Goal: Task Accomplishment & Management: Complete application form

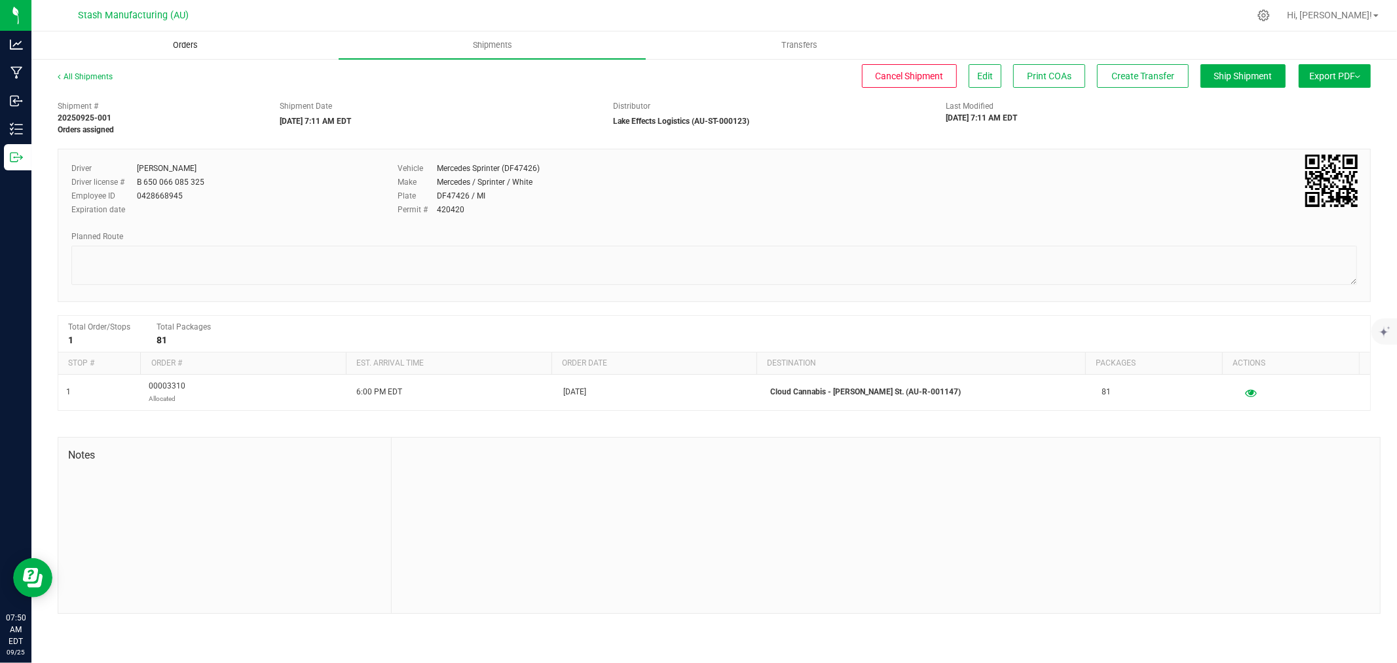
click at [160, 35] on uib-tab-heading "Orders" at bounding box center [185, 45] width 306 height 26
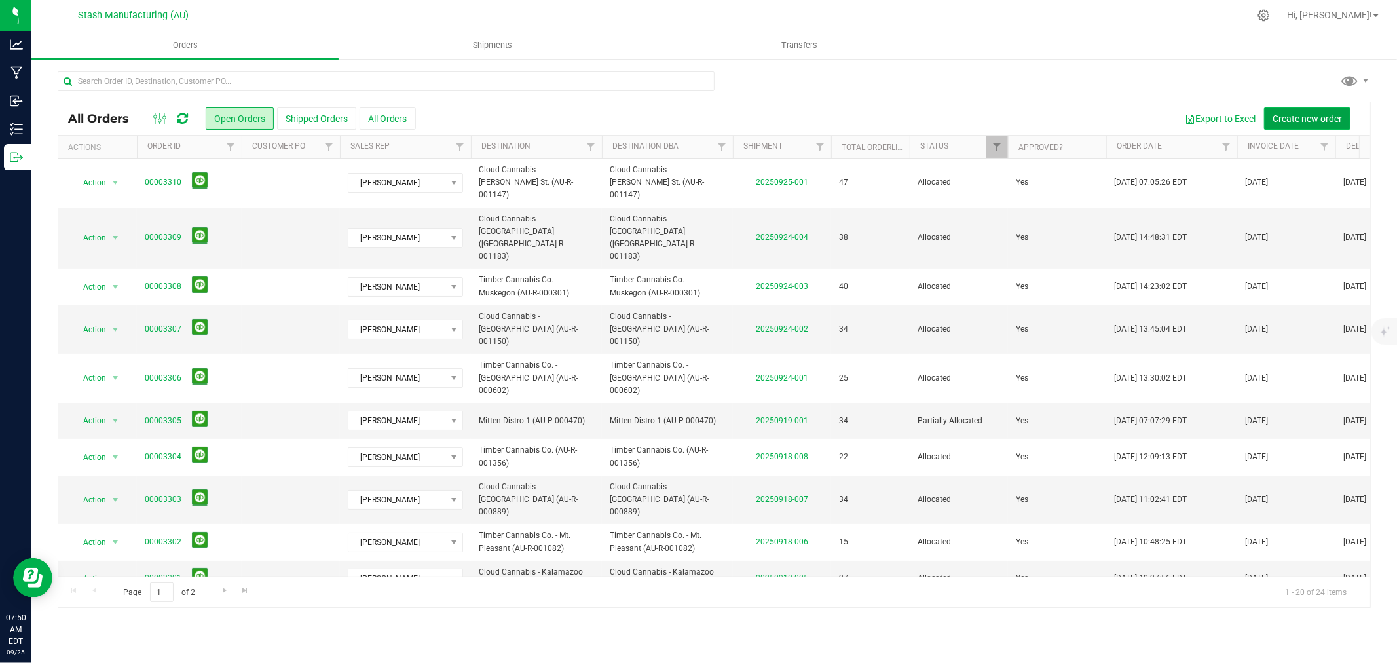
click at [1293, 119] on span "Create new order" at bounding box center [1306, 118] width 69 height 10
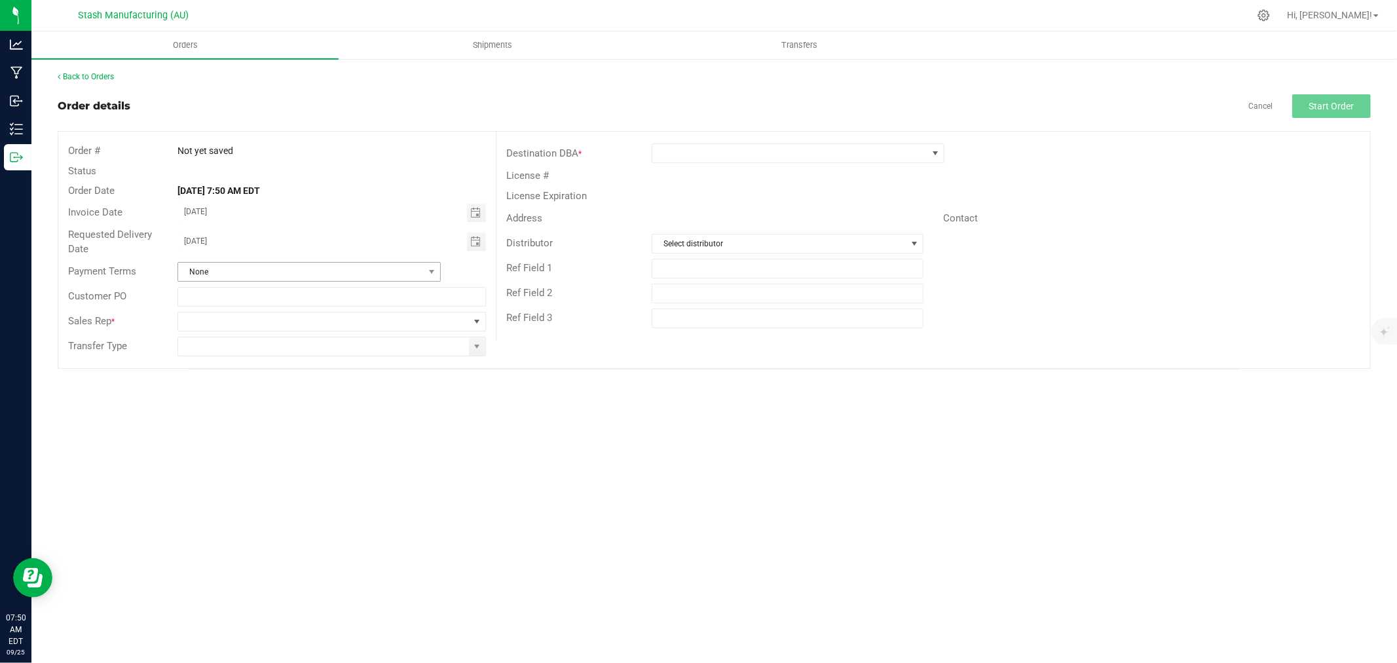
click at [478, 245] on span "Toggle calendar" at bounding box center [475, 241] width 10 height 10
click at [272, 394] on span "30" at bounding box center [275, 394] width 19 height 20
type input "[DATE]"
click at [476, 323] on span at bounding box center [476, 321] width 10 height 10
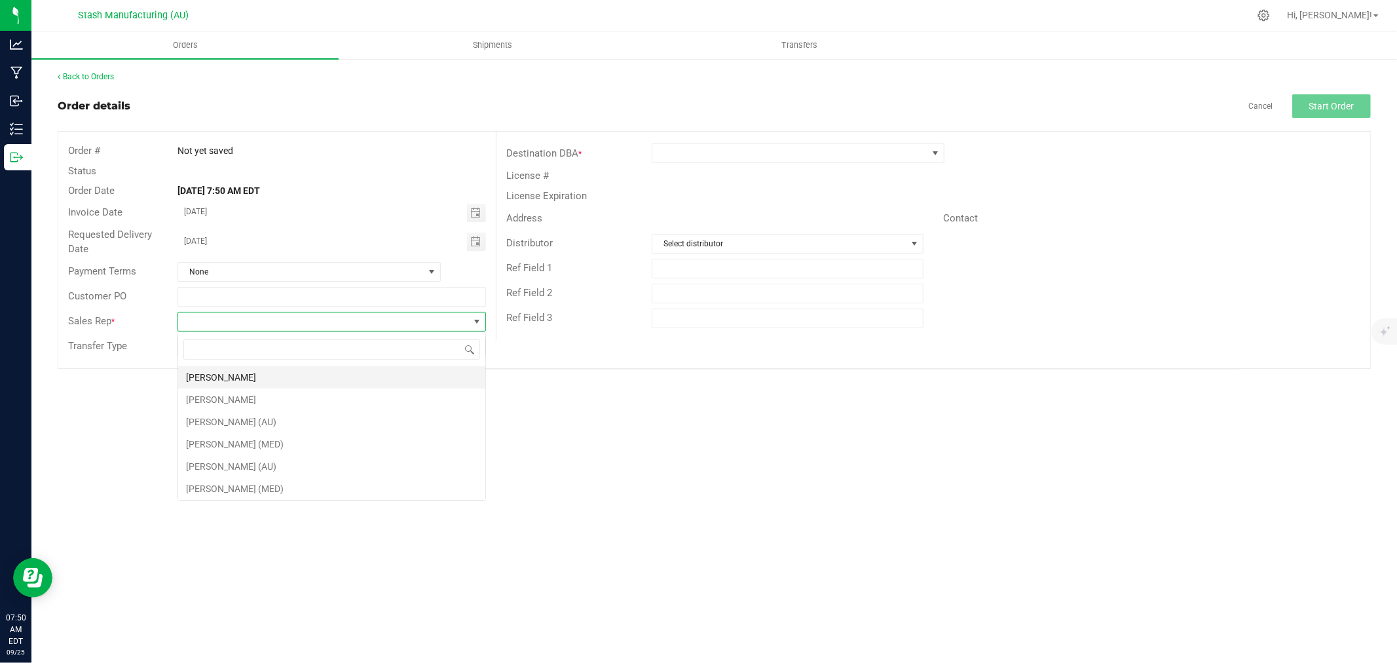
scroll to position [20, 308]
click at [302, 375] on li "[PERSON_NAME]" at bounding box center [331, 377] width 307 height 22
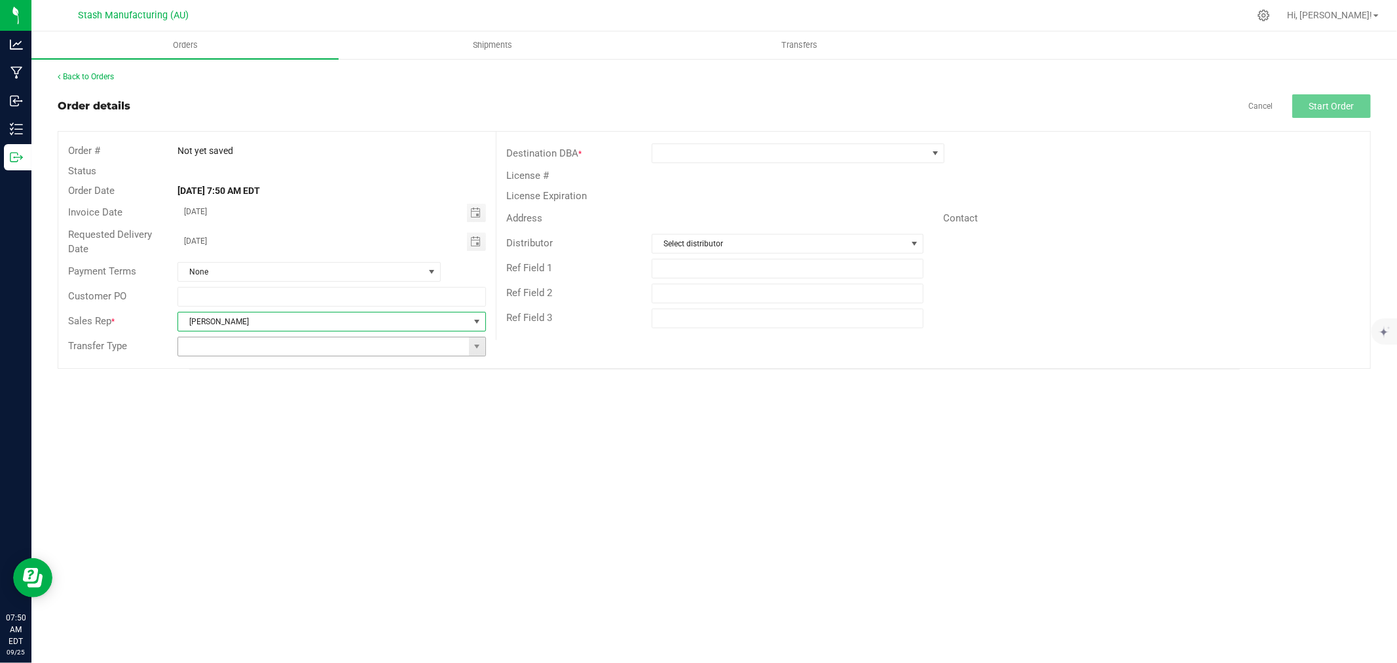
drag, startPoint x: 479, startPoint y: 347, endPoint x: 470, endPoint y: 350, distance: 8.9
click at [479, 346] on span at bounding box center [476, 346] width 10 height 10
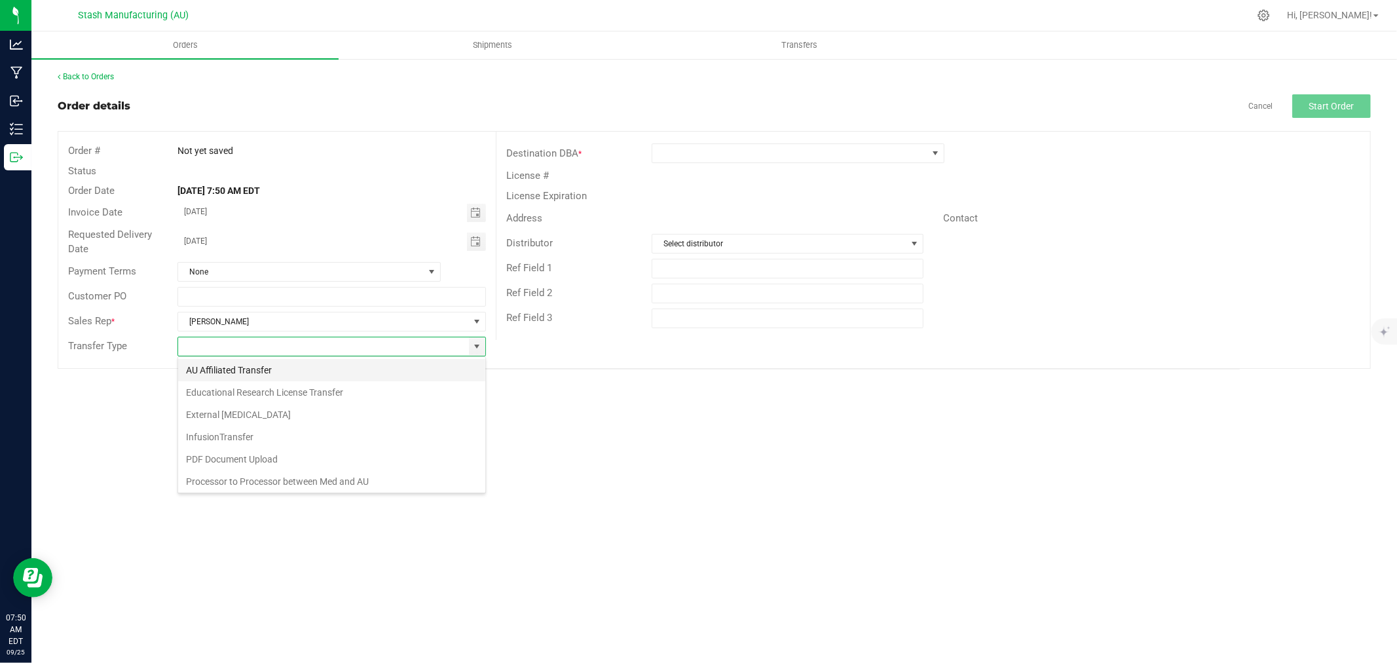
click at [306, 376] on li "AU Affiliated Transfer" at bounding box center [331, 370] width 307 height 22
type input "AU Affiliated Transfer"
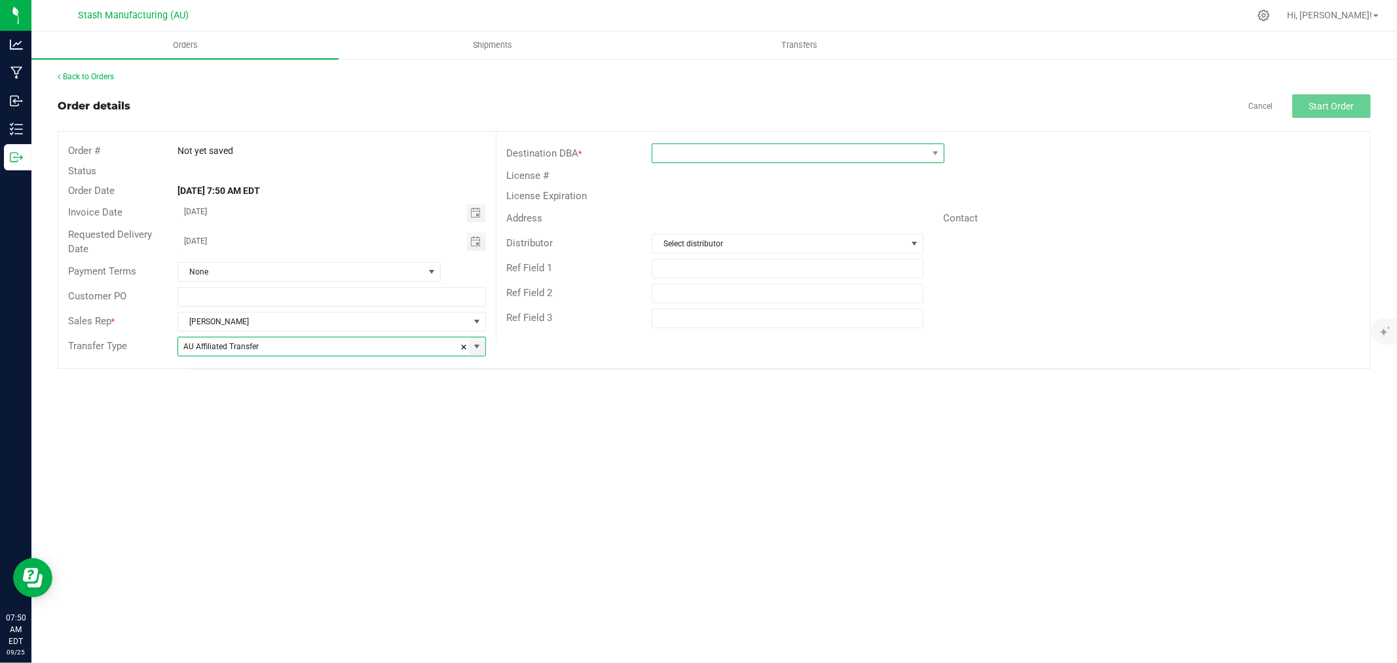
click at [720, 151] on span at bounding box center [789, 153] width 275 height 18
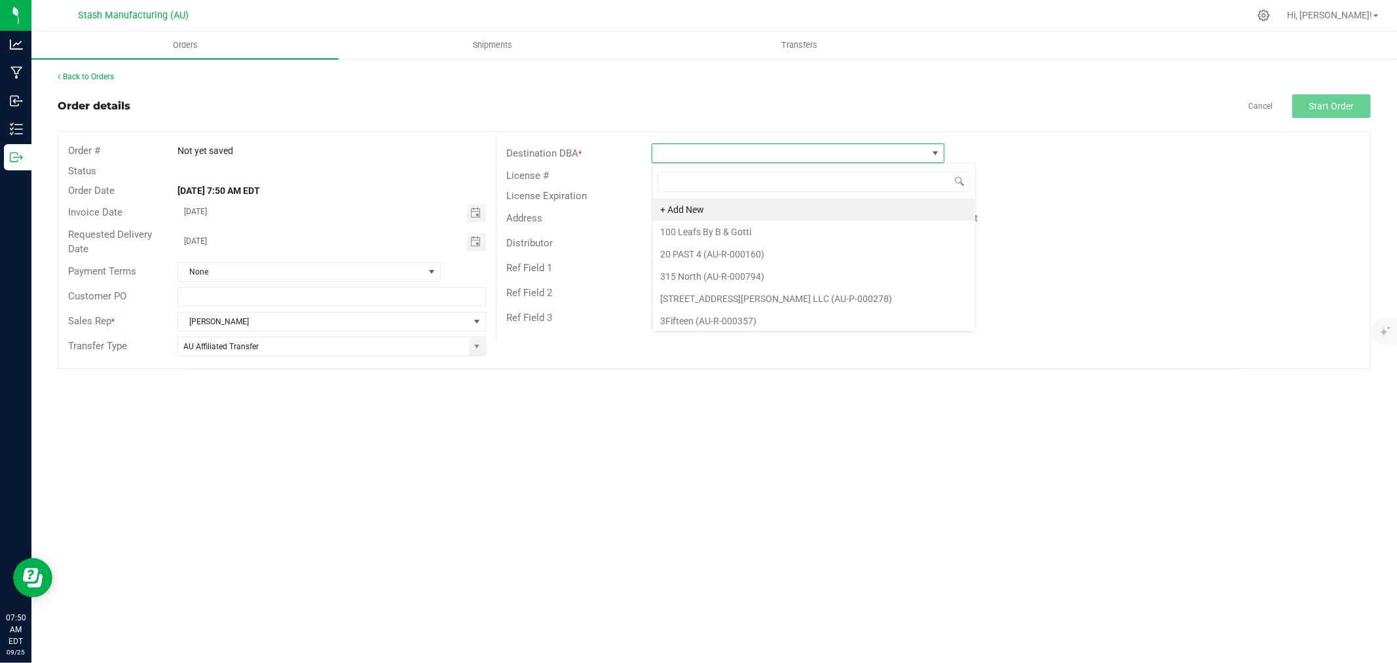
scroll to position [20, 293]
type input "1148"
click at [790, 213] on li "Cloud Cannabis - Muskegon (AU-R-001148)" at bounding box center [797, 209] width 291 height 22
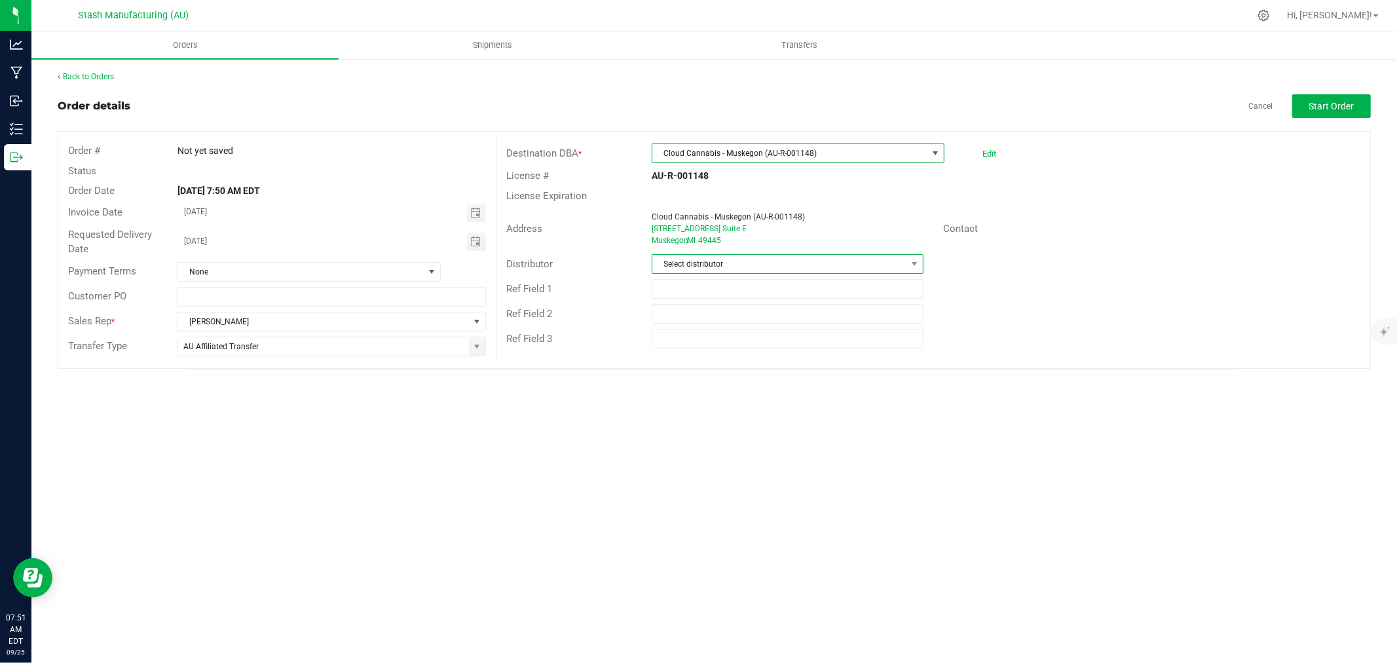
click at [721, 262] on span "Select distributor" at bounding box center [779, 264] width 254 height 18
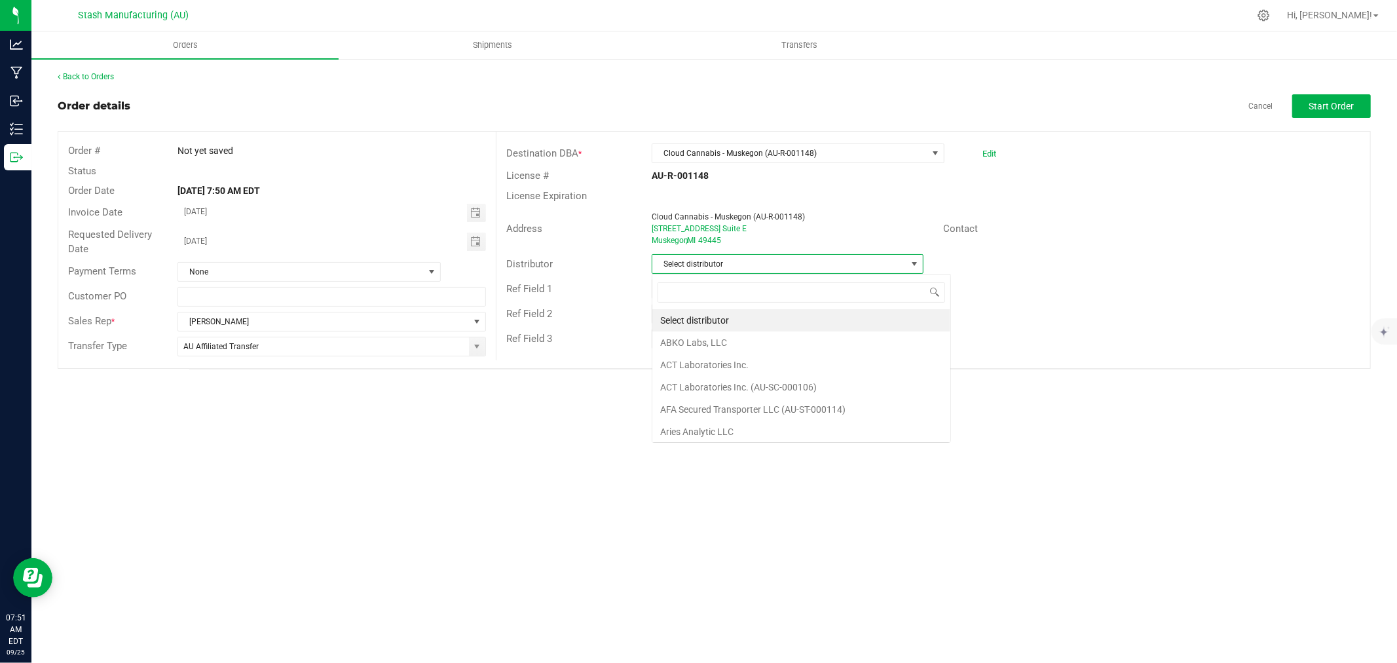
scroll to position [20, 272]
type input "123"
click at [819, 316] on li "Lake Effects Logistics (AU-ST-000123)" at bounding box center [787, 320] width 270 height 22
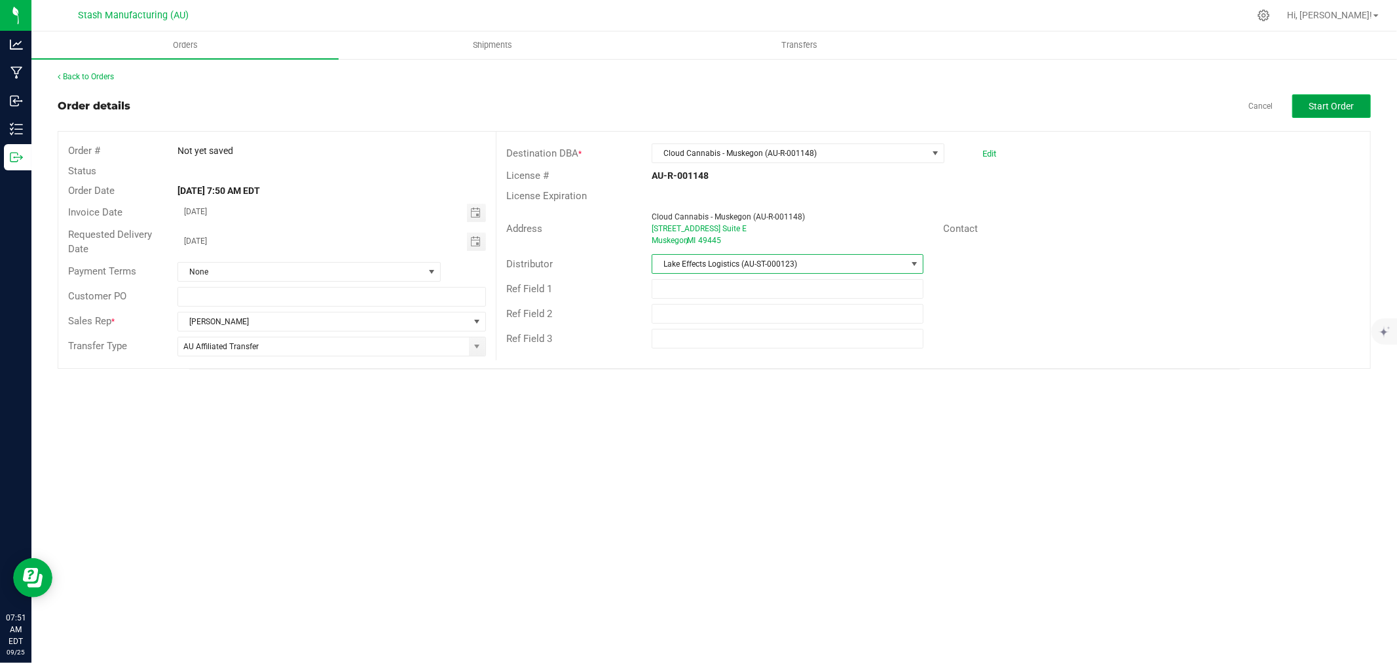
click at [1334, 101] on span "Start Order" at bounding box center [1331, 106] width 45 height 10
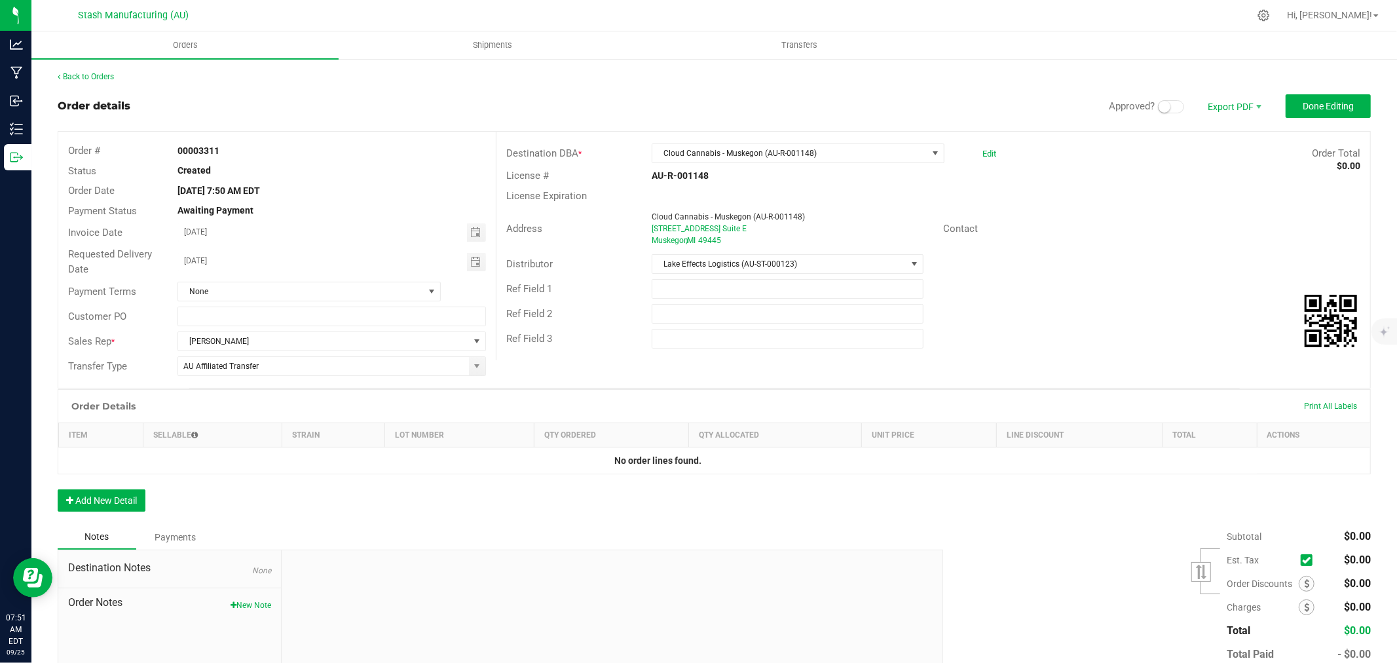
click at [1160, 102] on span at bounding box center [1171, 106] width 26 height 13
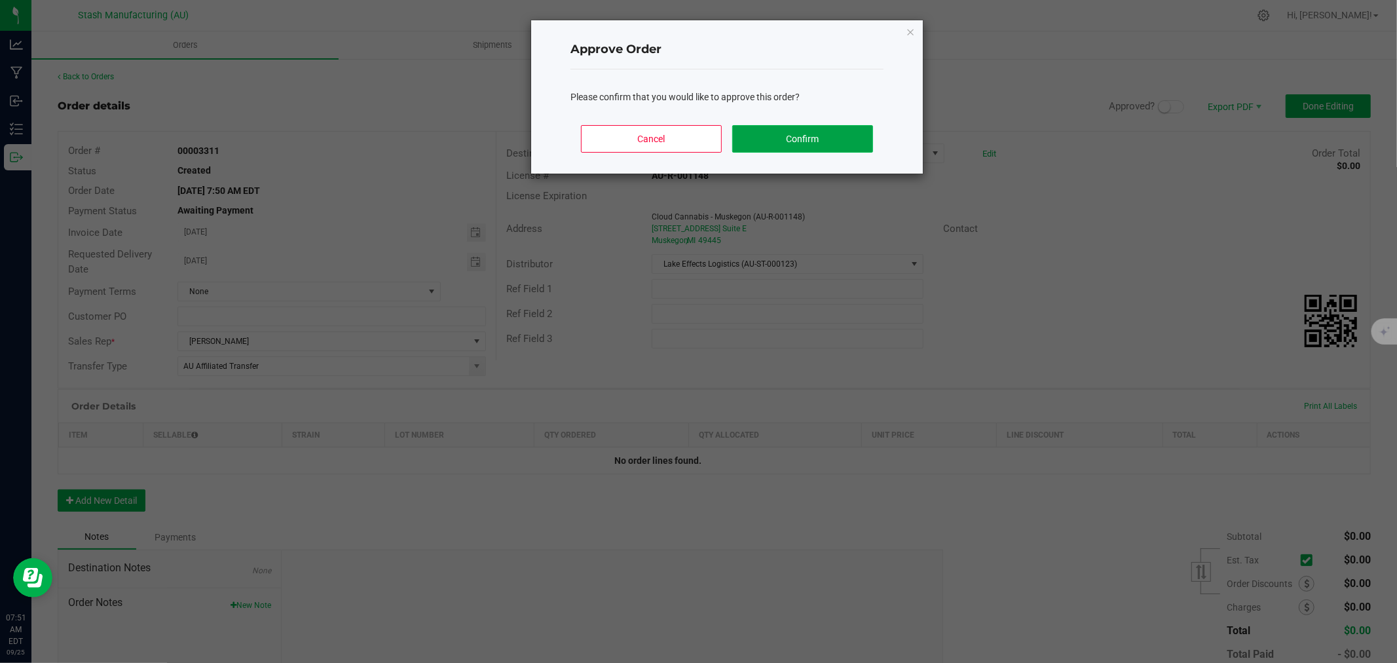
click at [846, 136] on button "Confirm" at bounding box center [802, 139] width 141 height 28
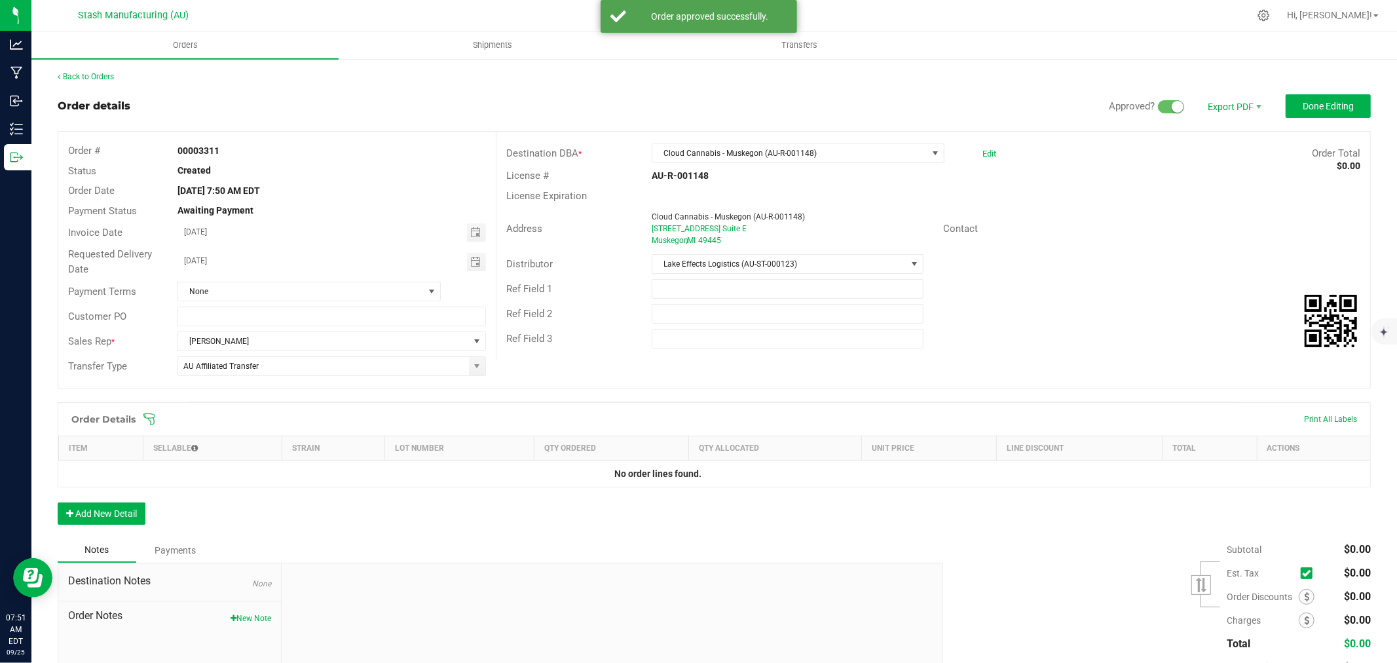
drag, startPoint x: 138, startPoint y: 418, endPoint x: 145, endPoint y: 421, distance: 7.9
click at [143, 420] on div "Order details Approved? Export PDF Done Editing Order # 00003311 Status Created…" at bounding box center [714, 416] width 1313 height 645
click at [145, 421] on icon at bounding box center [149, 419] width 13 height 13
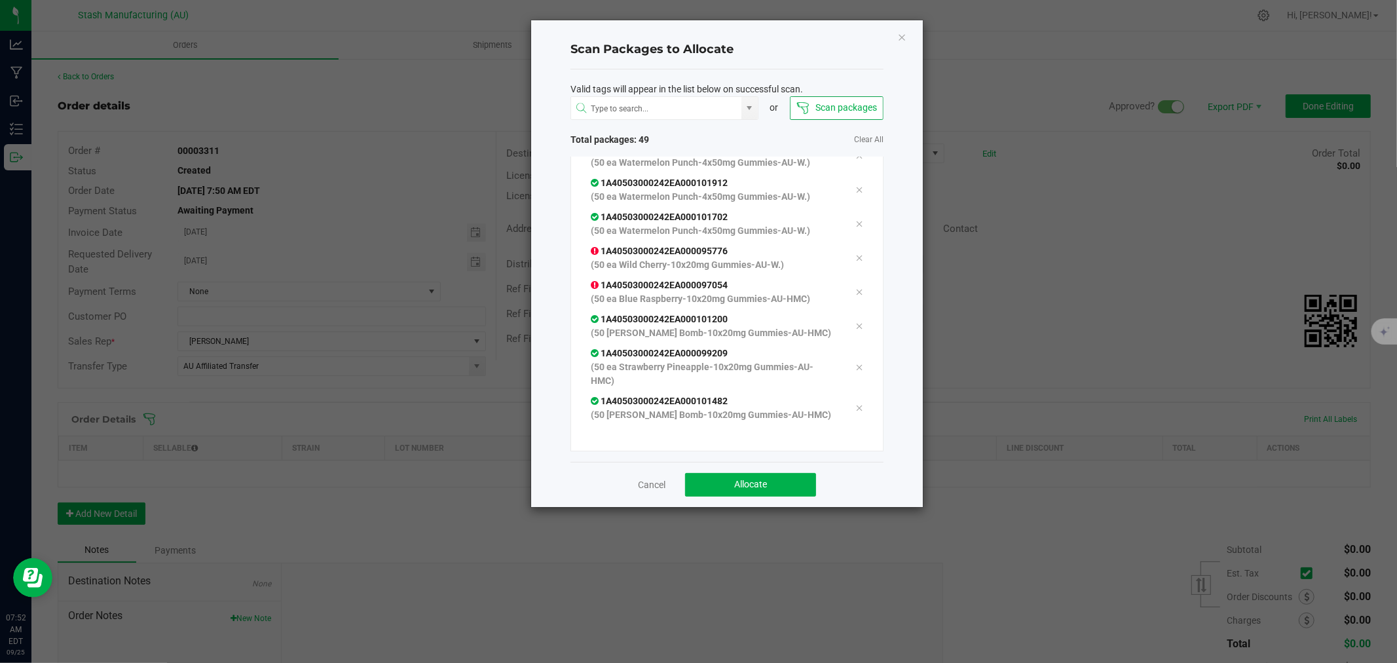
scroll to position [1600, 0]
click at [791, 482] on button "Allocate" at bounding box center [750, 485] width 131 height 24
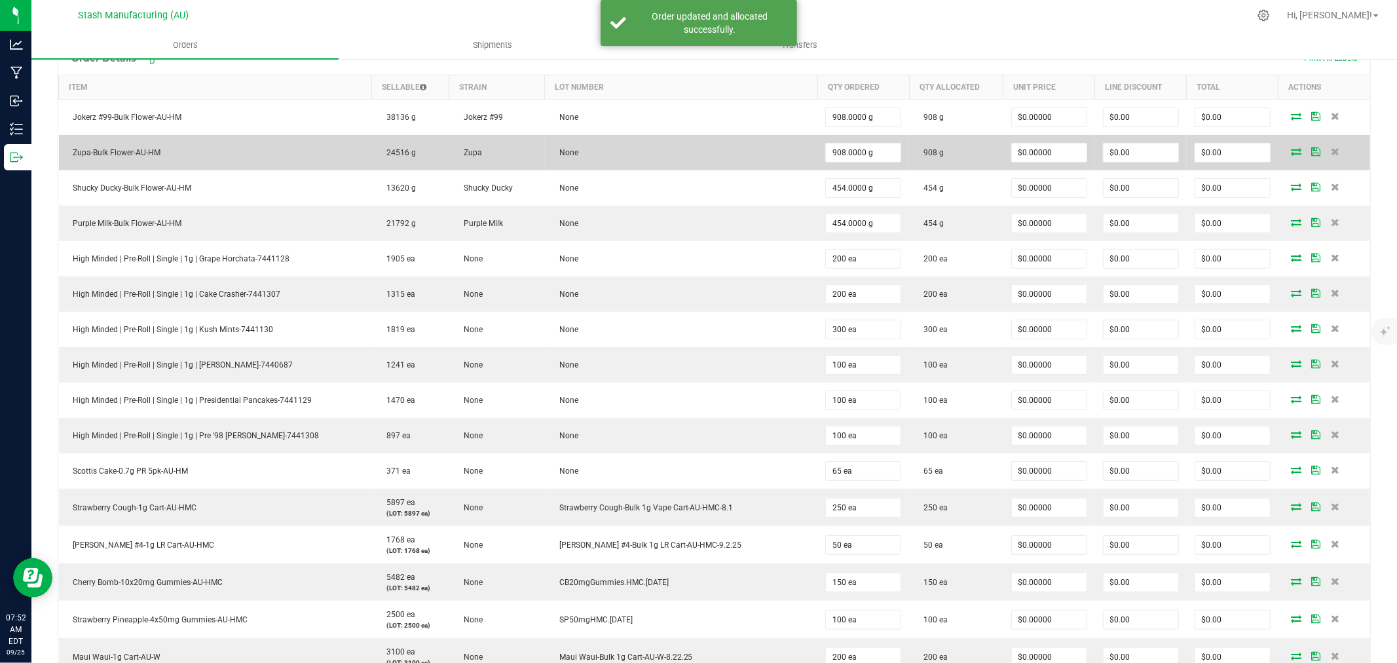
scroll to position [362, 0]
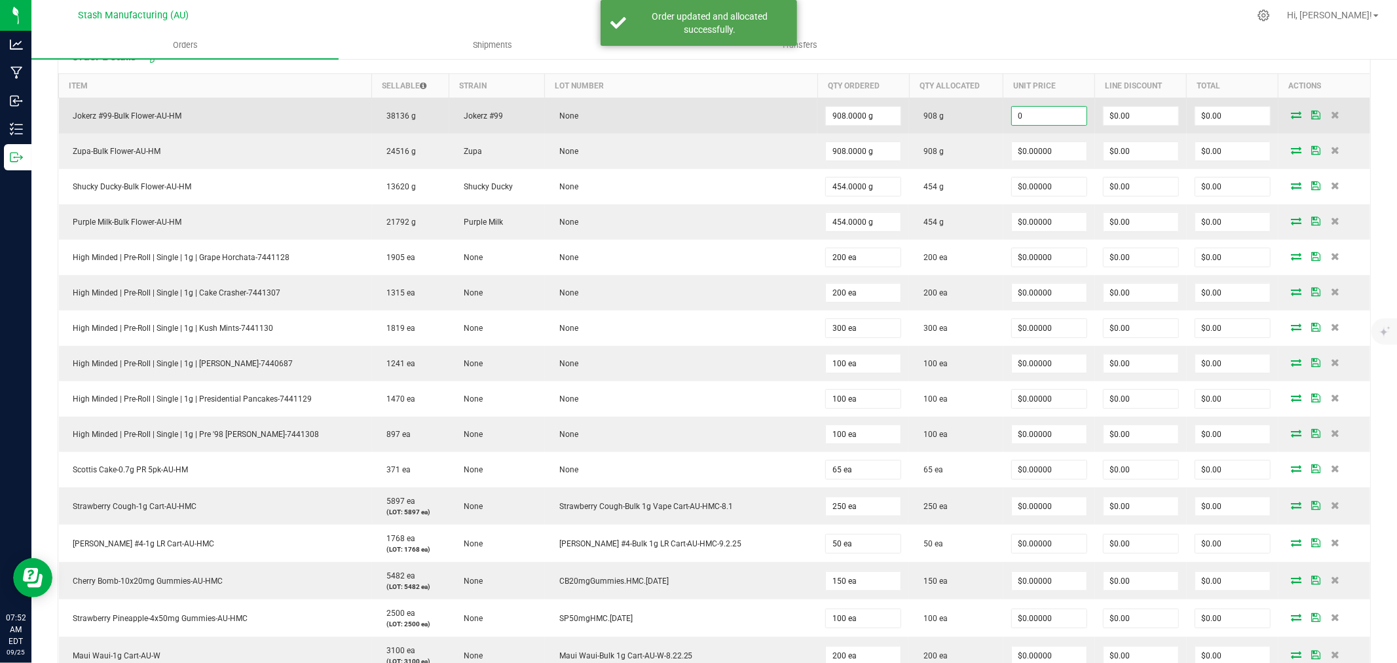
click at [1042, 113] on input "0" at bounding box center [1049, 116] width 75 height 18
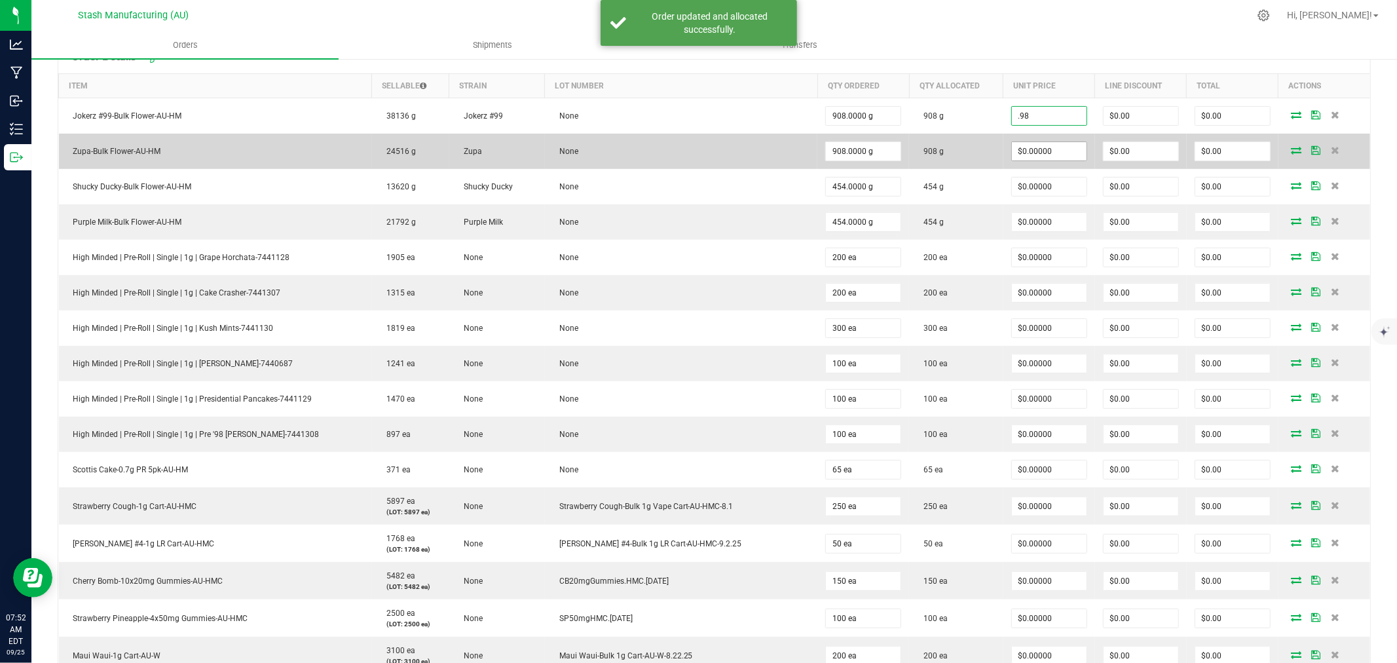
type input "$0.98000"
type input "$889.84"
click at [1035, 153] on input "0" at bounding box center [1049, 151] width 75 height 18
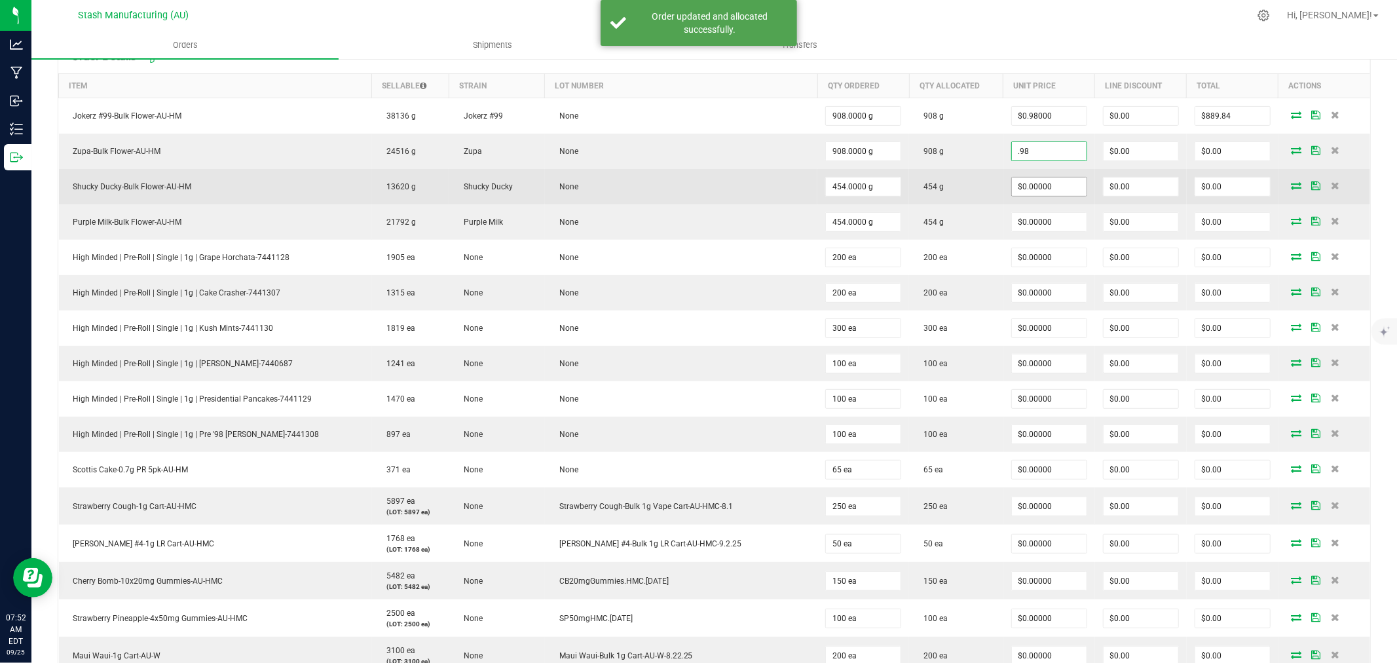
type input "$0.98000"
type input "$889.84"
click at [1041, 182] on input "0" at bounding box center [1049, 186] width 75 height 18
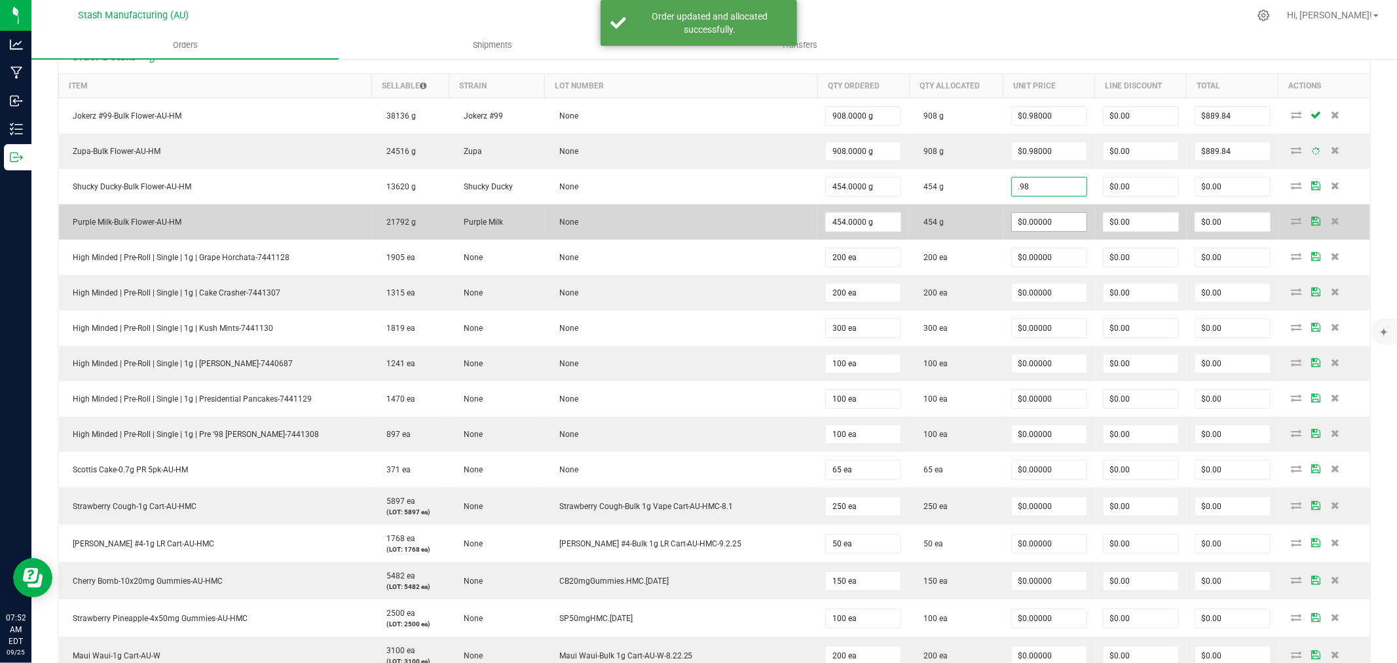
click at [1042, 223] on input "$0.00000" at bounding box center [1049, 222] width 75 height 18
type input "$0.98000"
type input "$444.92"
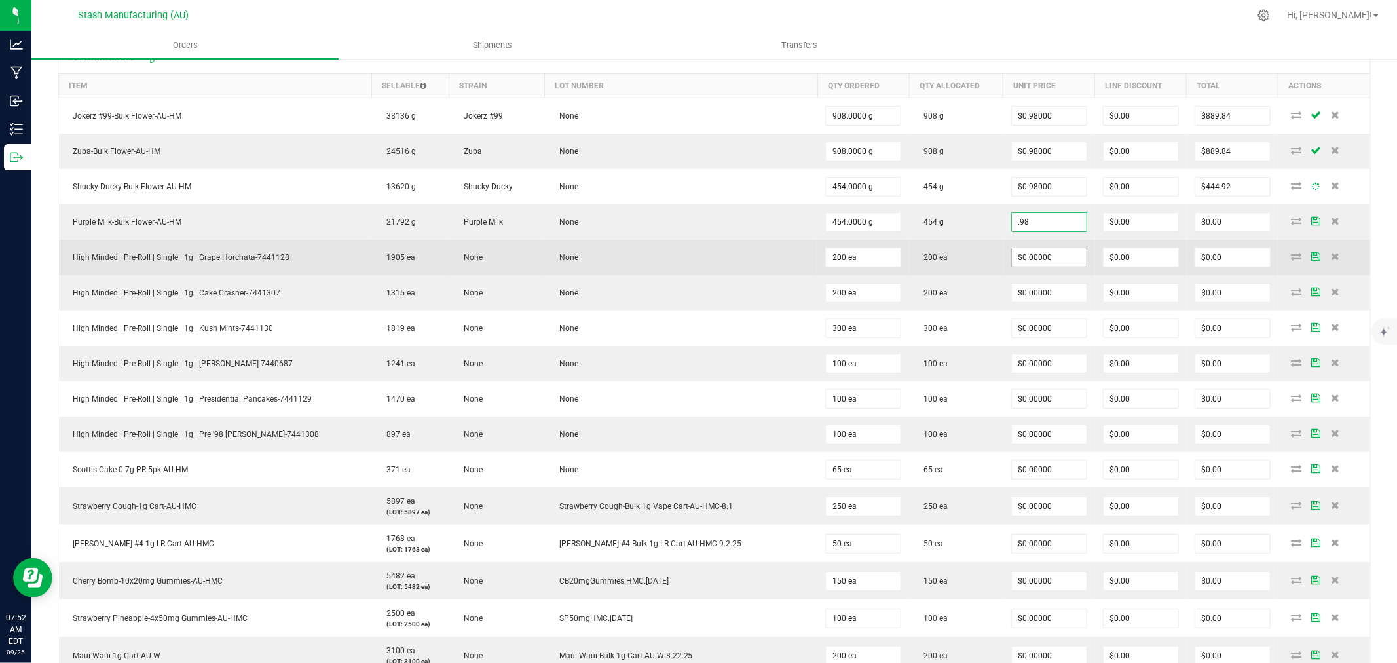
click at [1045, 265] on input "$0.00000" at bounding box center [1049, 257] width 75 height 18
type input "$0.98000"
type input "$444.92"
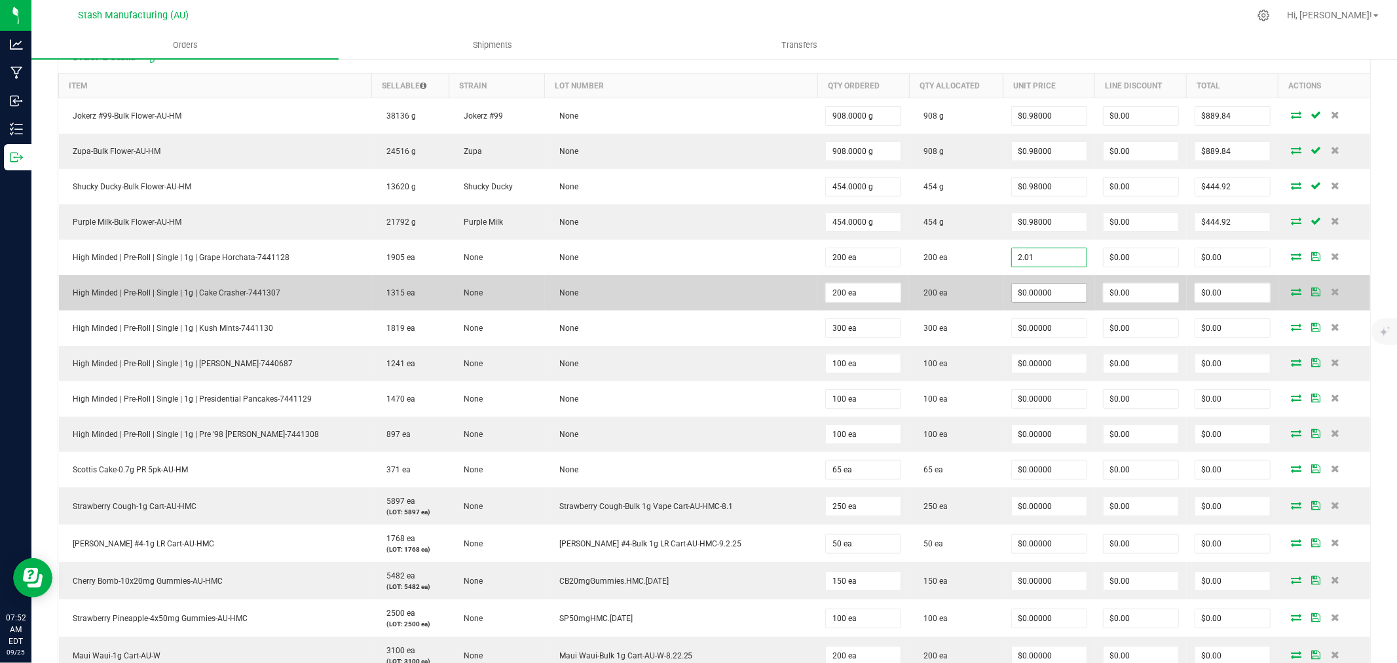
type input "$2.01000"
type input "$402.00"
click at [1037, 297] on input "0" at bounding box center [1049, 293] width 75 height 18
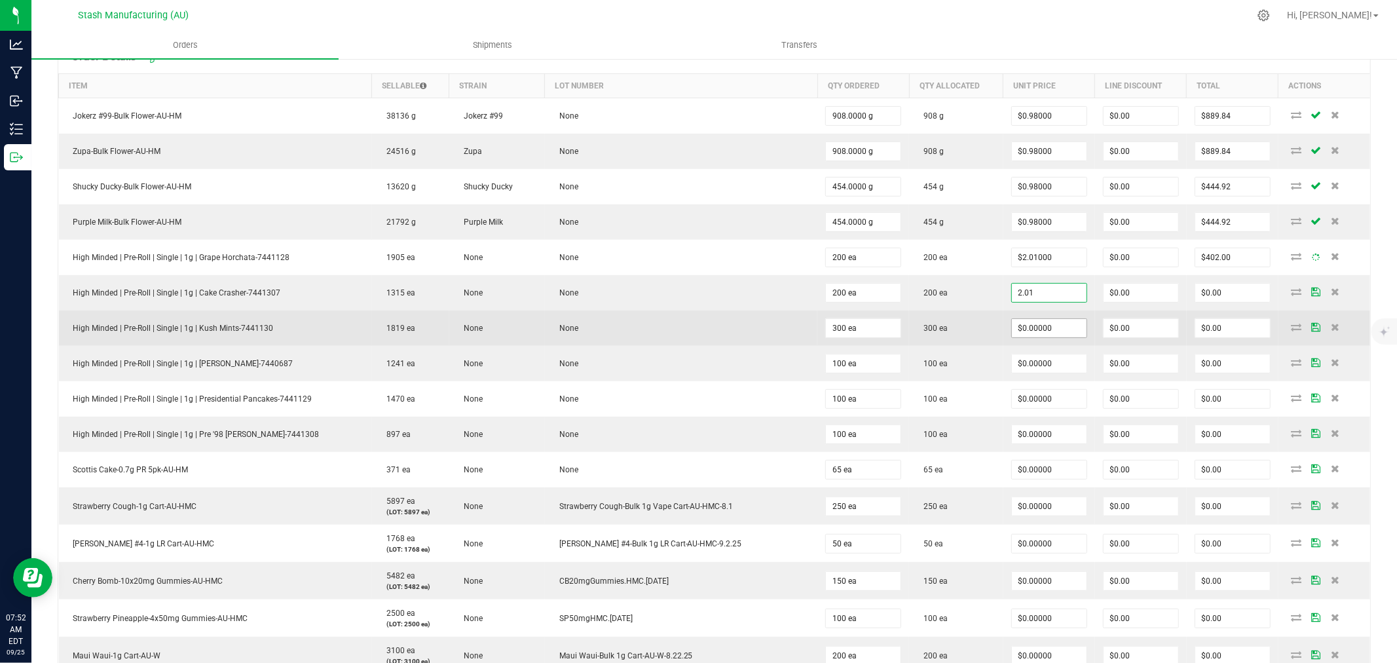
type input "$2.01000"
type input "$402.00"
click at [1039, 330] on input "0" at bounding box center [1049, 328] width 75 height 18
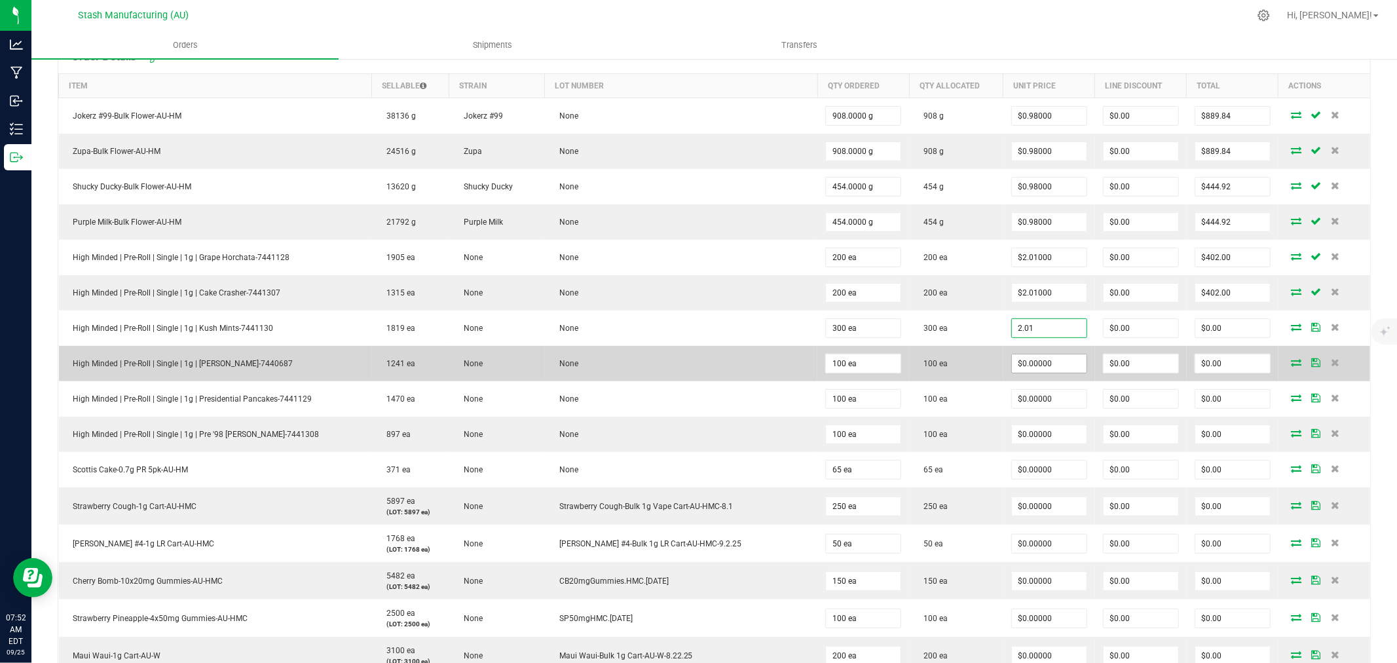
type input "$2.01000"
type input "$603.00"
click at [1051, 371] on input "0" at bounding box center [1049, 363] width 75 height 18
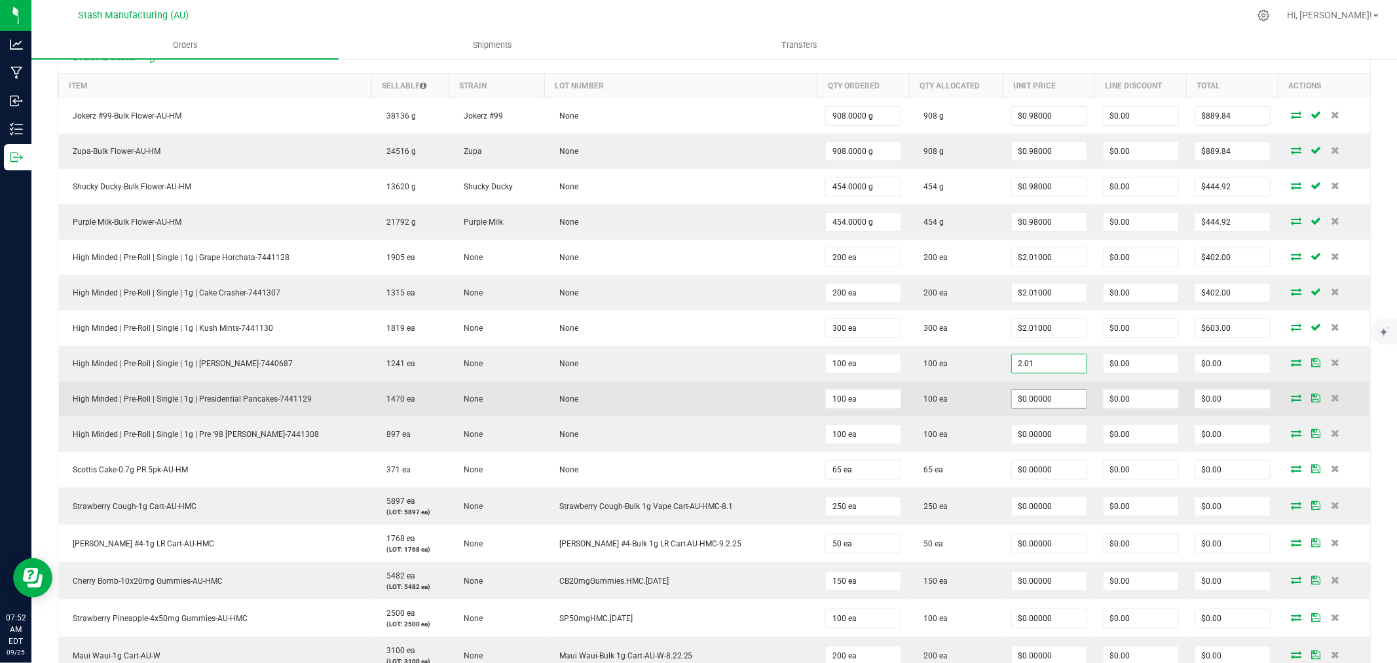
type input "$2.01000"
type input "$201.00"
click at [1029, 407] on input "0" at bounding box center [1049, 399] width 75 height 18
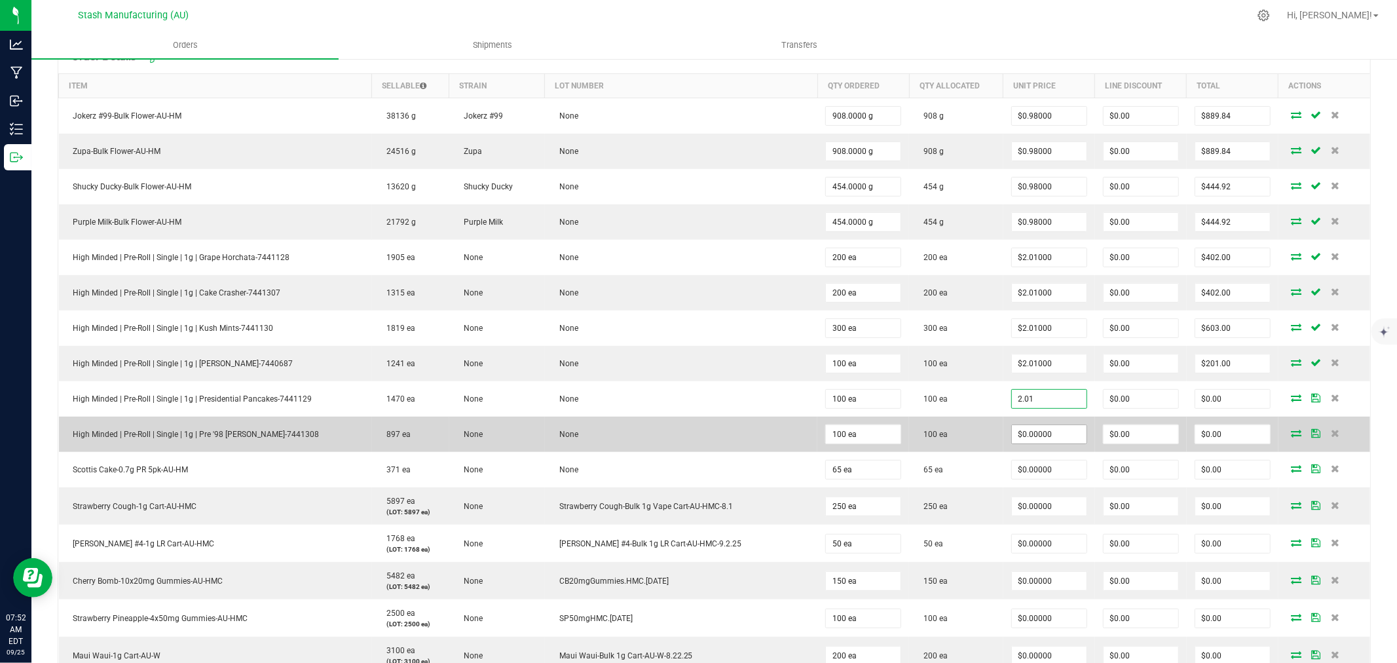
type input "$2.01000"
type input "$201.00"
click at [1040, 435] on input "0" at bounding box center [1049, 434] width 75 height 18
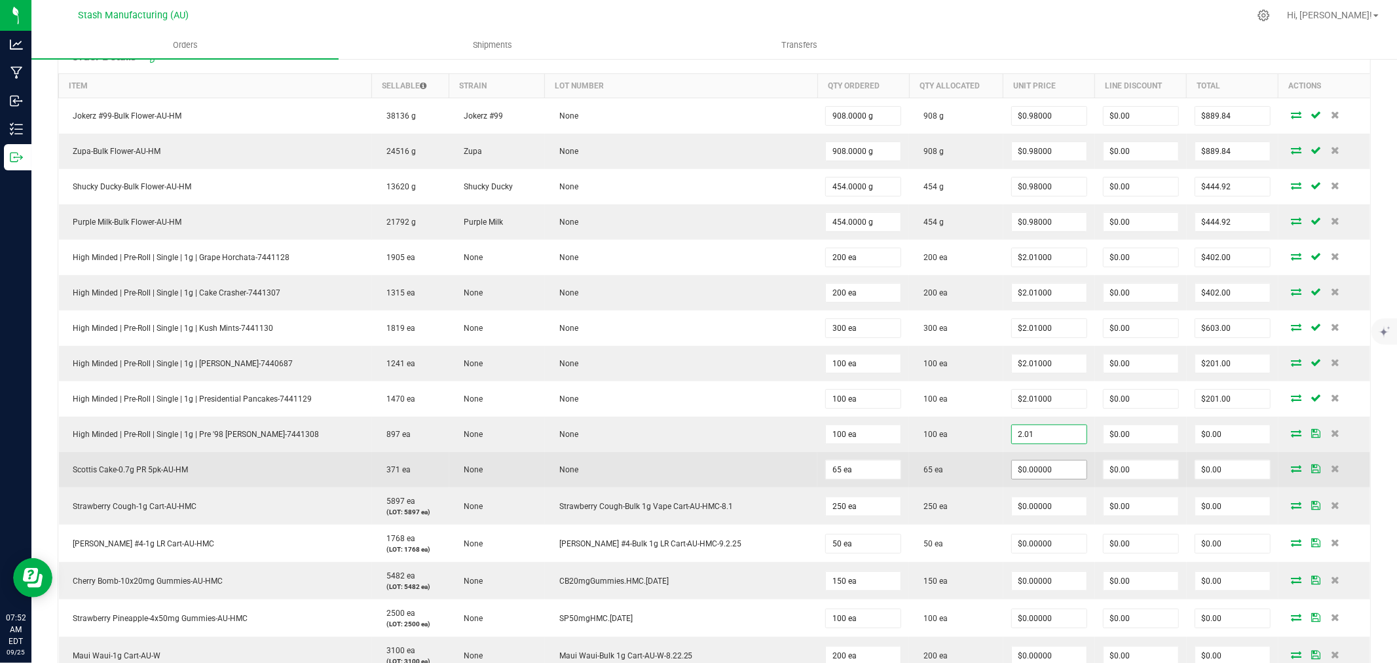
type input "$2.01000"
type input "$201.00"
click at [1033, 475] on input "0" at bounding box center [1049, 469] width 75 height 18
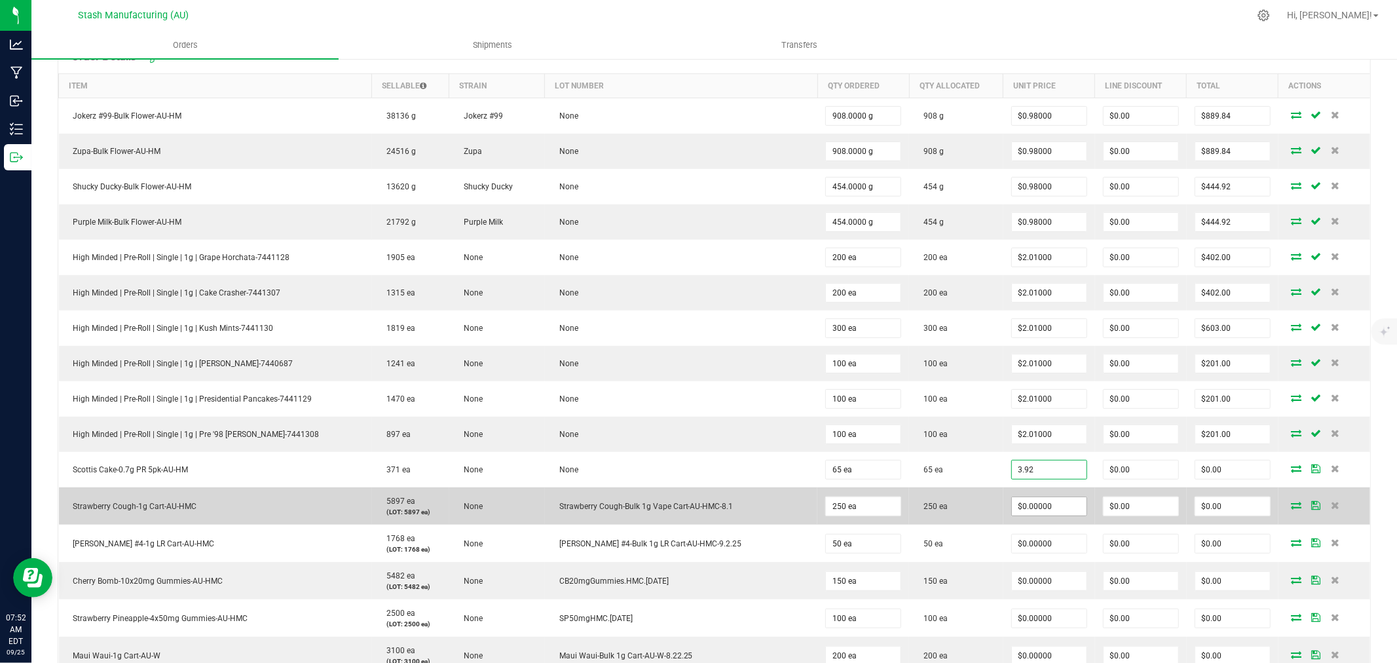
type input "$3.92000"
type input "$254.80"
click at [1037, 512] on input "0" at bounding box center [1049, 506] width 75 height 18
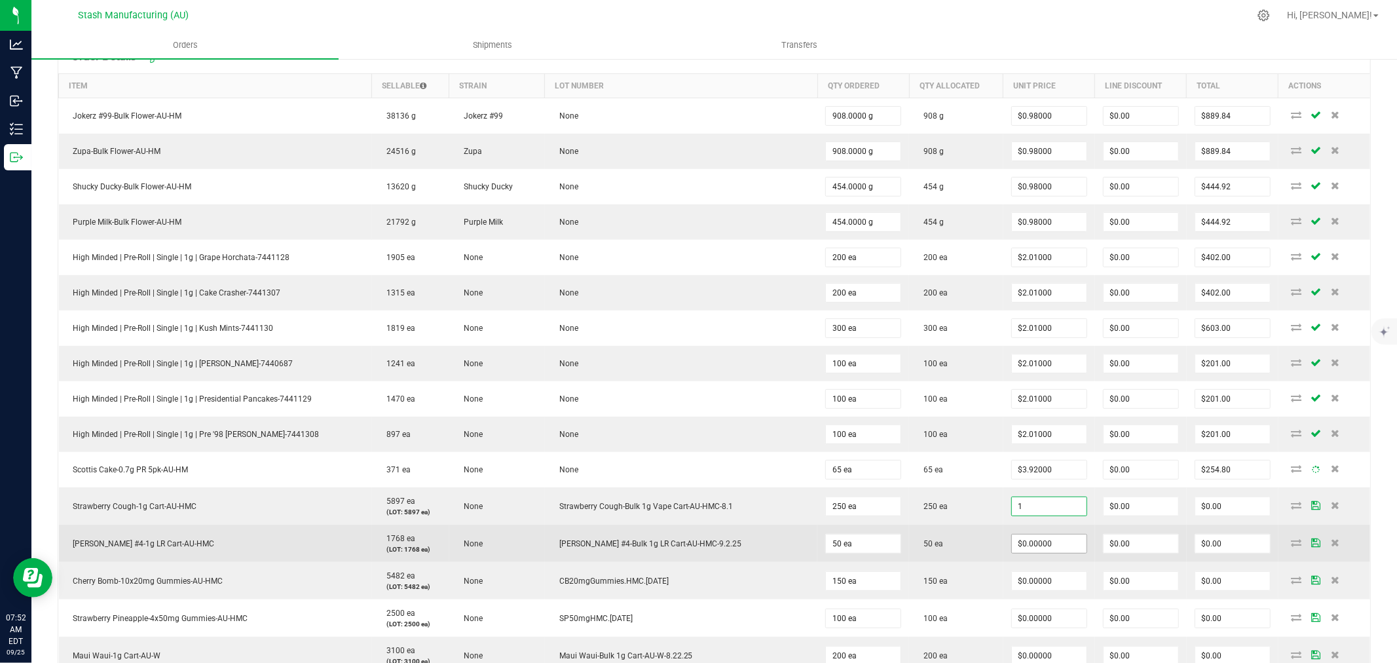
type input "$1.00000"
type input "$250.00"
click at [1029, 547] on input "0" at bounding box center [1049, 543] width 75 height 18
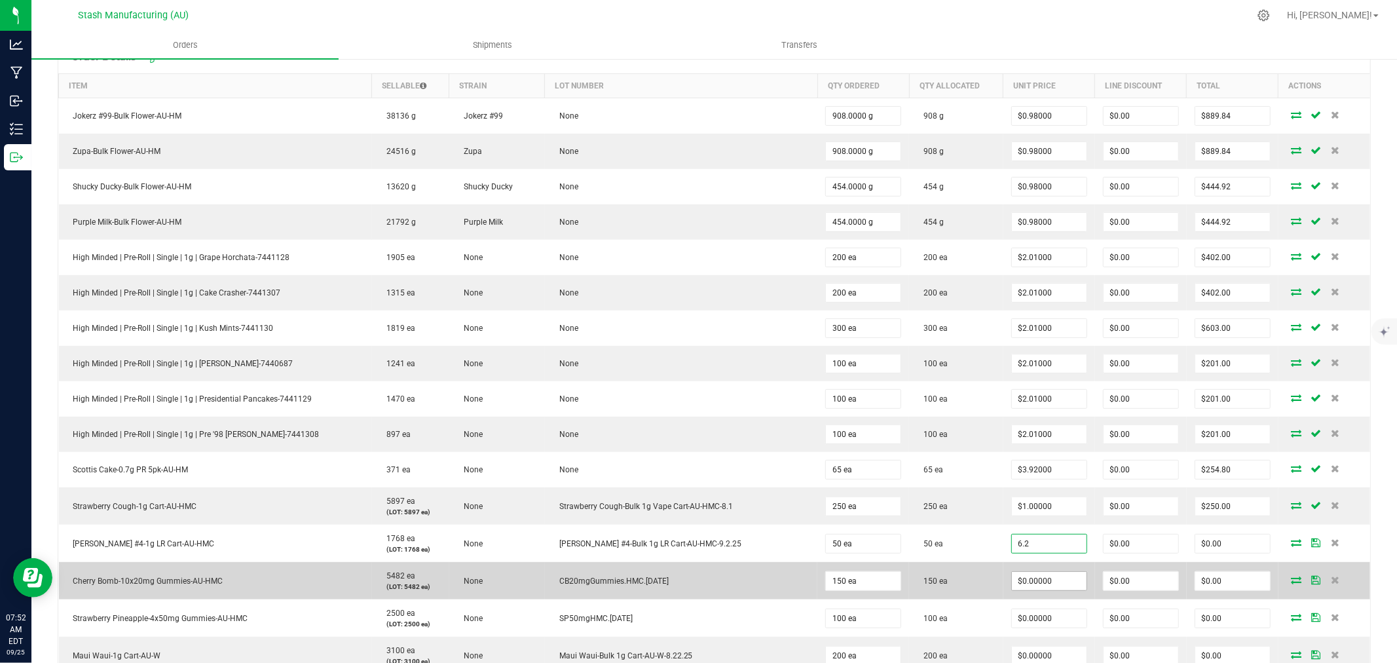
type input "$6.20000"
type input "$310.00"
click at [1042, 581] on input "0" at bounding box center [1049, 581] width 75 height 18
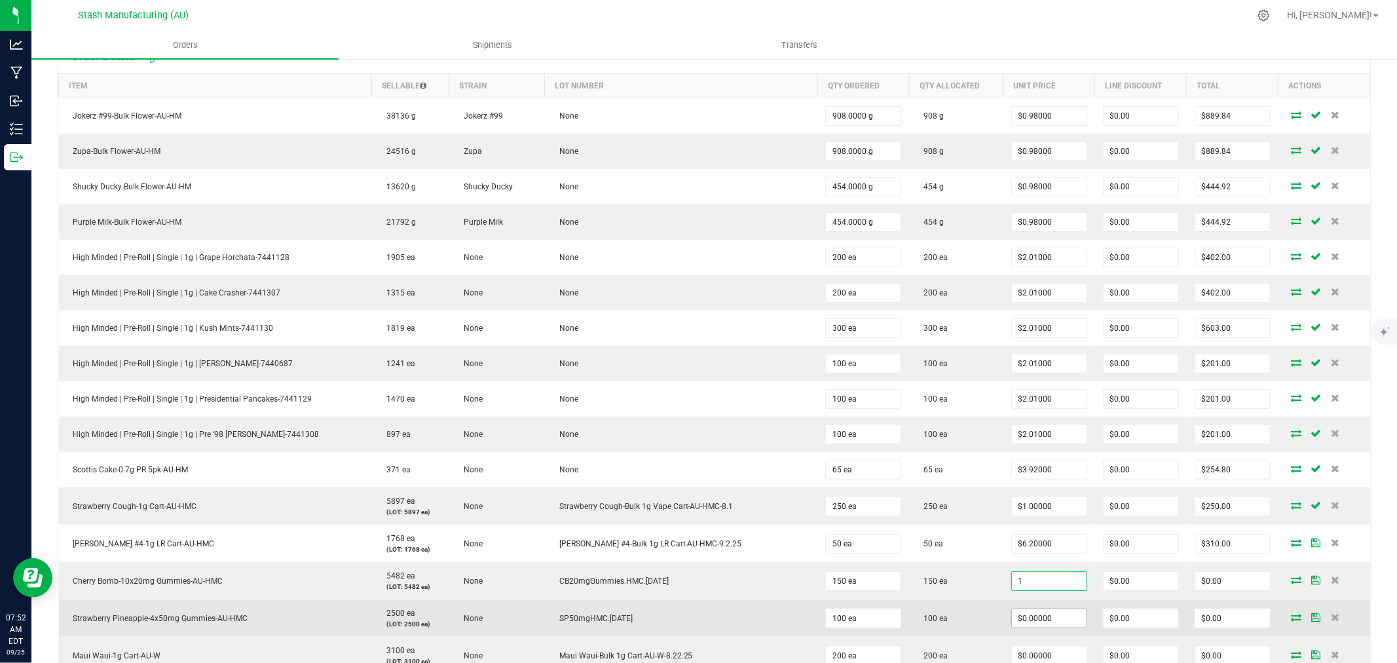
type input "$1.00000"
type input "$150.00"
click at [1036, 623] on input "0" at bounding box center [1049, 618] width 75 height 18
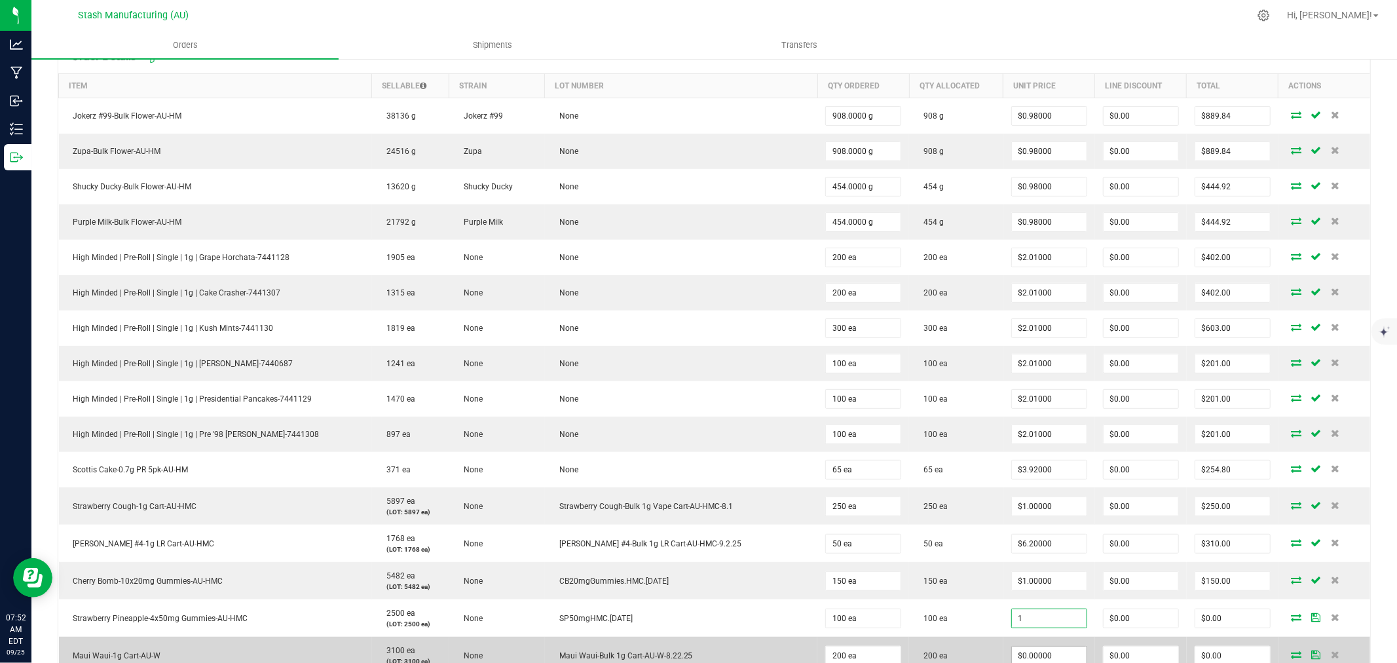
type input "$1.00000"
type input "$100.00"
click at [1035, 652] on input "0" at bounding box center [1049, 655] width 75 height 18
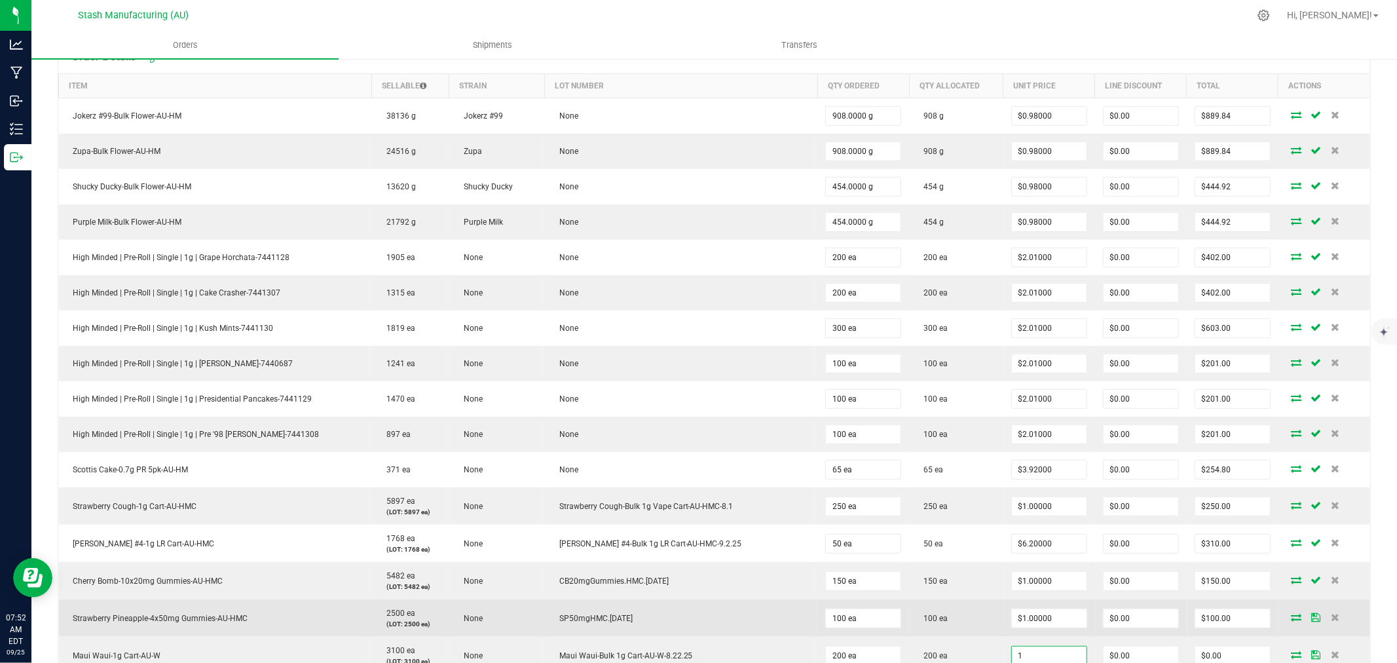
type input "$1.00000"
type input "$200.00"
click at [970, 606] on td "100 ea" at bounding box center [956, 617] width 94 height 37
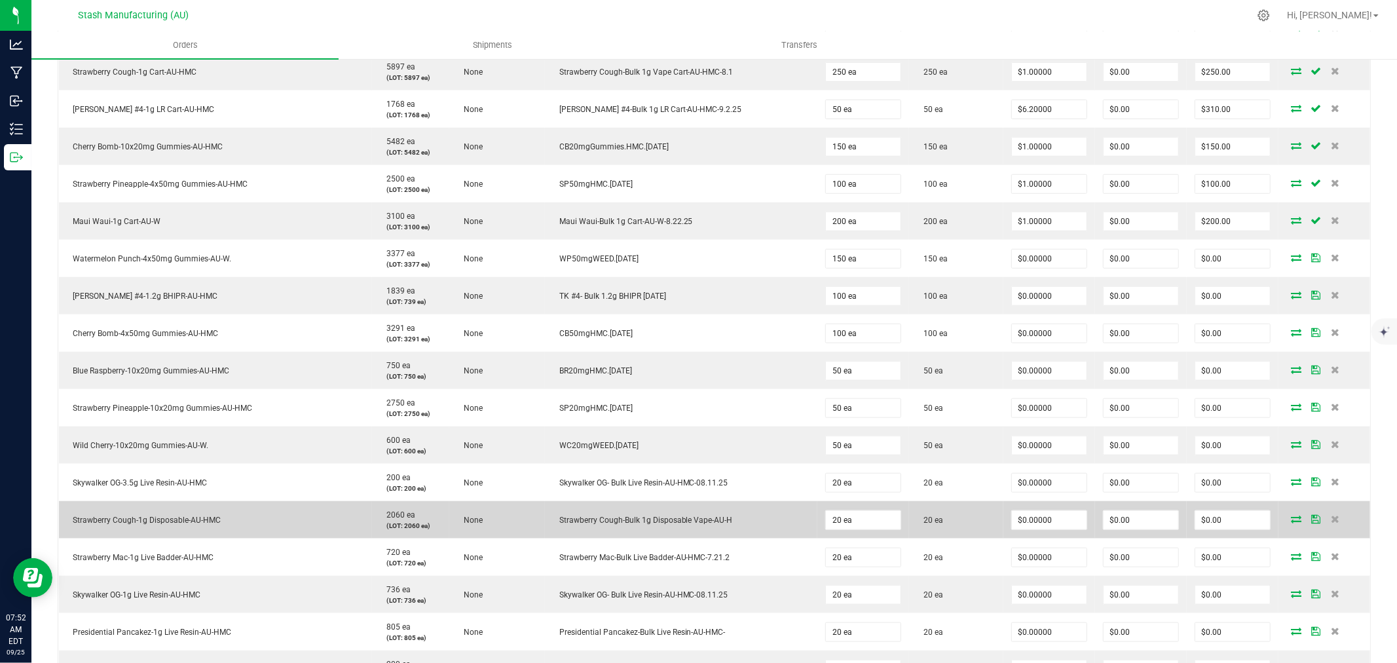
scroll to position [799, 0]
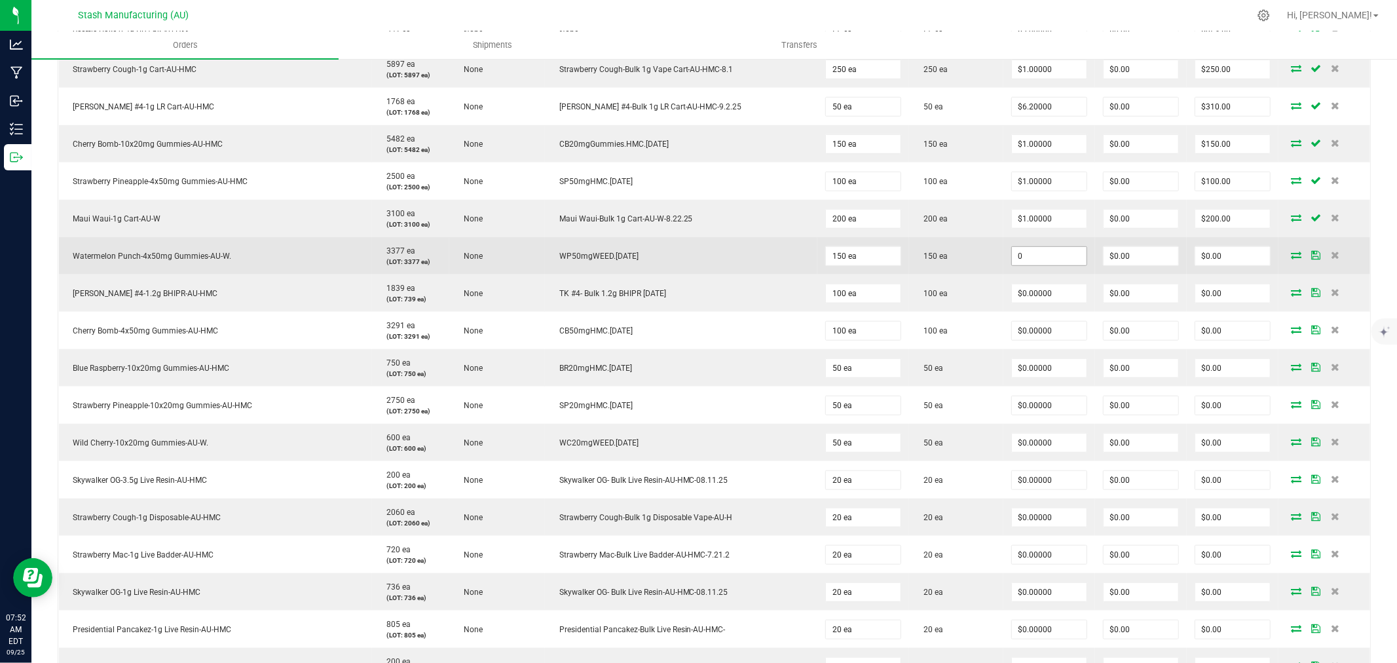
click at [1025, 255] on input "0" at bounding box center [1049, 256] width 75 height 18
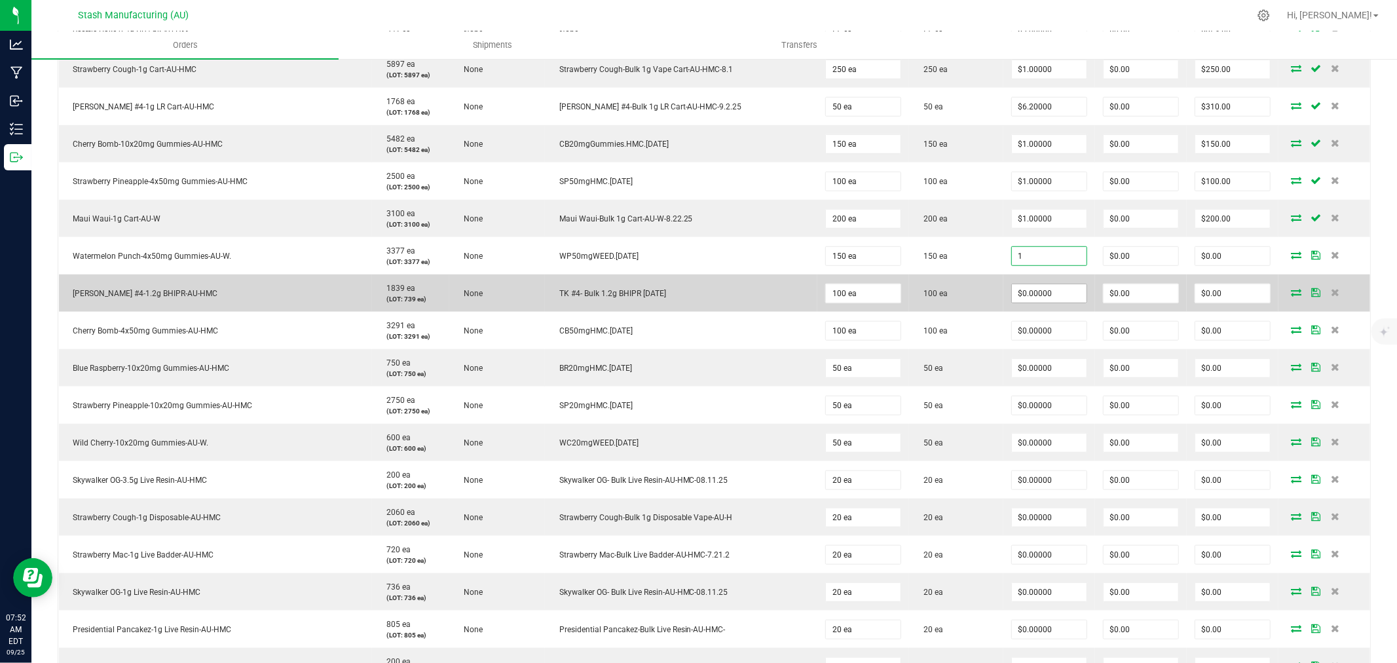
type input "$1.00000"
type input "$150.00"
click at [1033, 295] on input "0" at bounding box center [1049, 293] width 75 height 18
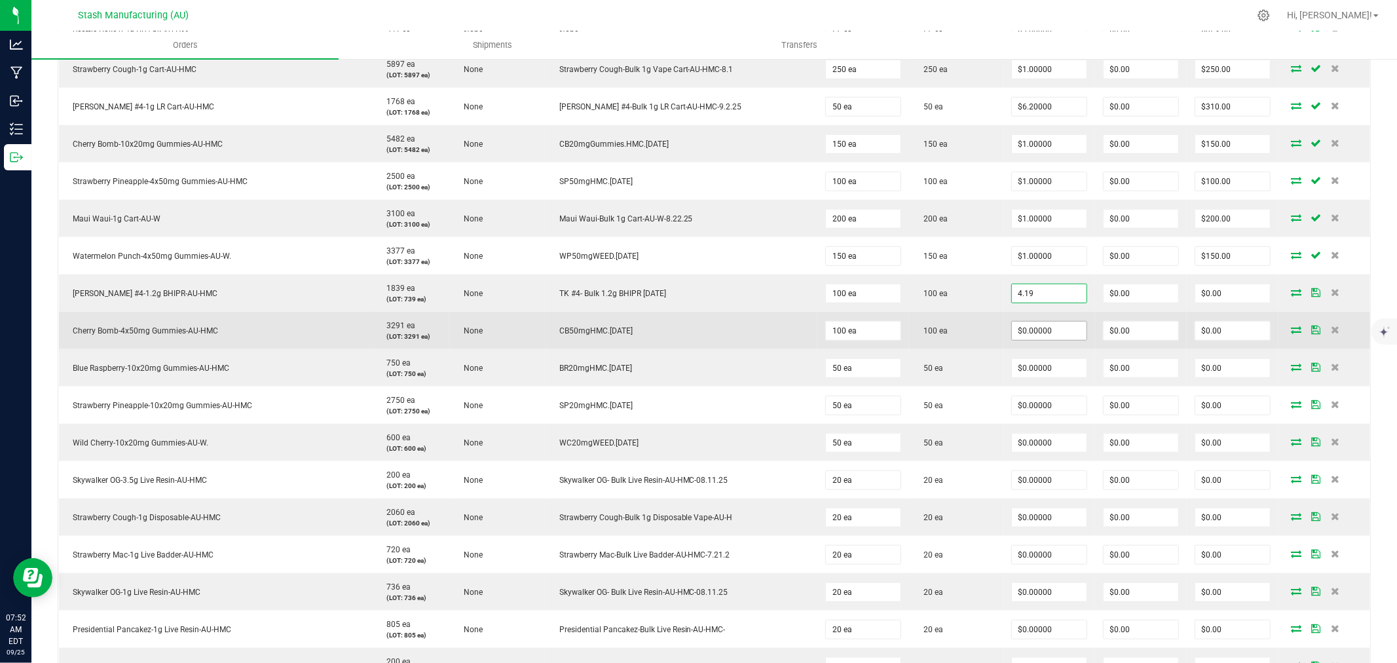
type input "$4.19000"
type input "$419.00"
click at [1031, 338] on input "0" at bounding box center [1049, 330] width 75 height 18
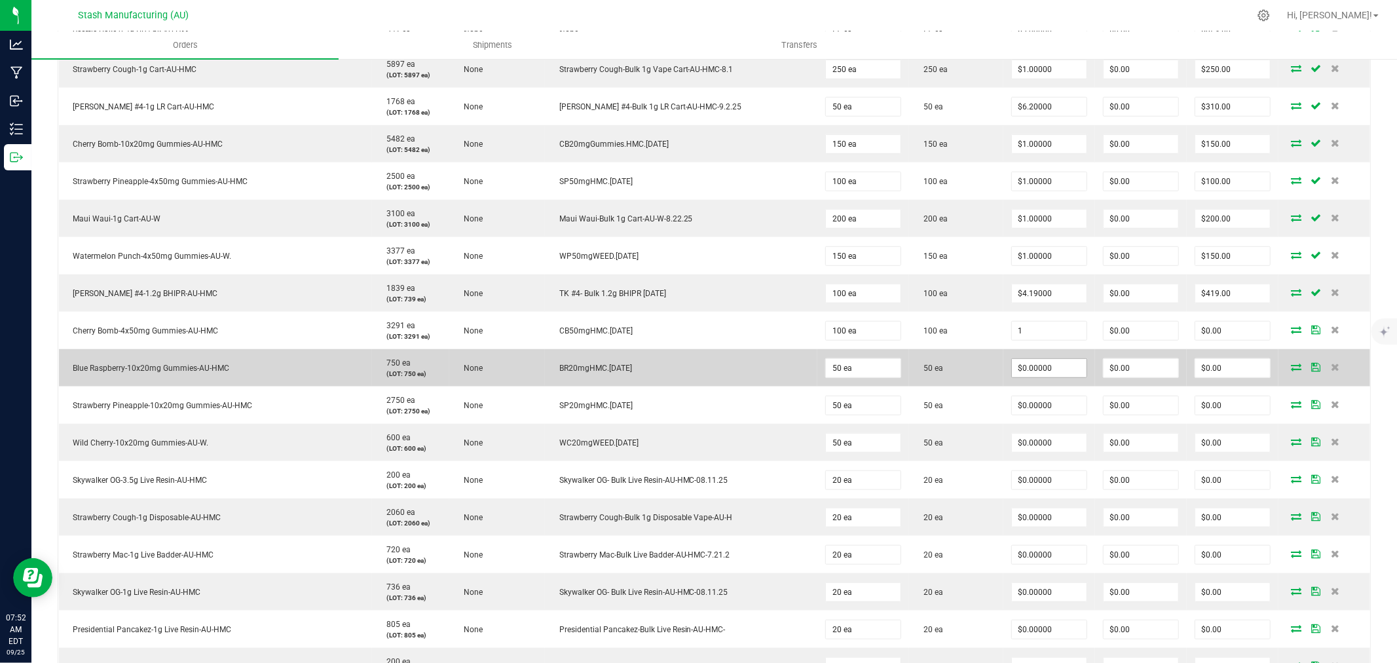
type input "$1.00000"
type input "$100.00"
click at [1036, 378] on span "$0.00000" at bounding box center [1049, 368] width 76 height 20
click at [1037, 370] on input "0" at bounding box center [1049, 368] width 75 height 18
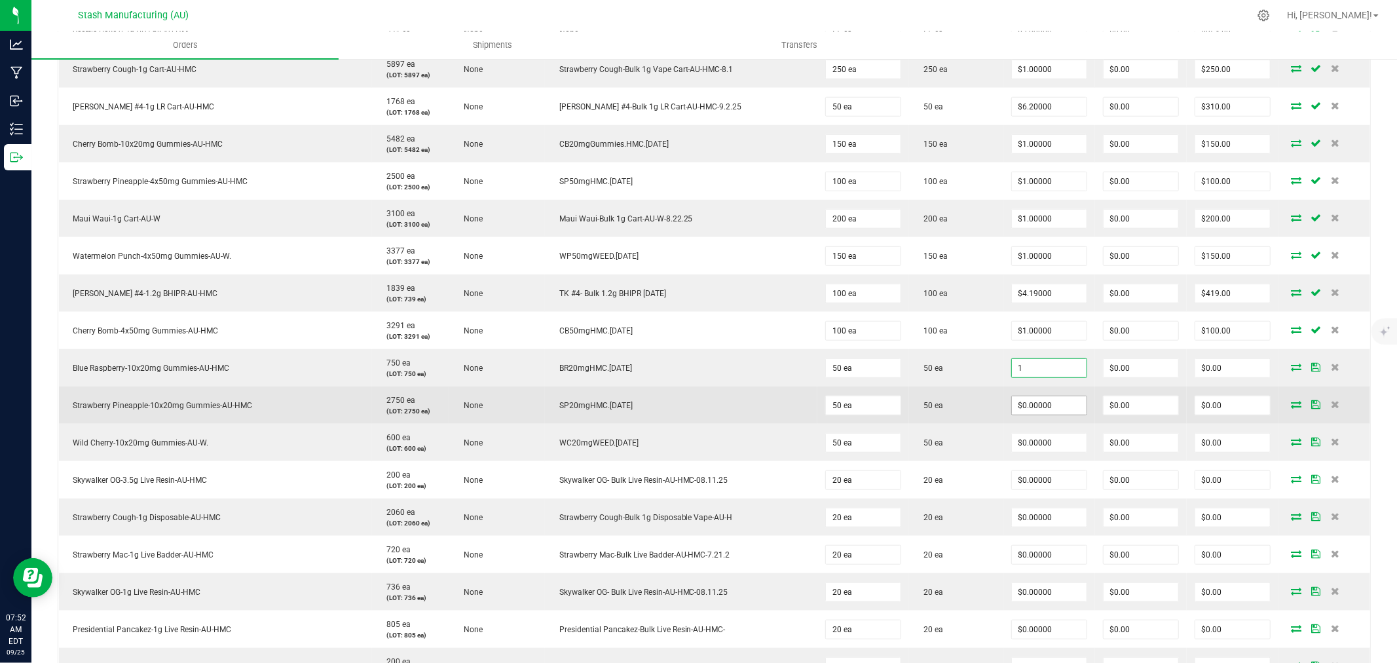
type input "$1.00000"
type input "$50.00"
click at [1036, 402] on input "0" at bounding box center [1049, 405] width 75 height 18
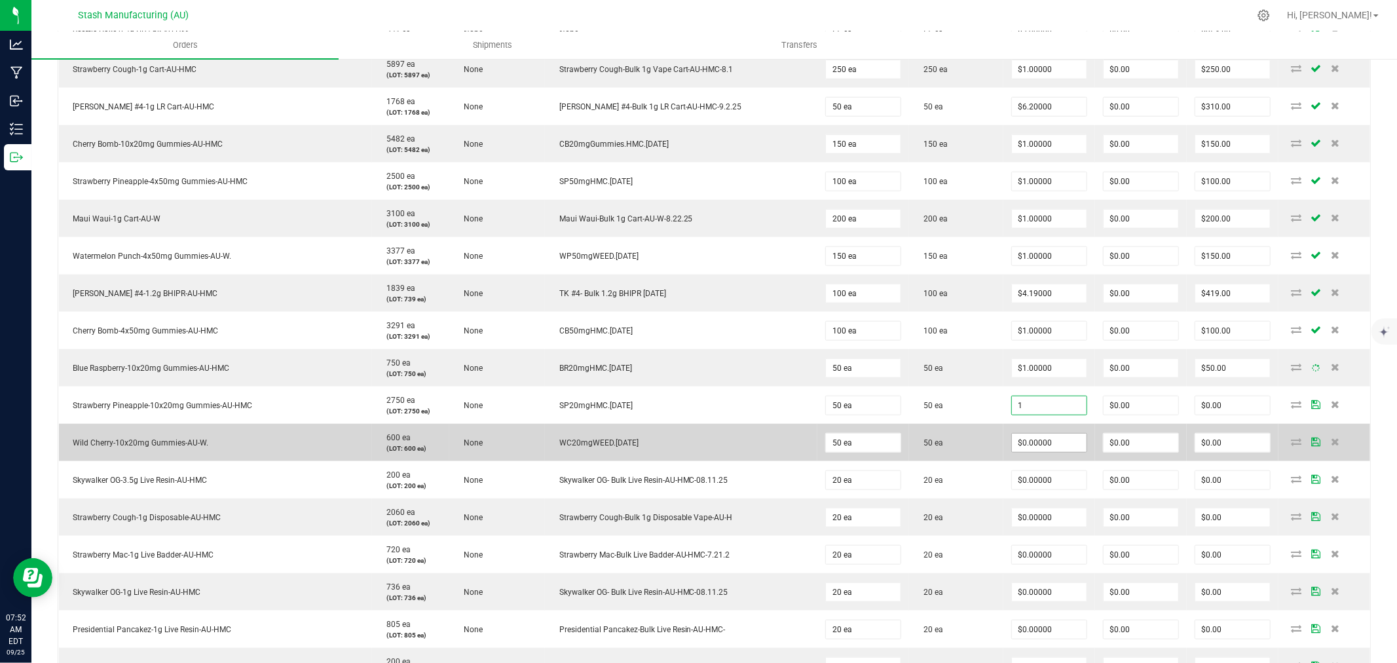
type input "$1.00000"
type input "$50.00"
click at [1029, 450] on input "0" at bounding box center [1049, 442] width 75 height 18
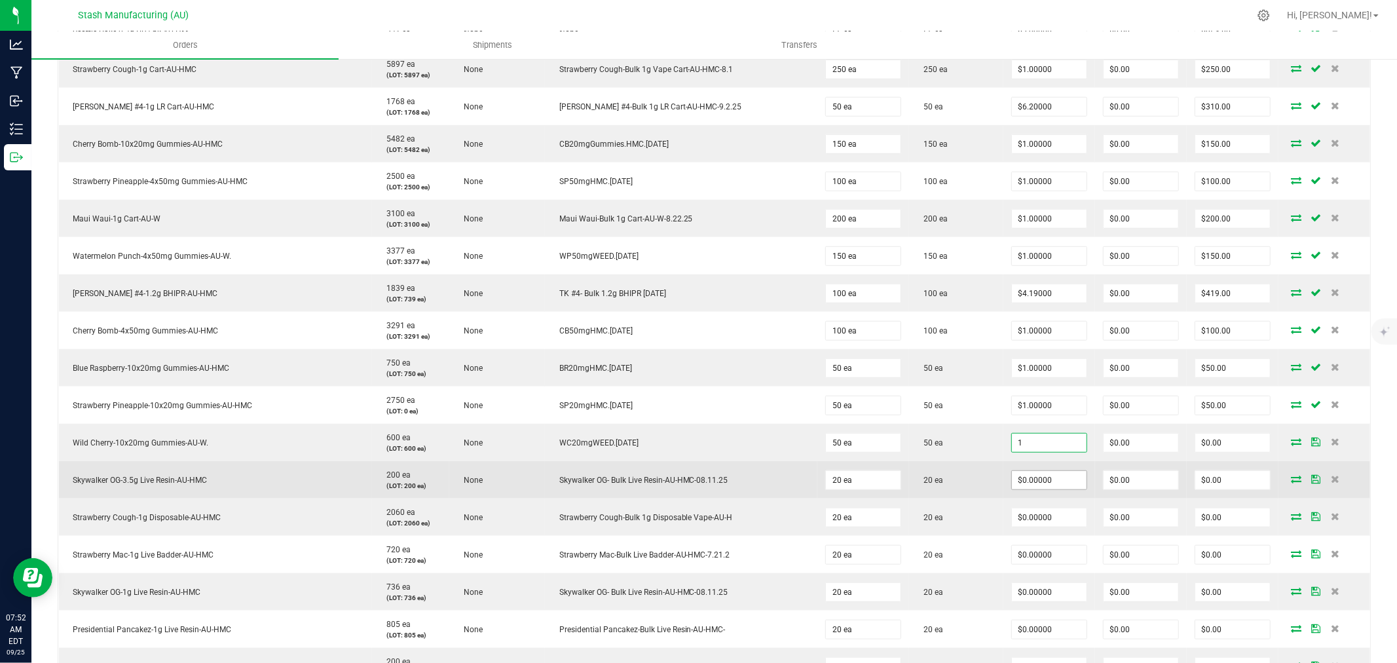
type input "$1.00000"
type input "$50.00"
click at [1026, 480] on input "0" at bounding box center [1049, 480] width 75 height 18
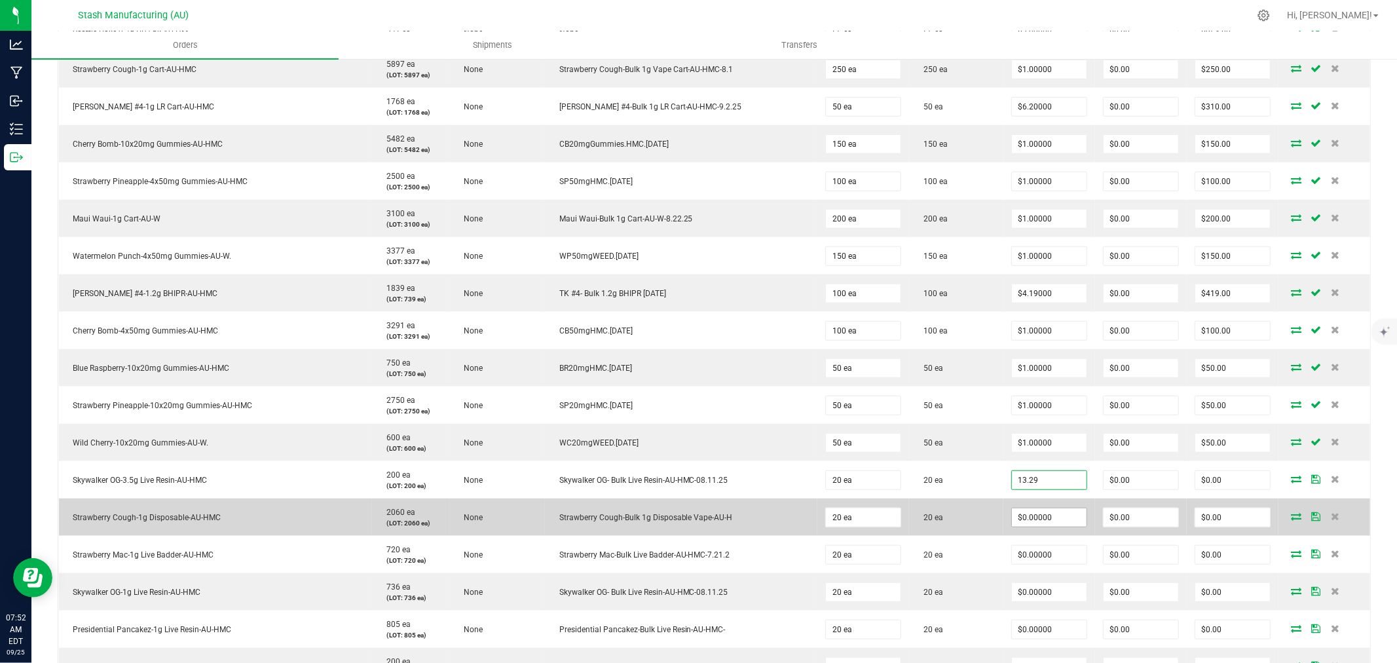
type input "$13.29000"
type input "$265.80"
click at [1023, 524] on input "0" at bounding box center [1049, 517] width 75 height 18
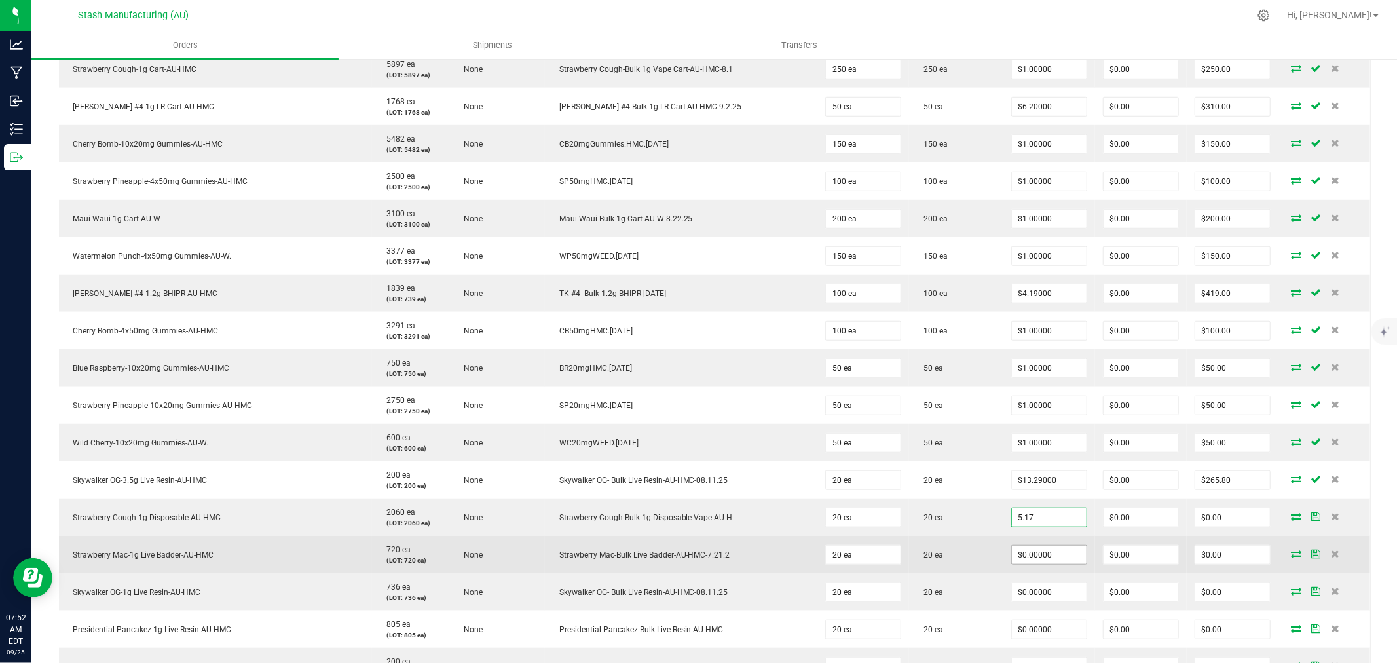
type input "$5.17000"
type input "$103.40"
click at [1031, 562] on input "0" at bounding box center [1049, 554] width 75 height 18
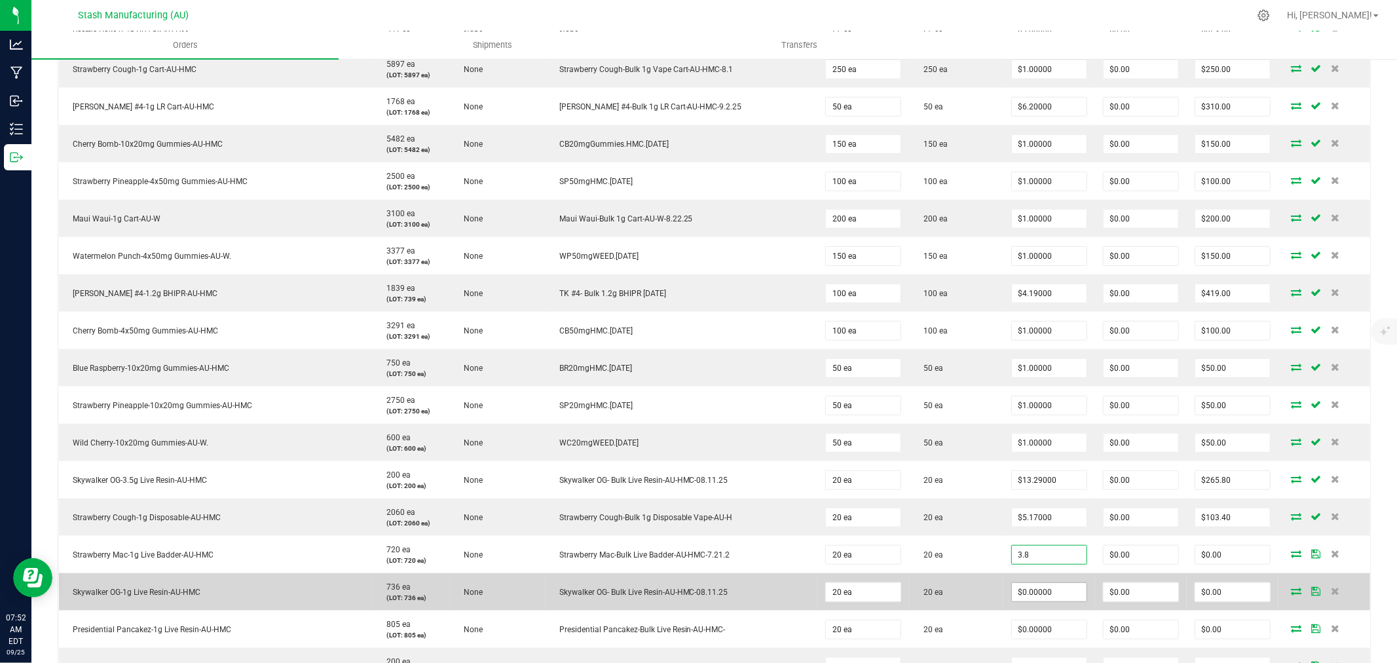
type input "$3.80000"
type input "$76.00"
click at [1036, 587] on input "0" at bounding box center [1049, 592] width 75 height 18
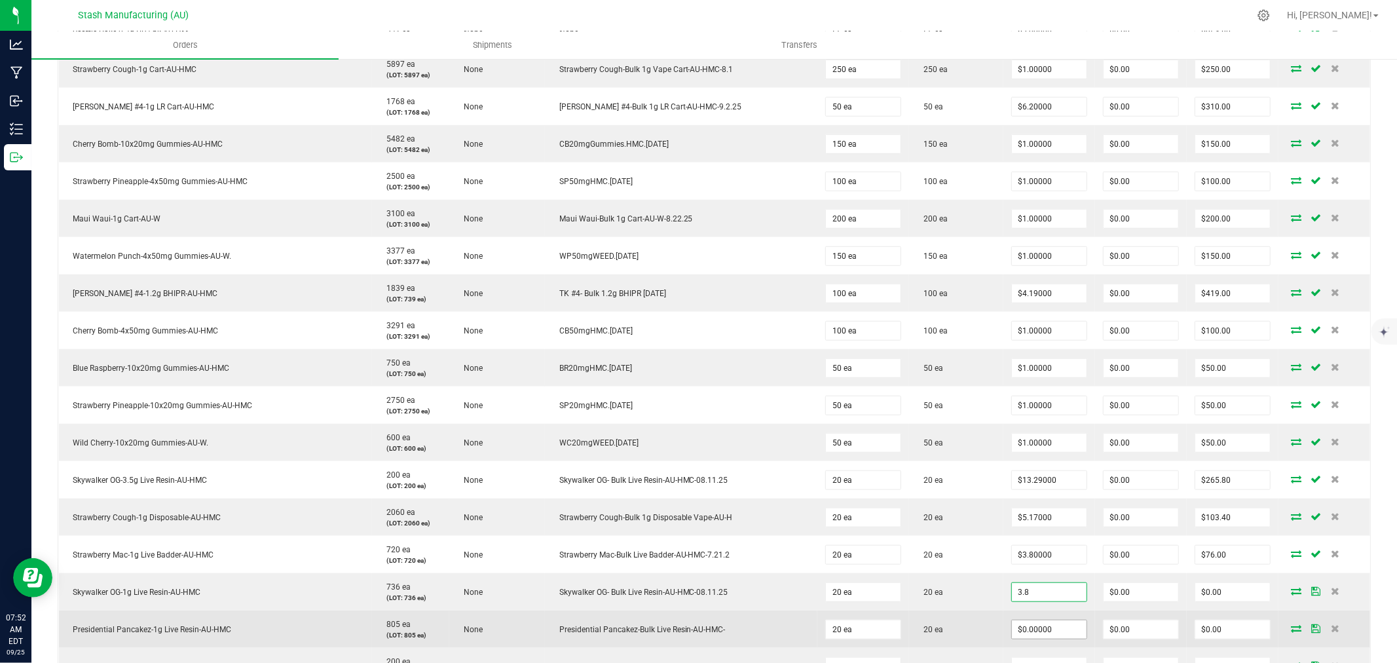
type input "$3.80000"
type input "$76.00"
click at [1029, 632] on input "0" at bounding box center [1049, 629] width 75 height 18
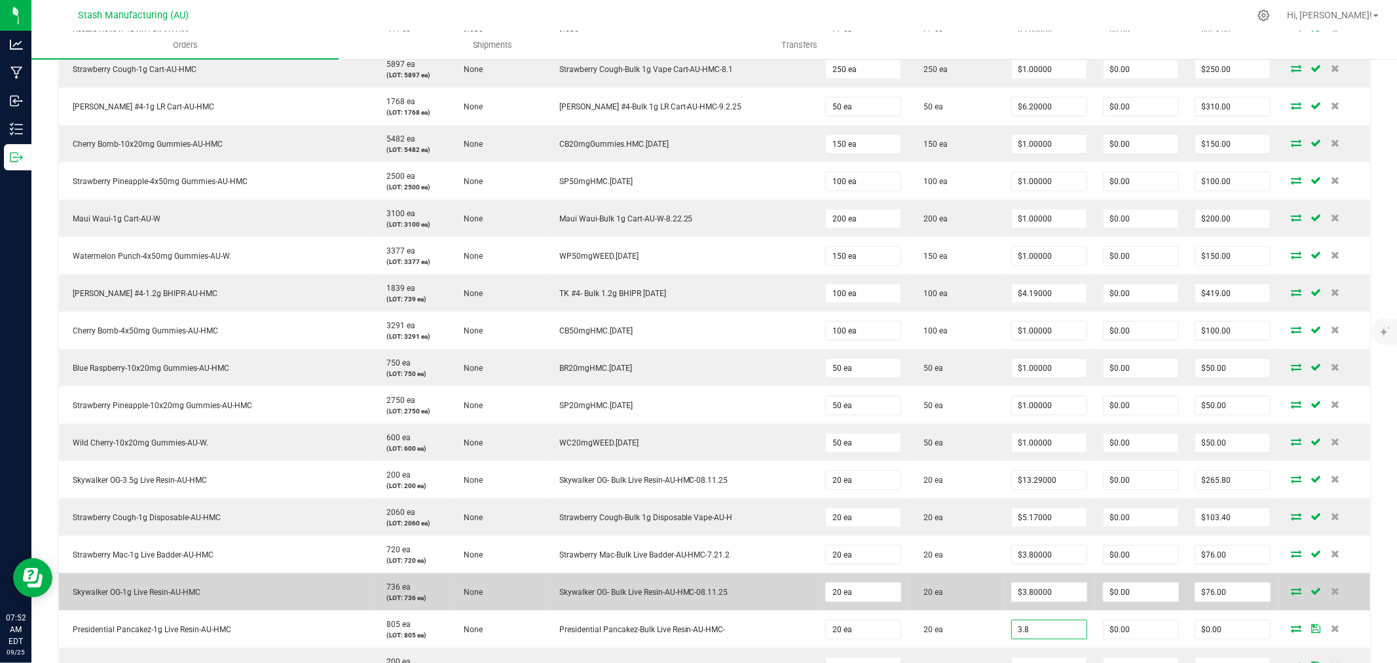
type input "$3.80000"
type input "$76.00"
click at [950, 585] on td "20 ea" at bounding box center [956, 591] width 94 height 37
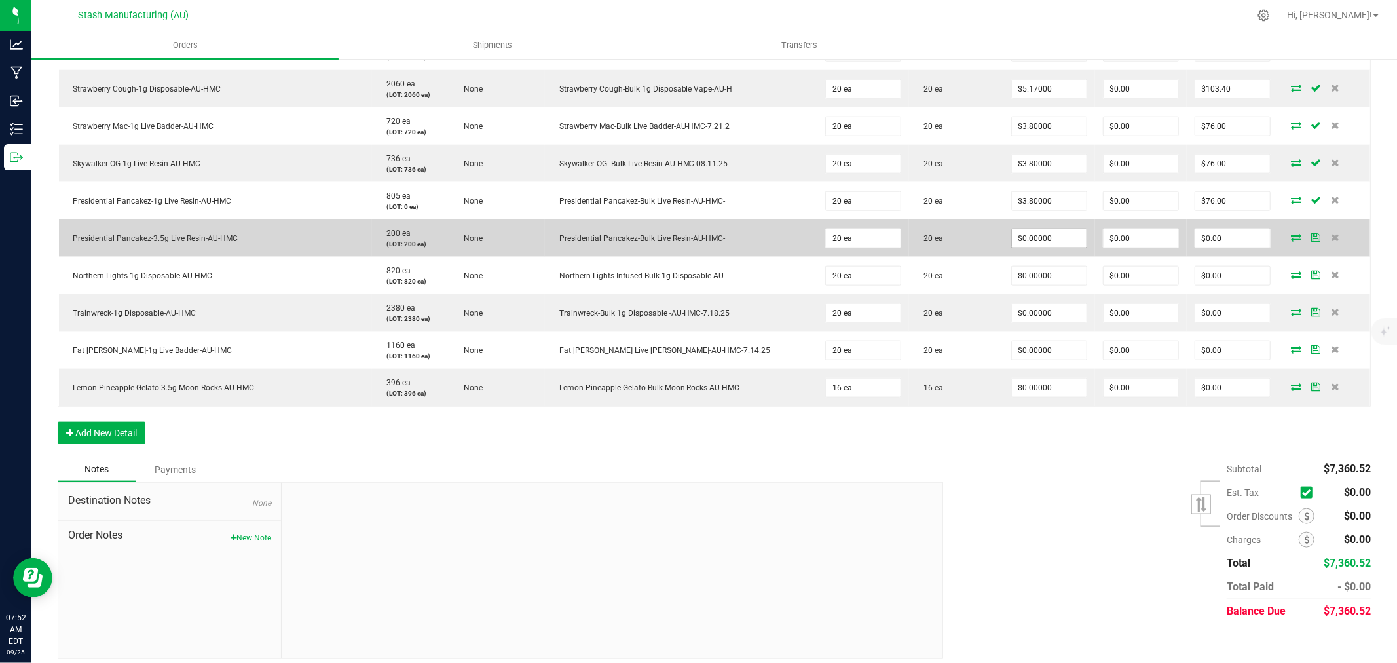
scroll to position [1235, 0]
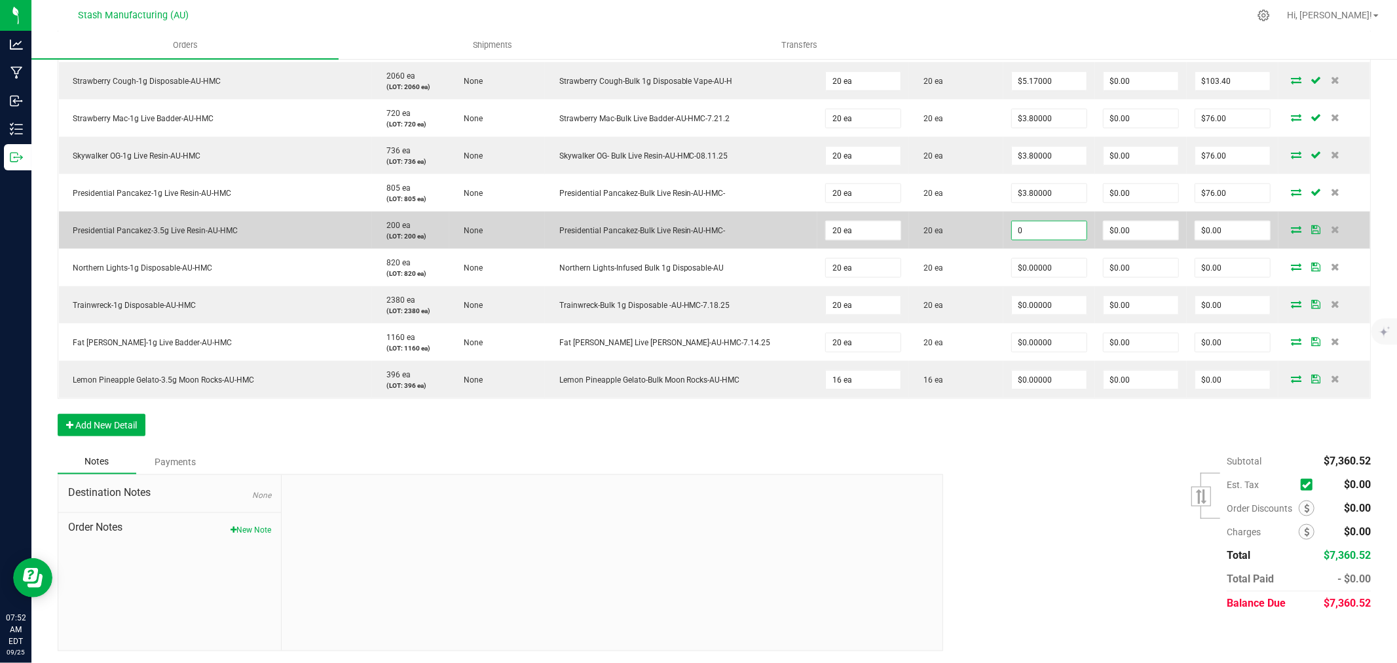
click at [1039, 230] on input "0" at bounding box center [1049, 230] width 75 height 18
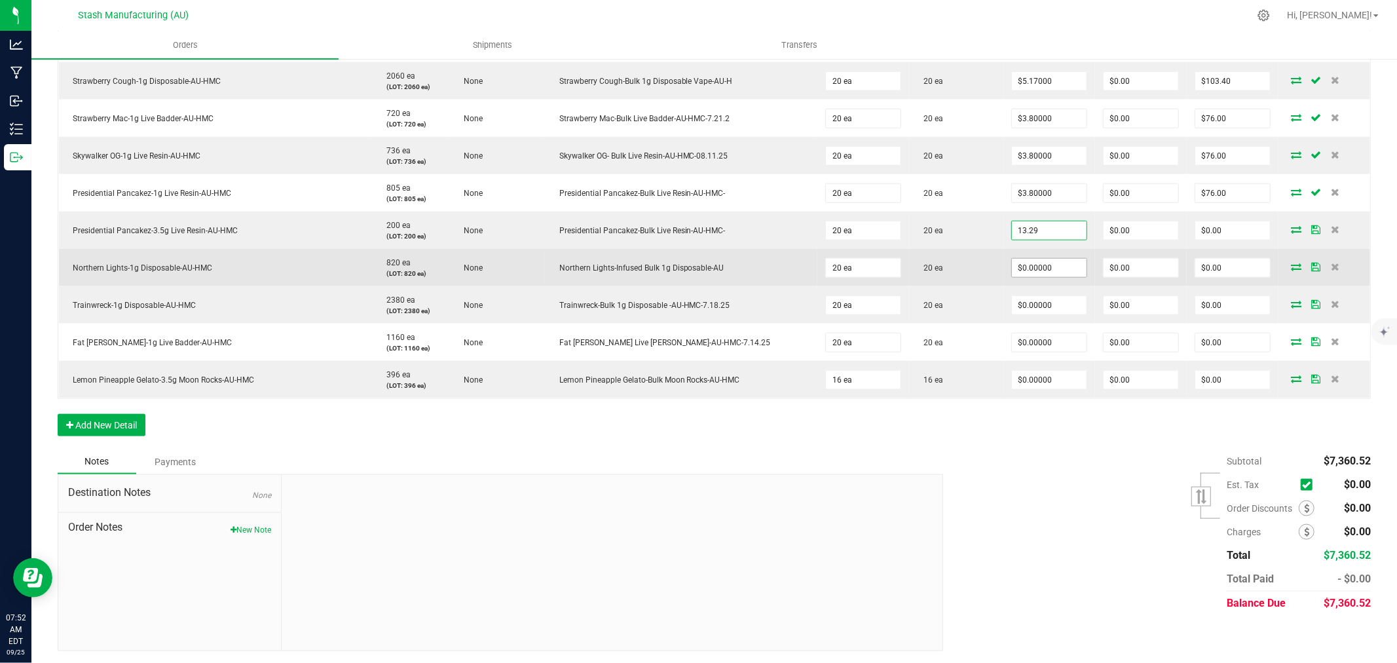
type input "$13.29000"
type input "$265.80"
click at [1035, 266] on input "0" at bounding box center [1049, 268] width 75 height 18
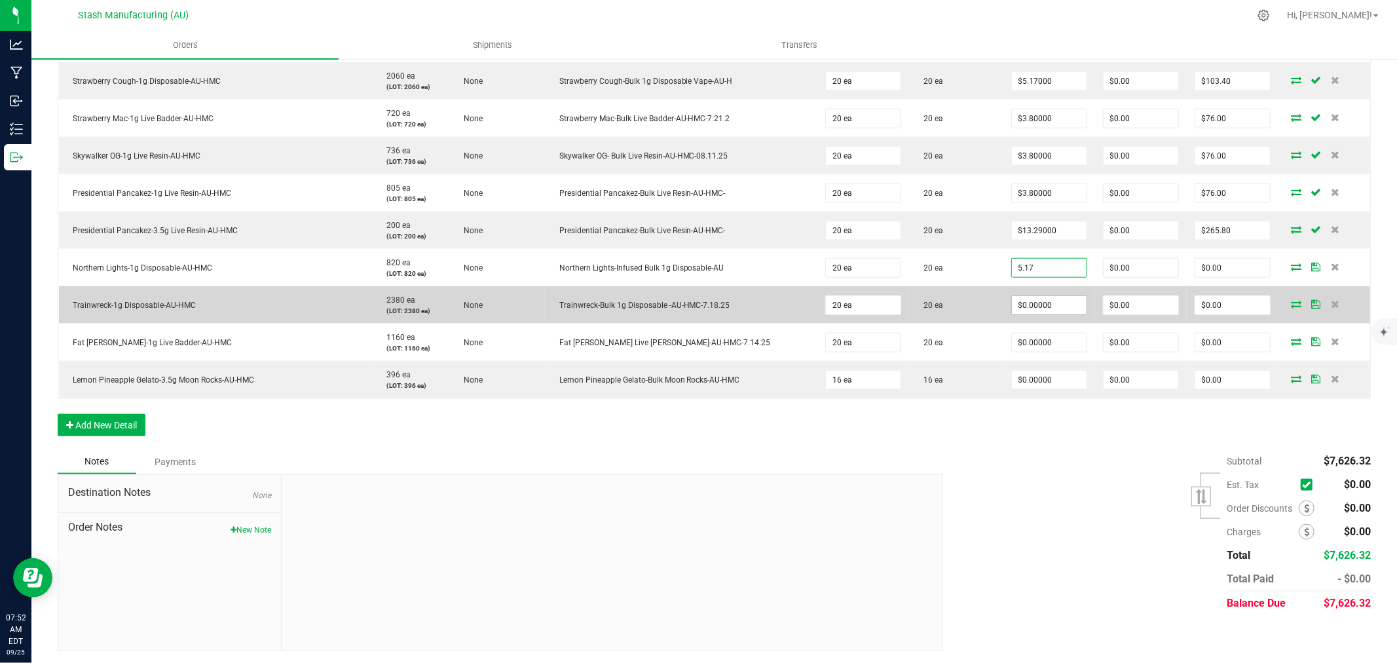
type input "$5.17000"
type input "$103.40"
click at [1035, 303] on input "0" at bounding box center [1049, 305] width 75 height 18
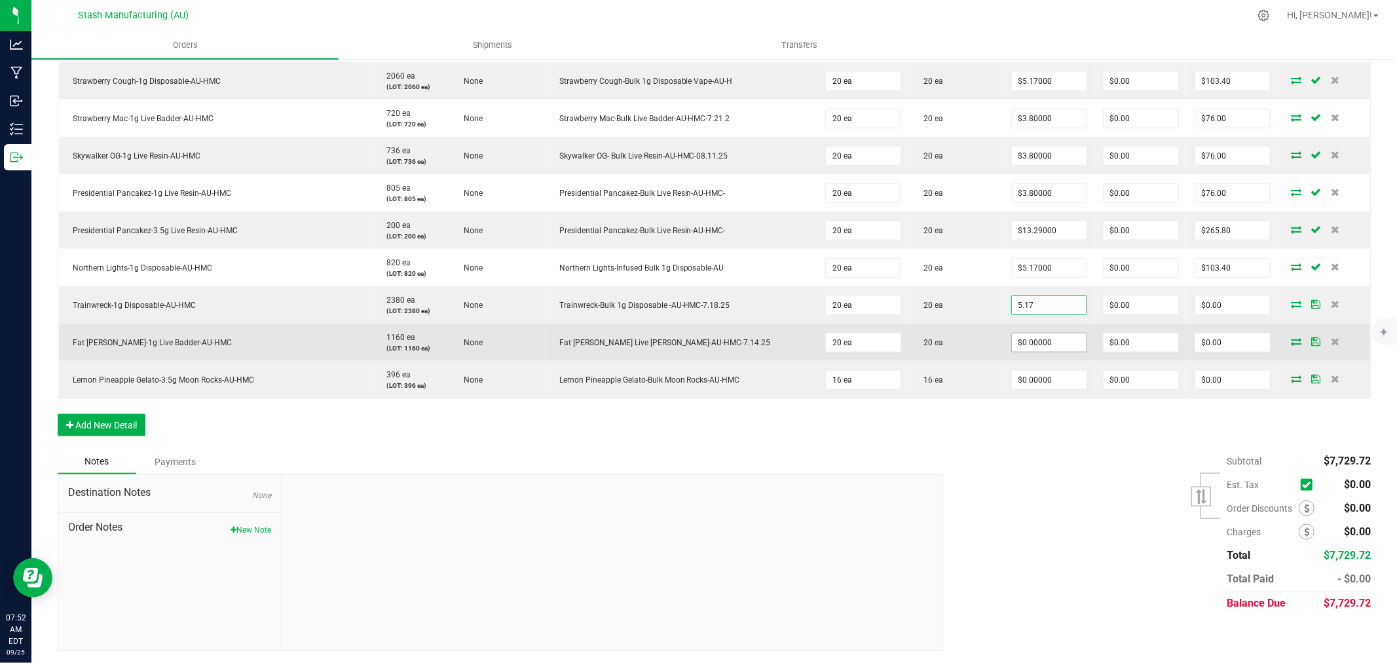
type input "$5.17000"
type input "$103.40"
click at [1032, 346] on input "0" at bounding box center [1049, 342] width 75 height 18
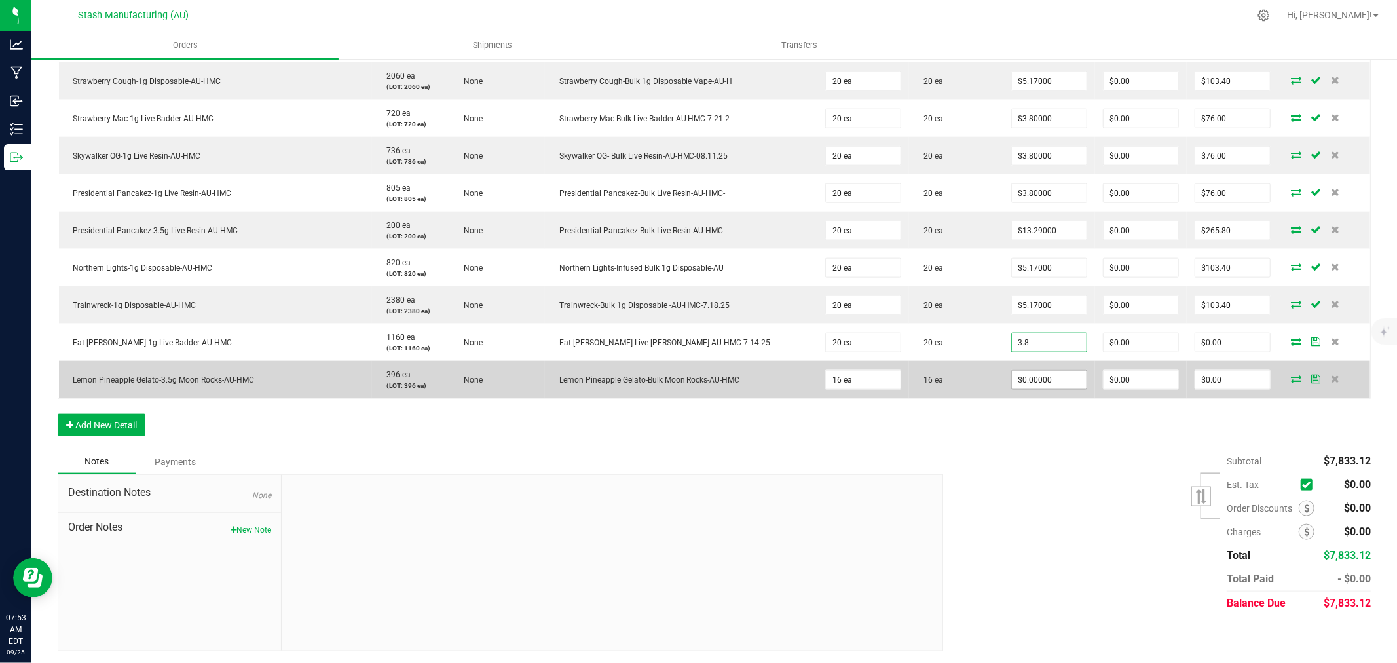
type input "$3.80000"
type input "$76.00"
click at [1032, 381] on input "0" at bounding box center [1049, 380] width 75 height 18
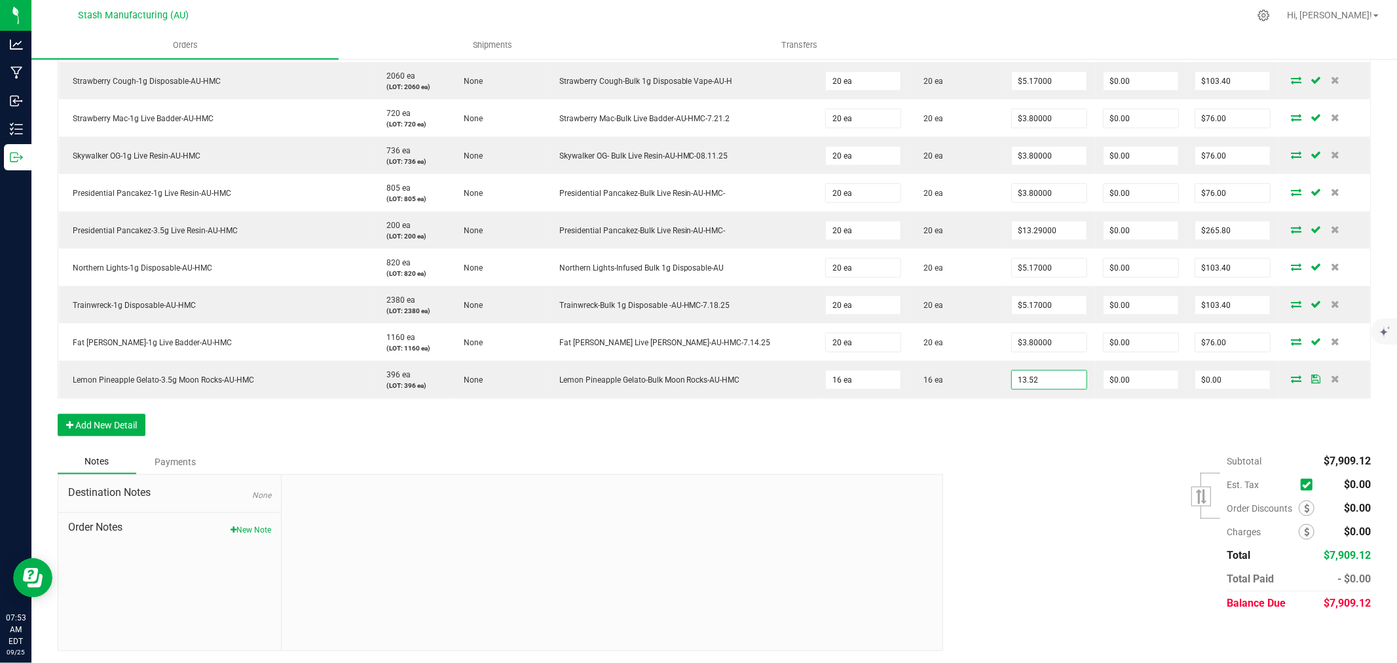
type input "$13.52000"
type input "$216.32"
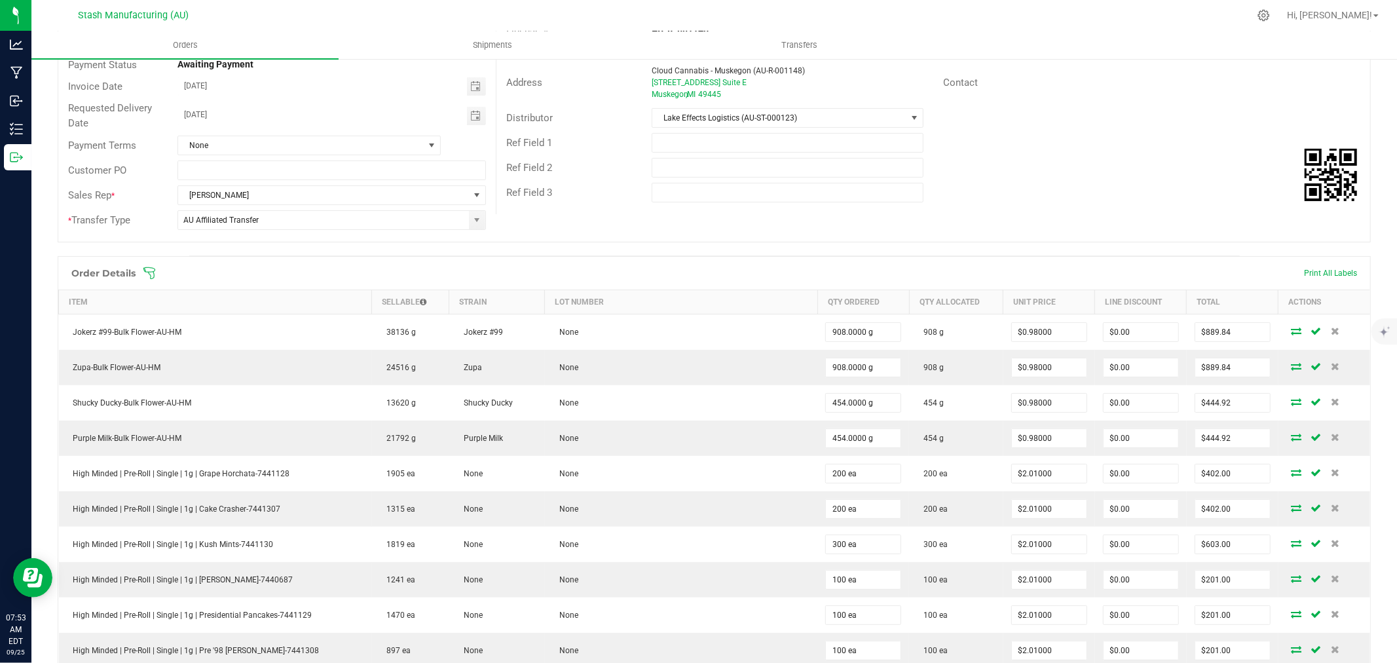
scroll to position [0, 0]
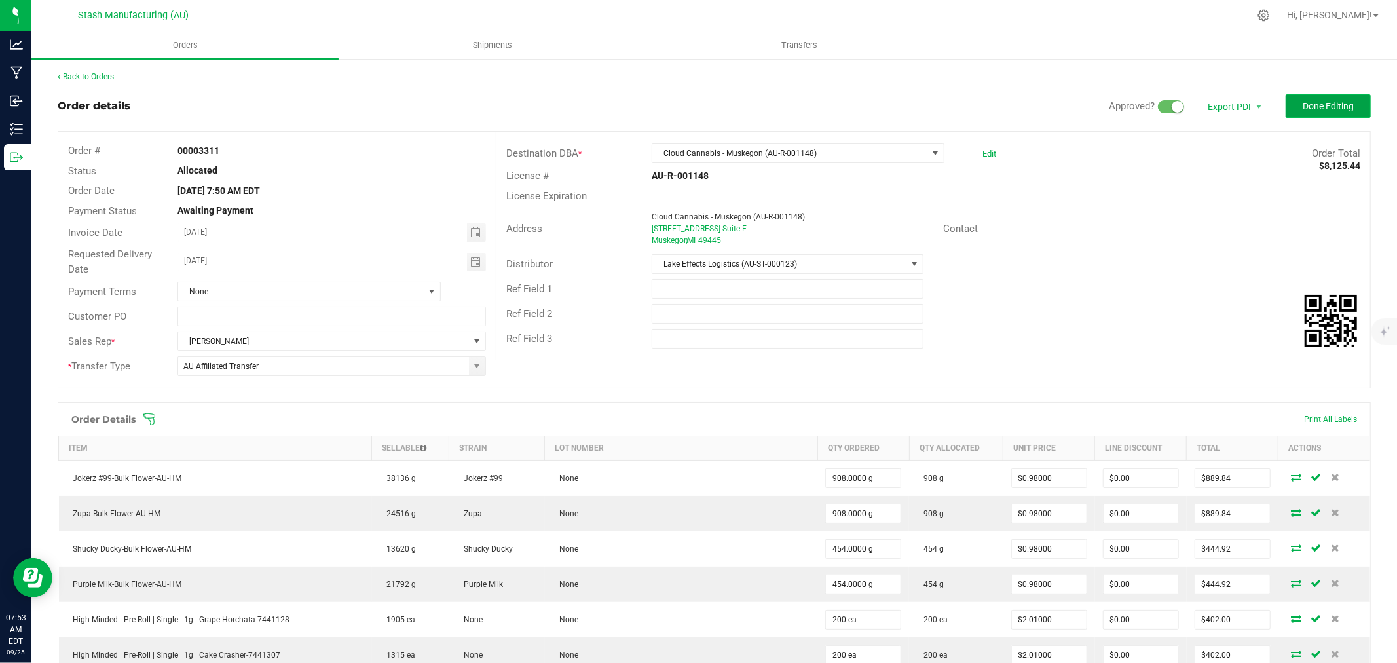
click at [1346, 108] on button "Done Editing" at bounding box center [1327, 106] width 85 height 24
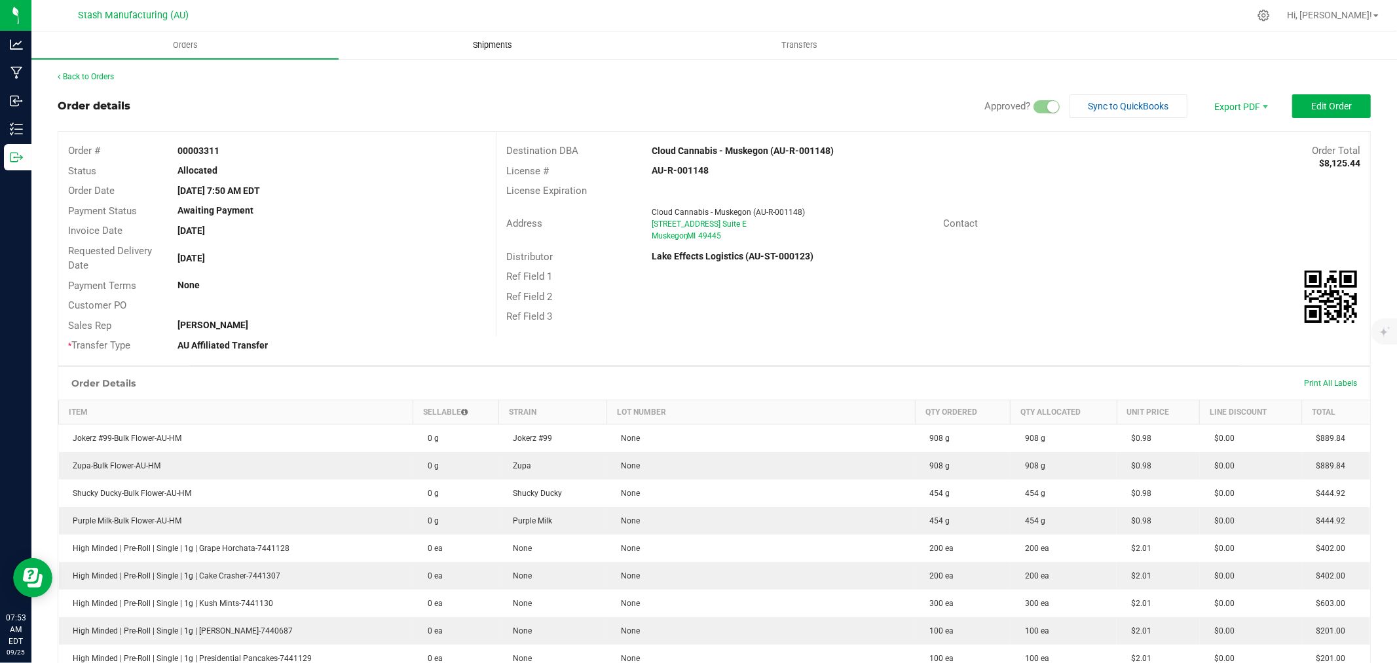
drag, startPoint x: 501, startPoint y: 58, endPoint x: 495, endPoint y: 48, distance: 11.5
click at [495, 48] on span "Shipments" at bounding box center [492, 45] width 75 height 12
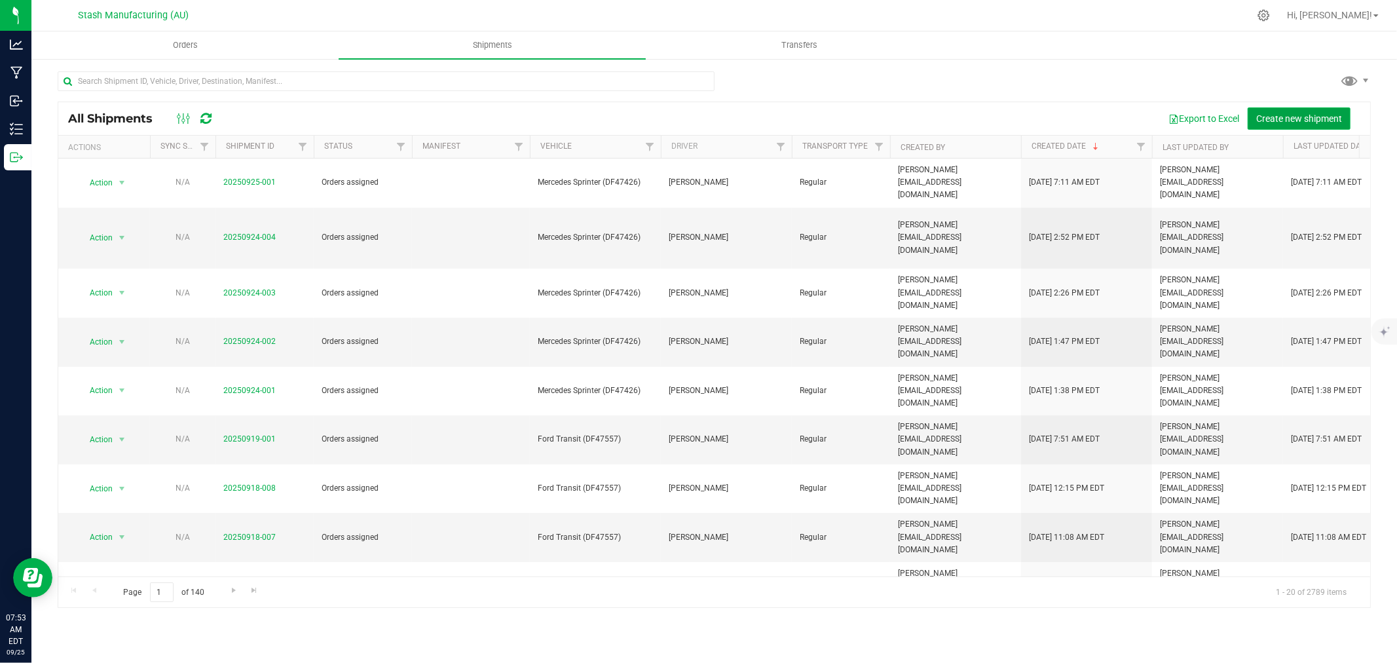
click at [1294, 110] on button "Create new shipment" at bounding box center [1298, 118] width 103 height 22
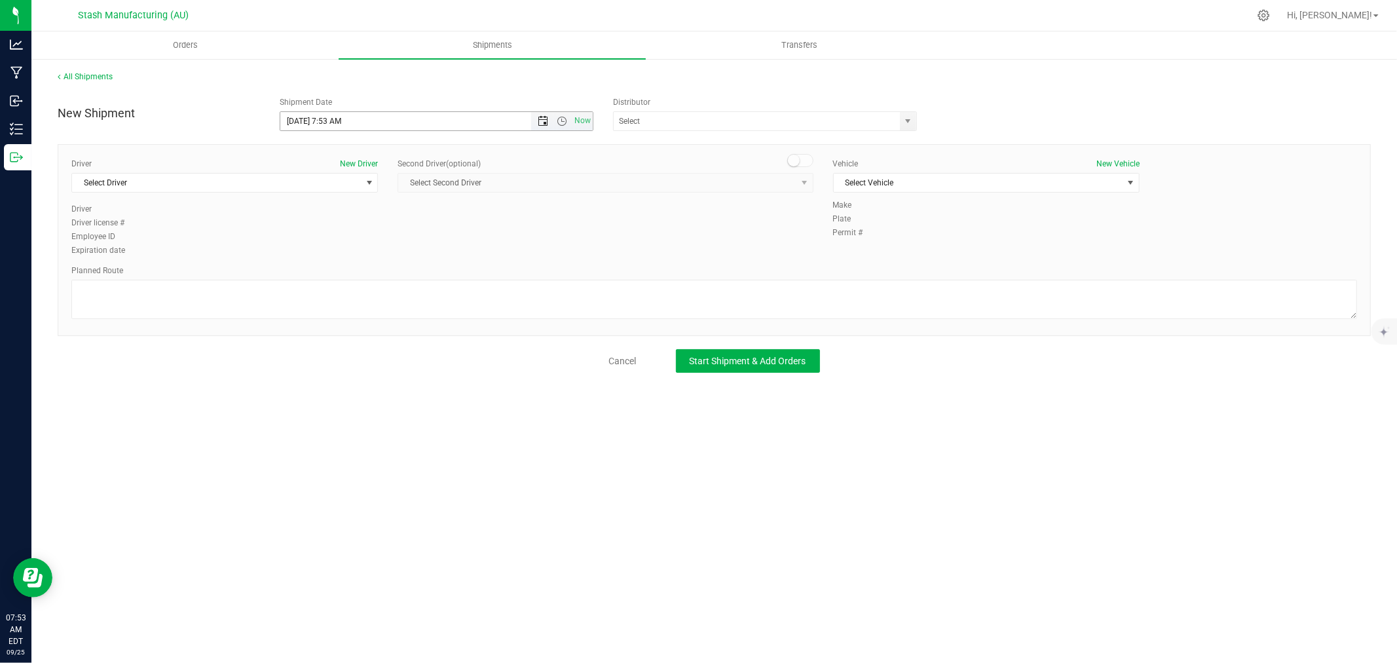
click at [543, 119] on span "Open the date view" at bounding box center [543, 121] width 10 height 10
click at [325, 280] on link "30" at bounding box center [329, 274] width 19 height 20
type input "[DATE] 7:53 AM"
click at [644, 122] on input "text" at bounding box center [753, 121] width 278 height 18
click at [767, 138] on li "Lake Effects Logistics (AU-ST-000123)" at bounding box center [765, 144] width 303 height 20
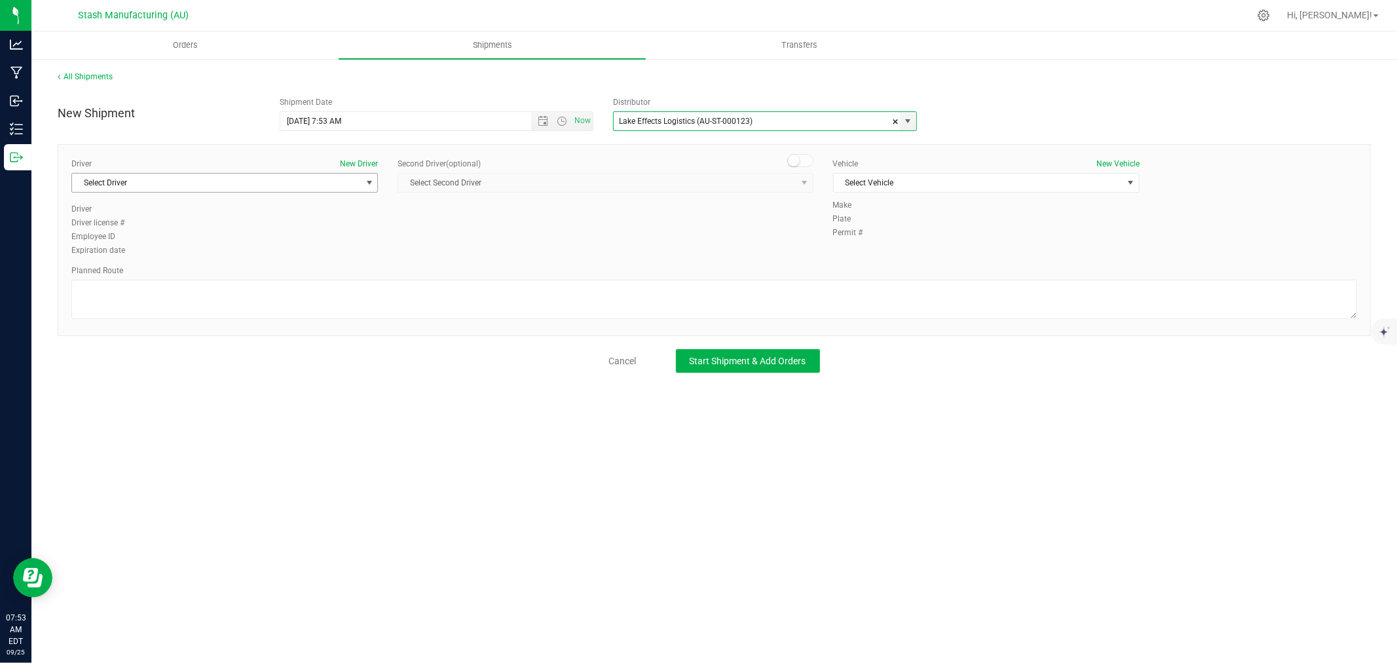
type input "Lake Effects Logistics (AU-ST-000123)"
click at [273, 178] on span "Select Driver" at bounding box center [216, 183] width 289 height 18
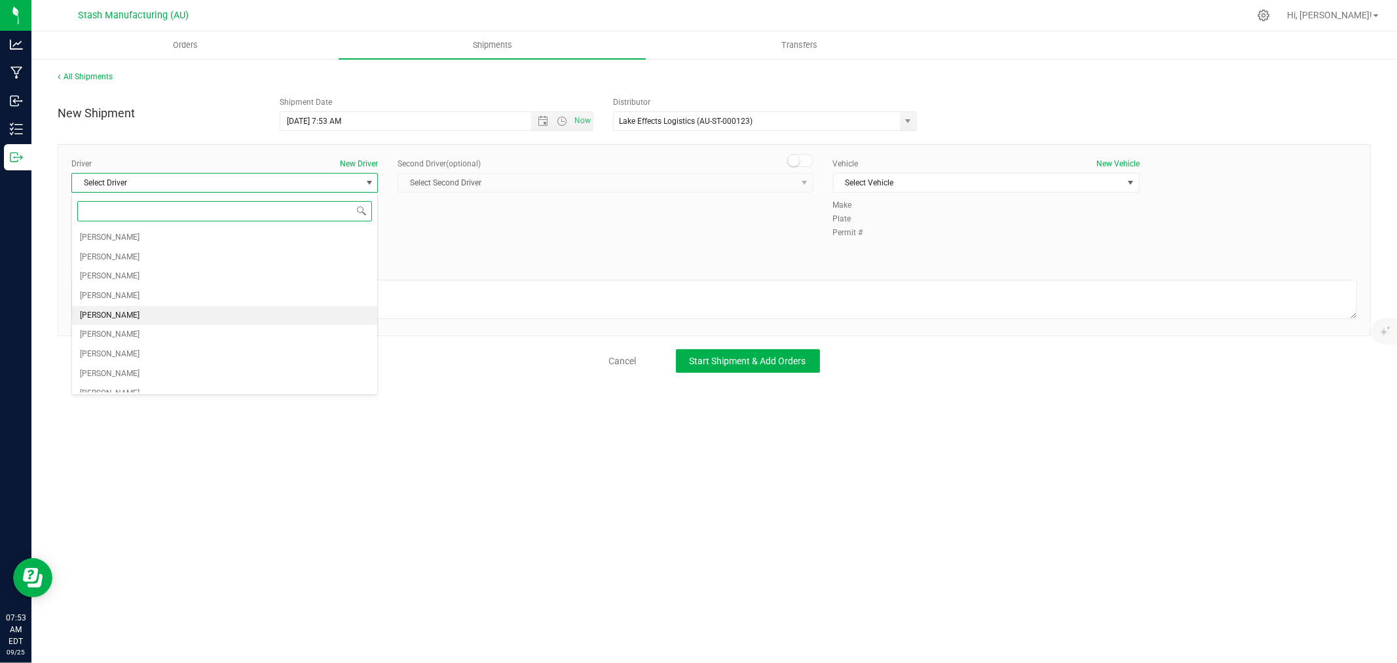
click at [132, 318] on li "[PERSON_NAME]" at bounding box center [224, 316] width 305 height 20
click at [899, 177] on span "Select Vehicle" at bounding box center [978, 183] width 289 height 18
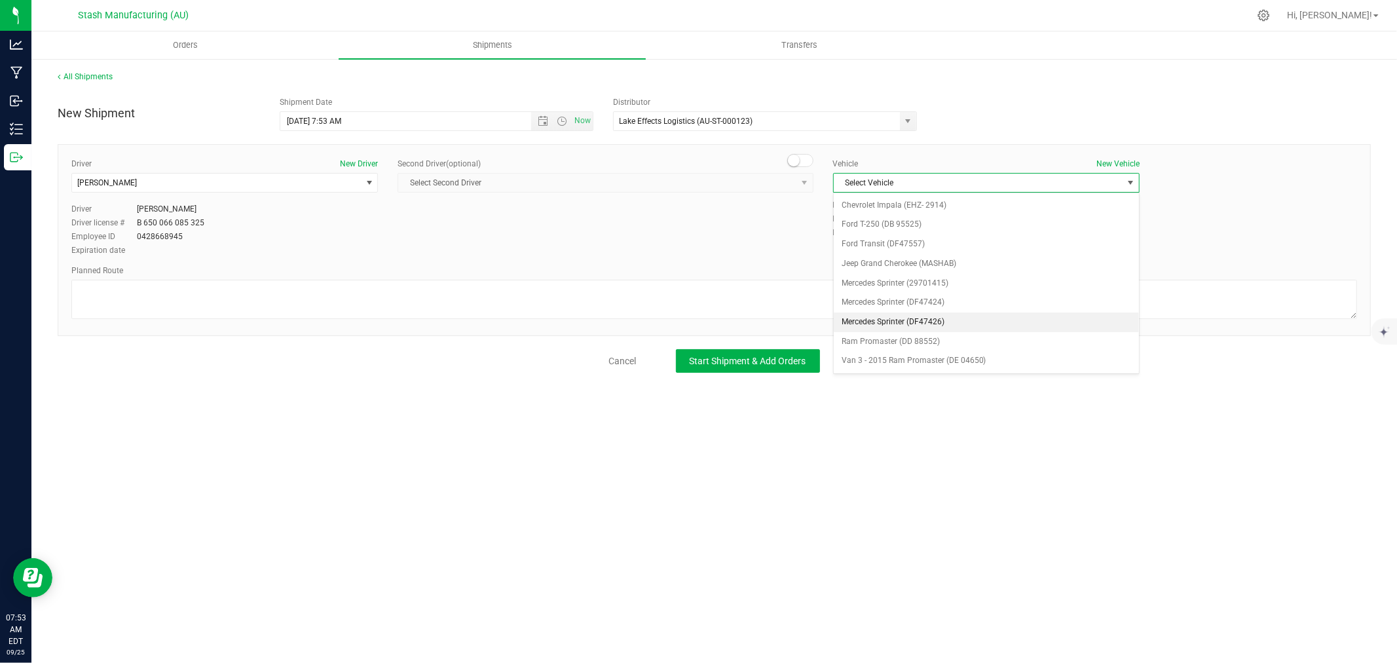
click at [947, 322] on li "Mercedes Sprinter (DF47426)" at bounding box center [986, 322] width 305 height 20
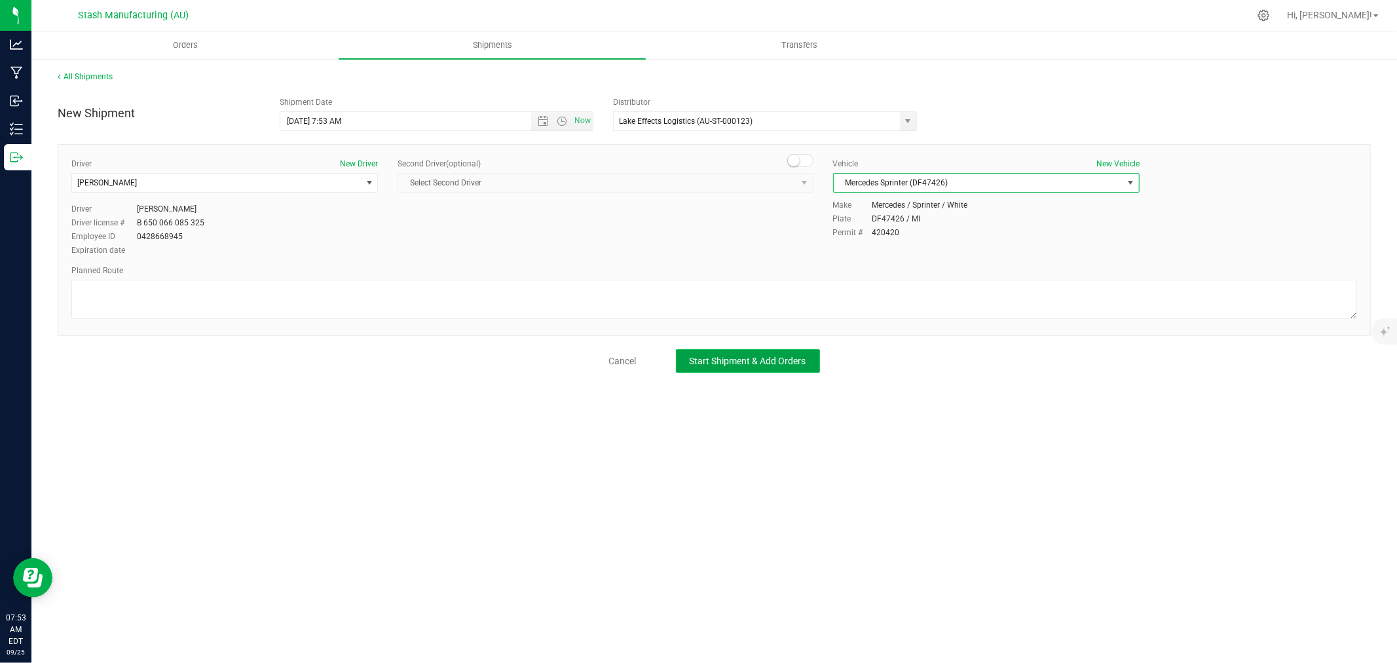
click at [804, 361] on span "Start Shipment & Add Orders" at bounding box center [747, 361] width 117 height 10
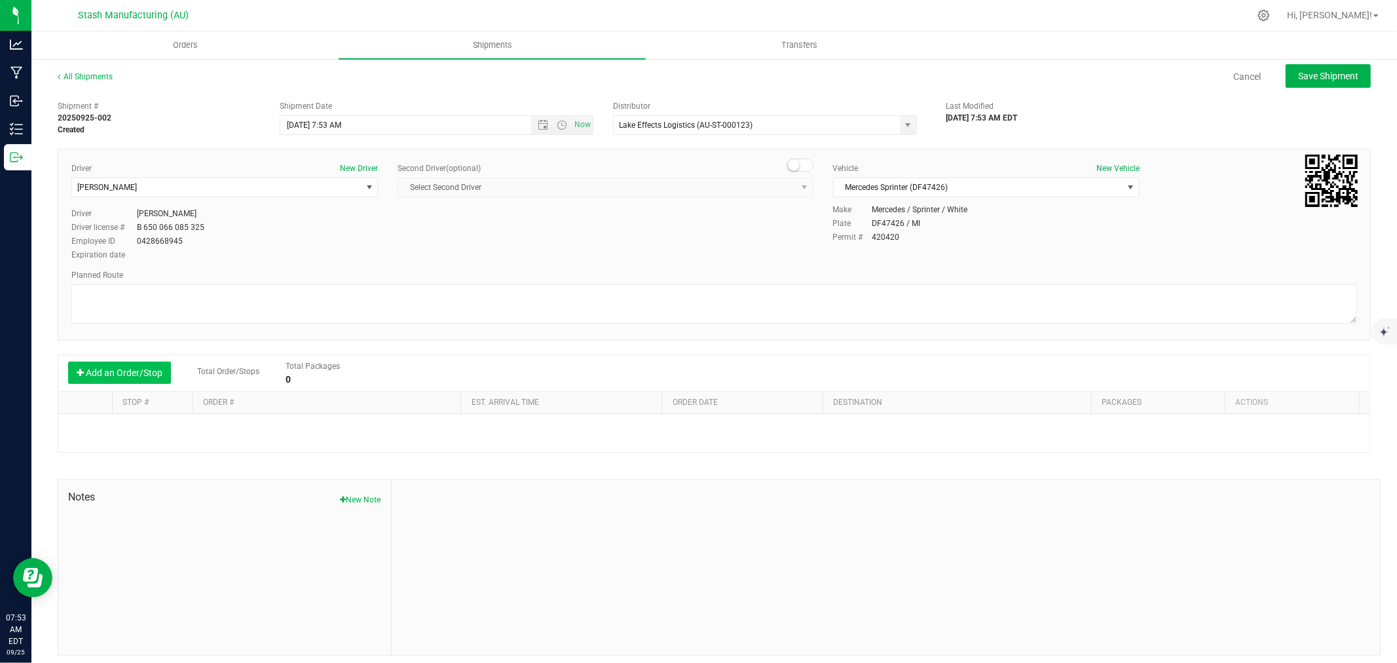
click at [134, 364] on button "Add an Order/Stop" at bounding box center [119, 372] width 103 height 22
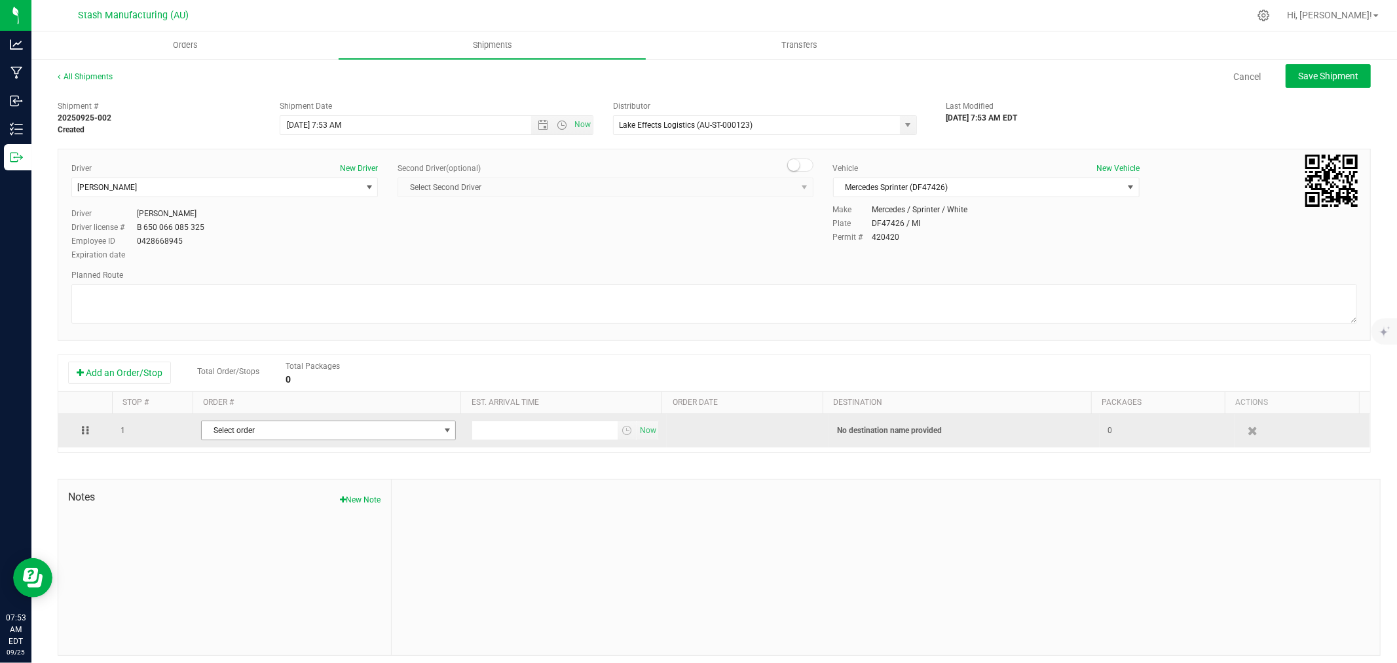
click at [278, 430] on span "Select order" at bounding box center [320, 430] width 237 height 18
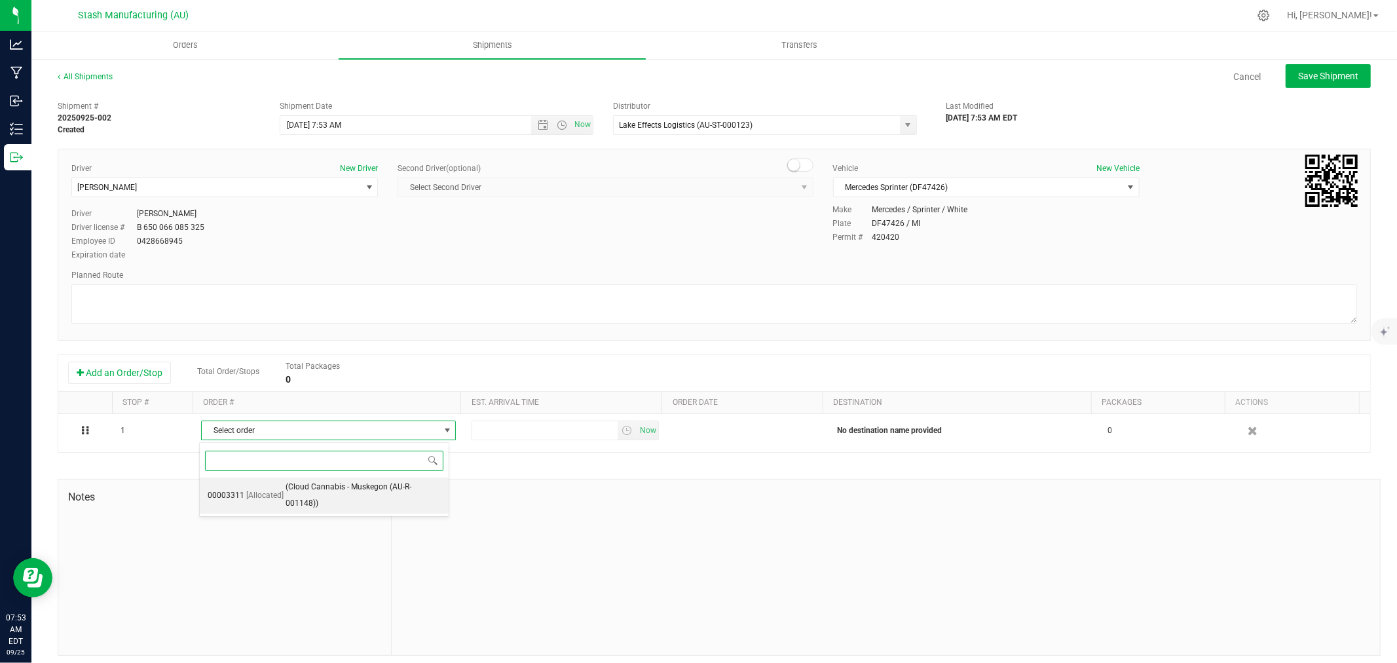
click at [316, 491] on span "(Cloud Cannabis - Muskegon (AU-R-001148))" at bounding box center [362, 495] width 155 height 33
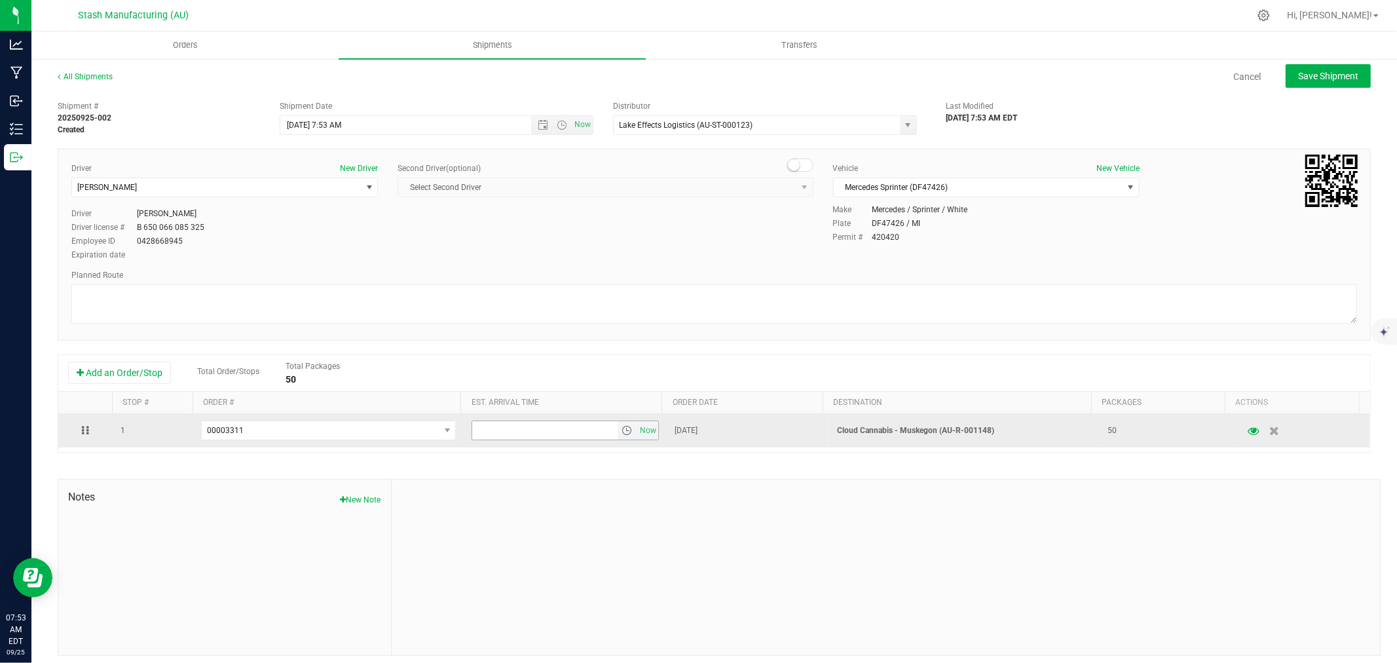
click at [538, 430] on input "text" at bounding box center [544, 430] width 145 height 18
type input "6:00 PM"
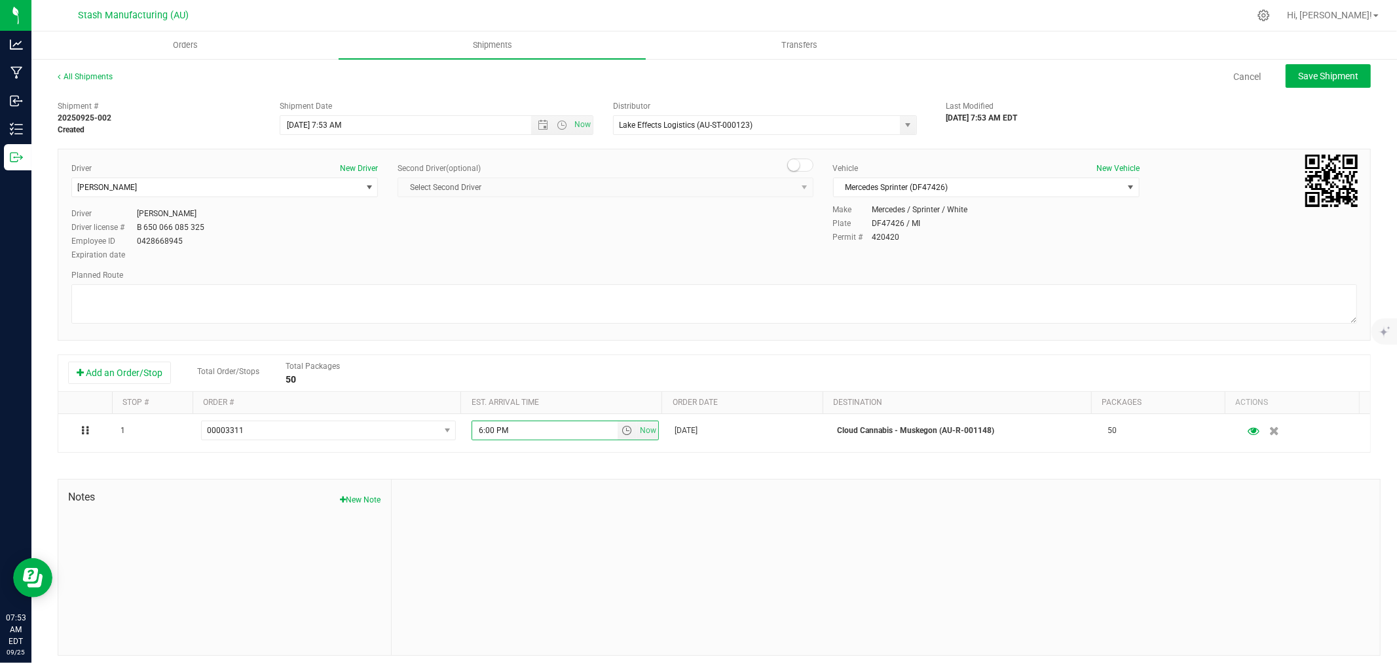
click at [578, 538] on div at bounding box center [886, 566] width 988 height 175
click at [1306, 83] on button "Save Shipment" at bounding box center [1327, 76] width 85 height 24
type input "[DATE] 11:53 AM"
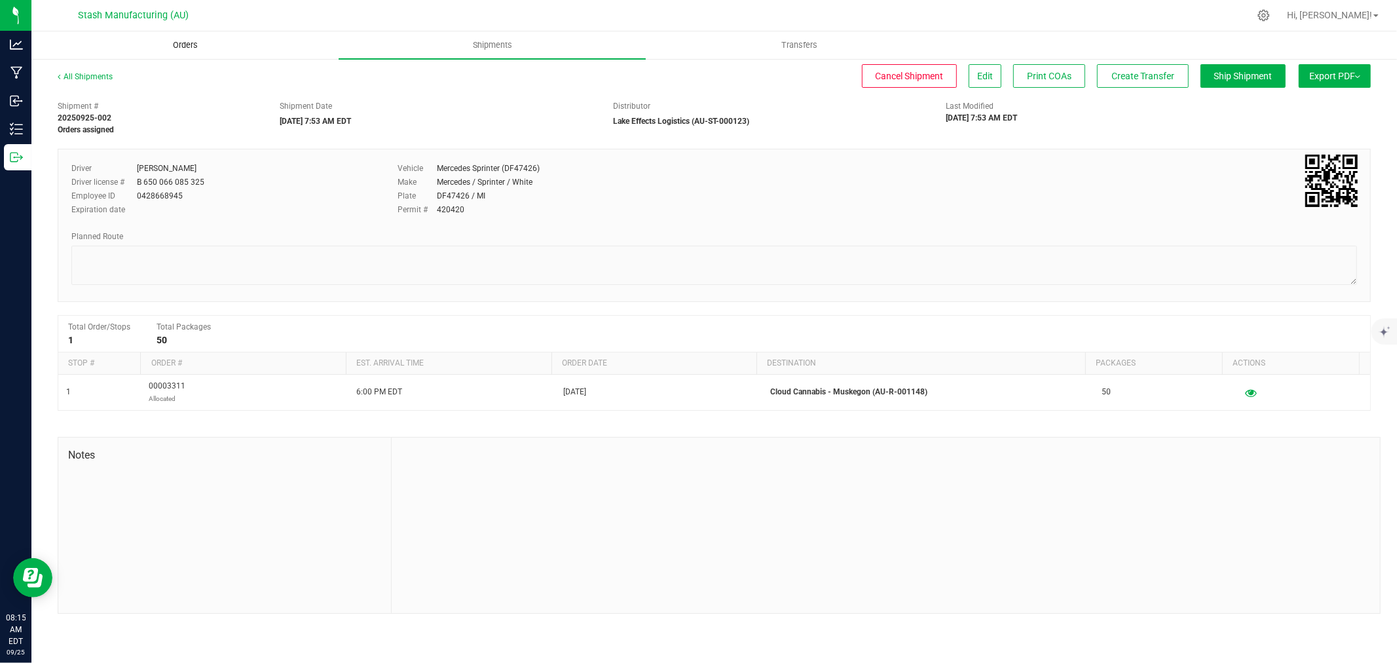
click at [184, 46] on span "Orders" at bounding box center [185, 45] width 60 height 12
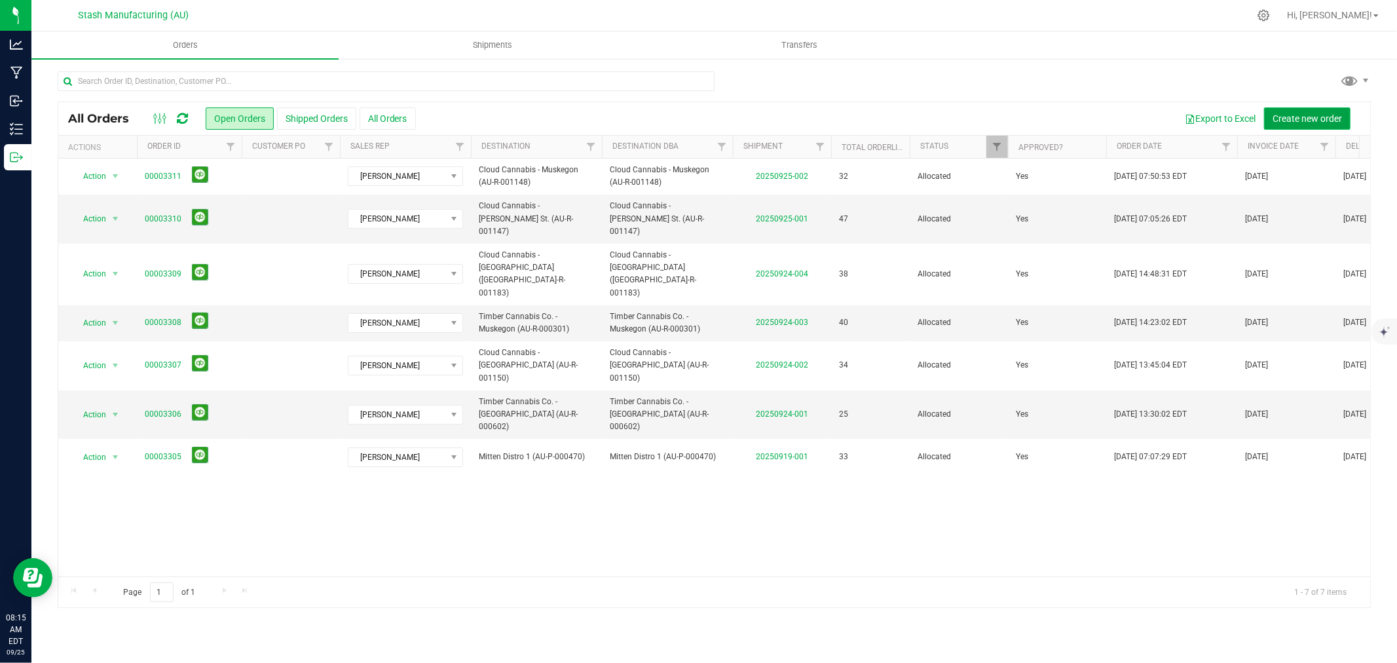
click at [1313, 116] on span "Create new order" at bounding box center [1306, 118] width 69 height 10
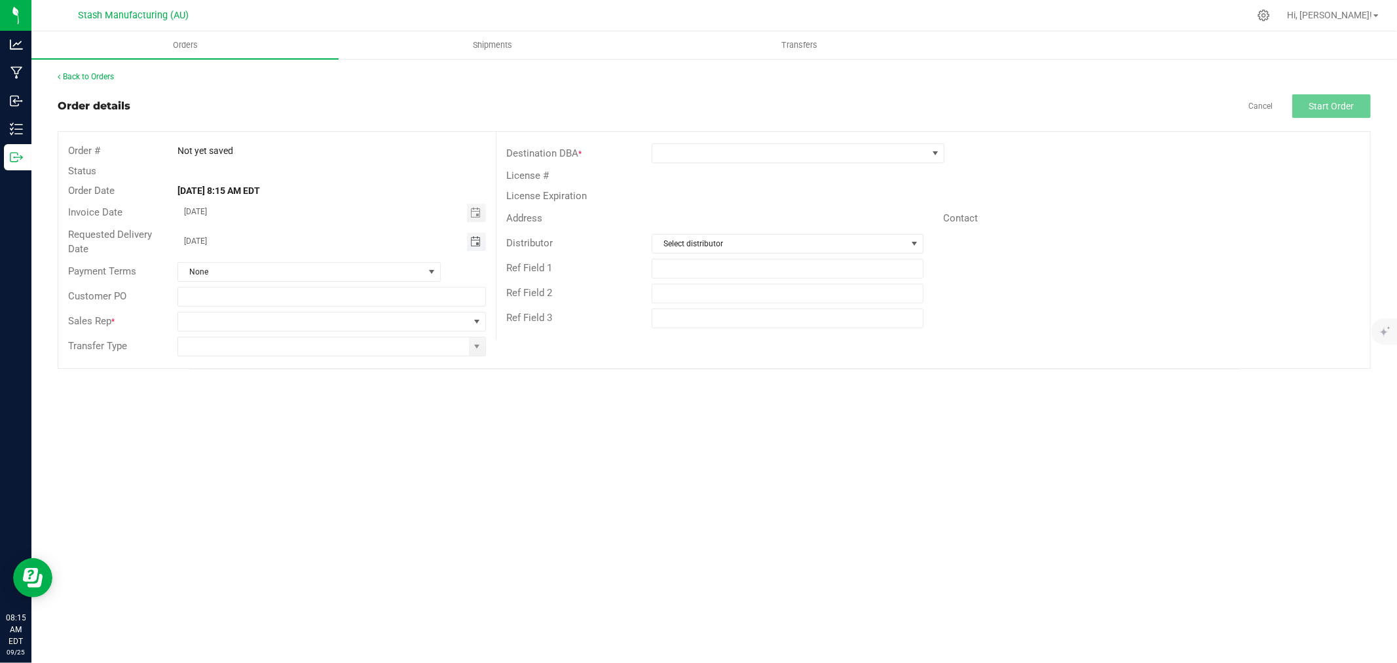
click at [475, 239] on span "Toggle calendar" at bounding box center [475, 241] width 10 height 10
click at [273, 395] on span "30" at bounding box center [275, 394] width 19 height 20
type input "[DATE]"
drag, startPoint x: 460, startPoint y: 323, endPoint x: 444, endPoint y: 330, distance: 17.3
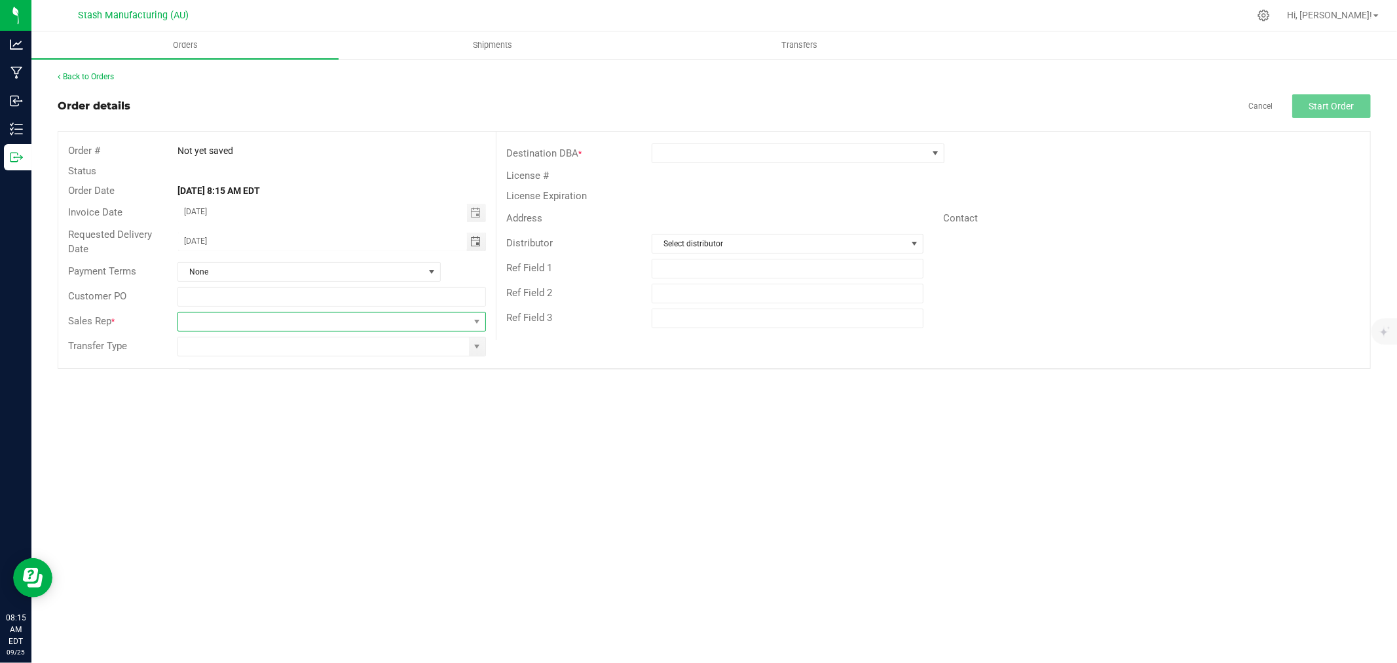
click at [460, 322] on span at bounding box center [323, 321] width 291 height 18
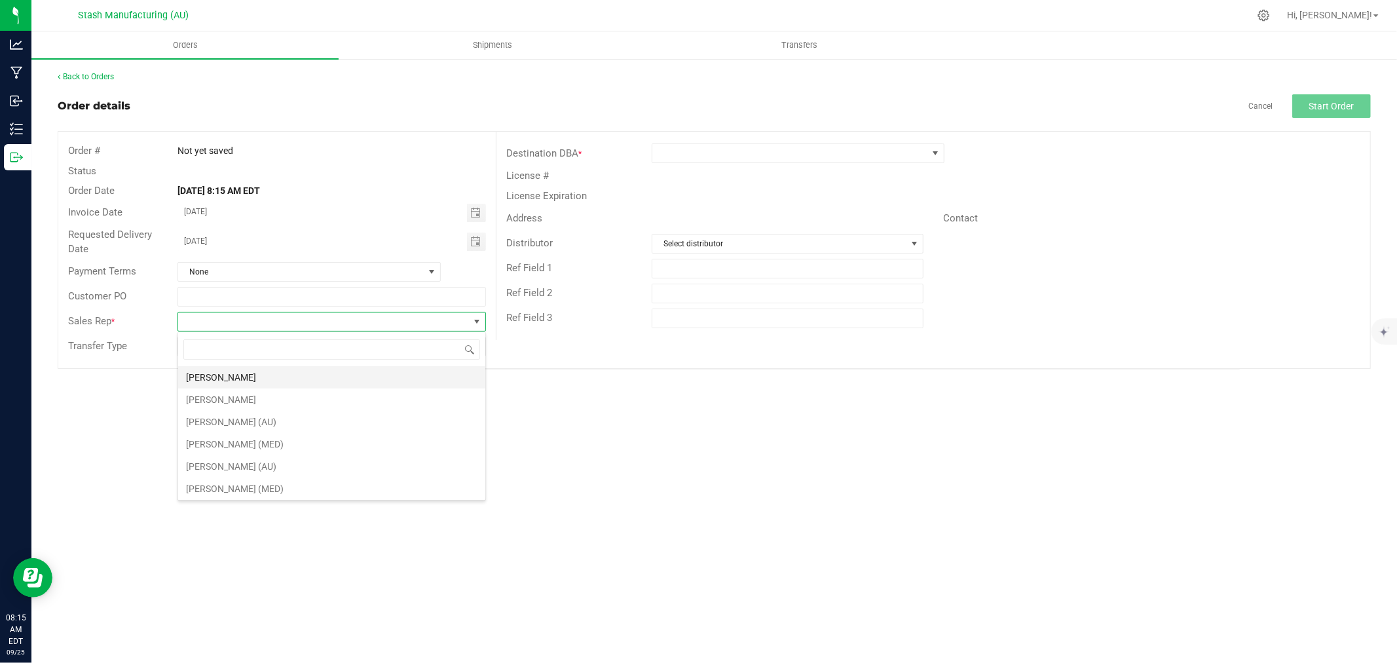
scroll to position [20, 308]
click at [296, 382] on li "[PERSON_NAME]" at bounding box center [331, 377] width 307 height 22
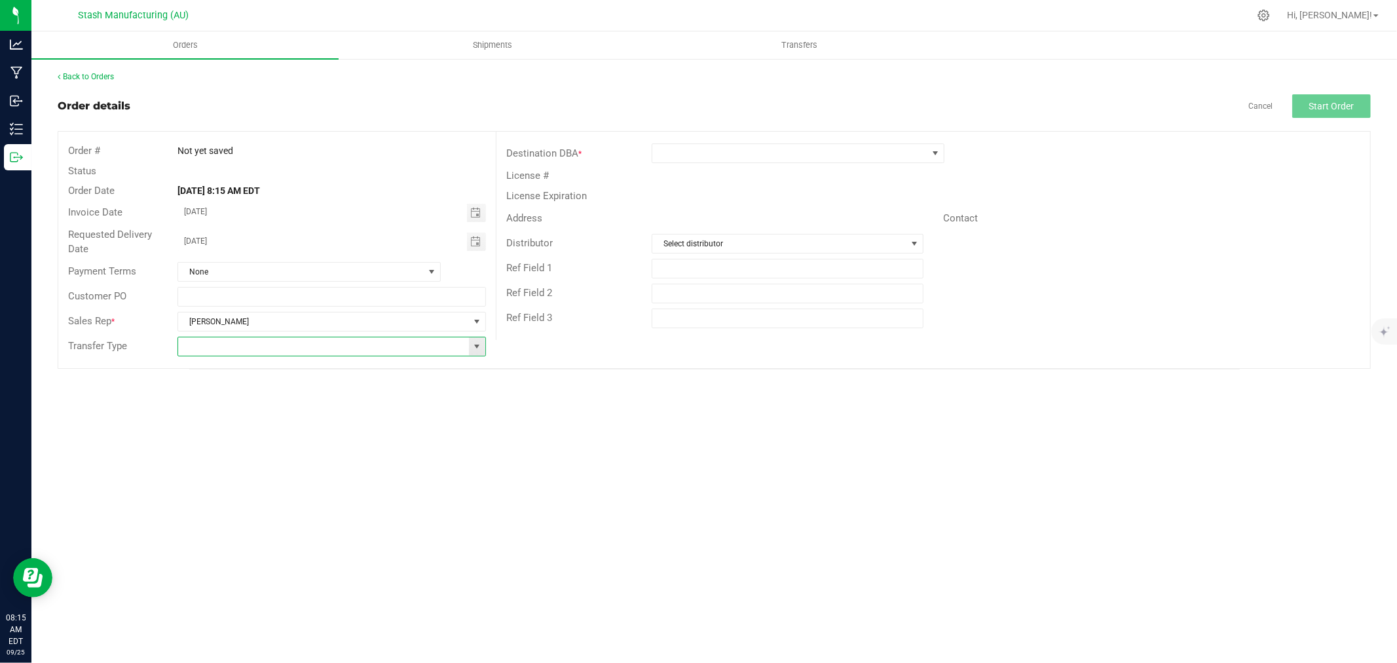
click at [466, 348] on input at bounding box center [323, 346] width 291 height 18
click at [476, 348] on span at bounding box center [476, 346] width 10 height 10
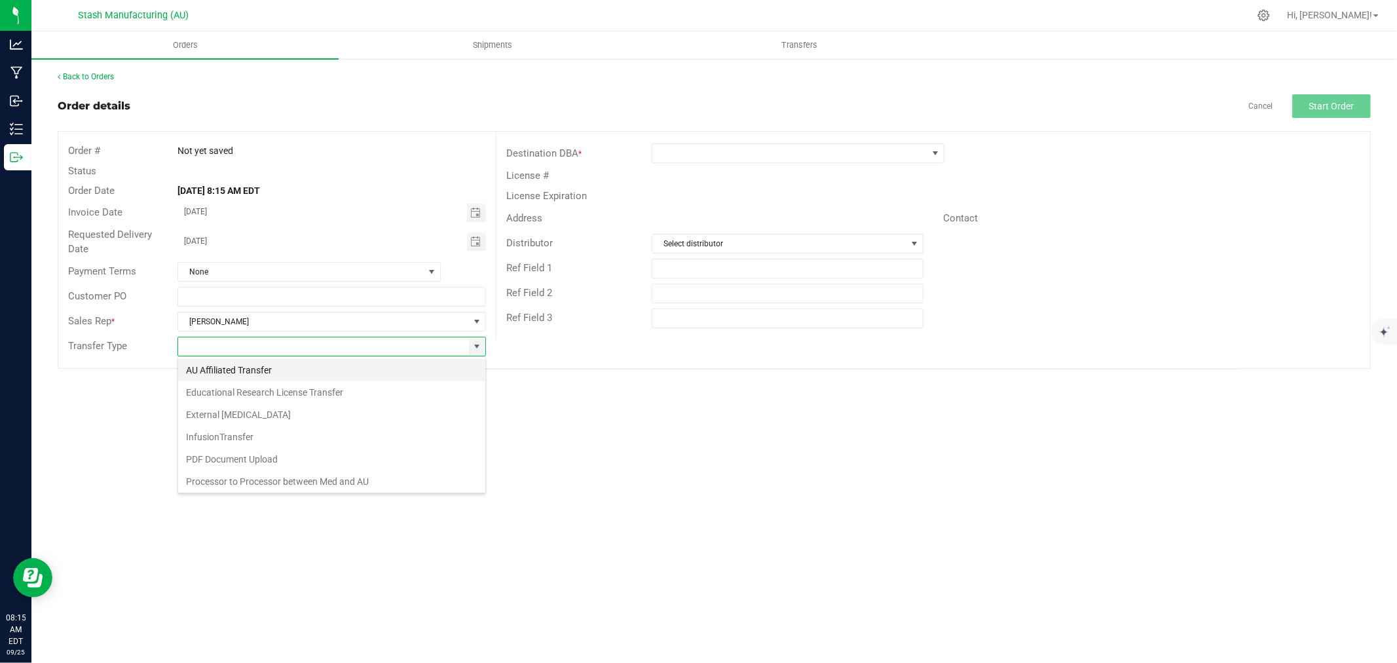
click at [342, 372] on li "AU Affiliated Transfer" at bounding box center [331, 370] width 307 height 22
type input "AU Affiliated Transfer"
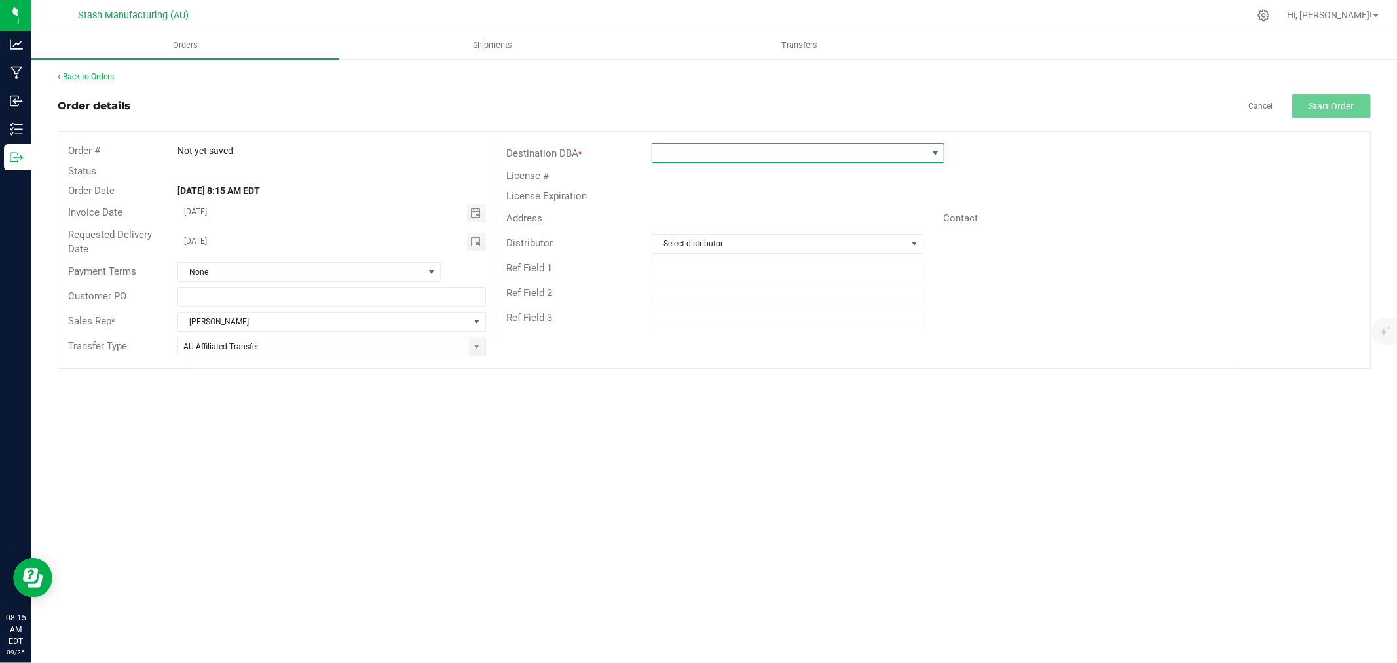
click at [673, 157] on span at bounding box center [789, 153] width 275 height 18
type input "1144"
click at [773, 206] on li "Cloud Cannabis - GR 28th St. (AU-R-001144)" at bounding box center [797, 209] width 291 height 22
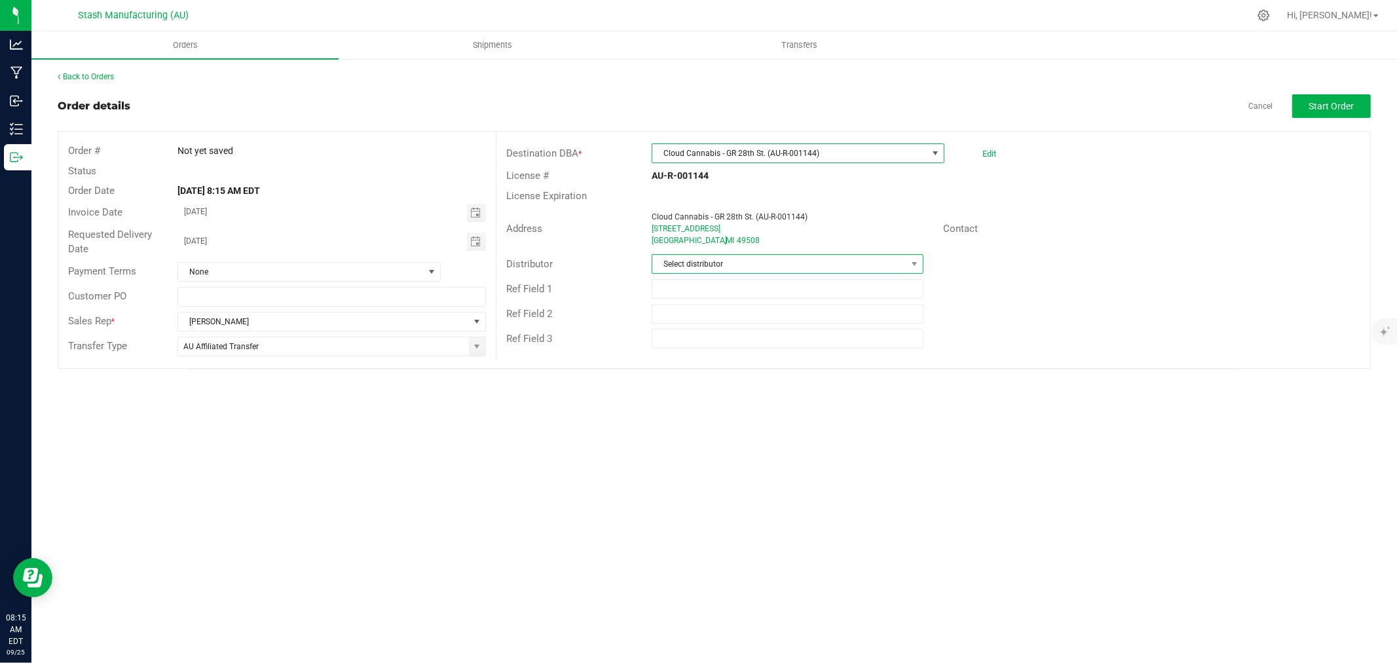
click at [750, 266] on span "Select distributor" at bounding box center [779, 264] width 254 height 18
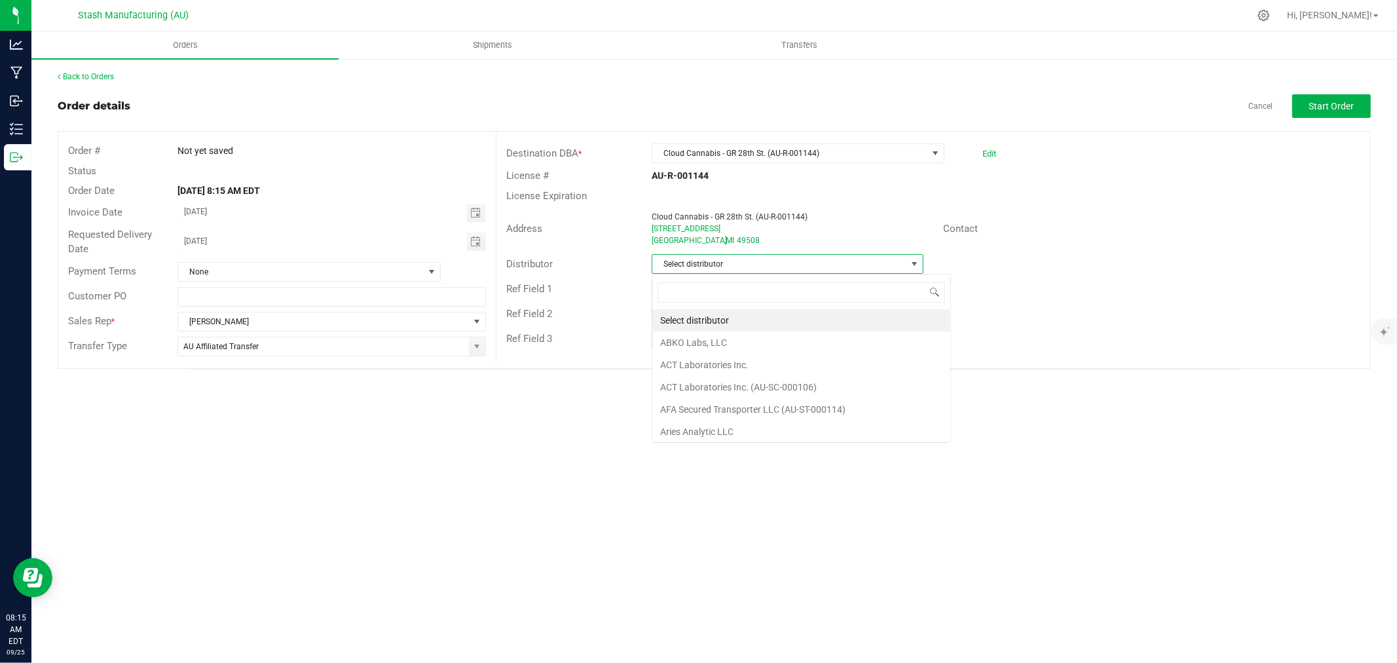
scroll to position [20, 272]
type input "123"
click at [822, 317] on li "Lake Effects Logistics (AU-ST-000123)" at bounding box center [787, 320] width 270 height 22
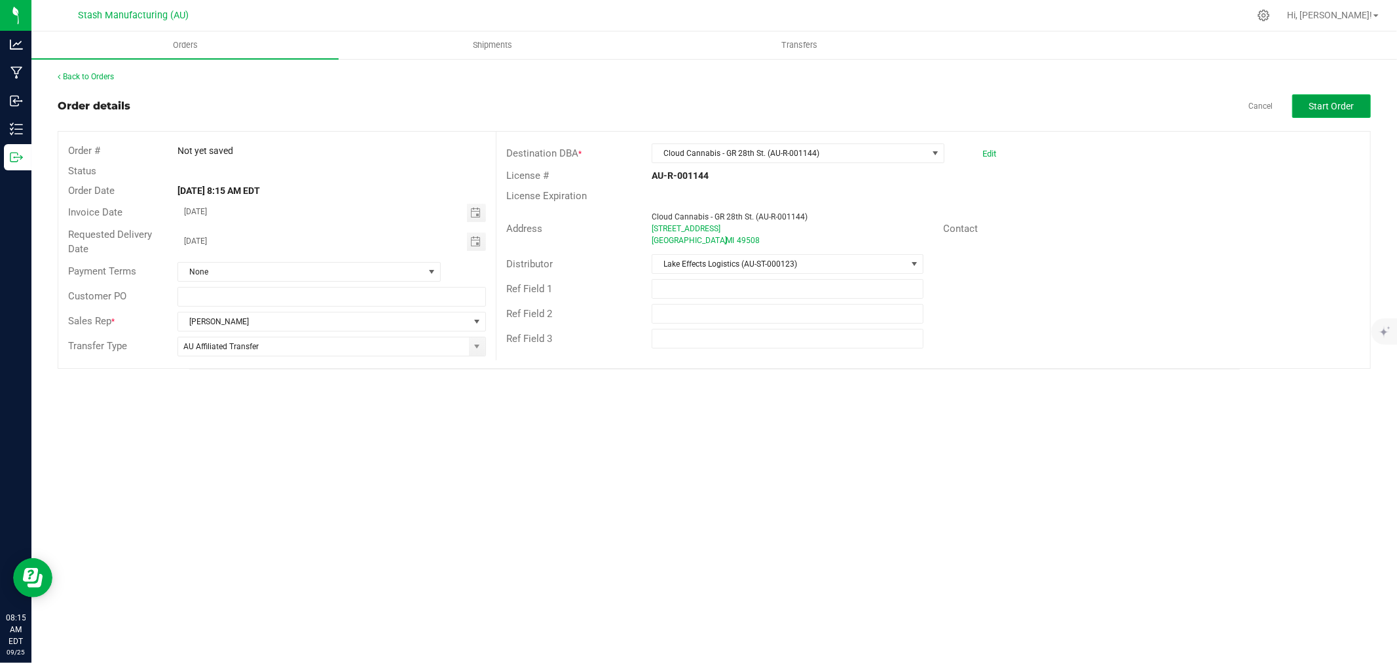
click at [1346, 111] on button "Start Order" at bounding box center [1331, 106] width 79 height 24
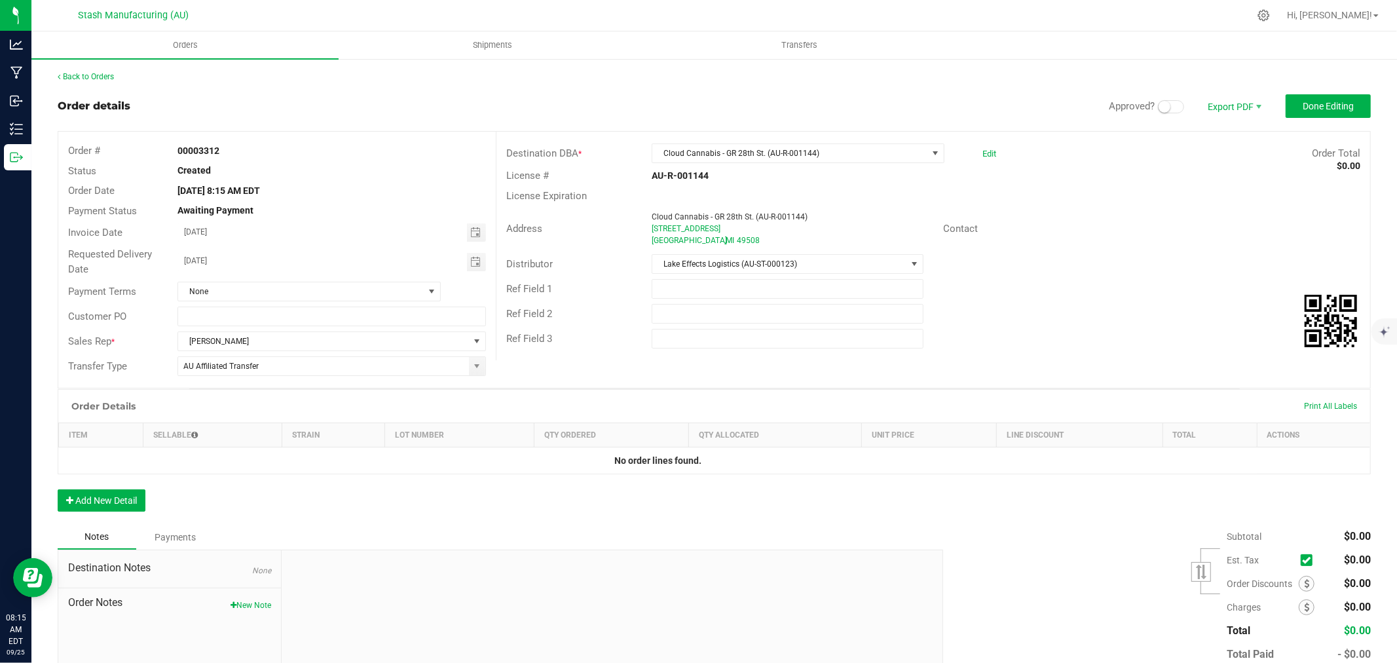
click at [1158, 105] on small at bounding box center [1164, 107] width 12 height 12
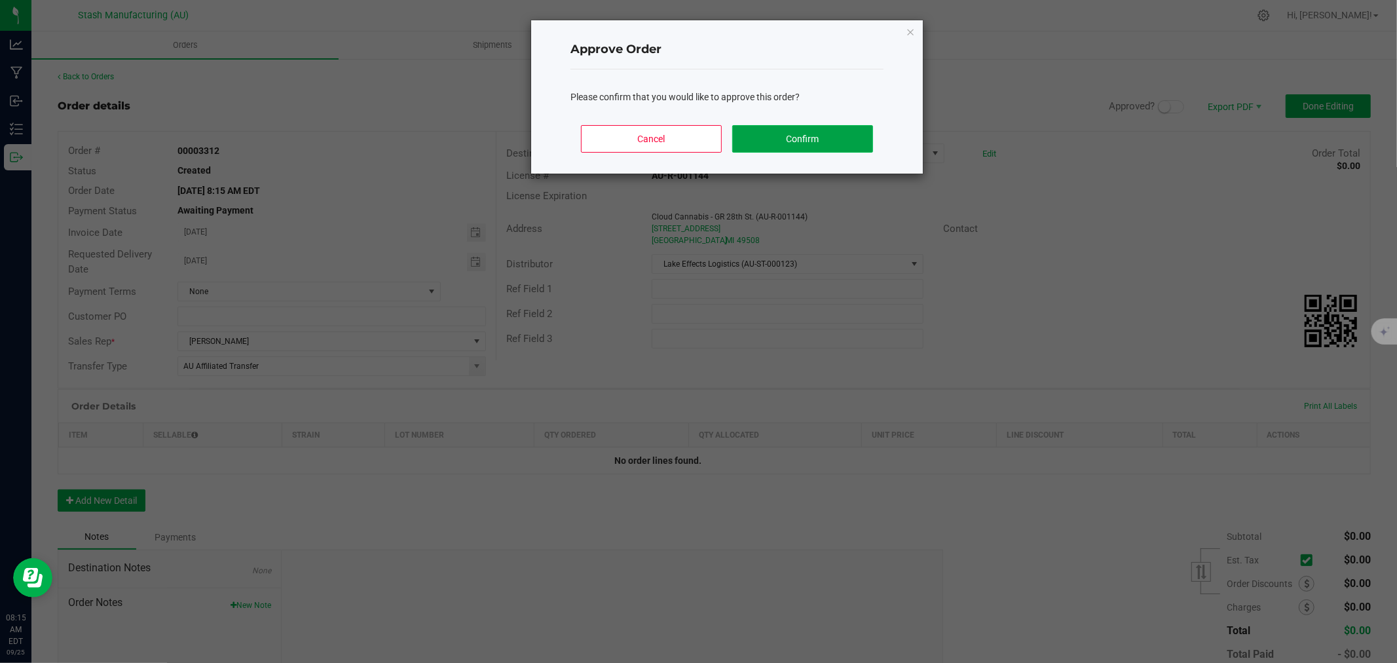
click at [849, 143] on button "Confirm" at bounding box center [802, 139] width 141 height 28
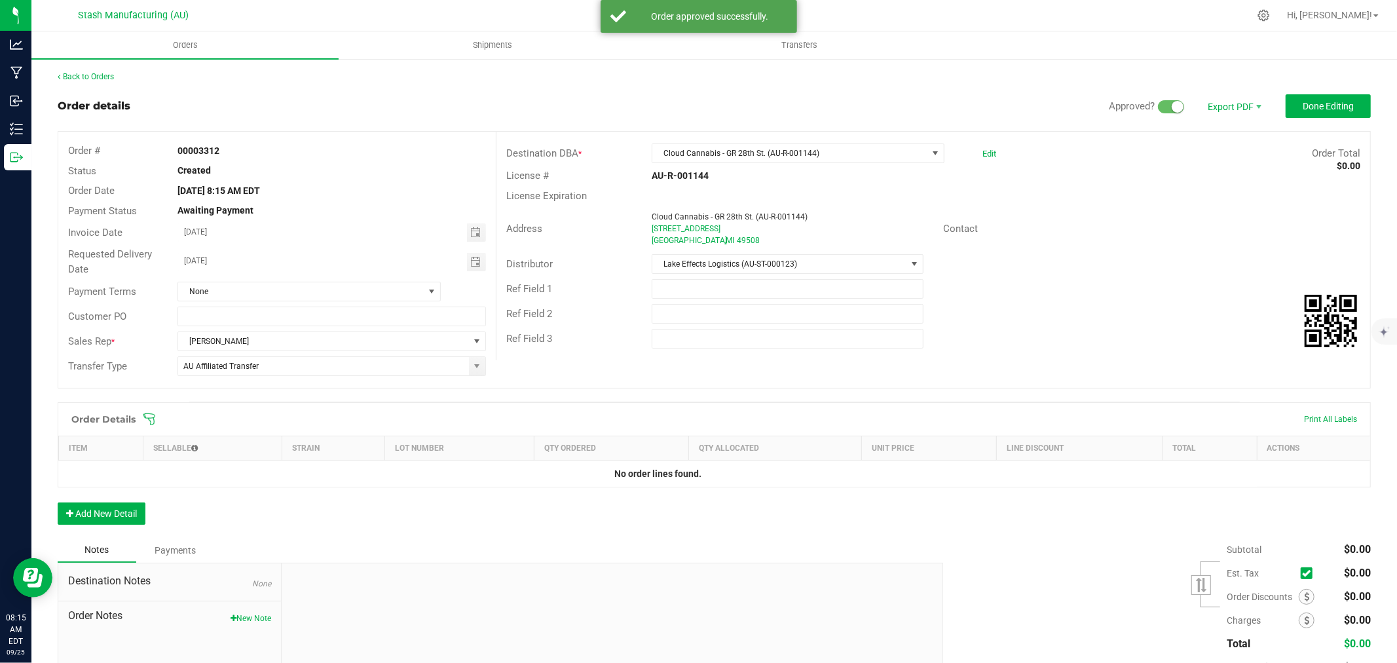
click at [152, 415] on icon at bounding box center [149, 419] width 13 height 13
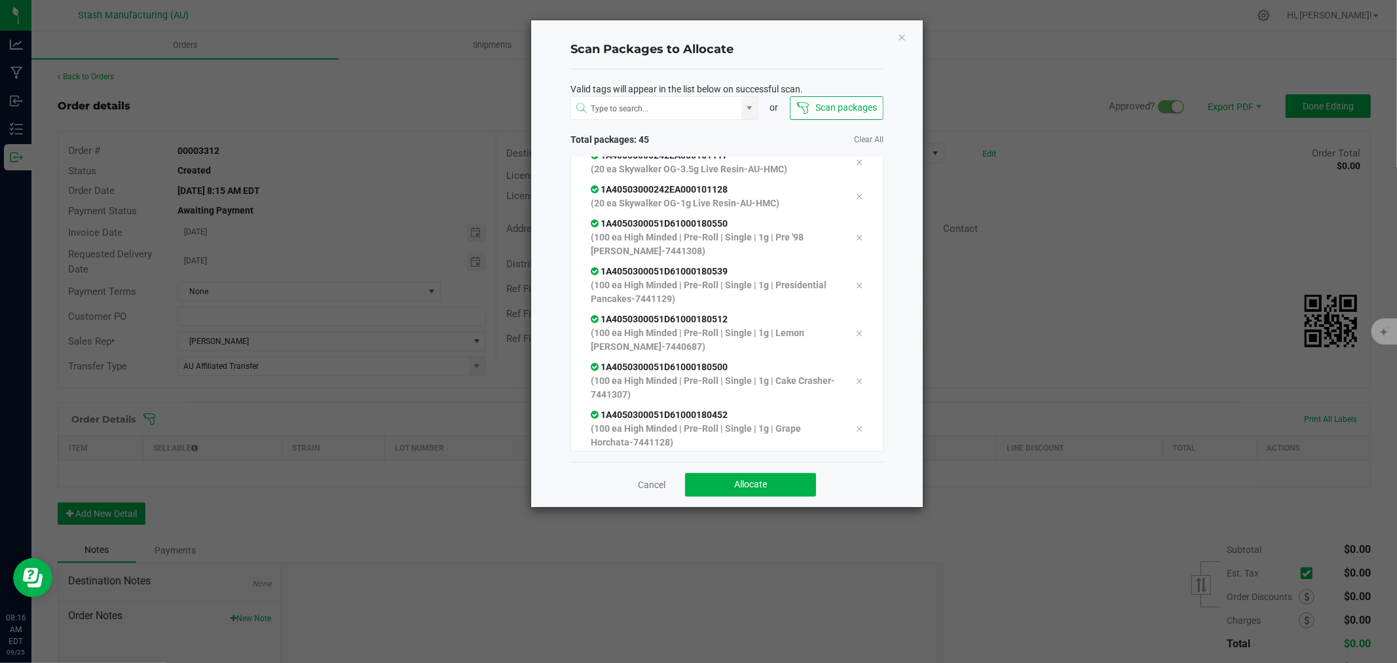
scroll to position [1347, 0]
click at [790, 488] on button "Allocate" at bounding box center [750, 485] width 131 height 24
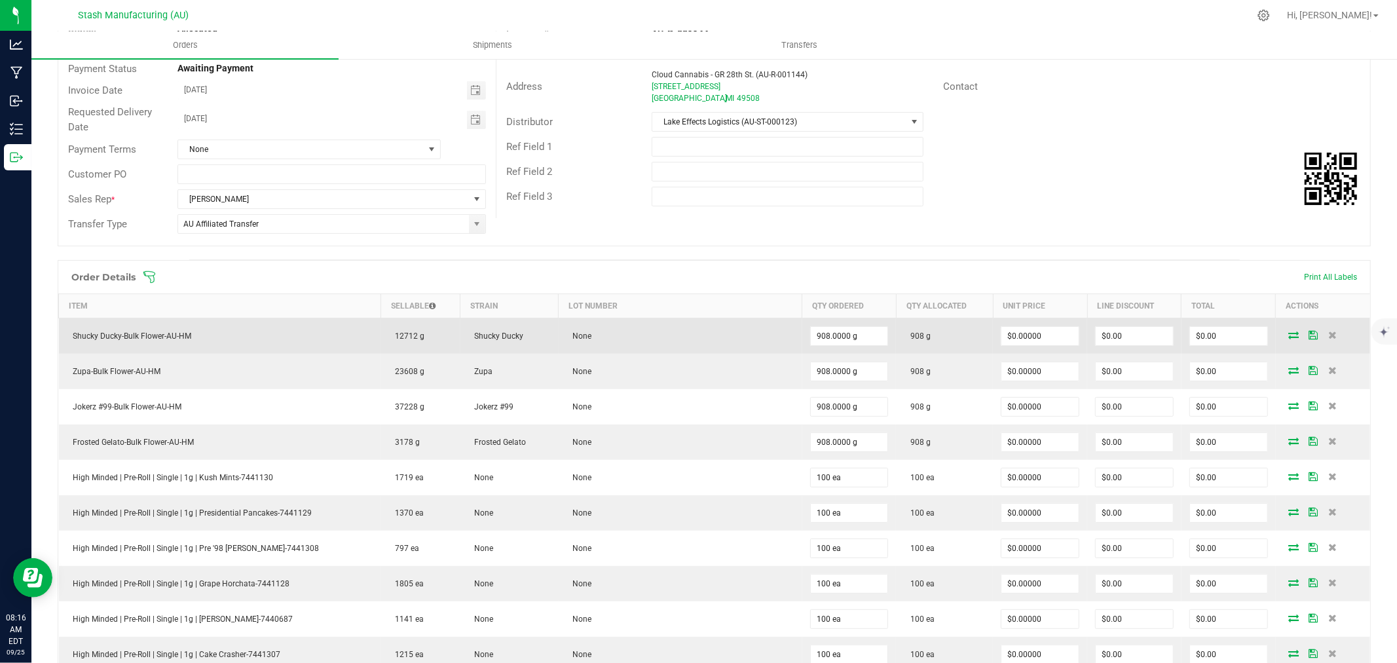
scroll to position [144, 0]
click at [1043, 342] on input "0" at bounding box center [1039, 334] width 77 height 18
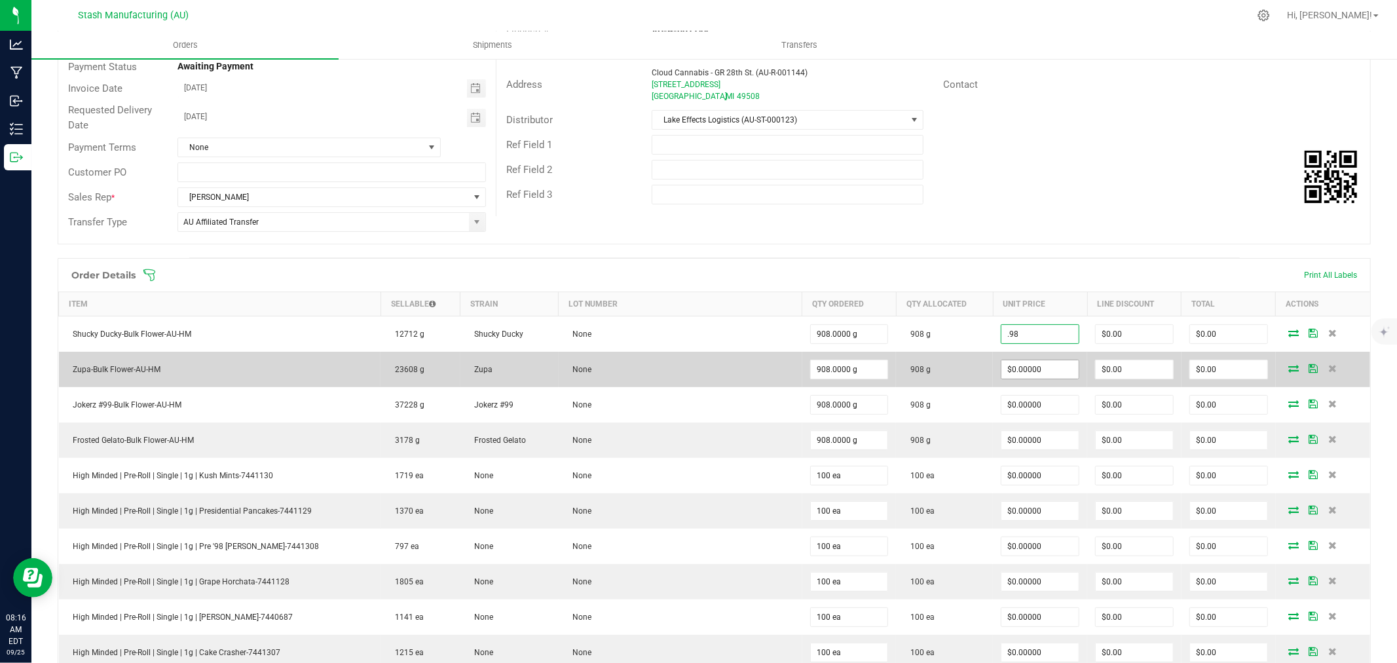
type input "$0.98000"
type input "$889.84"
click at [1037, 367] on input "0" at bounding box center [1039, 369] width 77 height 18
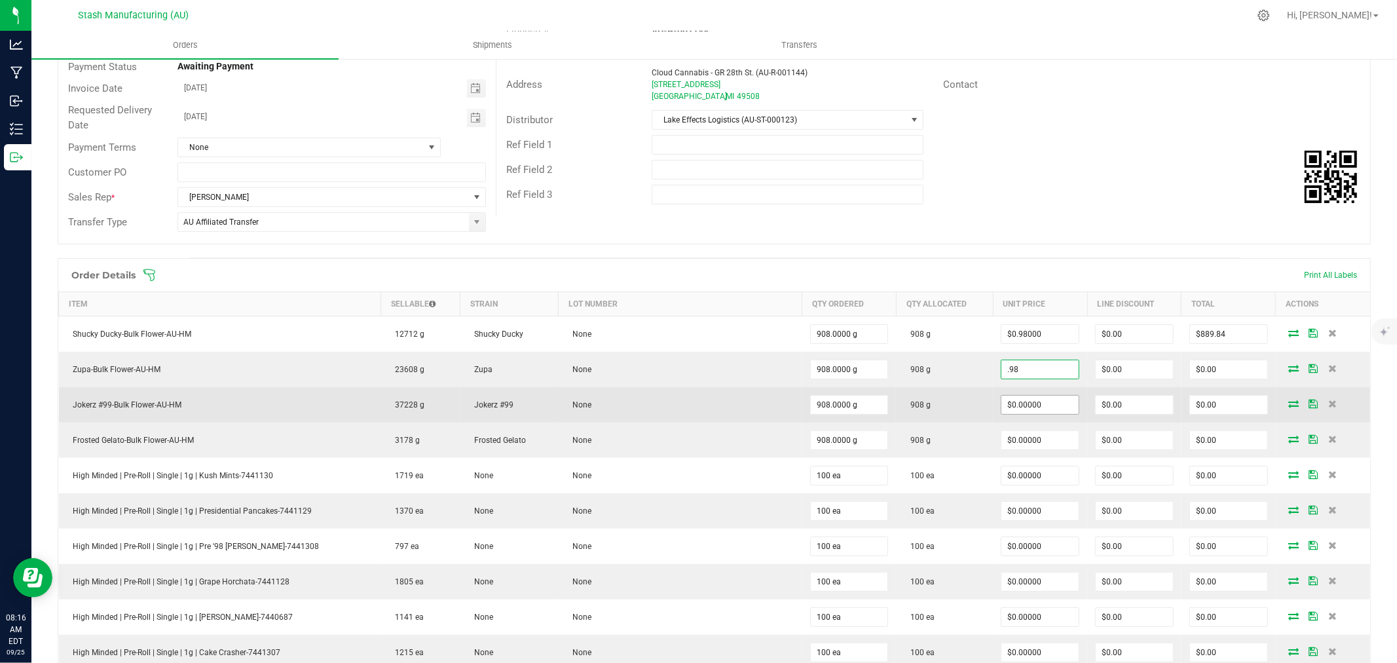
type input "$0.98000"
type input "$889.84"
click at [1045, 406] on input "0" at bounding box center [1039, 404] width 77 height 18
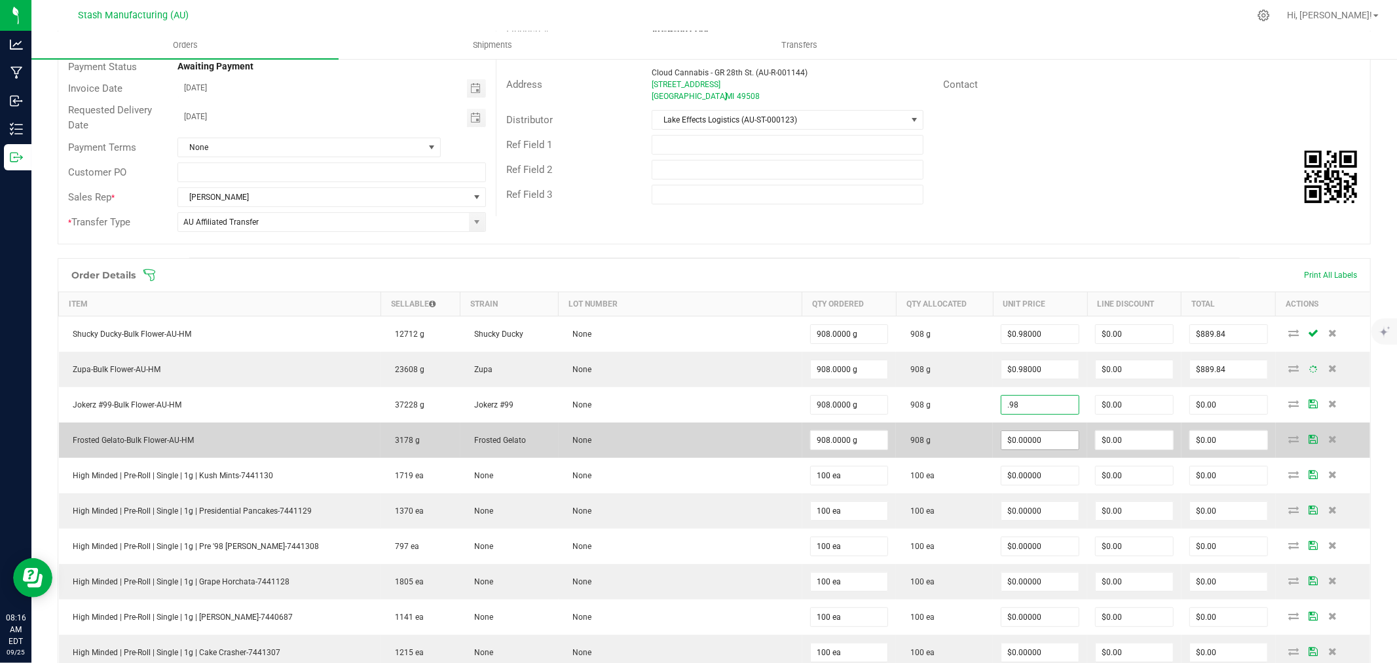
type input "$0.98000"
type input "$889.84"
click at [1040, 435] on input "0" at bounding box center [1039, 440] width 77 height 18
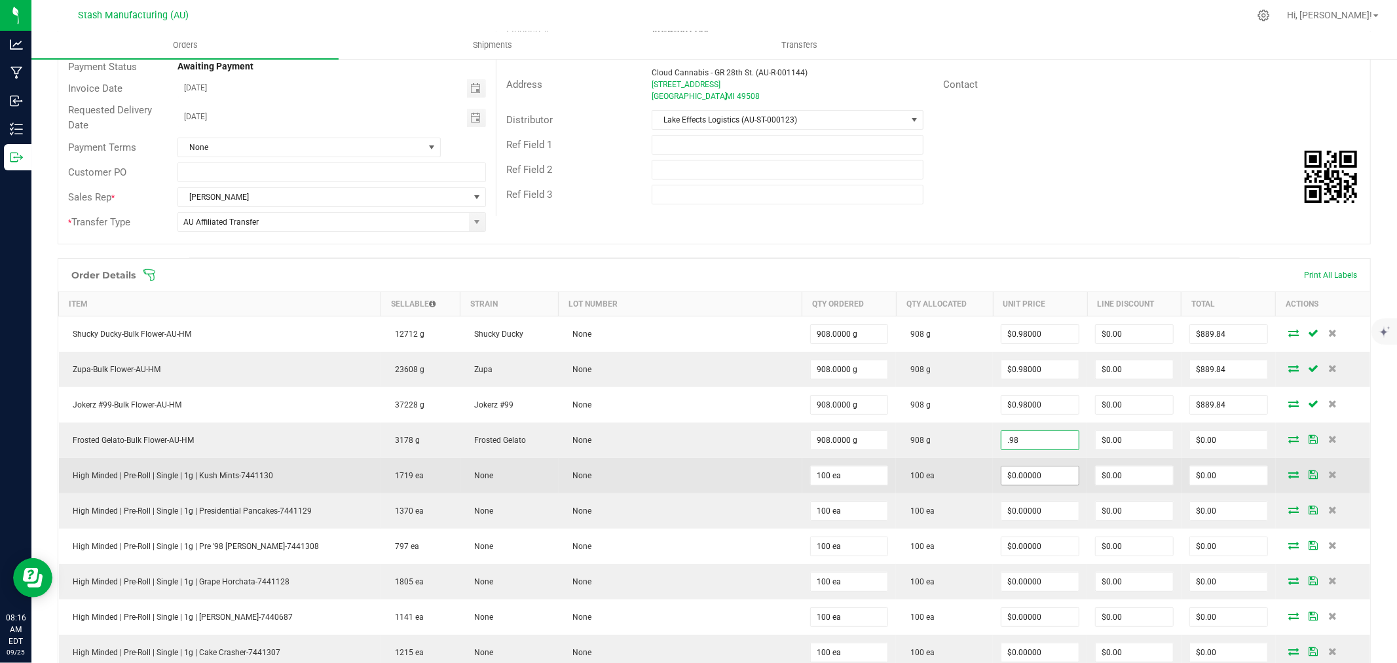
type input "$0.98000"
type input "$889.84"
click at [1037, 479] on input "0" at bounding box center [1039, 475] width 77 height 18
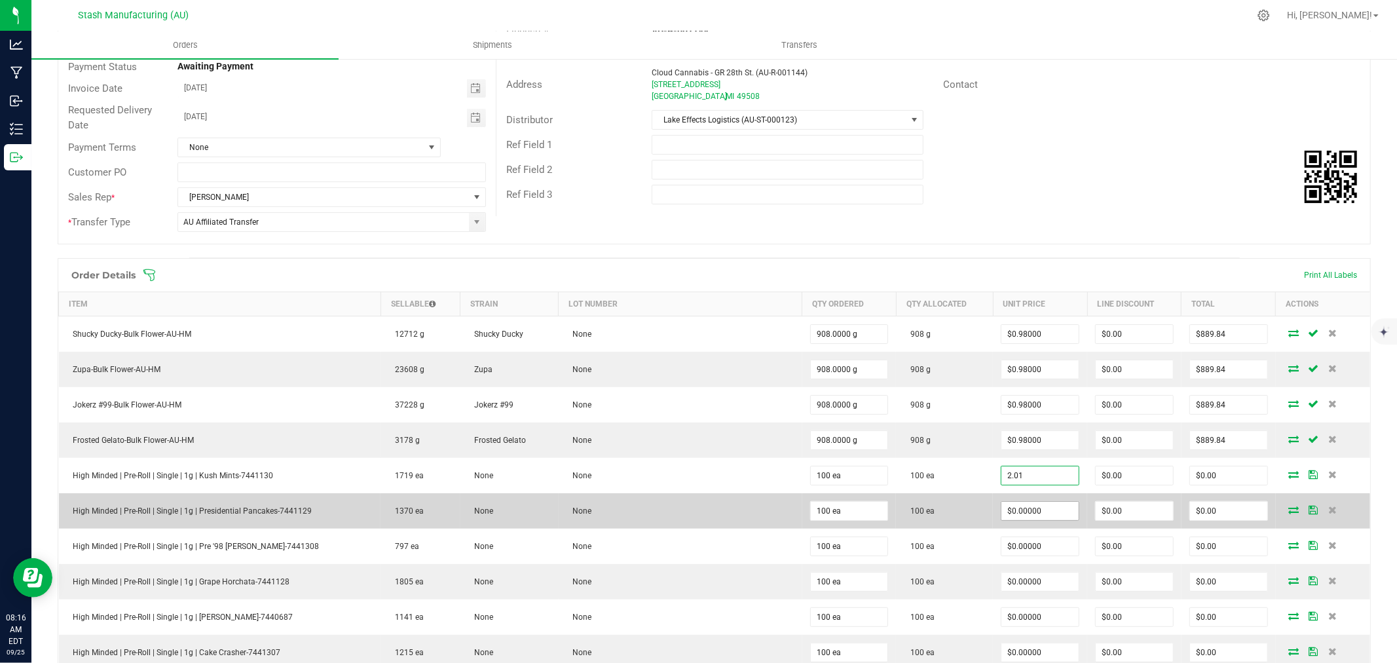
type input "$2.01000"
type input "$201.00"
click at [1038, 512] on input "0" at bounding box center [1039, 511] width 77 height 18
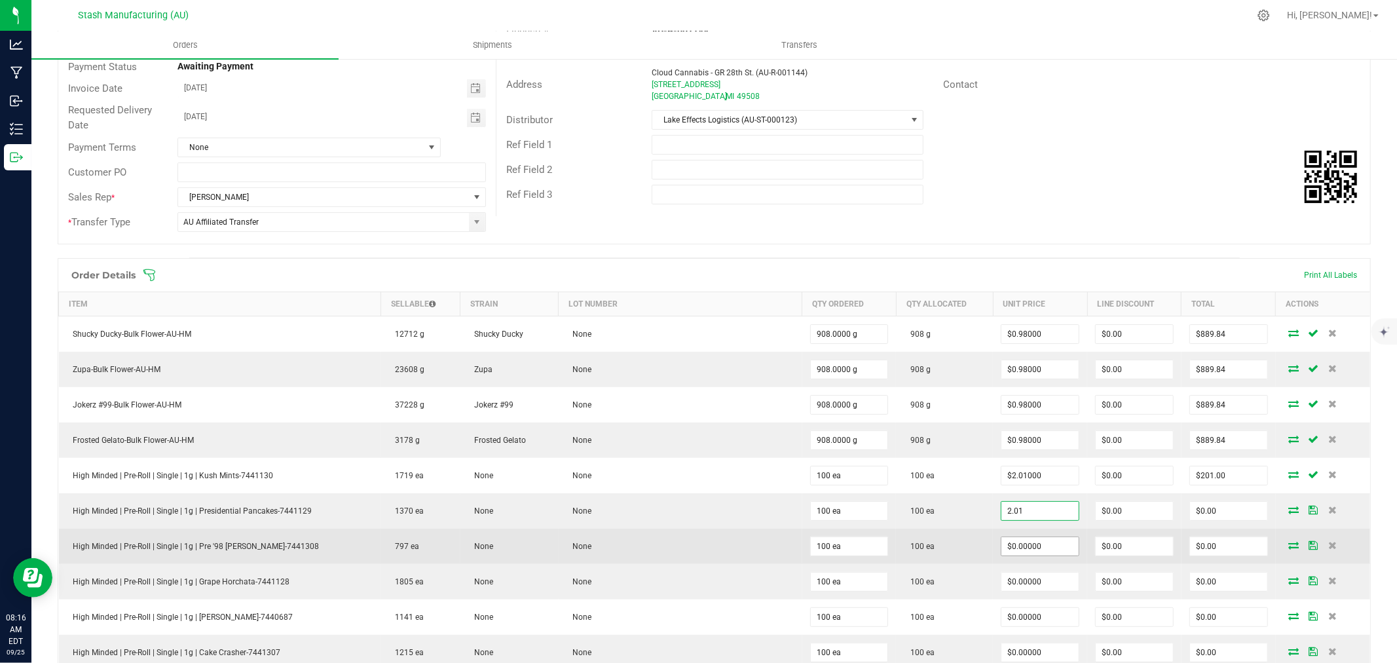
type input "$2.01000"
type input "$201.00"
click at [1025, 544] on input "0" at bounding box center [1039, 546] width 77 height 18
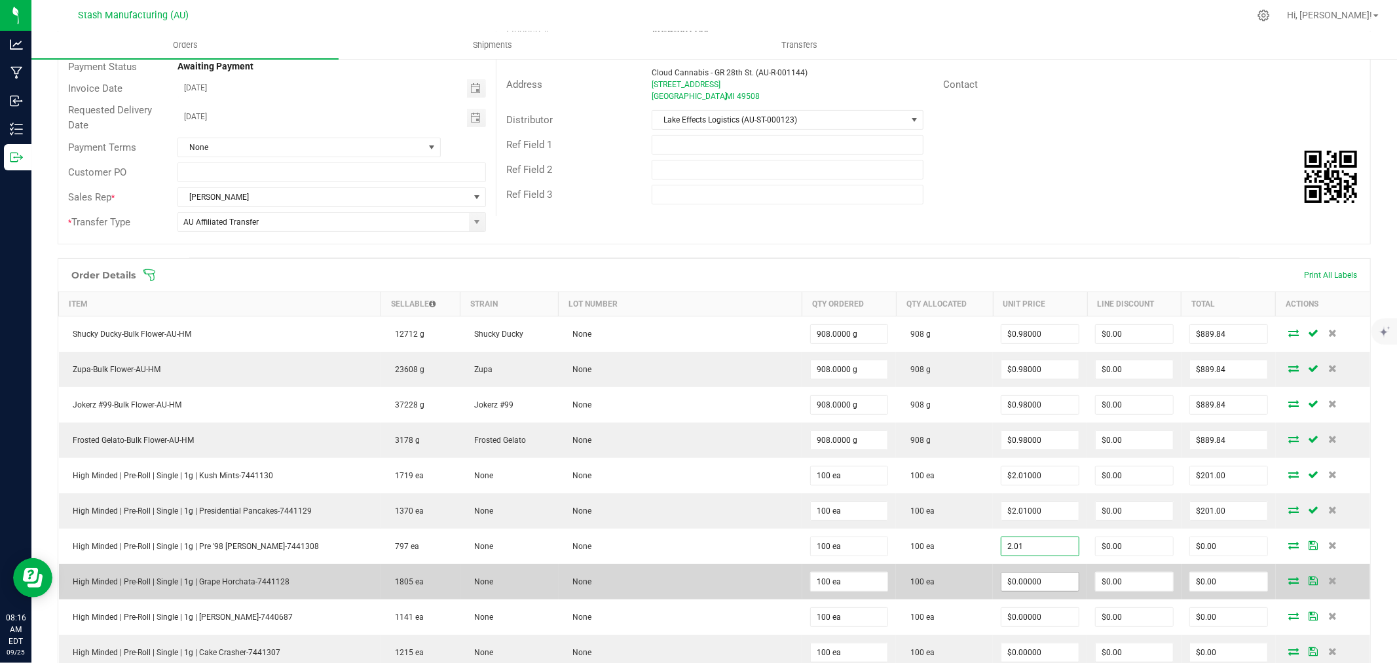
type input "$2.01000"
type input "$201.00"
click at [1031, 579] on input "0" at bounding box center [1039, 581] width 77 height 18
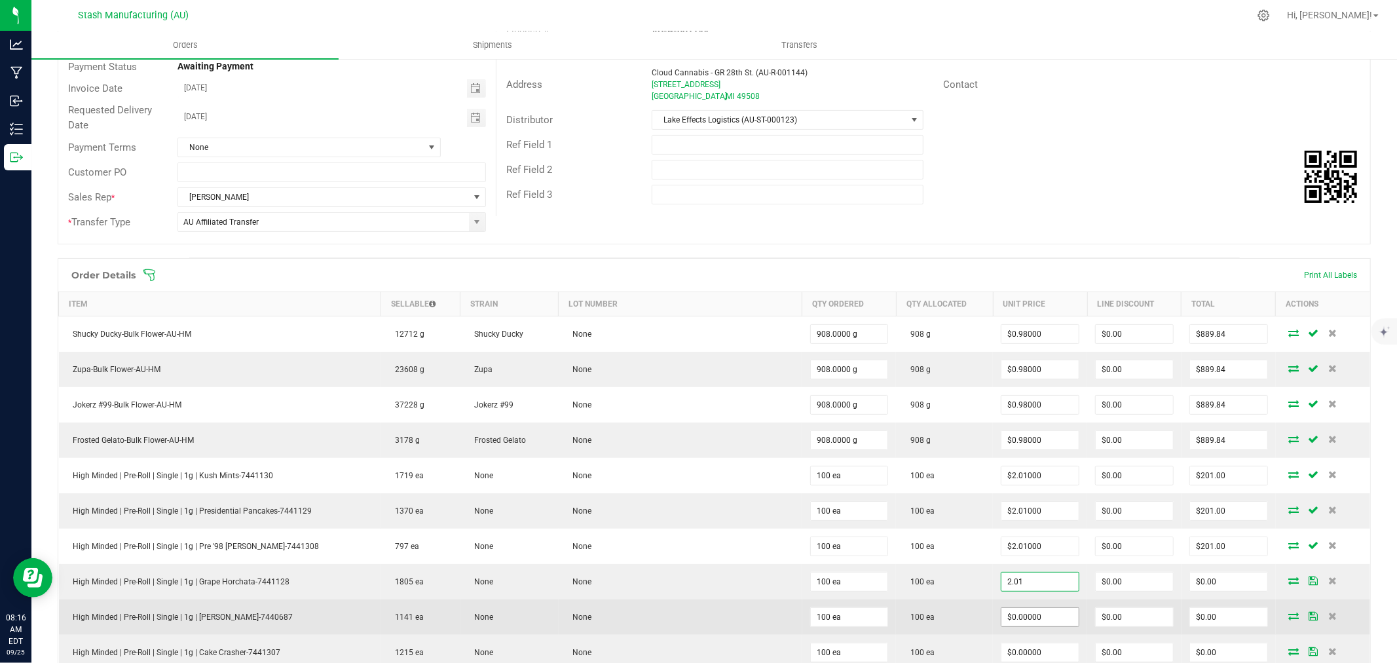
type input "$2.01000"
type input "$201.00"
click at [1030, 614] on input "0" at bounding box center [1039, 617] width 77 height 18
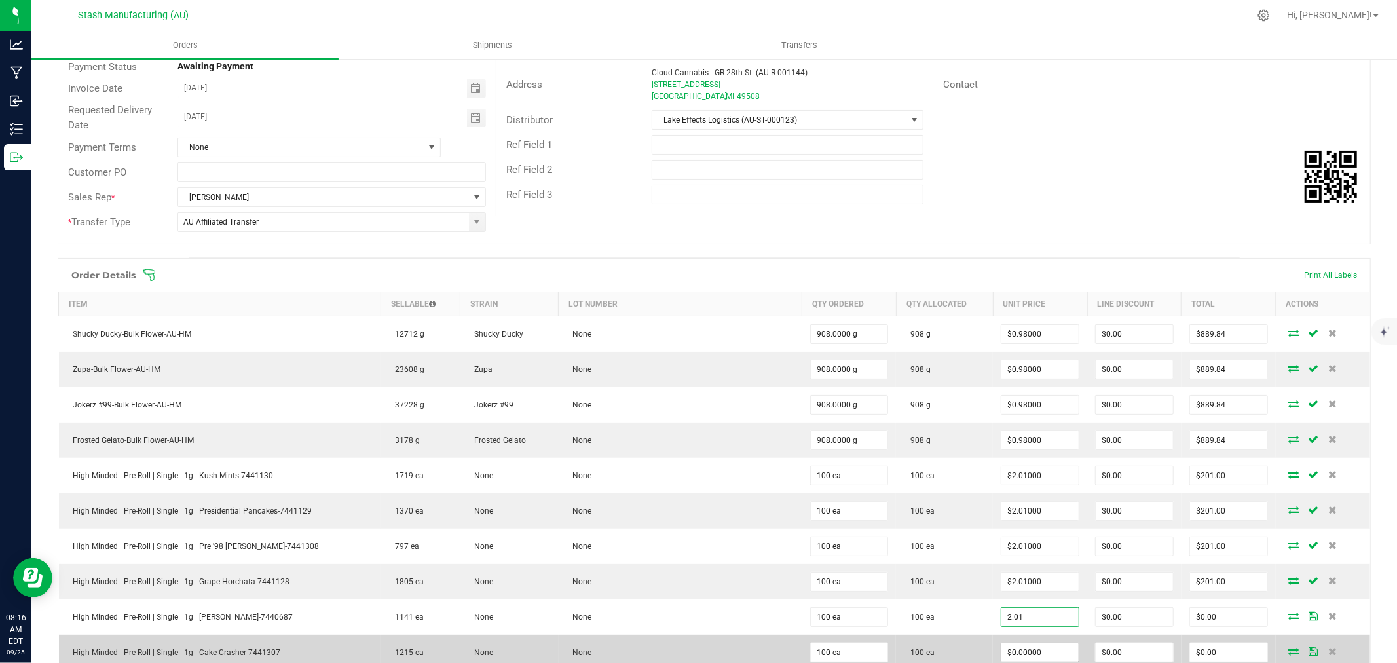
type input "$2.01000"
type input "$201.00"
click at [1030, 650] on input "0" at bounding box center [1039, 652] width 77 height 18
type input "$2.01000"
type input "$201.00"
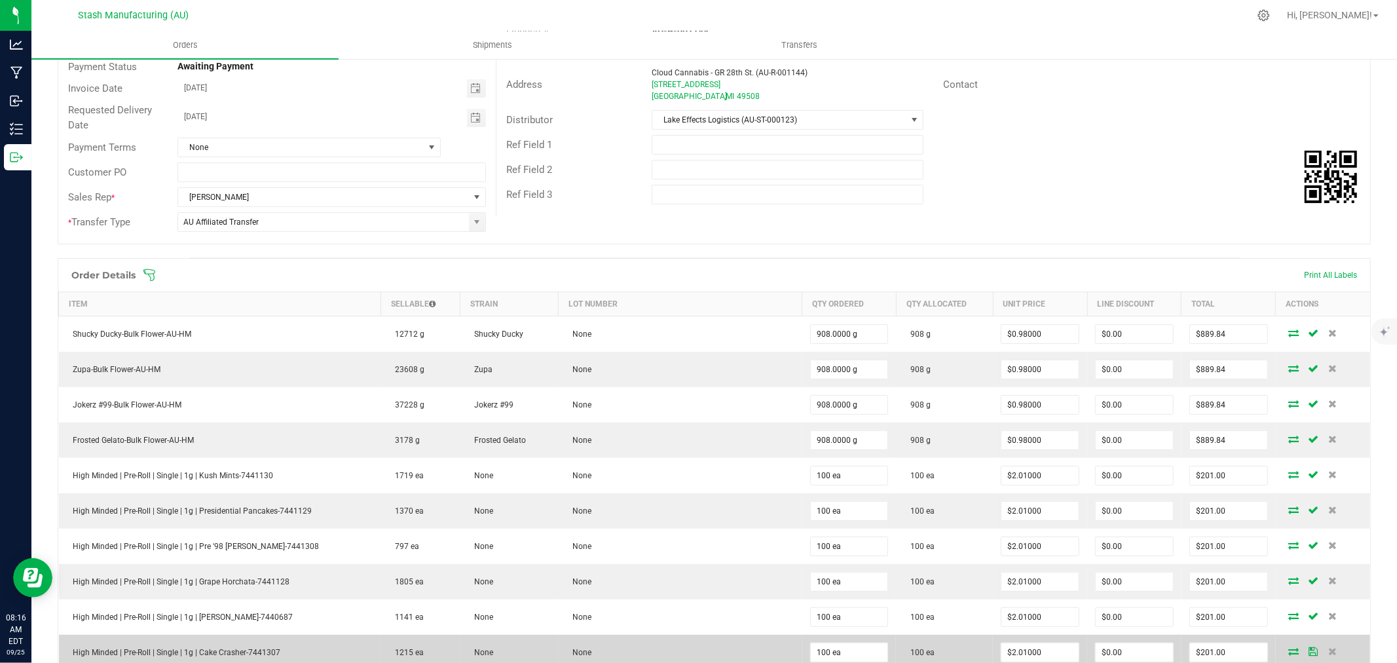
click at [953, 650] on td "100 ea" at bounding box center [944, 651] width 97 height 35
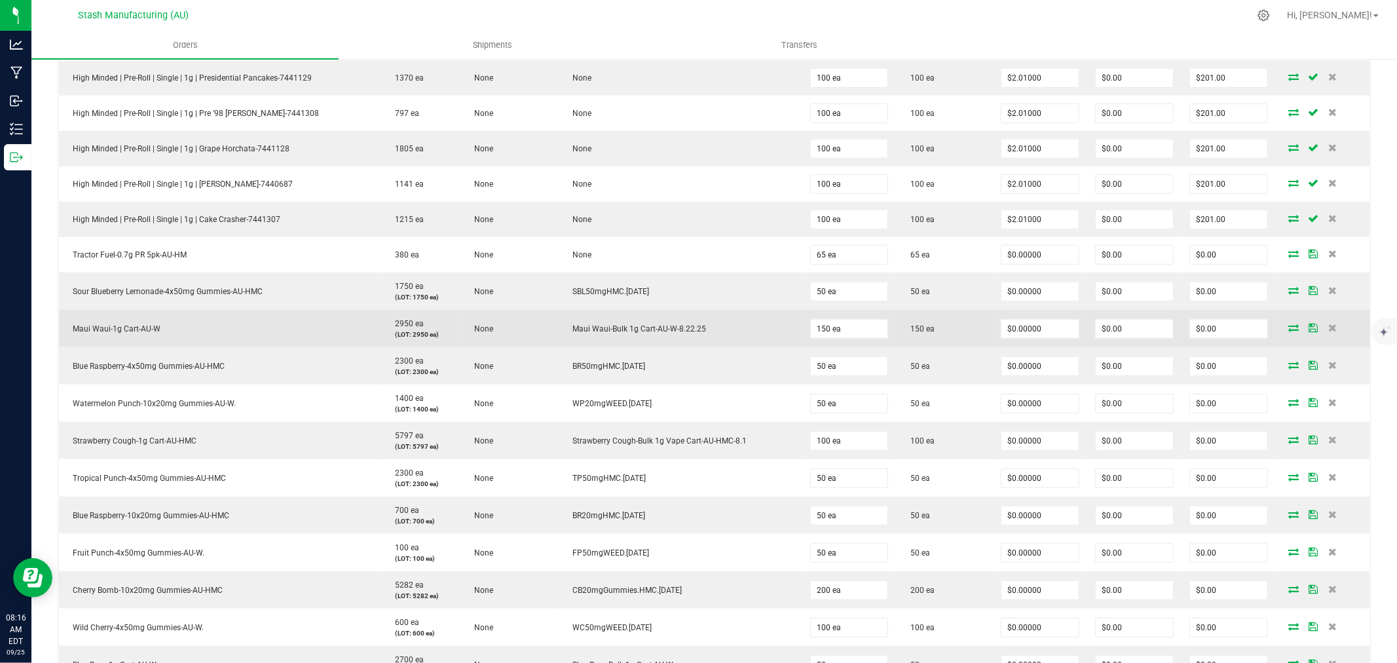
scroll to position [580, 0]
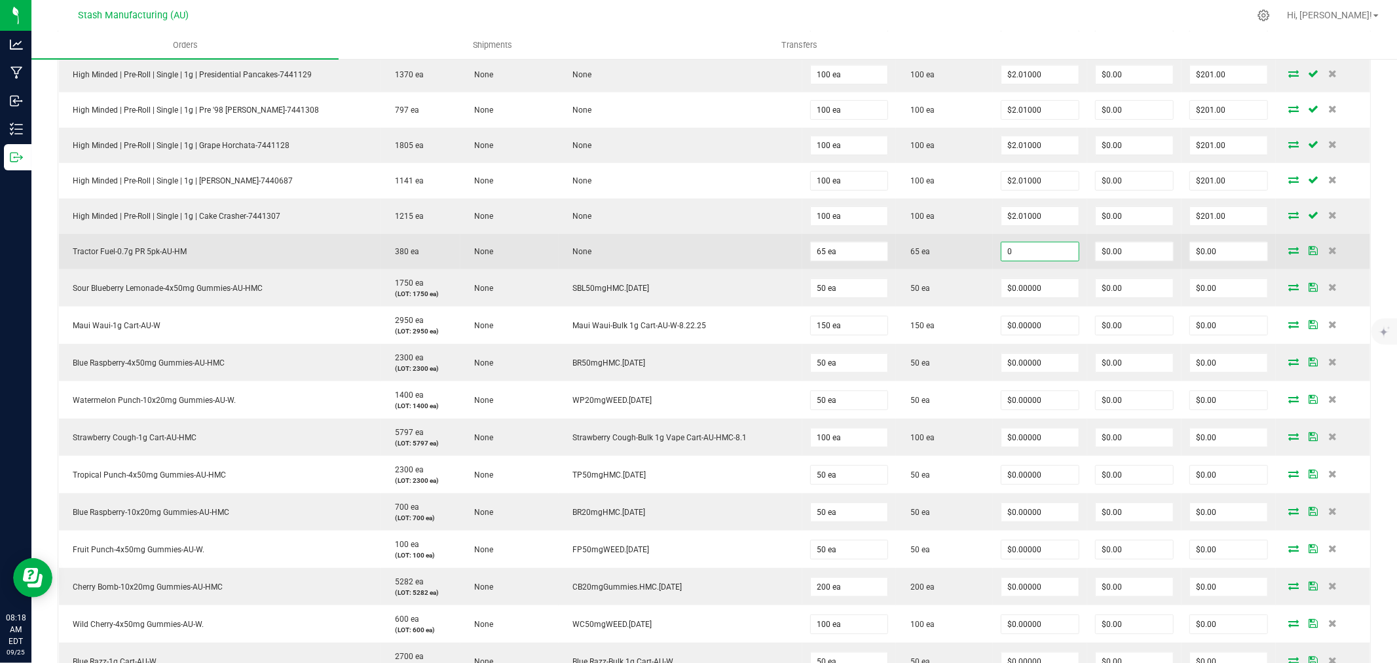
click at [1023, 253] on input "0" at bounding box center [1039, 251] width 77 height 18
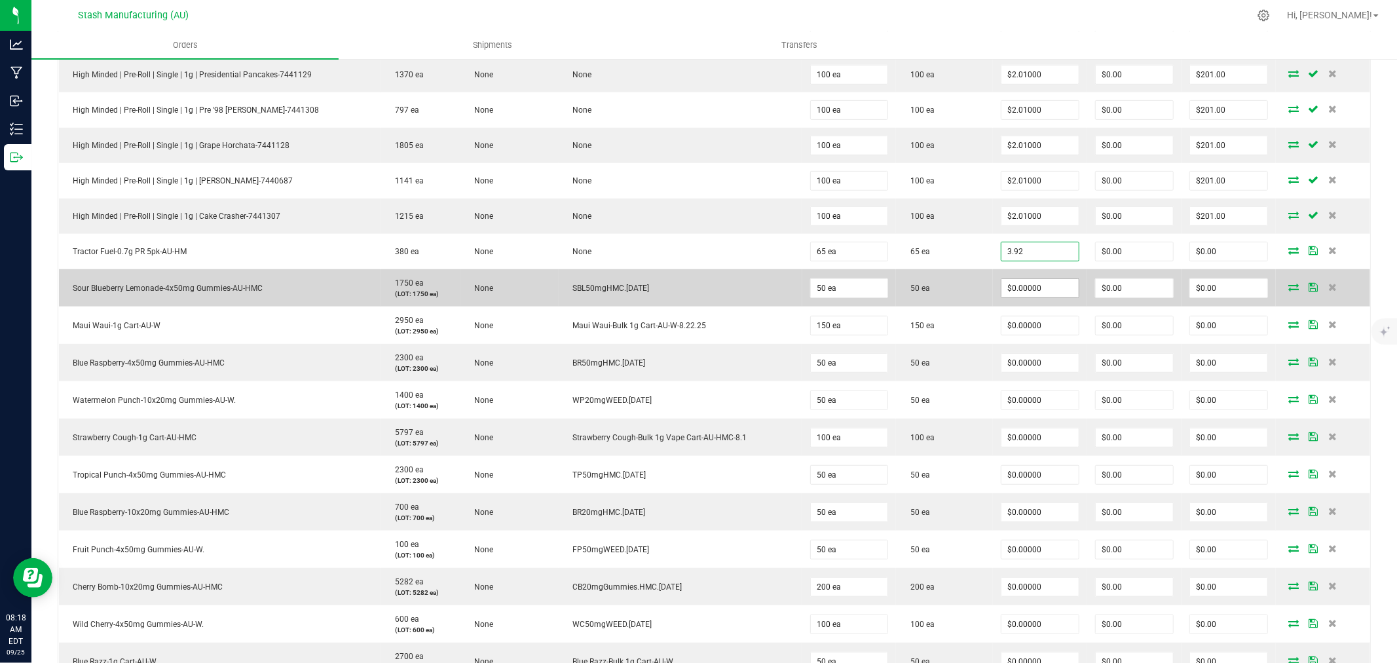
type input "$3.92000"
type input "$254.80"
click at [1046, 291] on input "0" at bounding box center [1039, 288] width 77 height 18
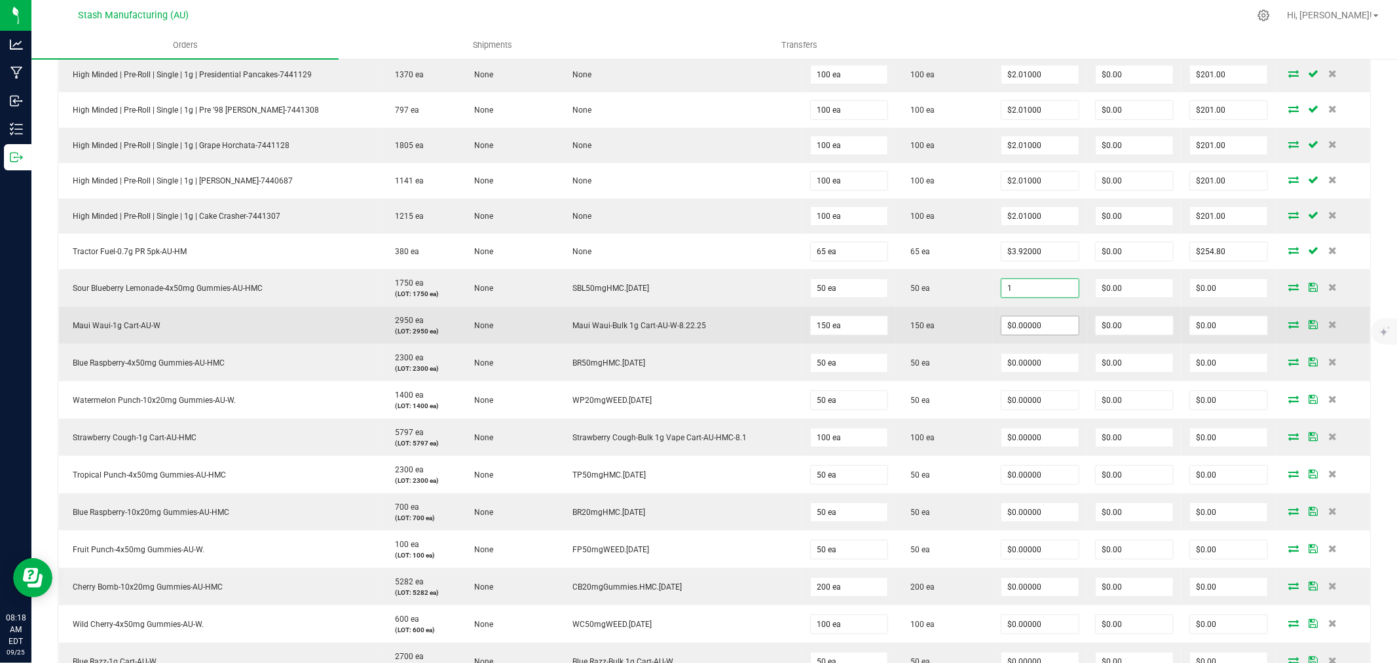
type input "$1.00000"
type input "$50.00"
click at [1037, 327] on input "0" at bounding box center [1039, 325] width 77 height 18
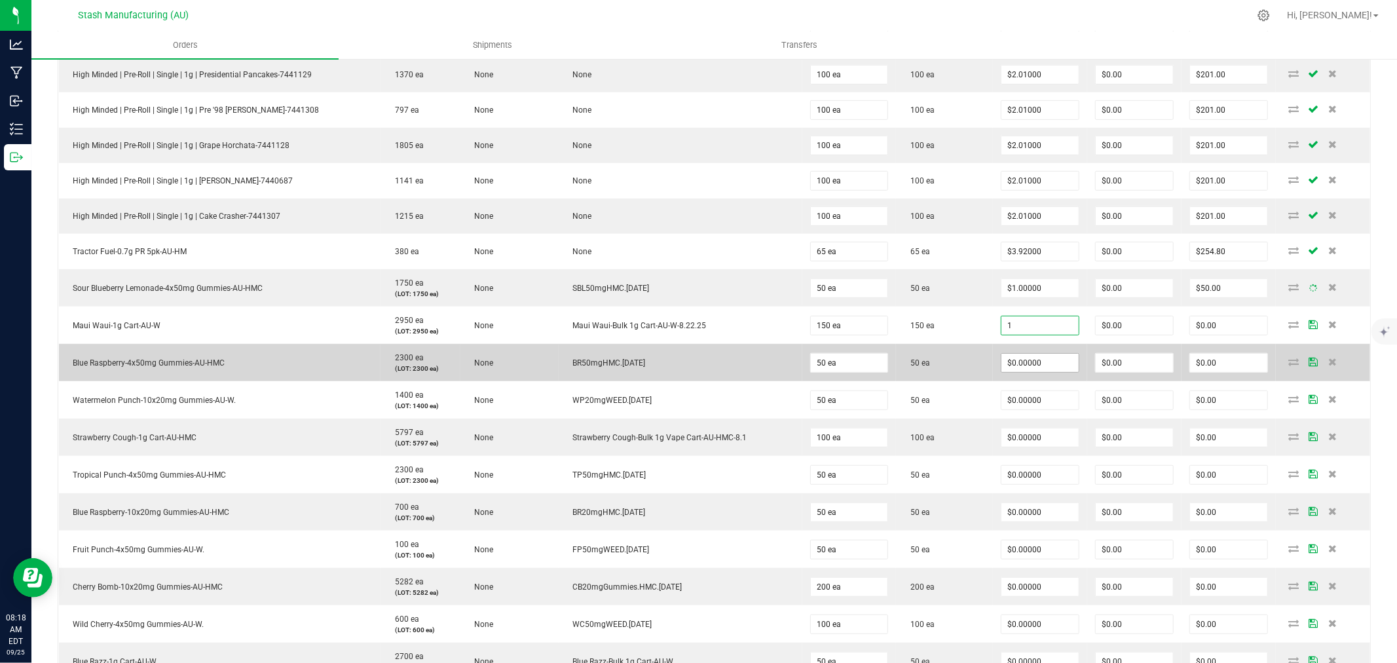
type input "$1.00000"
type input "$150.00"
click at [1029, 364] on input "0" at bounding box center [1039, 363] width 77 height 18
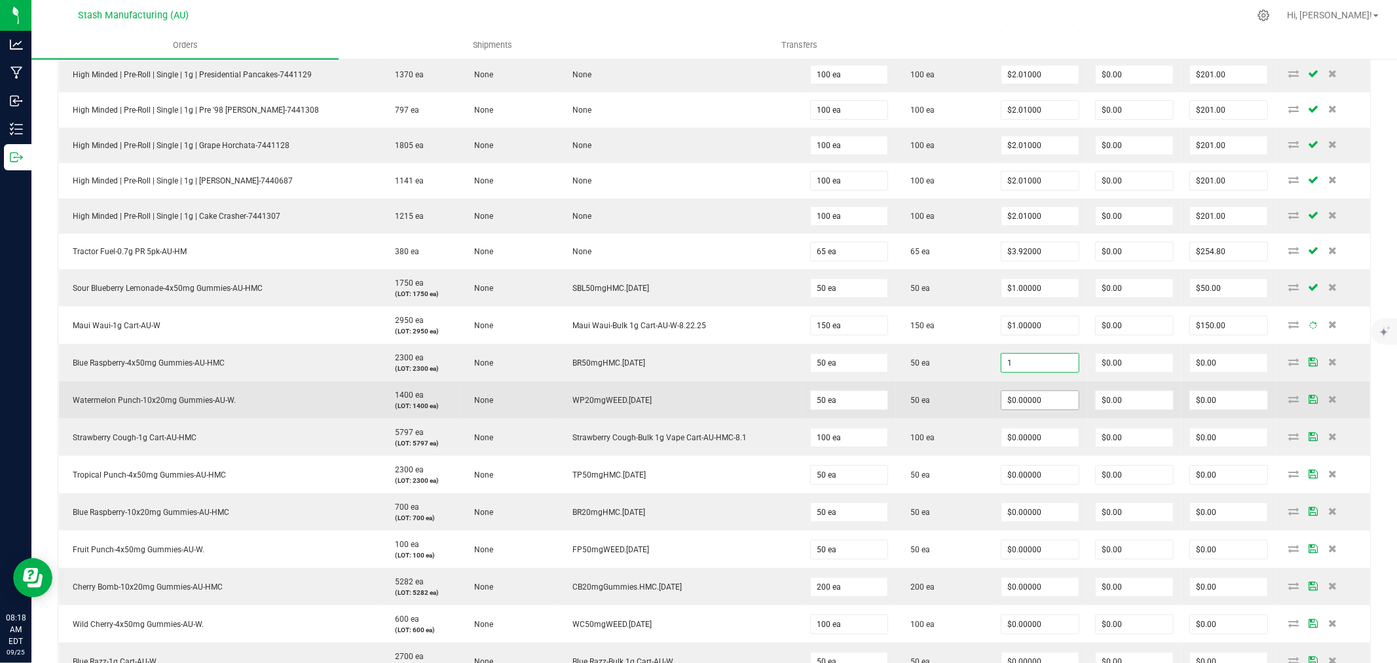
type input "$1.00000"
type input "$50.00"
click at [1024, 395] on input "0" at bounding box center [1039, 400] width 77 height 18
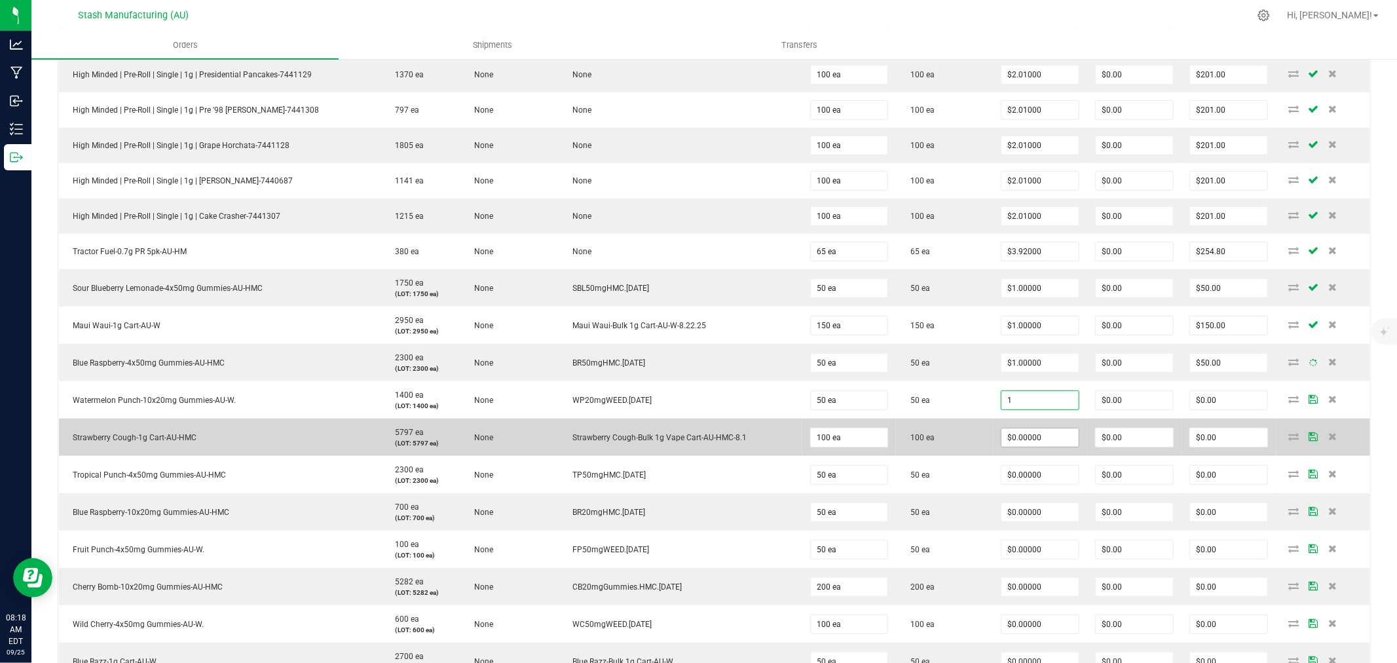
type input "$1.00000"
type input "$50.00"
click at [1026, 436] on input "0" at bounding box center [1039, 437] width 77 height 18
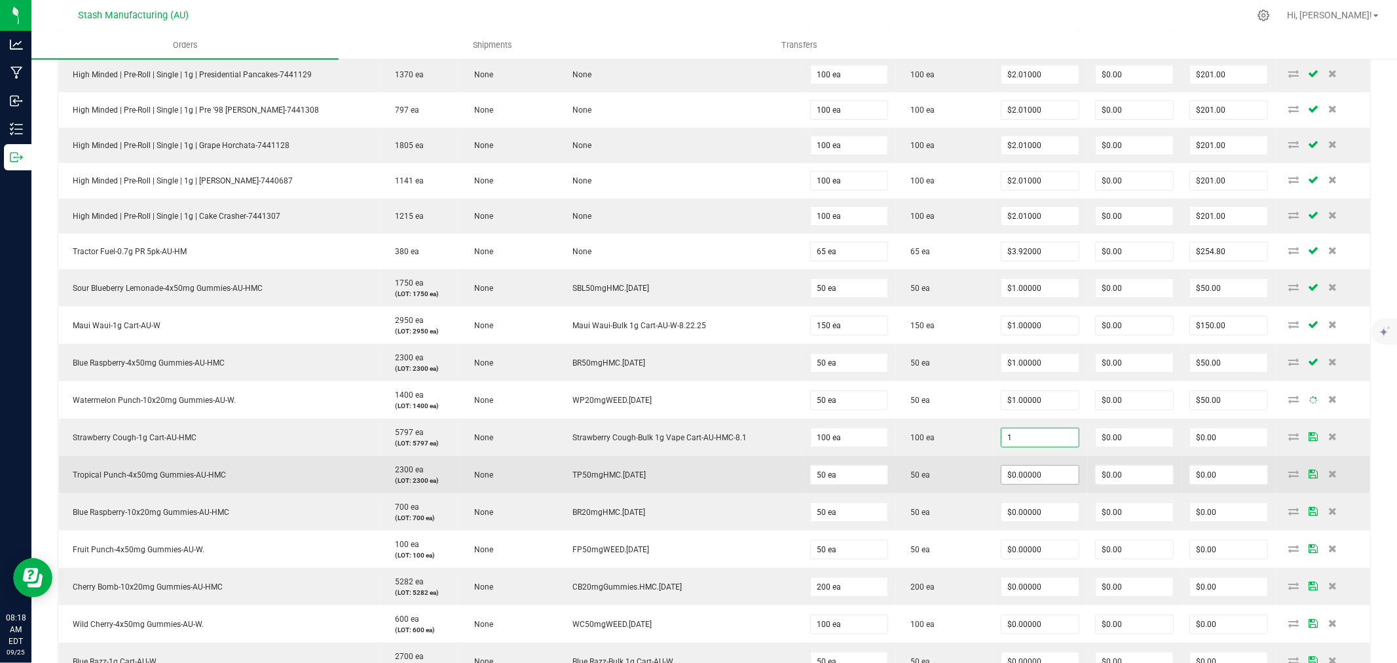
type input "$1.00000"
type input "$100.00"
click at [1021, 471] on input "0" at bounding box center [1039, 475] width 77 height 18
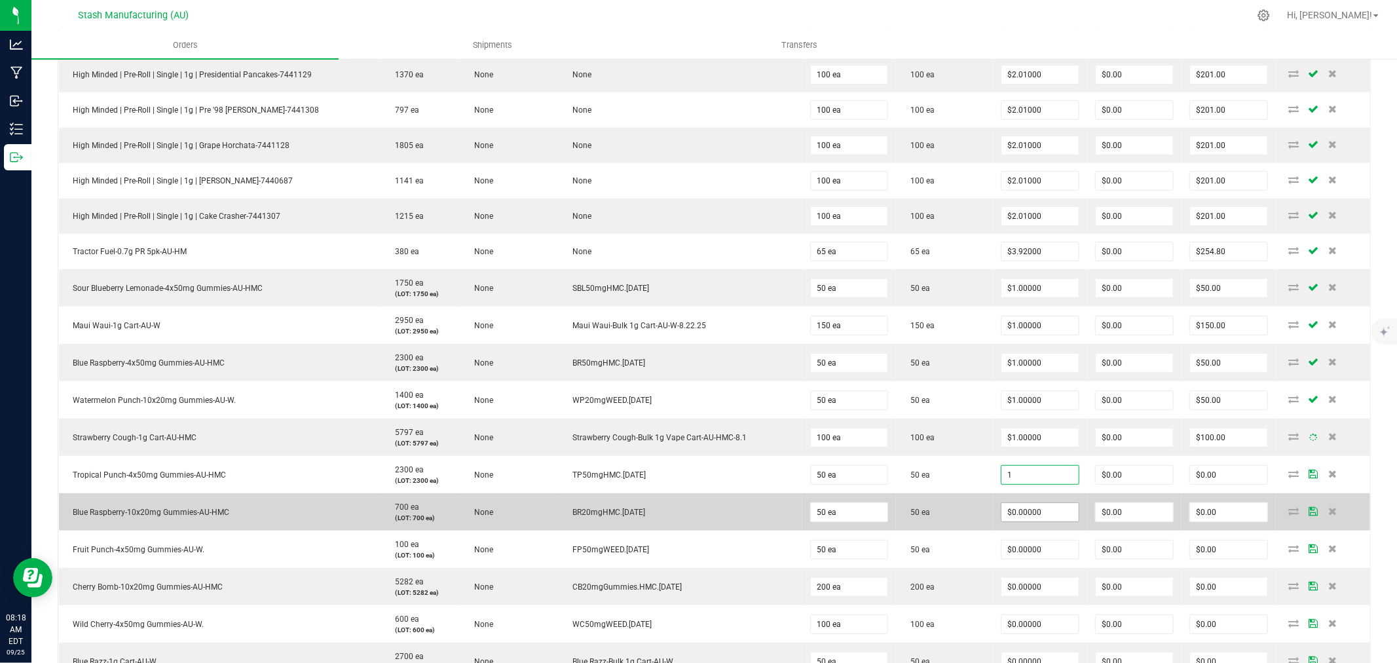
type input "$1.00000"
type input "$50.00"
click at [1023, 513] on input "0" at bounding box center [1039, 512] width 77 height 18
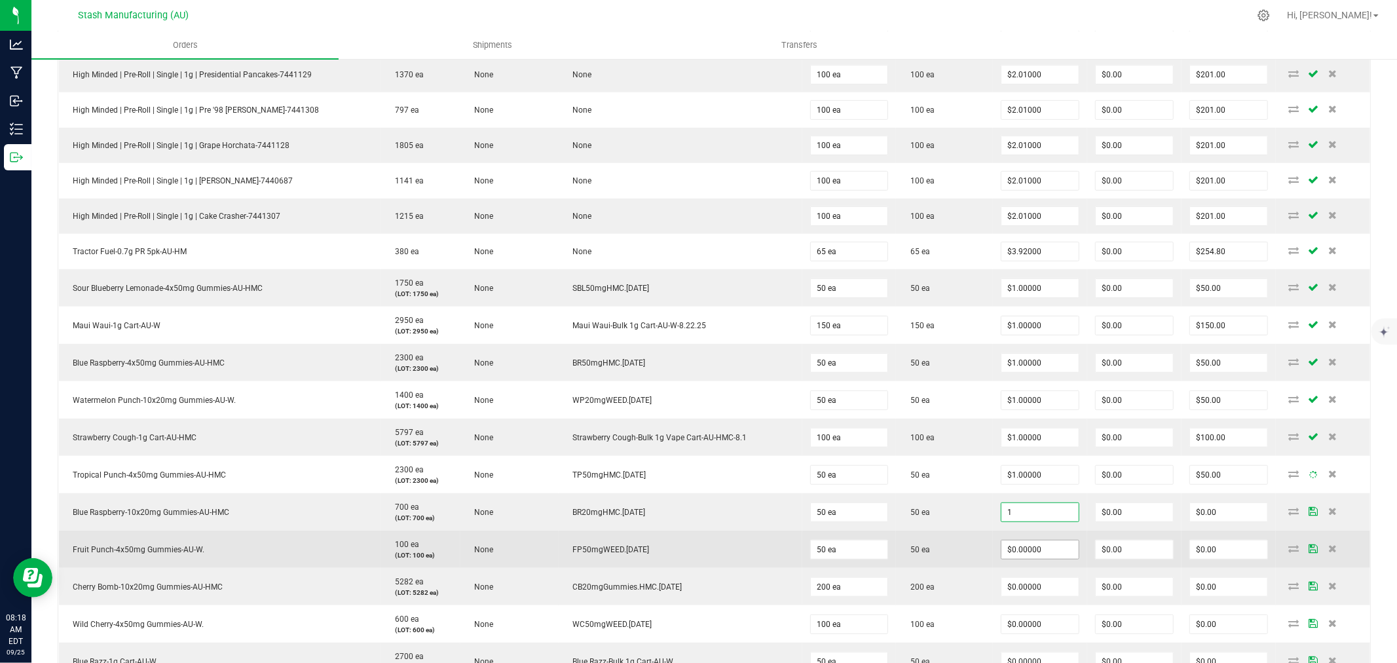
type input "$1.00000"
type input "$50.00"
click at [1024, 547] on input "0" at bounding box center [1039, 549] width 77 height 18
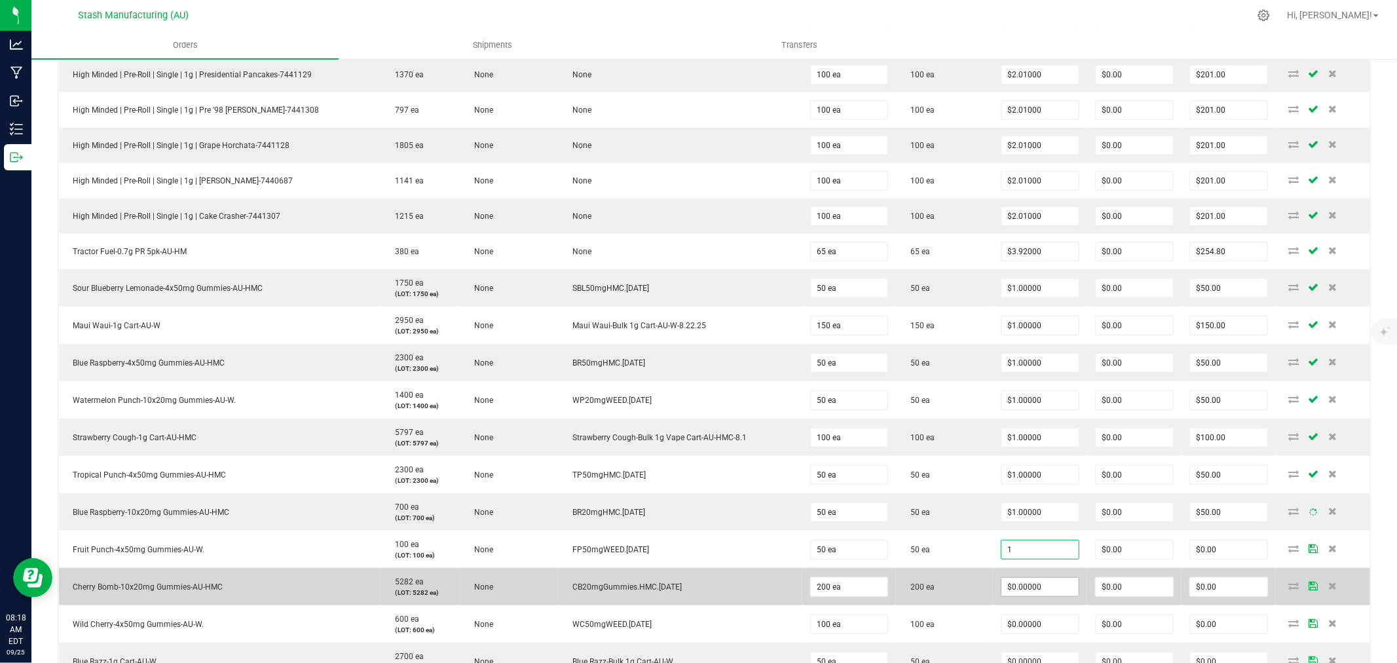
type input "$1.00000"
type input "$50.00"
click at [1023, 591] on input "0" at bounding box center [1039, 587] width 77 height 18
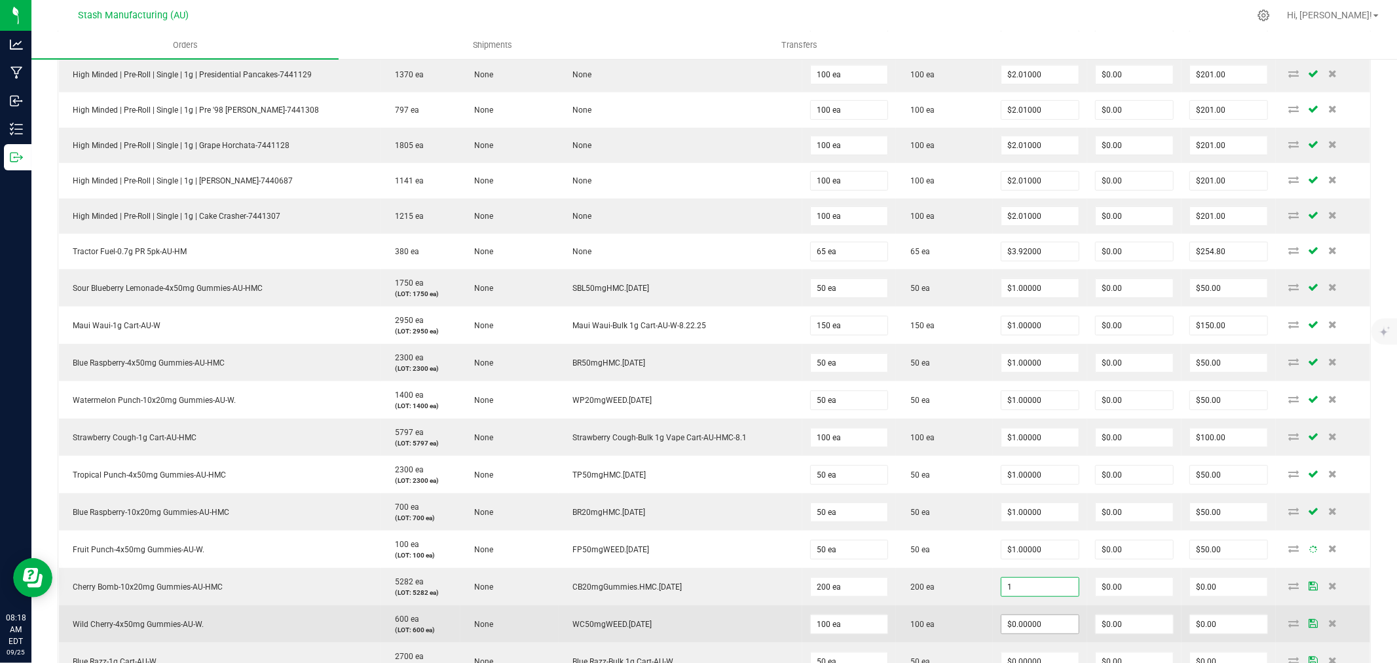
type input "$1.00000"
type input "$200.00"
click at [1015, 625] on input "0" at bounding box center [1039, 624] width 77 height 18
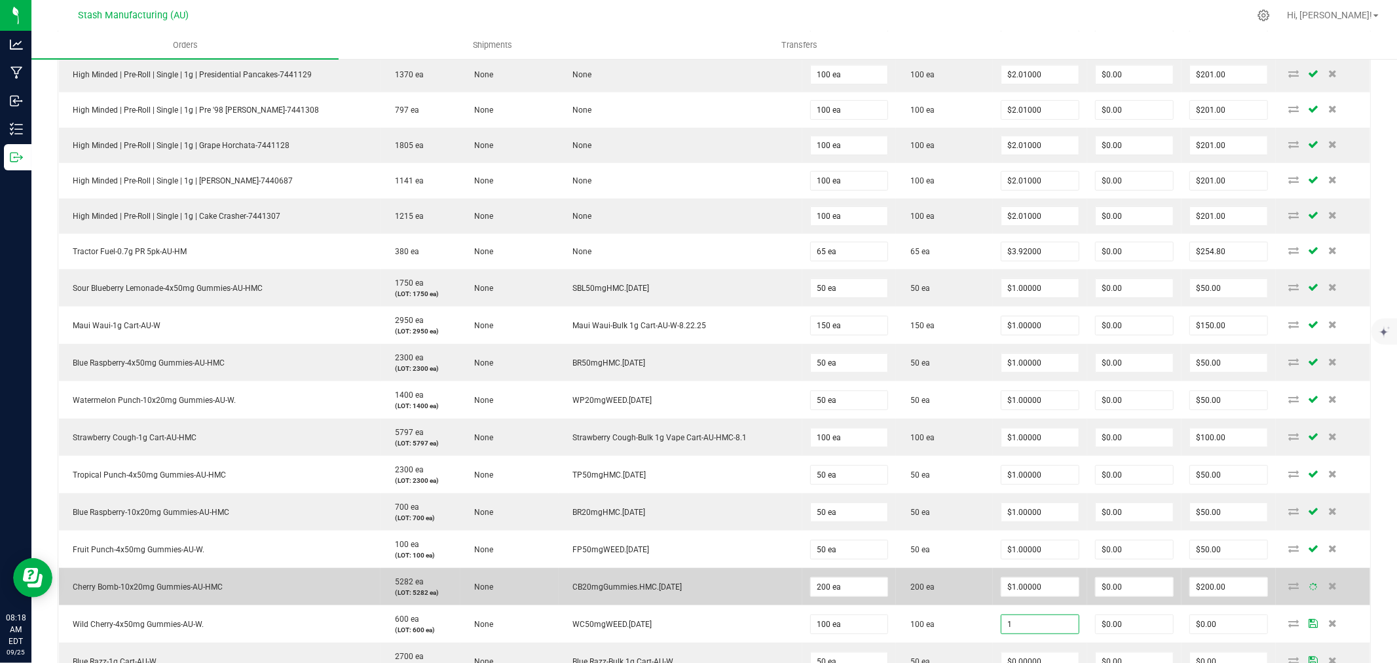
type input "$1.00000"
type input "$100.00"
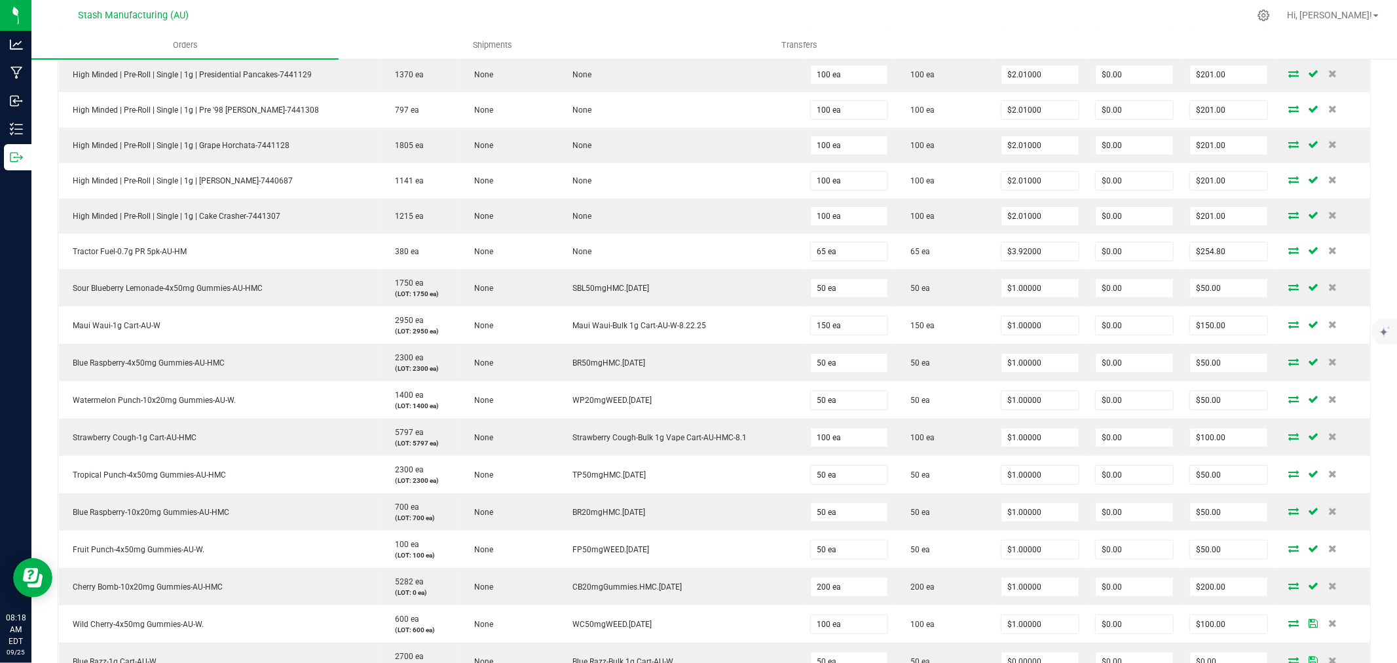
click at [954, 579] on td "200 ea" at bounding box center [944, 586] width 97 height 37
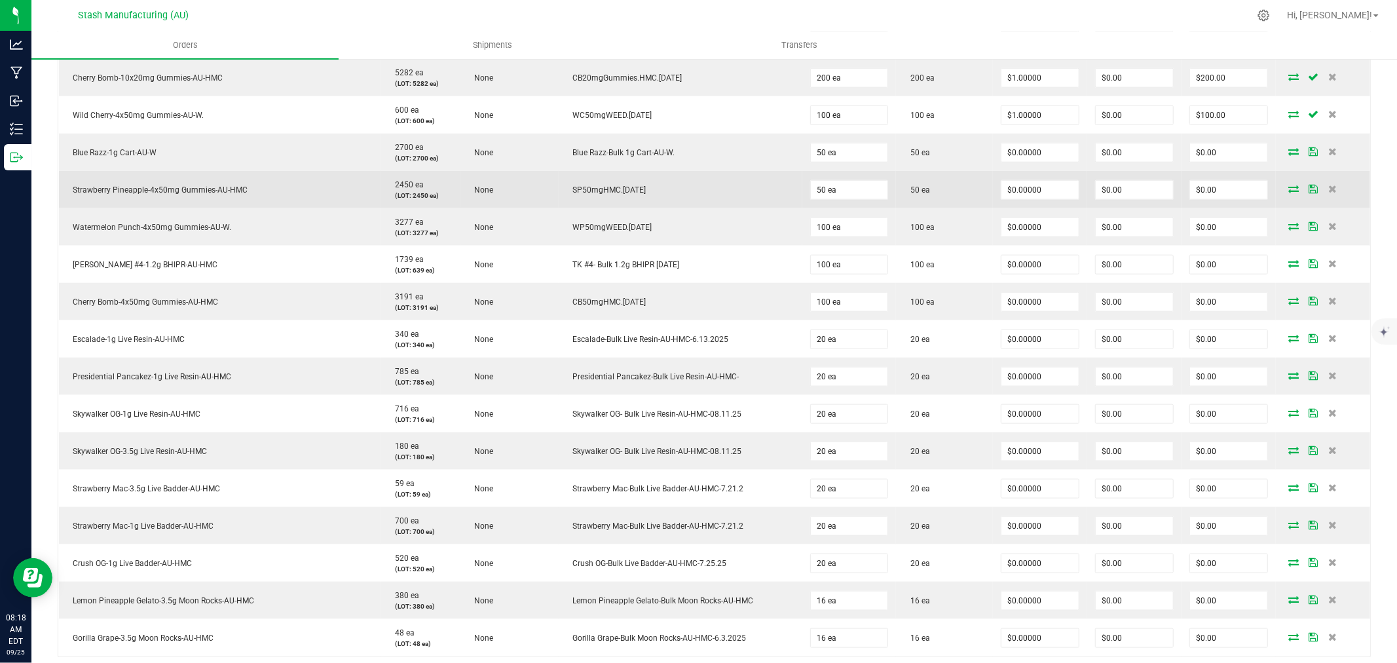
scroll to position [1090, 0]
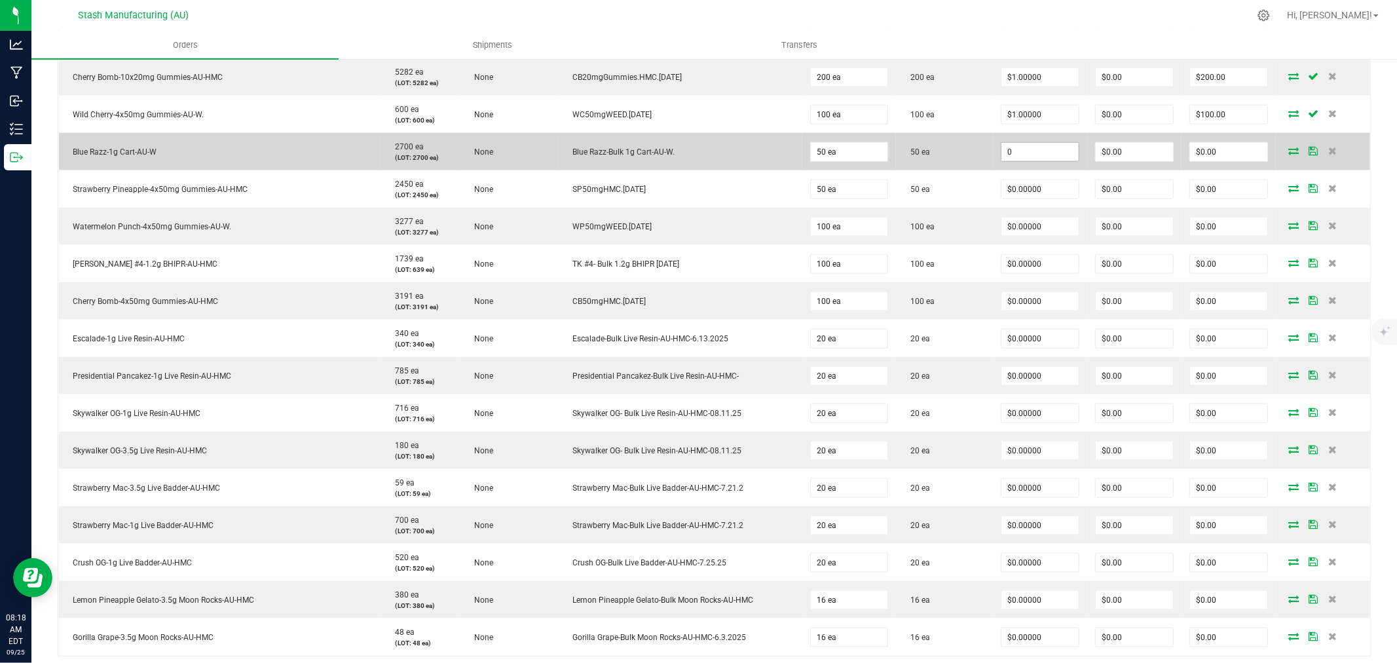
click at [1029, 152] on input "0" at bounding box center [1039, 152] width 77 height 18
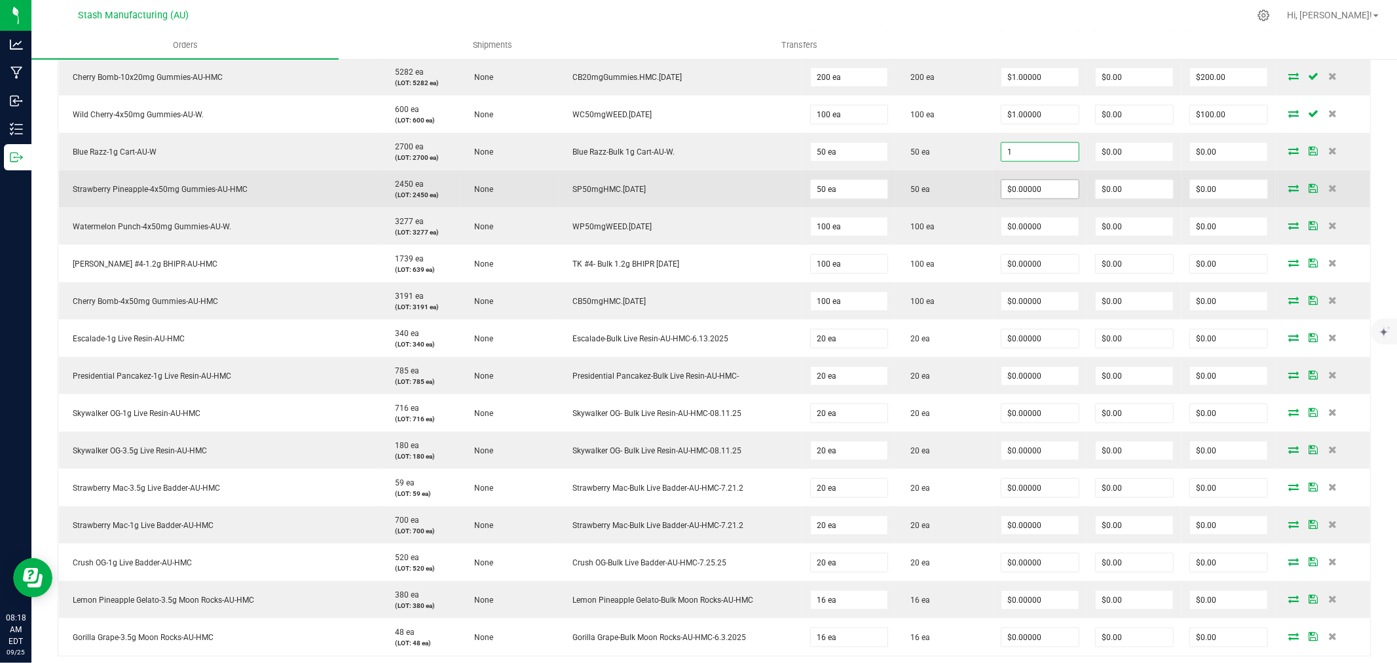
type input "$1.00000"
type input "$50.00"
click at [1022, 189] on input "0" at bounding box center [1039, 189] width 77 height 18
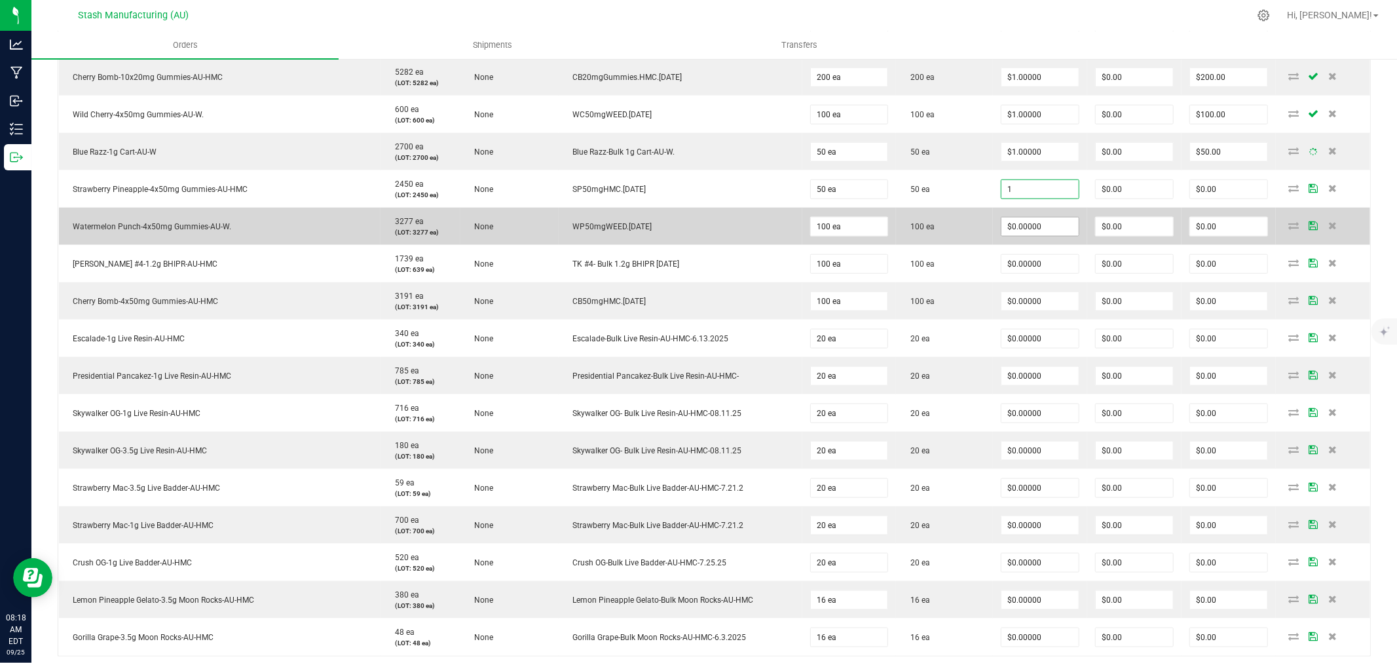
type input "$1.00000"
type input "$50.00"
click at [1023, 229] on input "0" at bounding box center [1039, 226] width 77 height 18
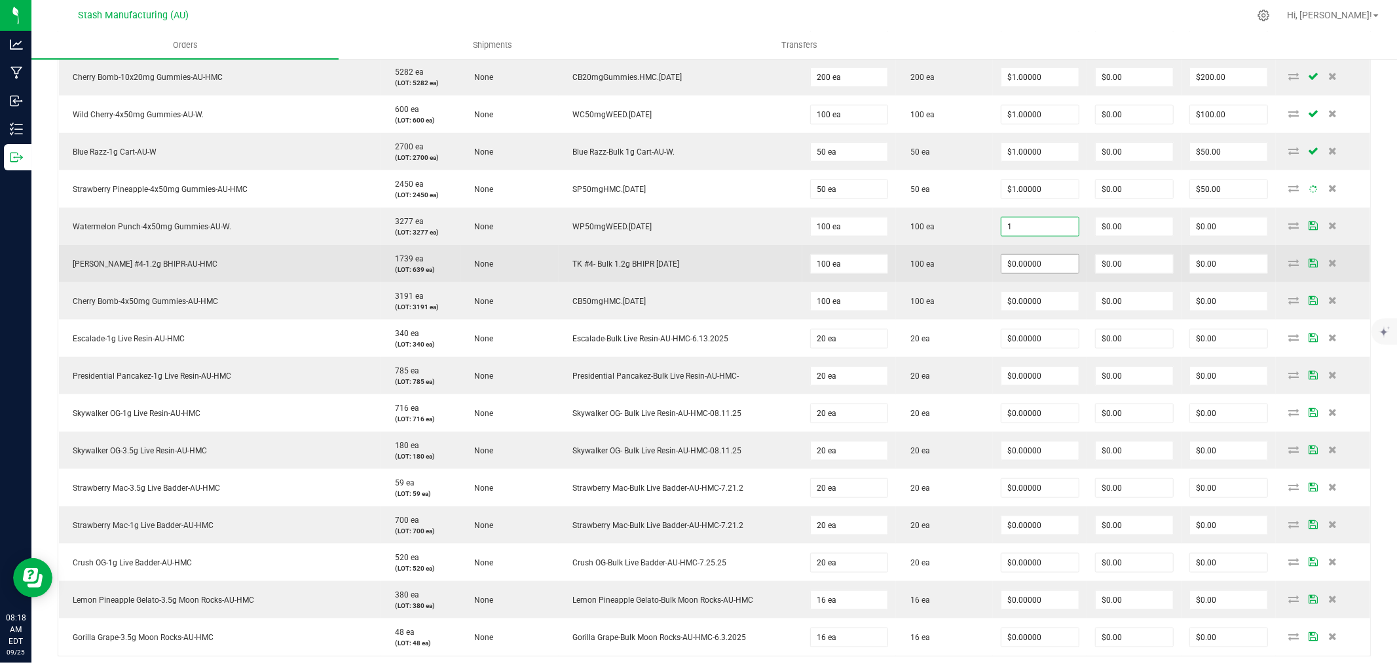
type input "$1.00000"
type input "$100.00"
click at [1029, 273] on input "0" at bounding box center [1039, 264] width 77 height 18
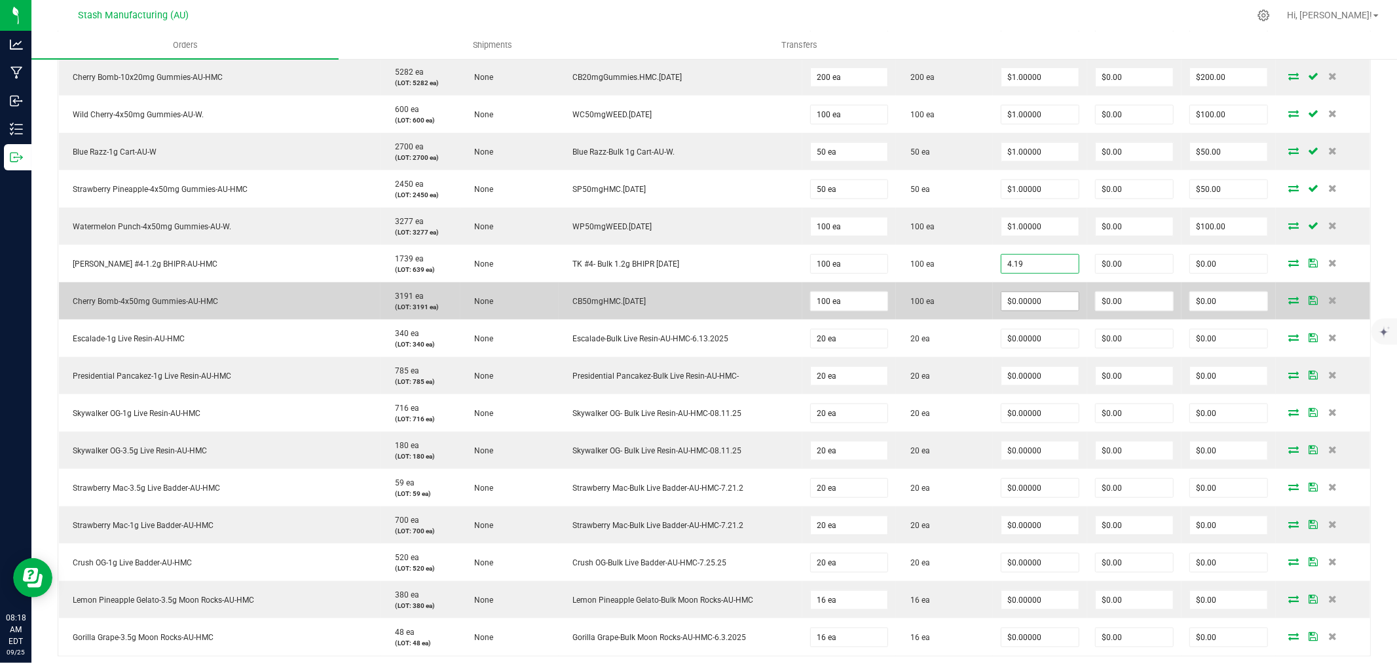
type input "$4.19000"
type input "$419.00"
click at [1038, 302] on input "0" at bounding box center [1039, 301] width 77 height 18
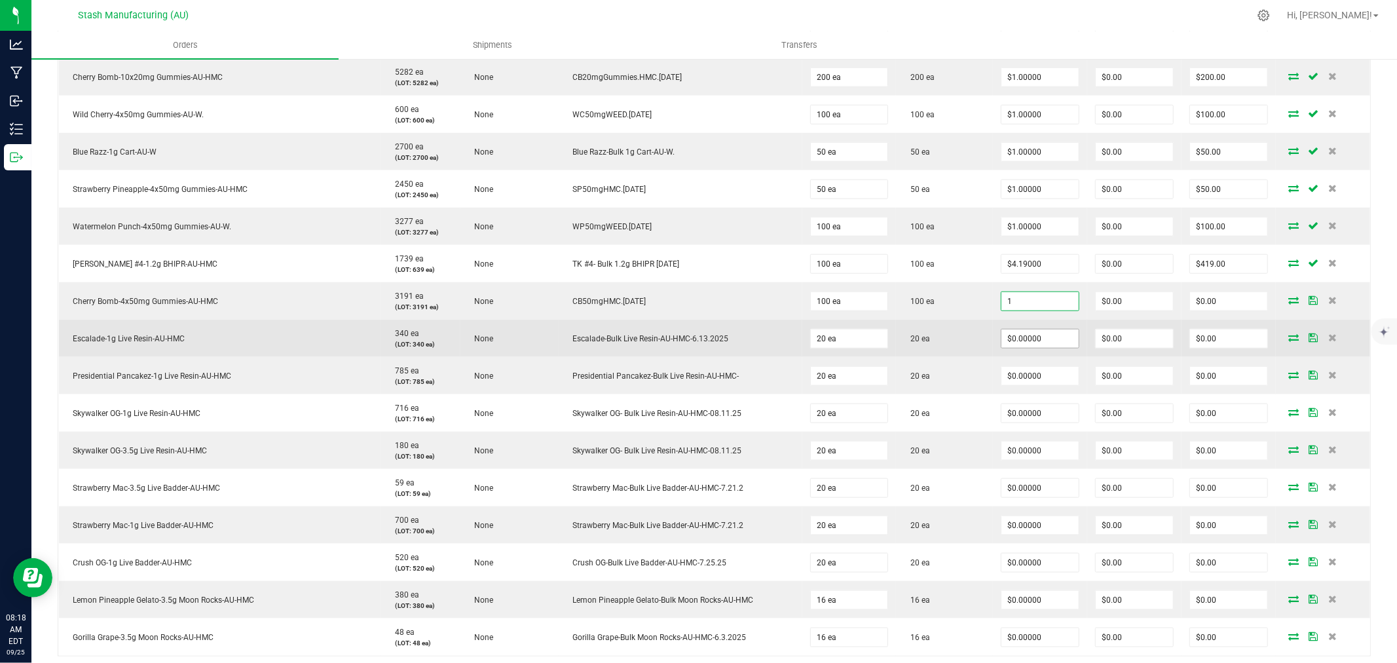
type input "$1.00000"
type input "$100.00"
click at [1033, 337] on input "0" at bounding box center [1039, 338] width 77 height 18
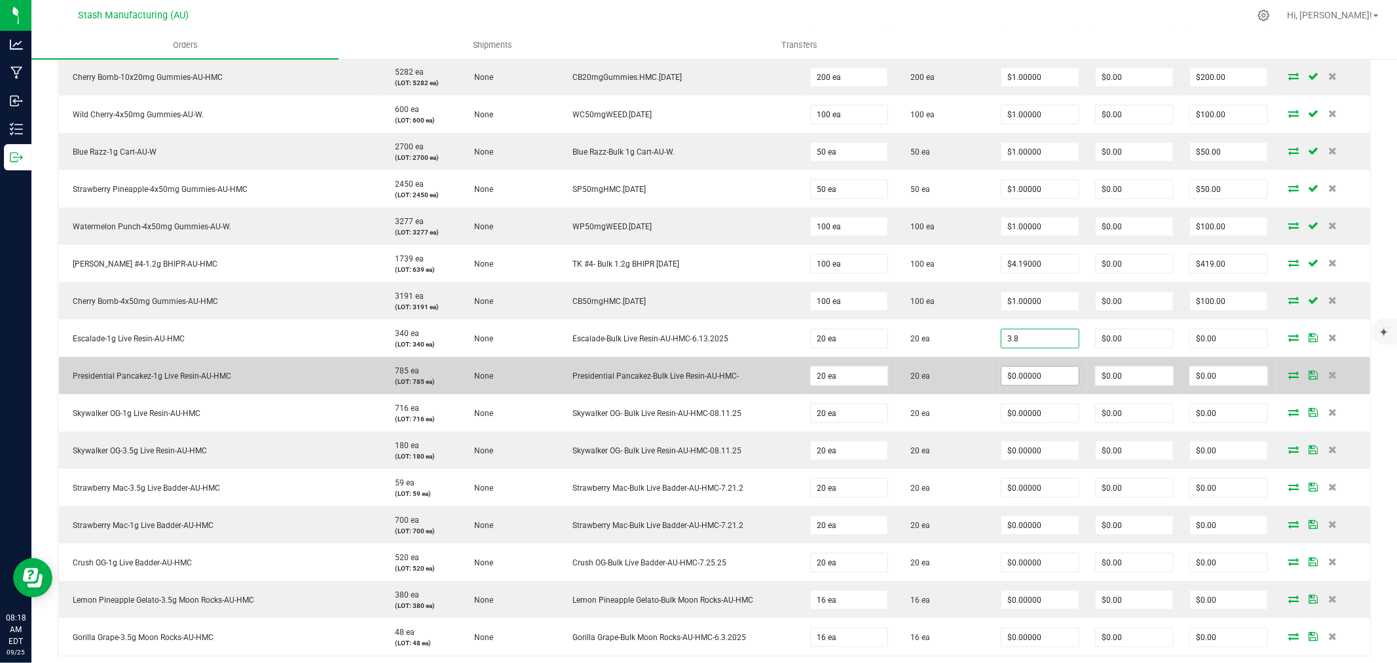
type input "$3.80000"
type input "$76.00"
click at [1029, 369] on input "0" at bounding box center [1039, 376] width 77 height 18
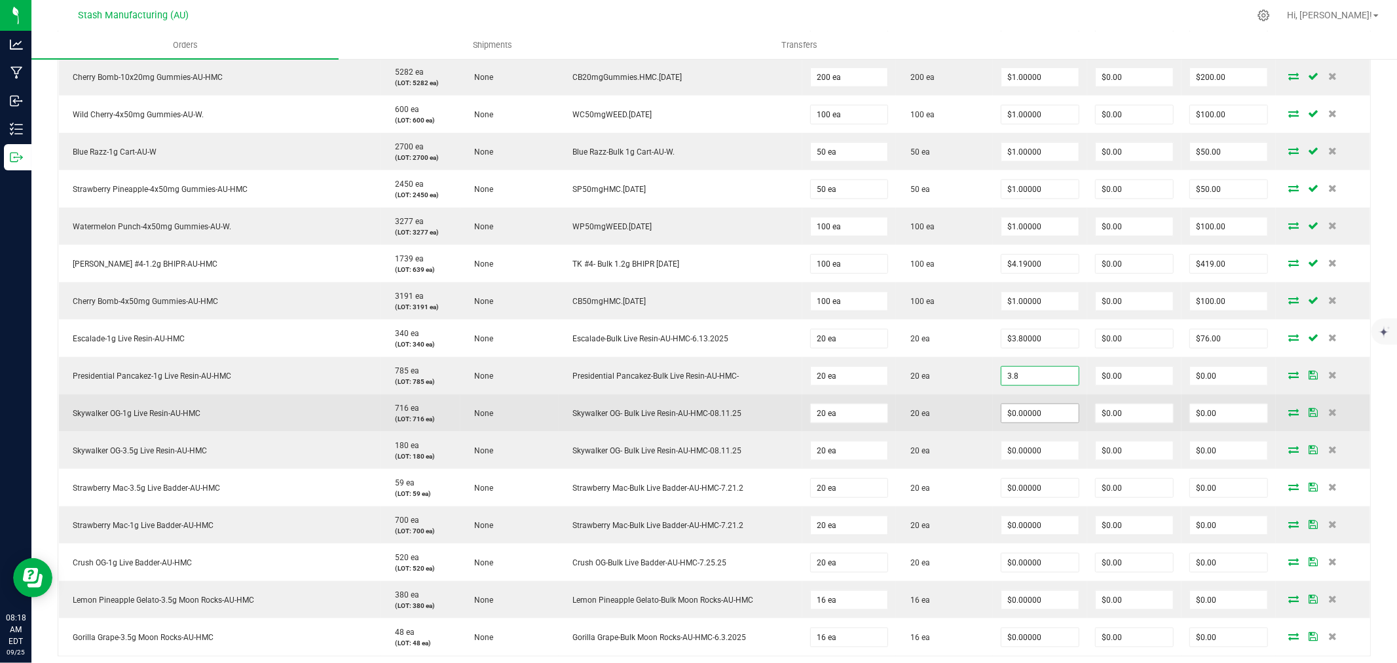
type input "$3.80000"
type input "$76.00"
click at [1025, 413] on input "0" at bounding box center [1039, 413] width 77 height 18
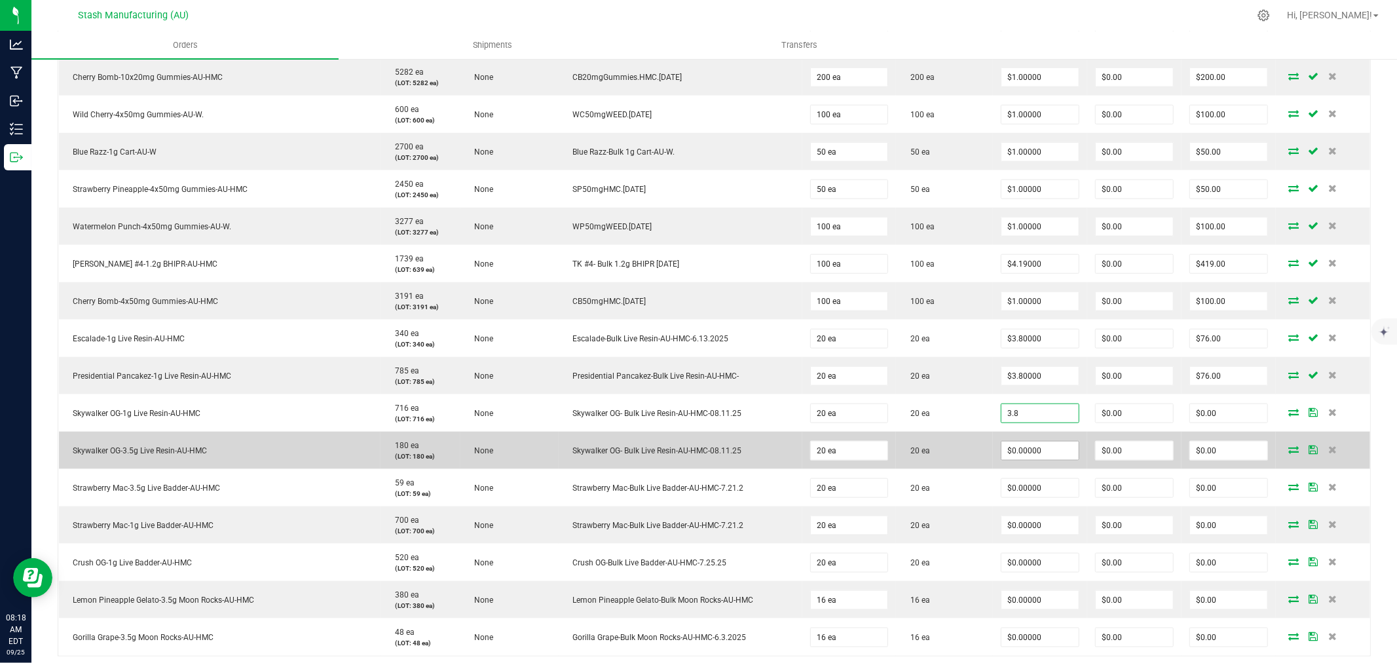
type input "$3.80000"
type input "$76.00"
click at [1022, 449] on input "0" at bounding box center [1039, 450] width 77 height 18
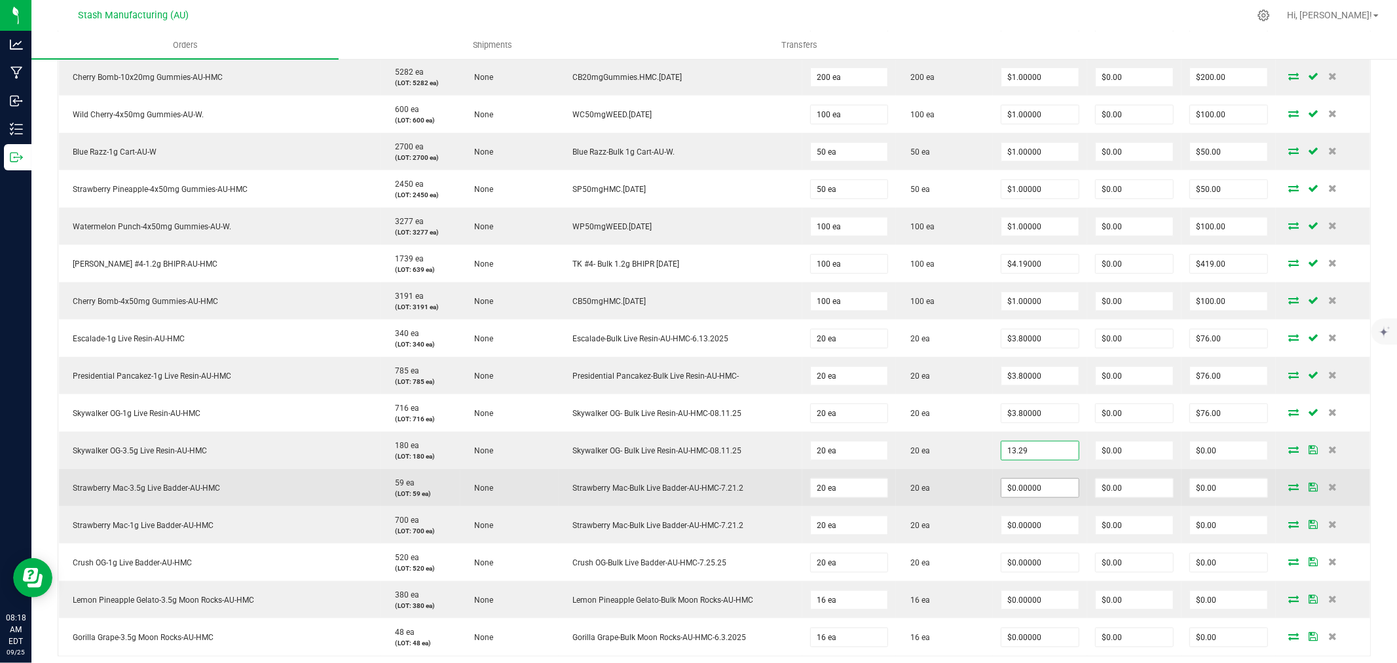
type input "$13.29000"
type input "$265.80"
click at [1018, 489] on input "0" at bounding box center [1039, 488] width 77 height 18
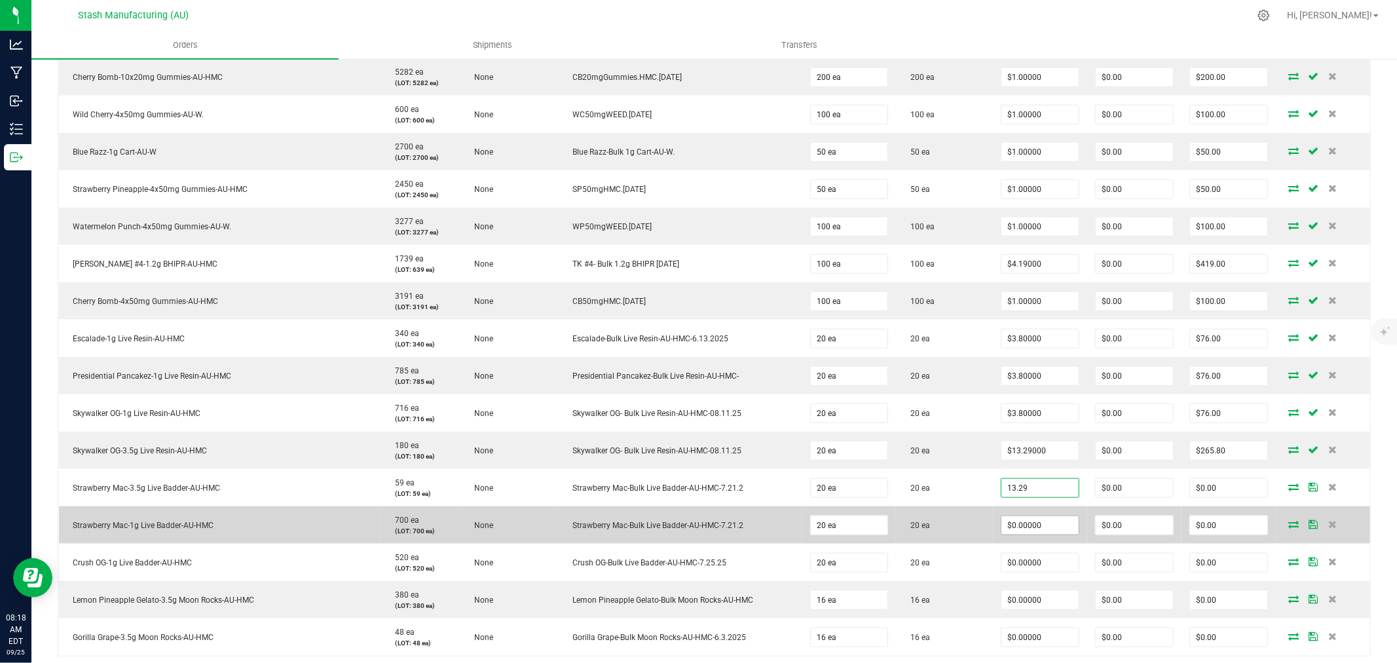
type input "$13.29000"
type input "$265.80"
click at [1019, 528] on input "0" at bounding box center [1039, 525] width 77 height 18
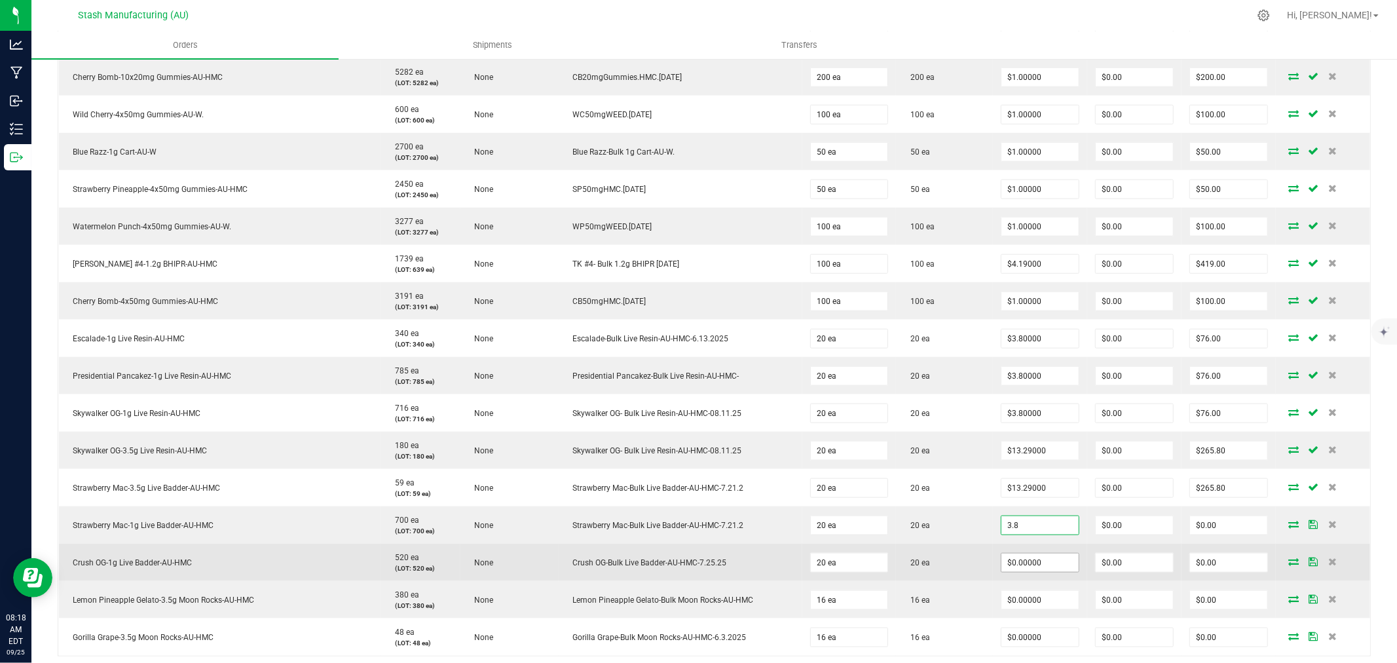
type input "$3.80000"
type input "$76.00"
click at [1013, 566] on input "0" at bounding box center [1039, 562] width 77 height 18
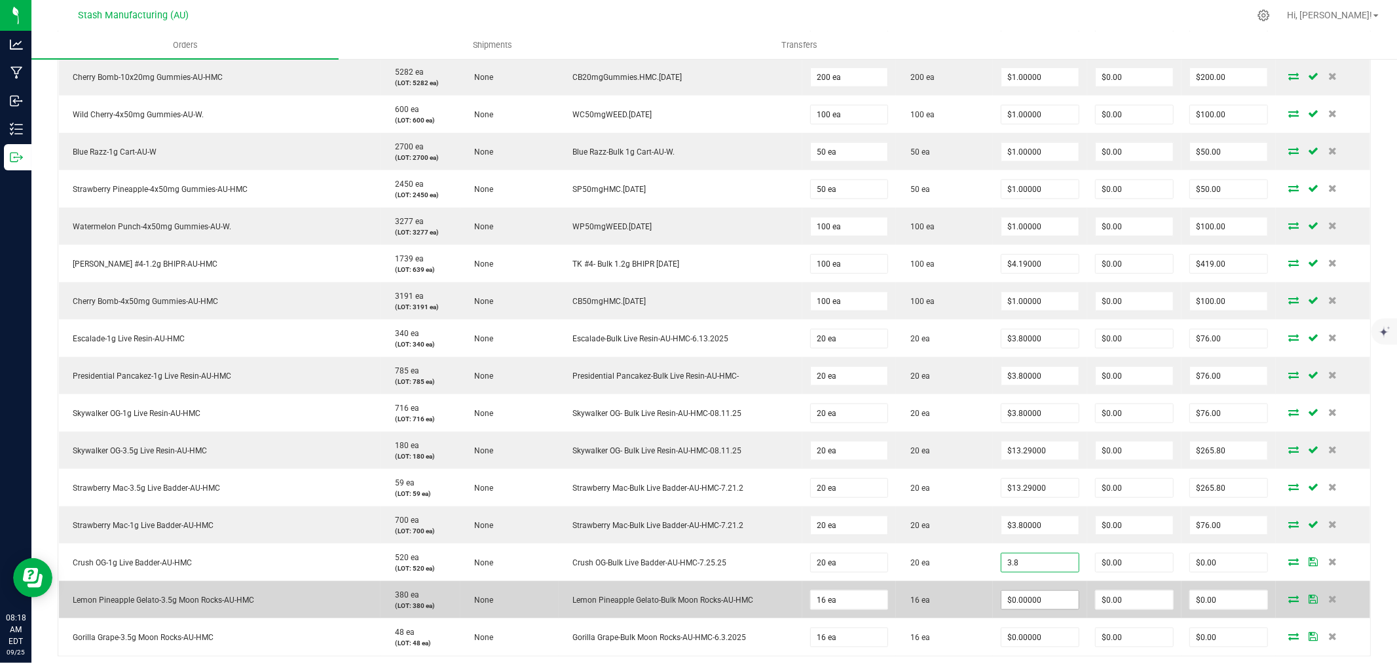
type input "$3.80000"
type input "$76.00"
click at [1012, 606] on input "0" at bounding box center [1039, 600] width 77 height 18
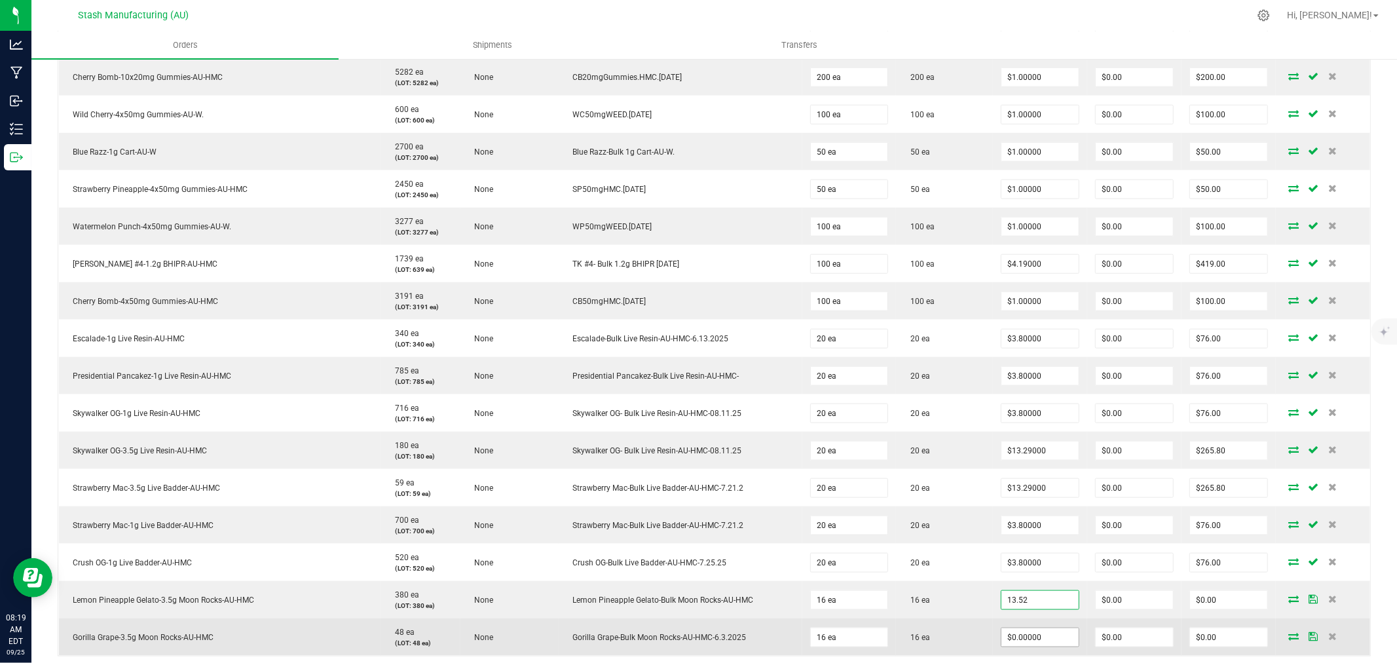
type input "$13.52000"
type input "$216.32"
click at [1010, 639] on input "0" at bounding box center [1039, 637] width 77 height 18
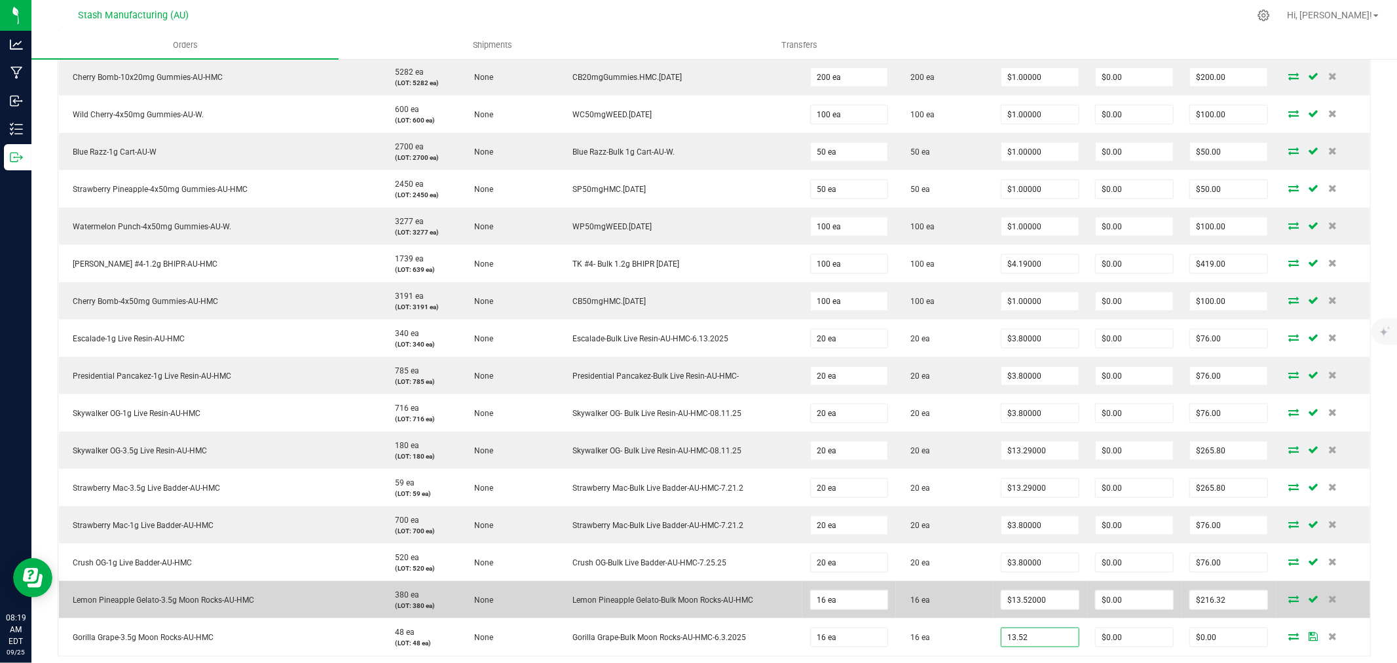
type input "$13.52000"
type input "$216.32"
click at [949, 603] on td "16 ea" at bounding box center [944, 599] width 97 height 37
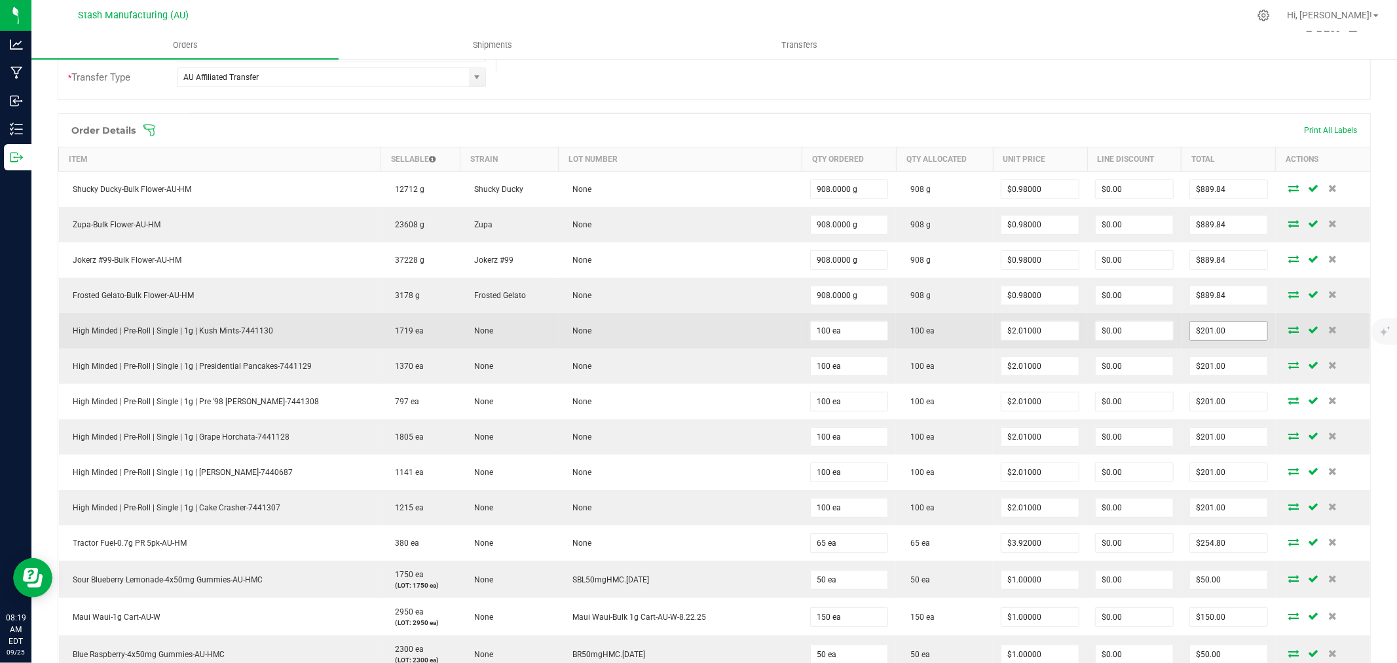
scroll to position [0, 0]
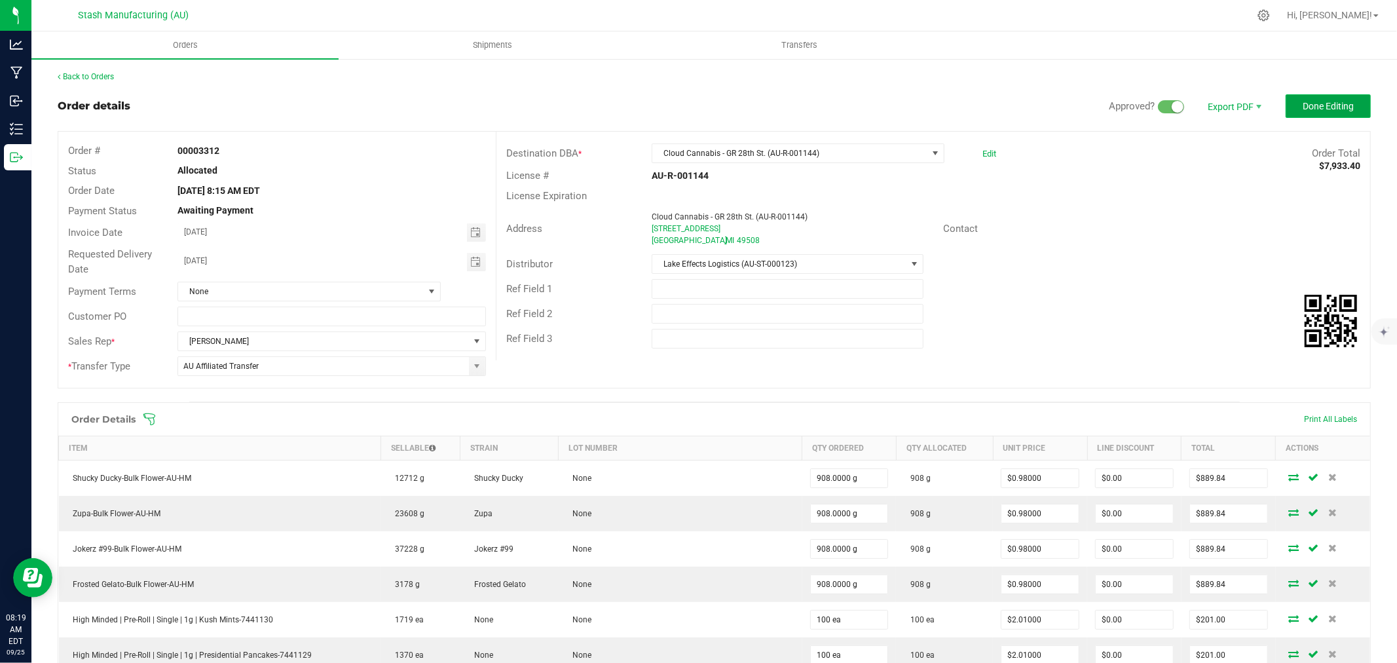
click at [1329, 114] on button "Done Editing" at bounding box center [1327, 106] width 85 height 24
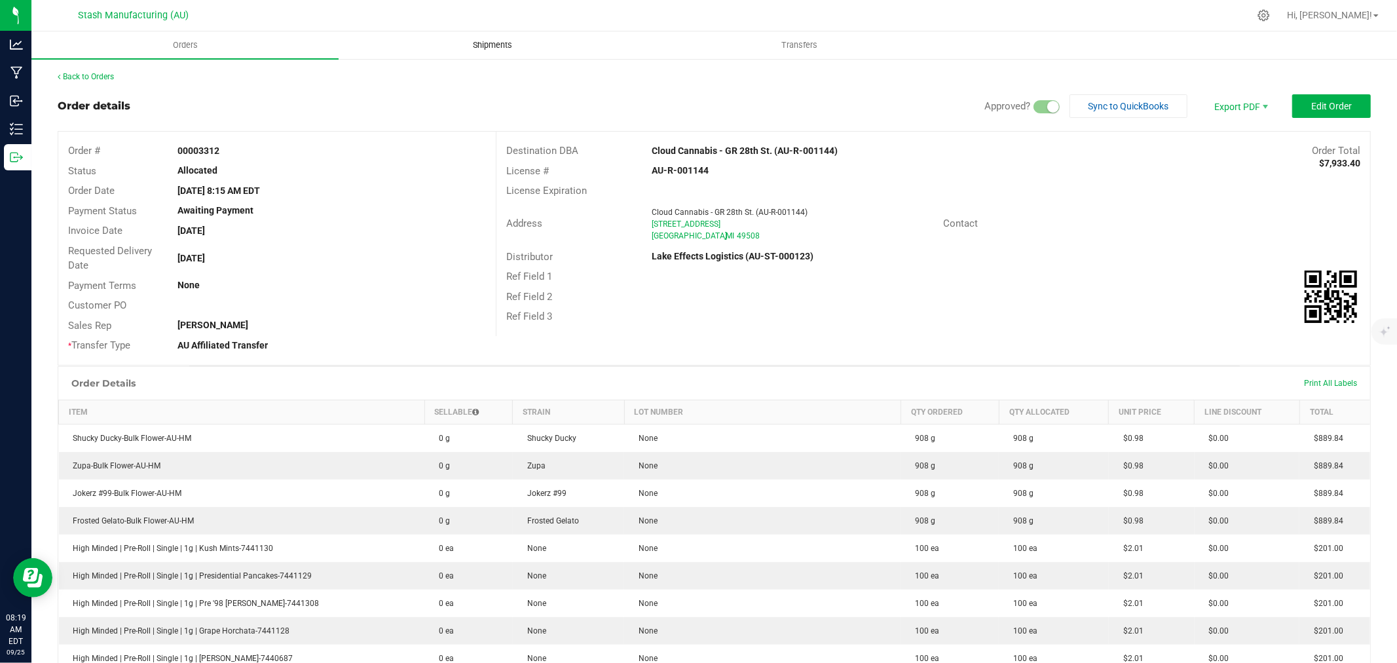
click at [494, 43] on span "Shipments" at bounding box center [492, 45] width 75 height 12
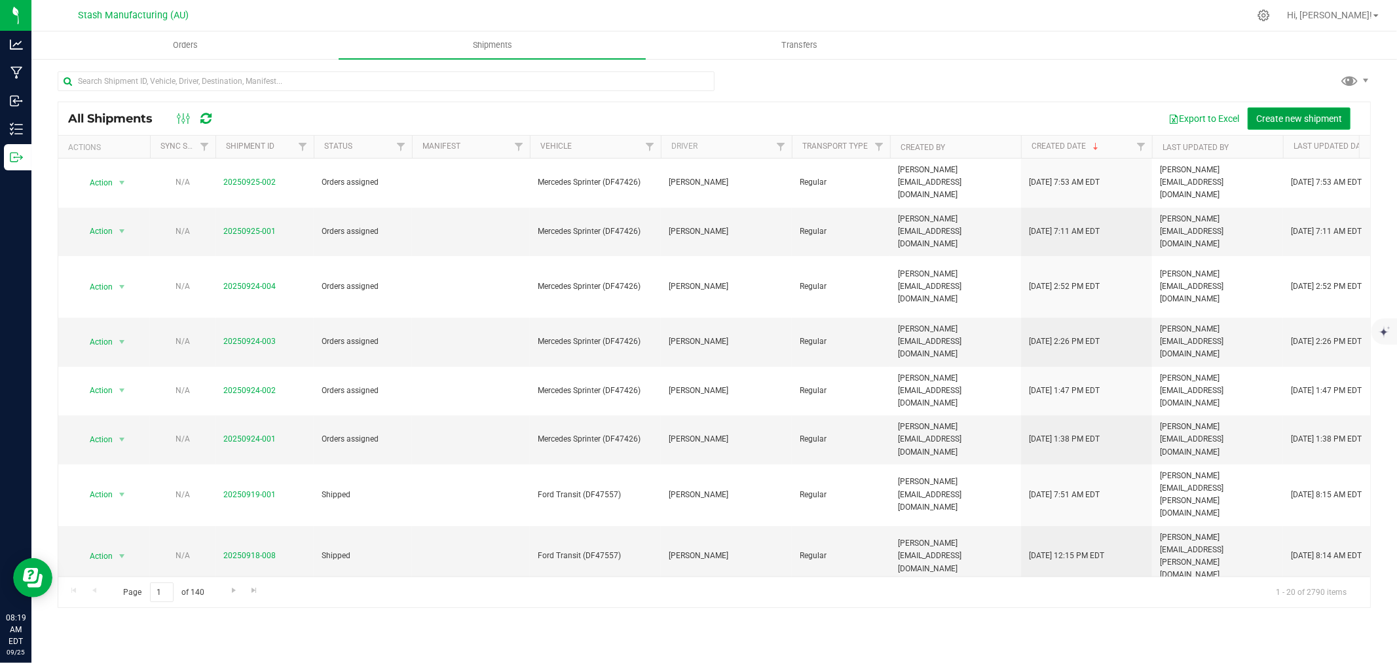
click at [1298, 115] on span "Create new shipment" at bounding box center [1299, 118] width 86 height 10
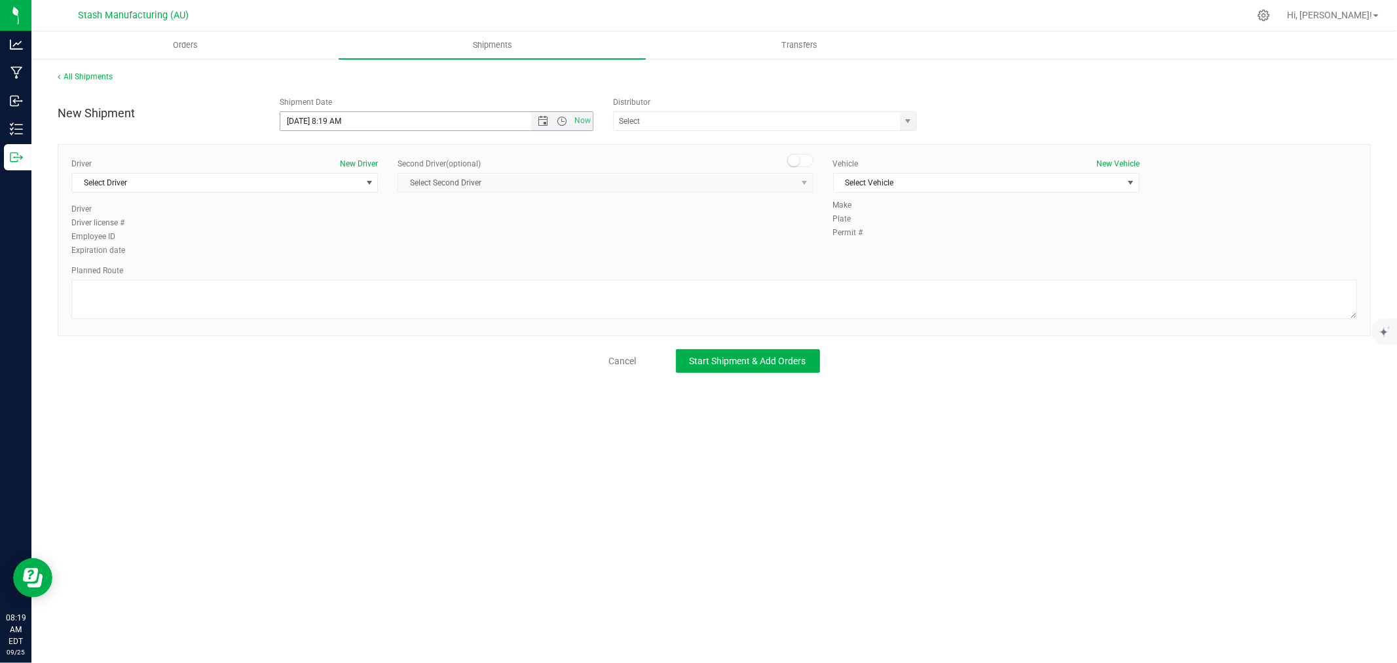
click at [541, 126] on span "Open the date view" at bounding box center [543, 121] width 10 height 10
click at [327, 273] on link "30" at bounding box center [329, 274] width 19 height 20
type input "[DATE] 8:19 AM"
click at [629, 120] on input "text" at bounding box center [753, 121] width 278 height 18
click at [734, 146] on li "Lake Effects Logistics (AU-ST-000123)" at bounding box center [765, 144] width 303 height 20
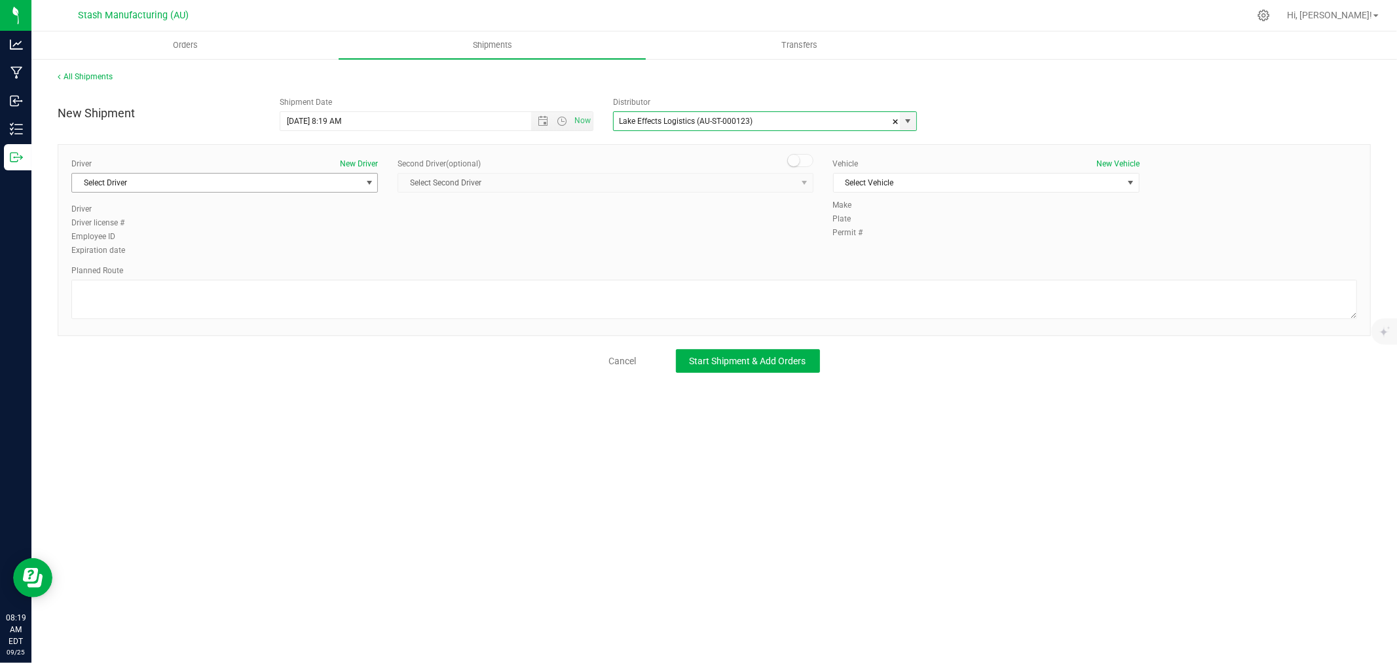
type input "Lake Effects Logistics (AU-ST-000123)"
click at [344, 187] on span "Select Driver" at bounding box center [216, 183] width 289 height 18
click at [175, 316] on li "[PERSON_NAME]" at bounding box center [224, 316] width 305 height 20
click at [930, 183] on span "Select Vehicle" at bounding box center [978, 183] width 289 height 18
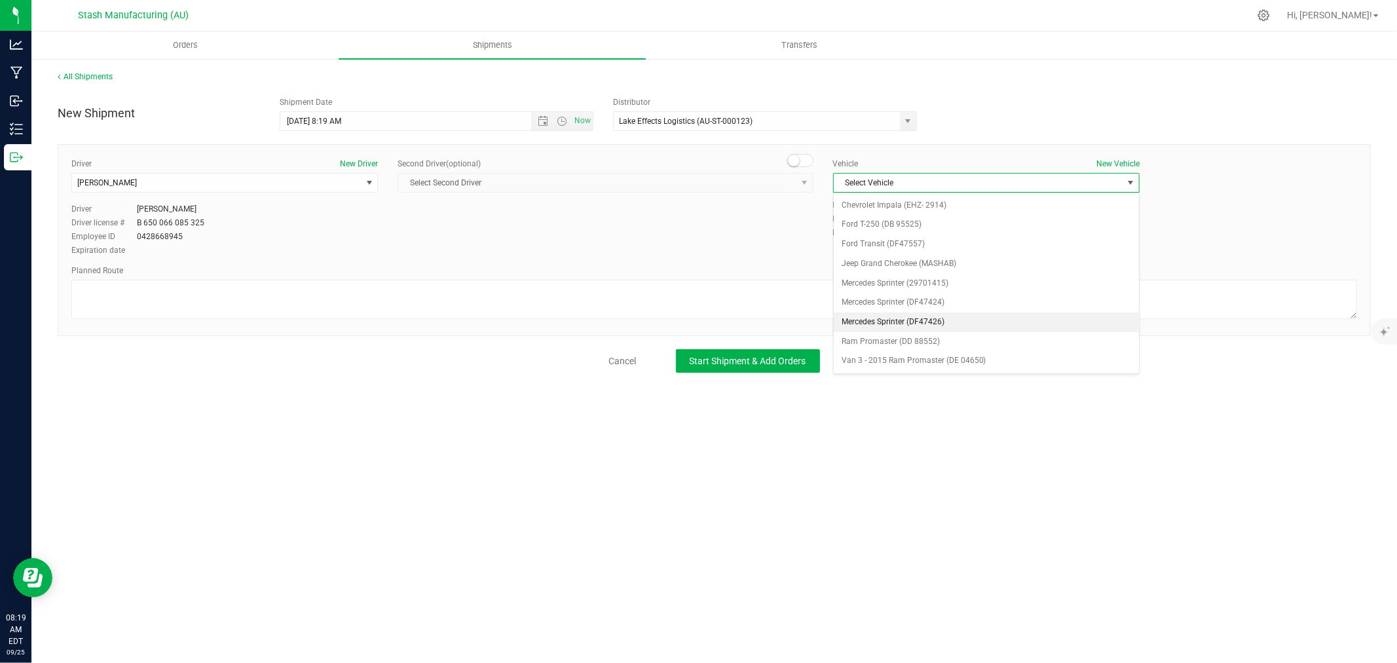
click at [945, 320] on li "Mercedes Sprinter (DF47426)" at bounding box center [986, 322] width 305 height 20
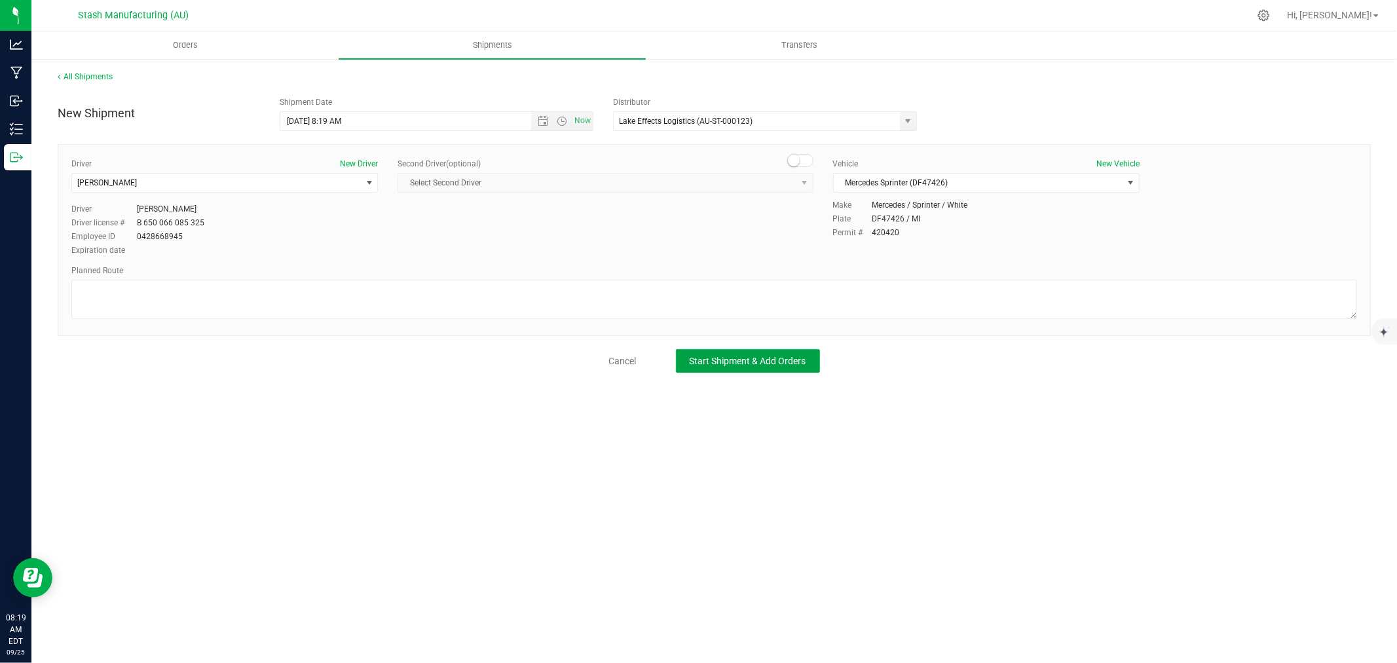
click at [802, 358] on span "Start Shipment & Add Orders" at bounding box center [747, 361] width 117 height 10
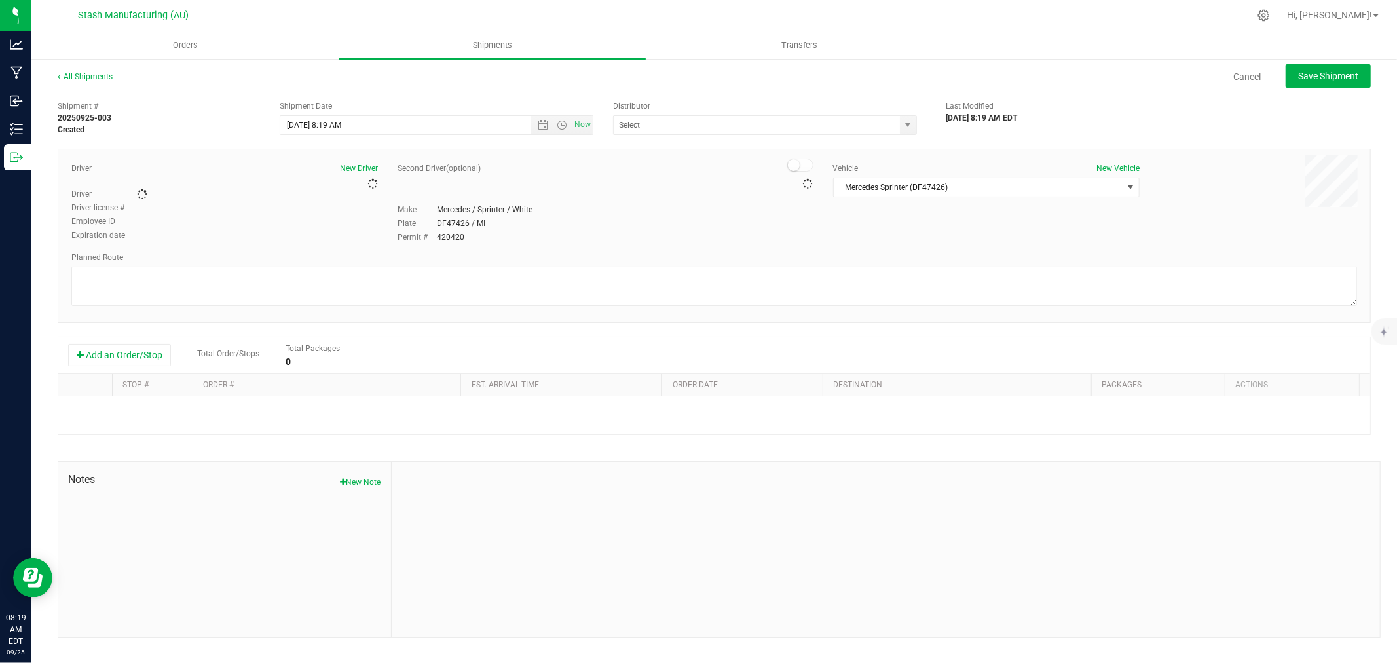
type input "Lake Effects Logistics (AU-ST-000123)"
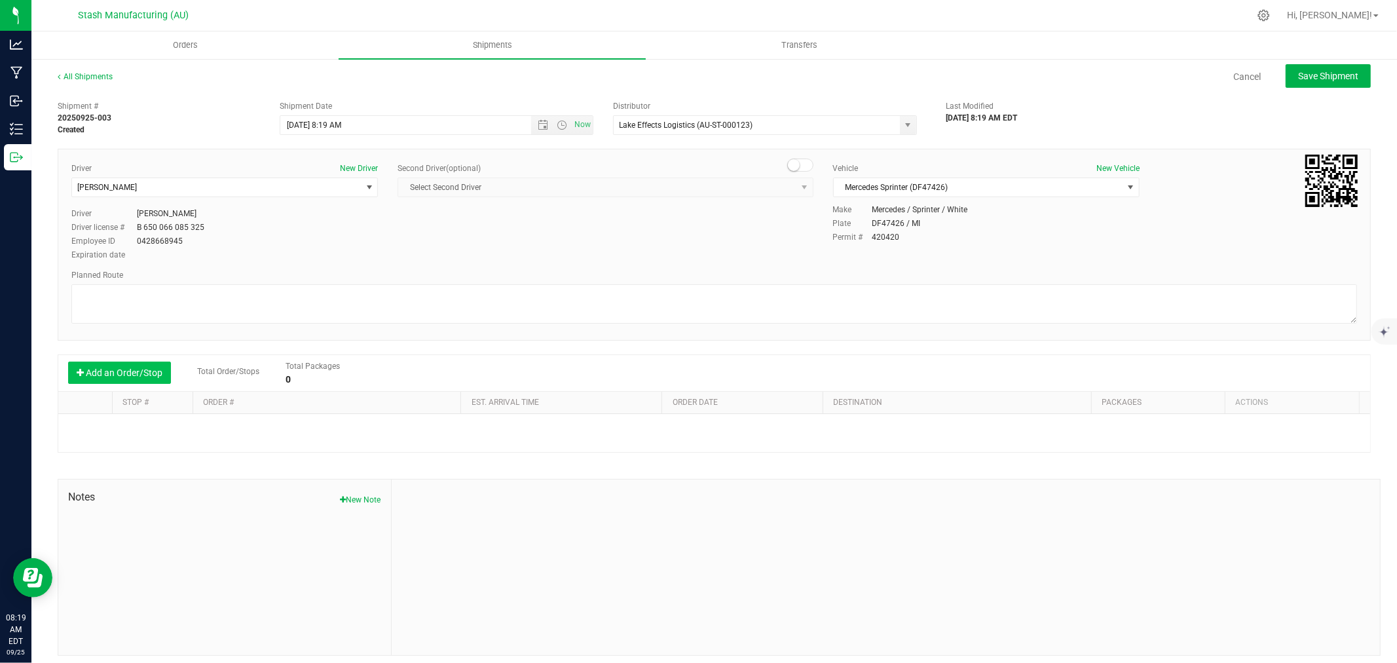
click at [118, 378] on button "Add an Order/Stop" at bounding box center [119, 372] width 103 height 22
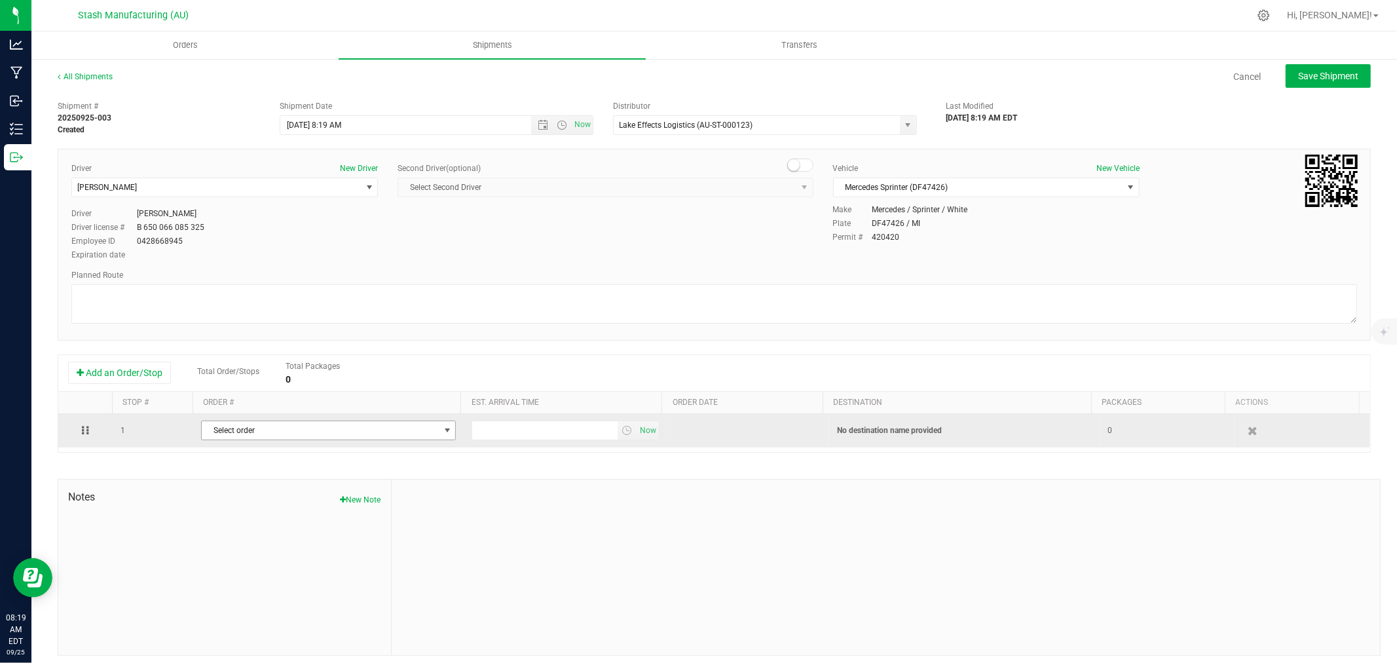
click at [335, 430] on span "Select order" at bounding box center [320, 430] width 237 height 18
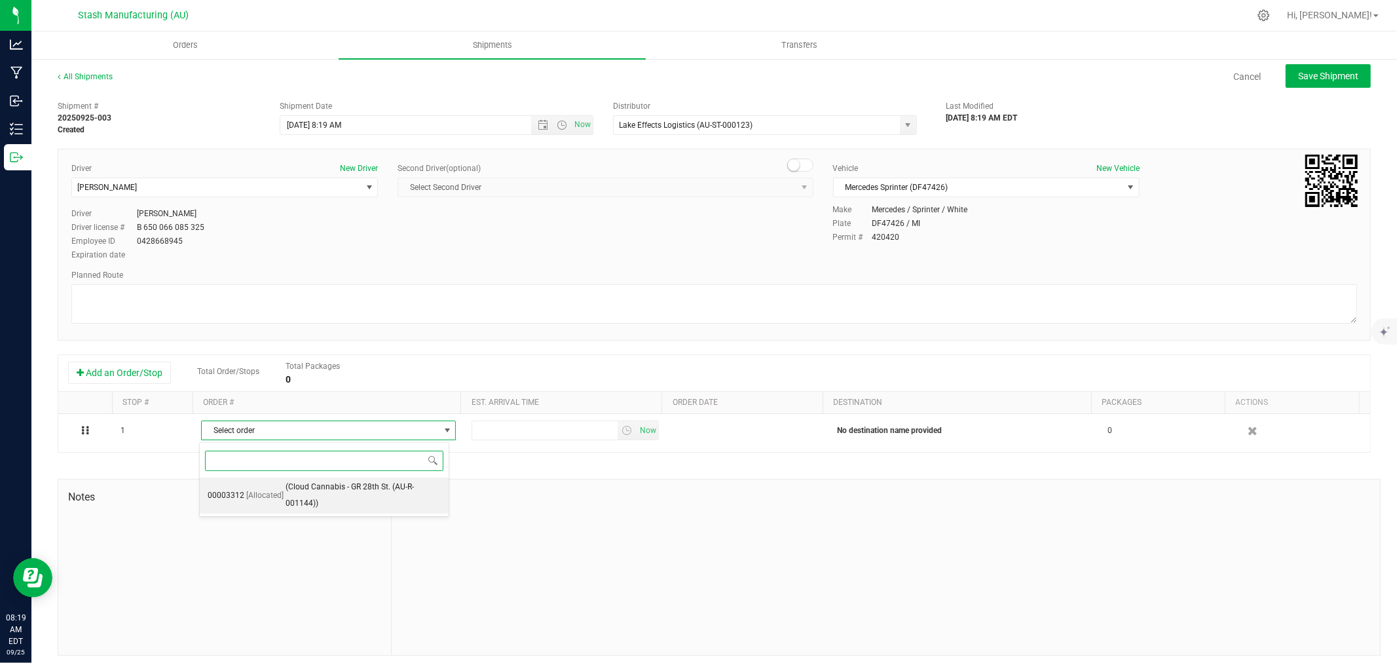
click at [374, 492] on span "(Cloud Cannabis - GR 28th St. (AU-R-001144))" at bounding box center [362, 495] width 155 height 33
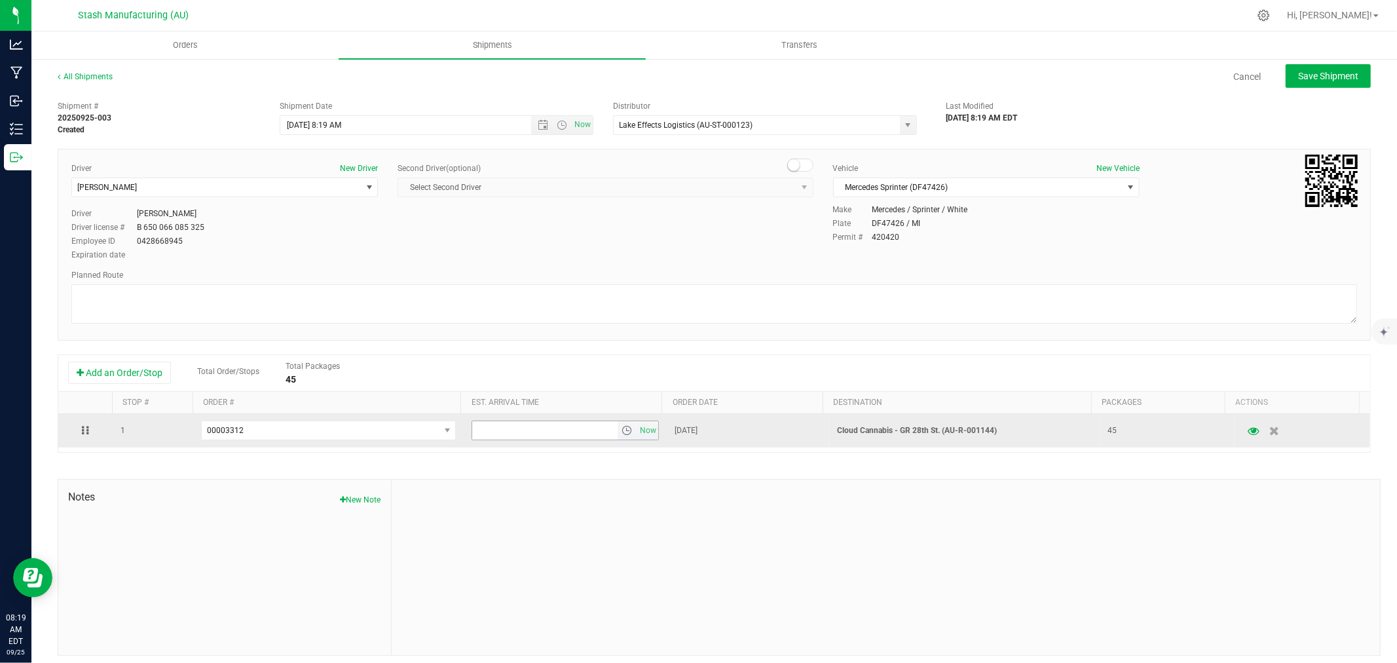
click at [532, 431] on input "text" at bounding box center [544, 430] width 145 height 18
type input "6:00 PM"
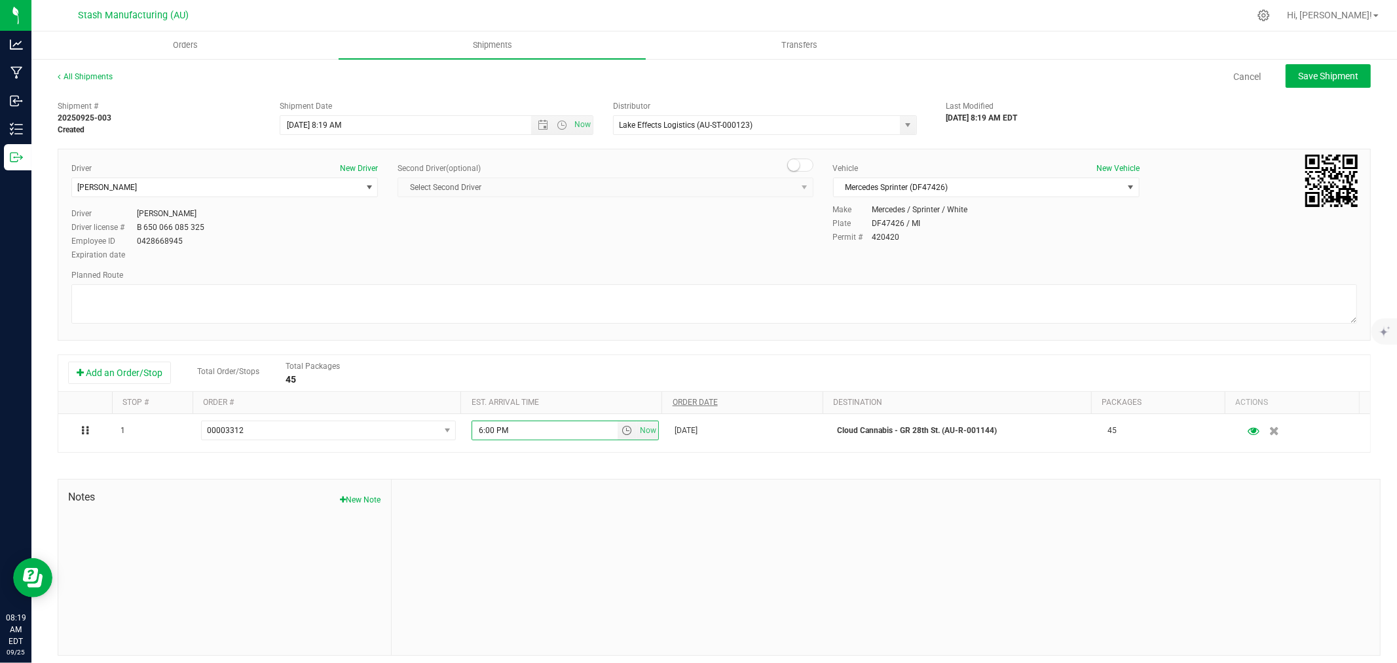
drag, startPoint x: 607, startPoint y: 507, endPoint x: 675, endPoint y: 407, distance: 121.1
click at [609, 507] on div at bounding box center [886, 566] width 988 height 175
drag, startPoint x: 1308, startPoint y: 62, endPoint x: 1305, endPoint y: 69, distance: 7.9
click at [1308, 62] on div "All Shipments Cancel Save Shipment Shipment # 20250925-003 Created Shipment Dat…" at bounding box center [713, 363] width 1365 height 611
click at [1305, 73] on span "Save Shipment" at bounding box center [1328, 76] width 60 height 10
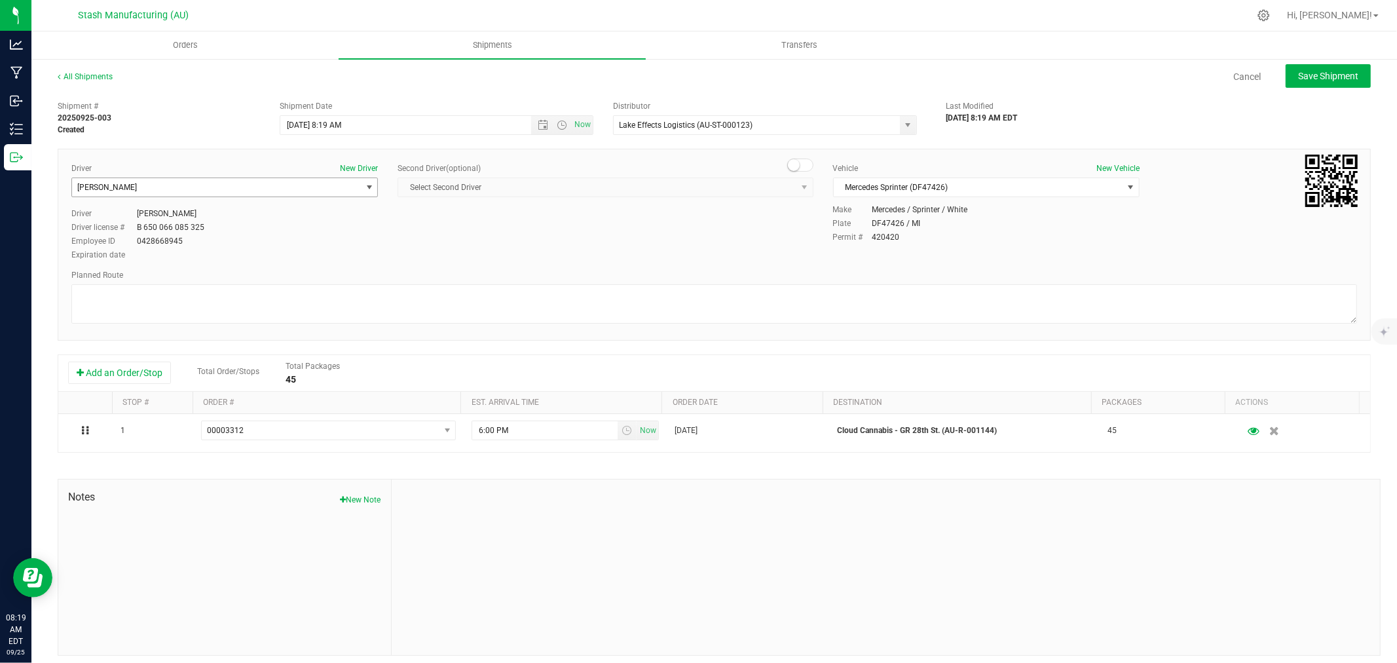
type input "[DATE] 12:19 PM"
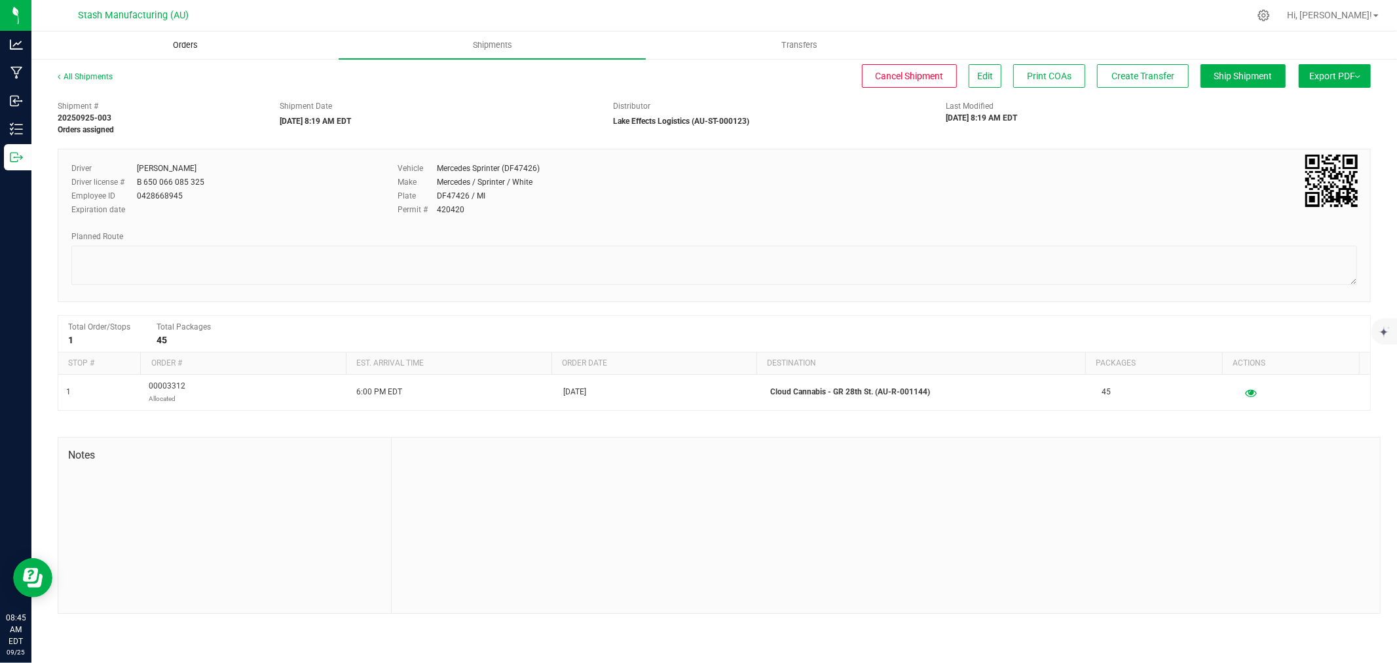
click at [204, 40] on span "Orders" at bounding box center [185, 45] width 60 height 12
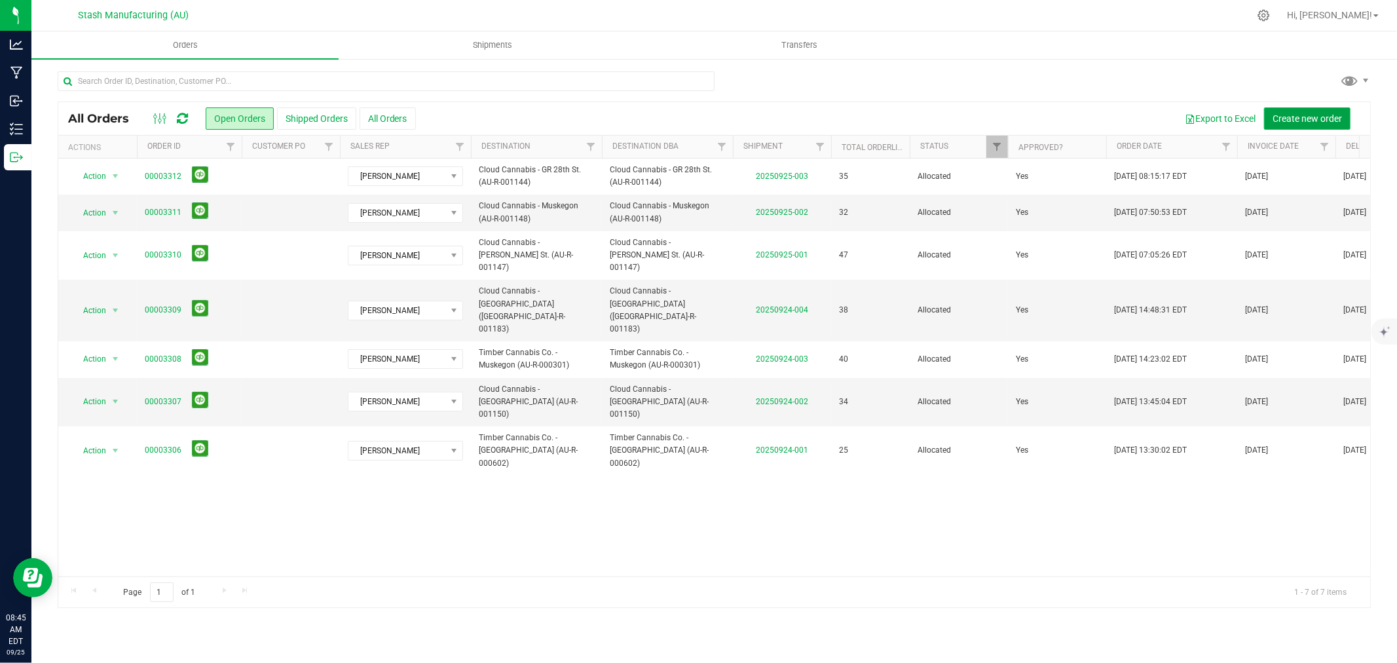
click at [1334, 120] on span "Create new order" at bounding box center [1306, 118] width 69 height 10
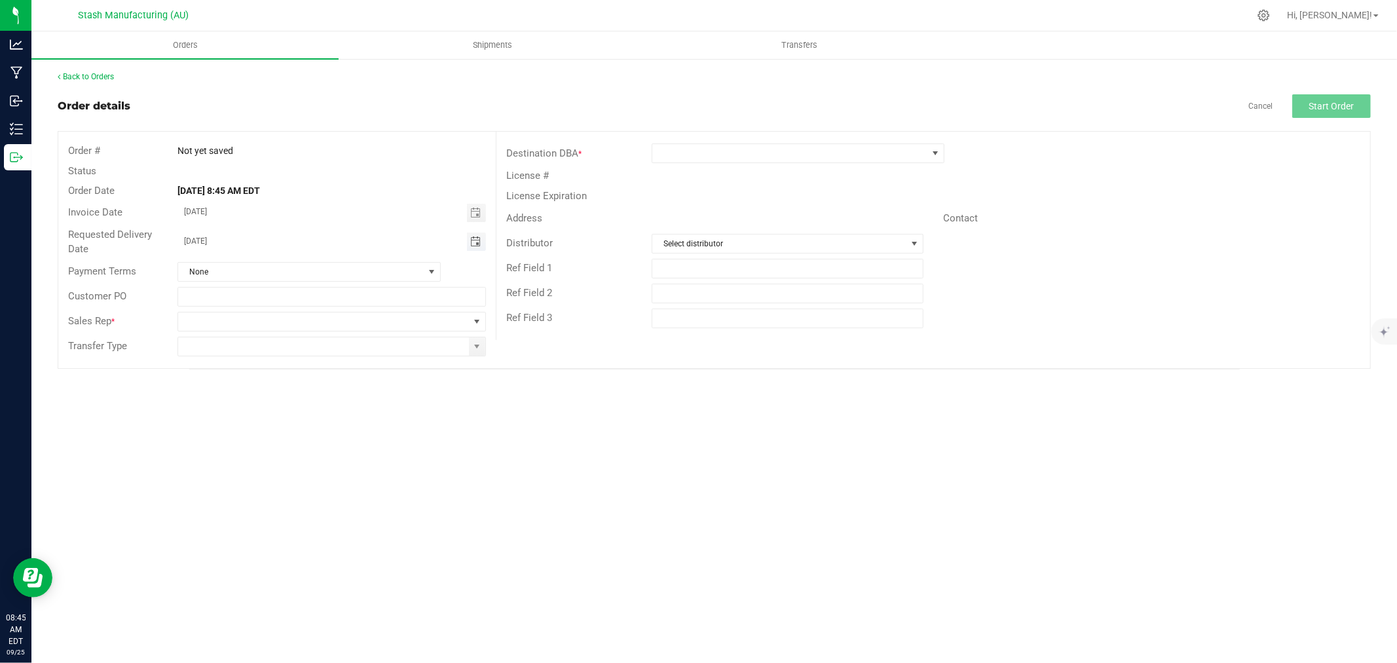
click at [481, 244] on span "Toggle calendar" at bounding box center [476, 241] width 19 height 18
click at [271, 395] on span "30" at bounding box center [275, 394] width 19 height 20
type input "[DATE]"
click at [478, 322] on span at bounding box center [476, 321] width 10 height 10
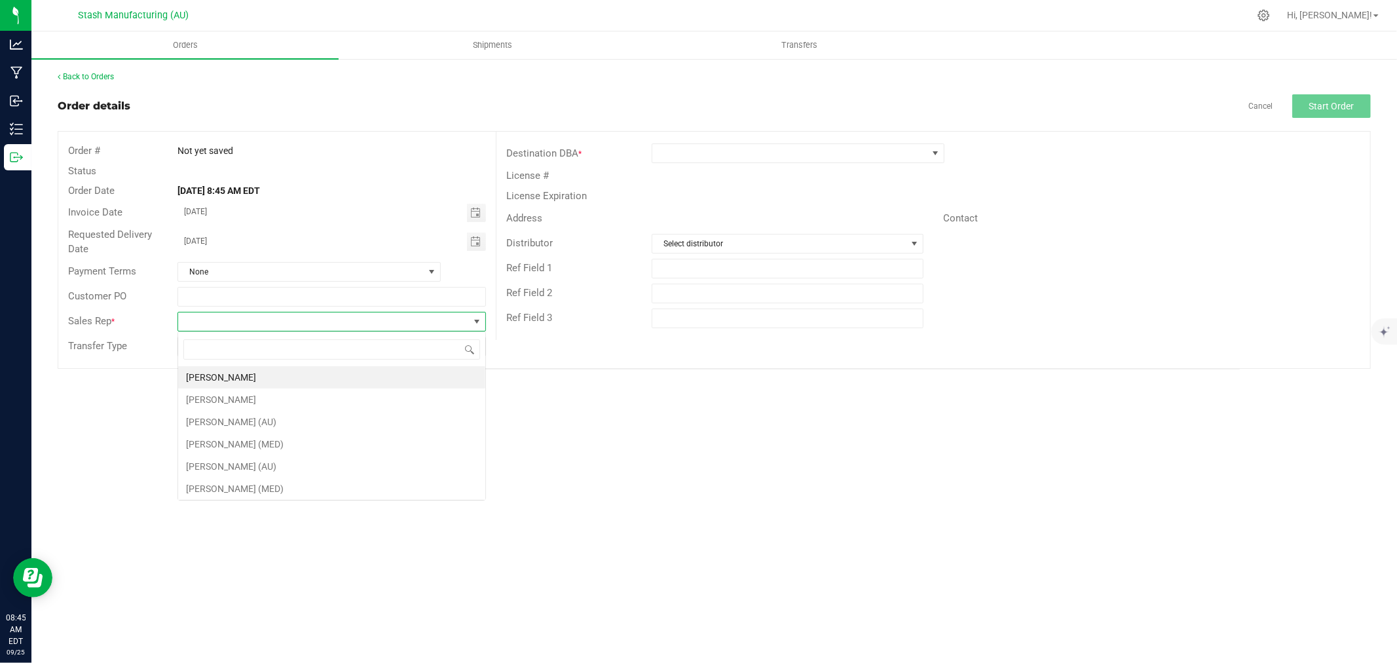
scroll to position [20, 308]
drag, startPoint x: 304, startPoint y: 376, endPoint x: 411, endPoint y: 359, distance: 108.8
click at [304, 376] on li "[PERSON_NAME]" at bounding box center [331, 377] width 307 height 22
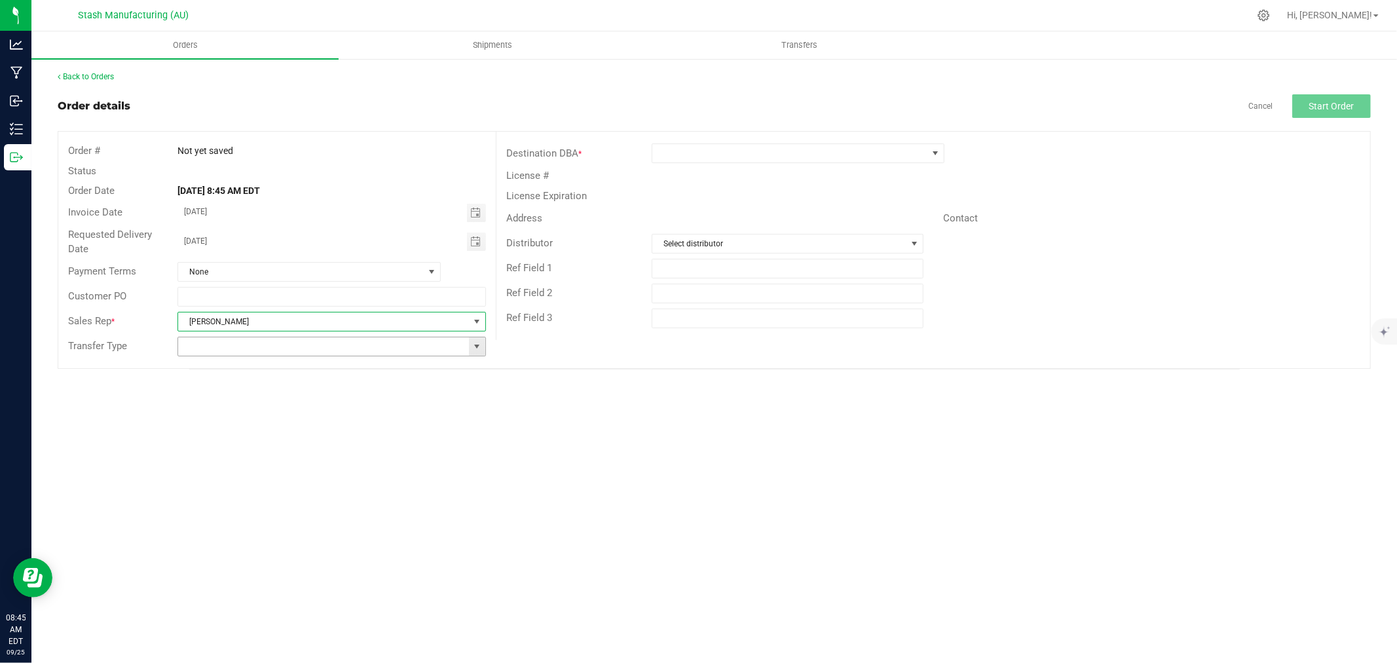
click at [476, 346] on span at bounding box center [476, 346] width 10 height 10
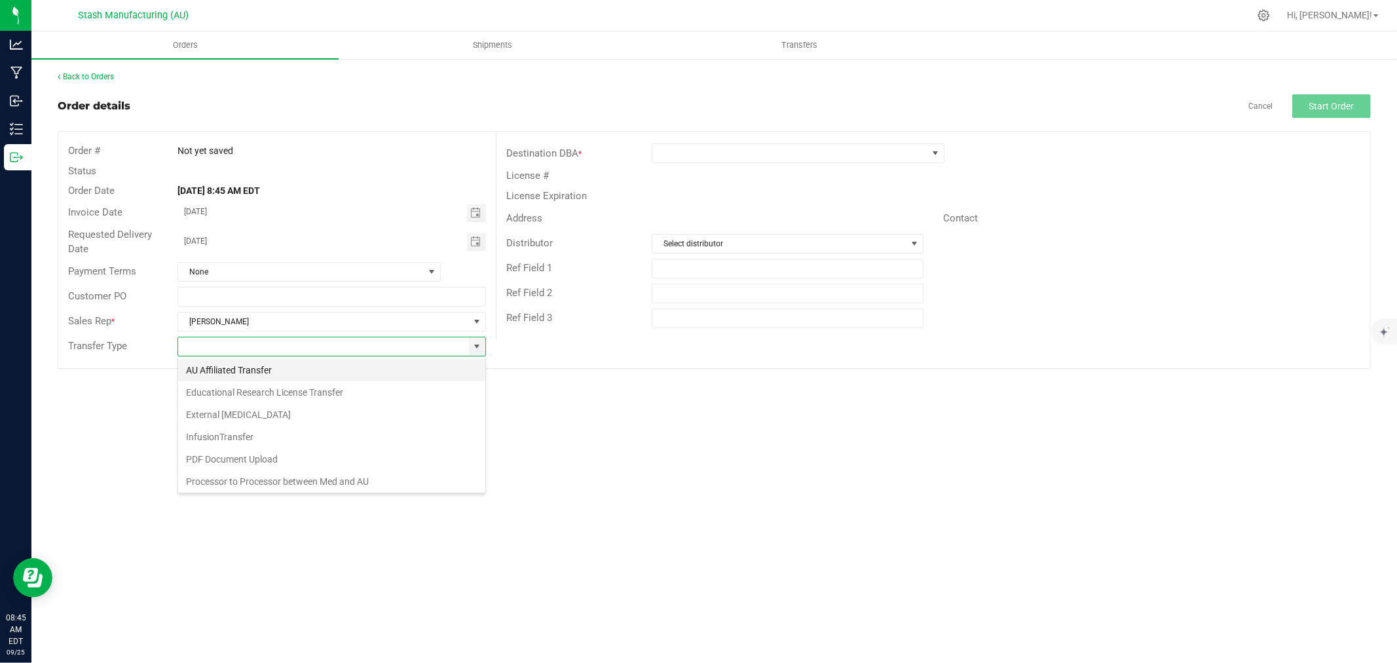
click at [321, 371] on li "AU Affiliated Transfer" at bounding box center [331, 370] width 307 height 22
type input "AU Affiliated Transfer"
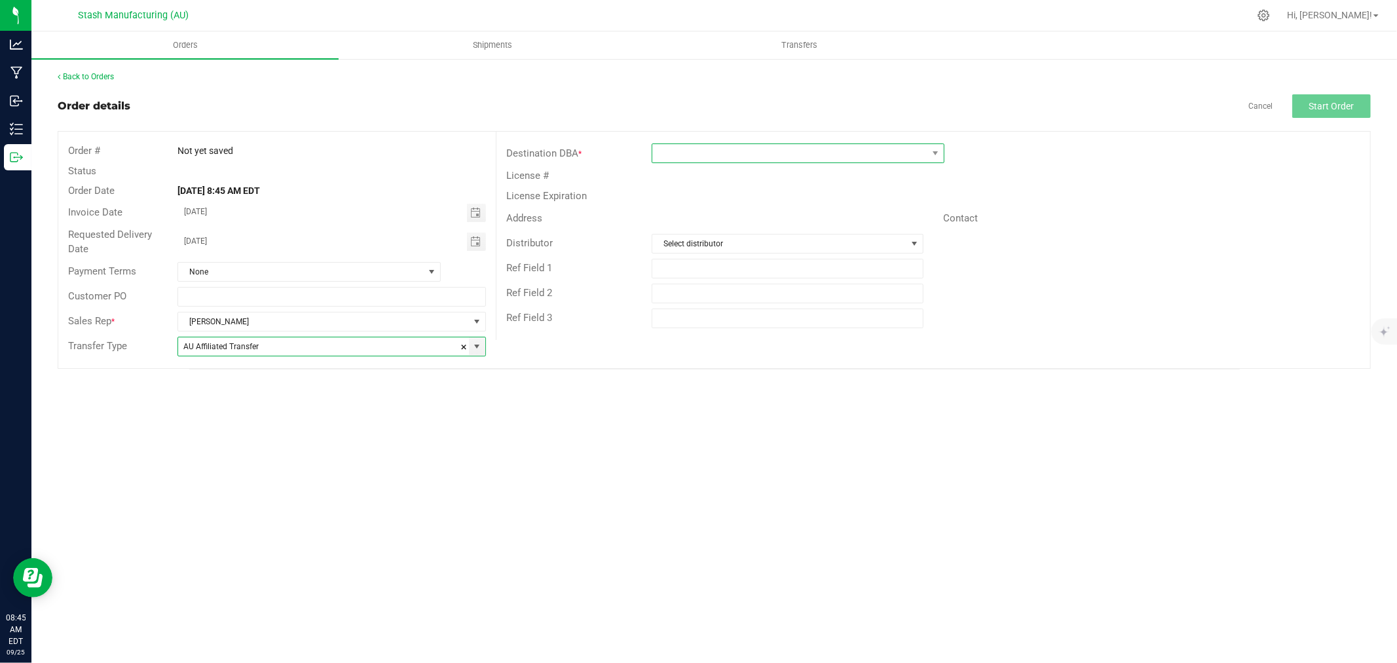
click at [741, 155] on span at bounding box center [789, 153] width 275 height 18
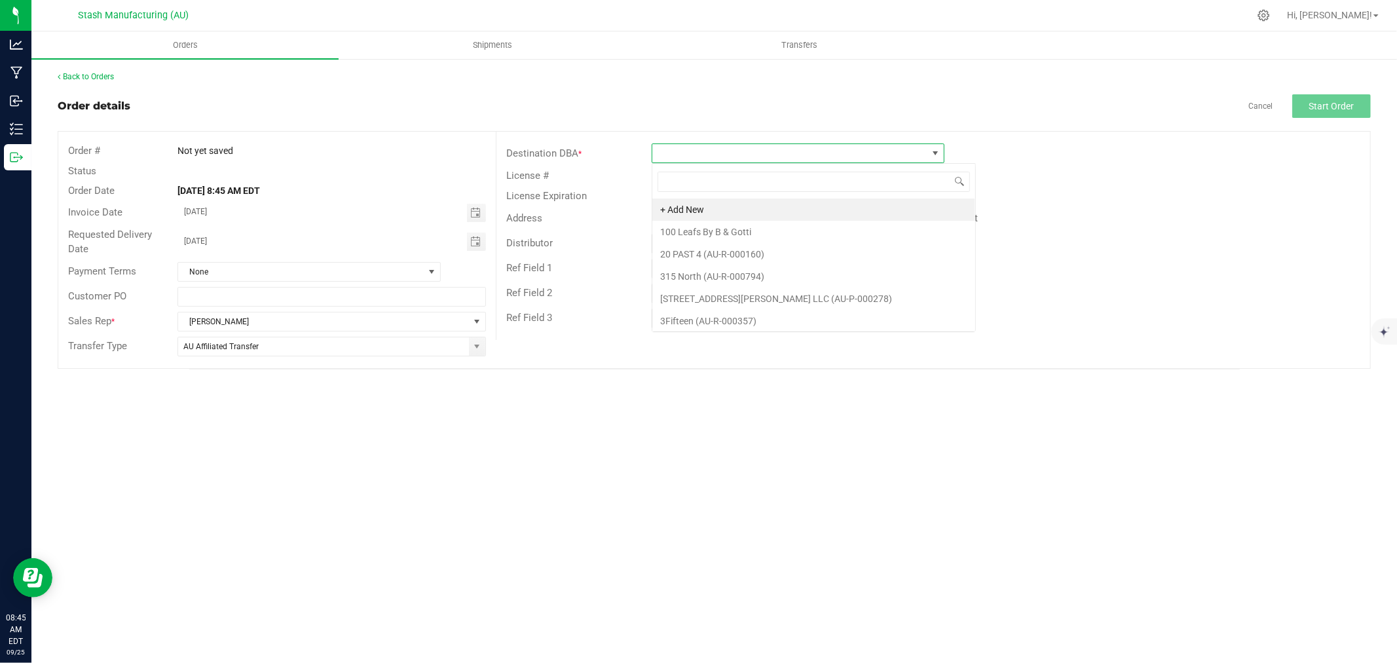
scroll to position [20, 293]
type input "1143"
click at [764, 208] on li "Cloud Cannabis - [PERSON_NAME] (AU-R-001143)" at bounding box center [797, 209] width 291 height 22
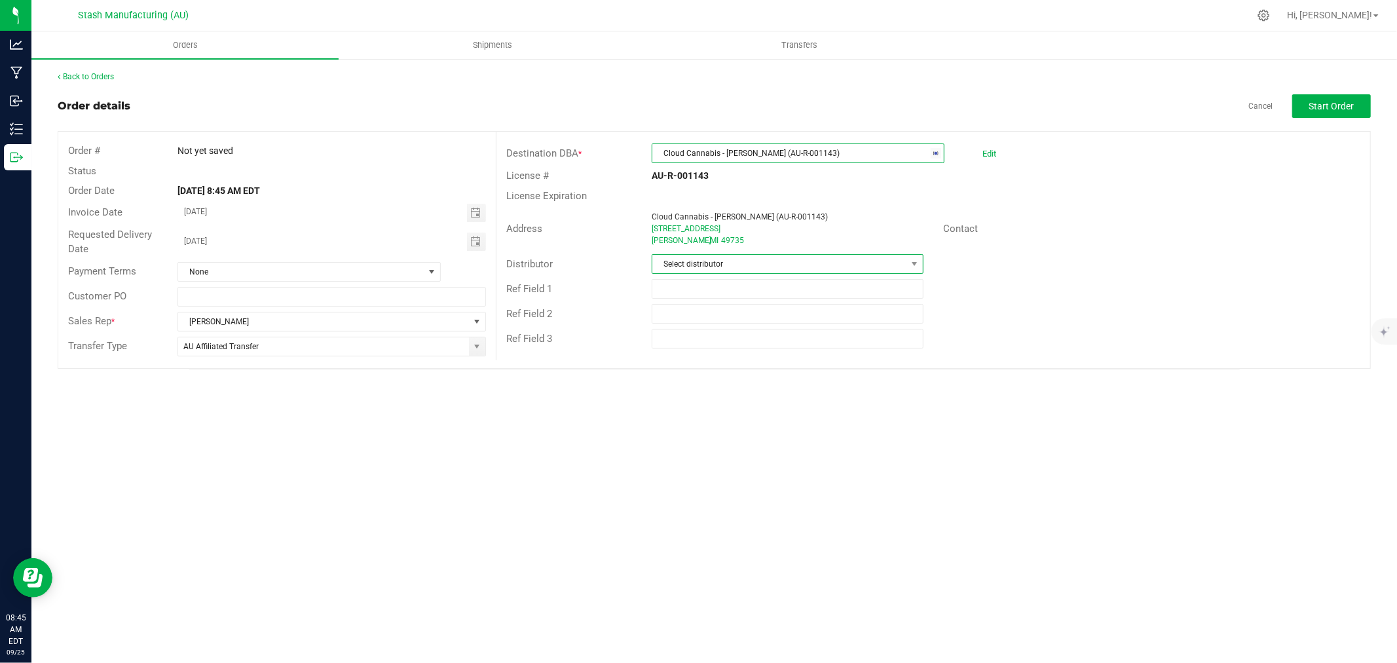
click at [758, 262] on span "Select distributor" at bounding box center [779, 264] width 254 height 18
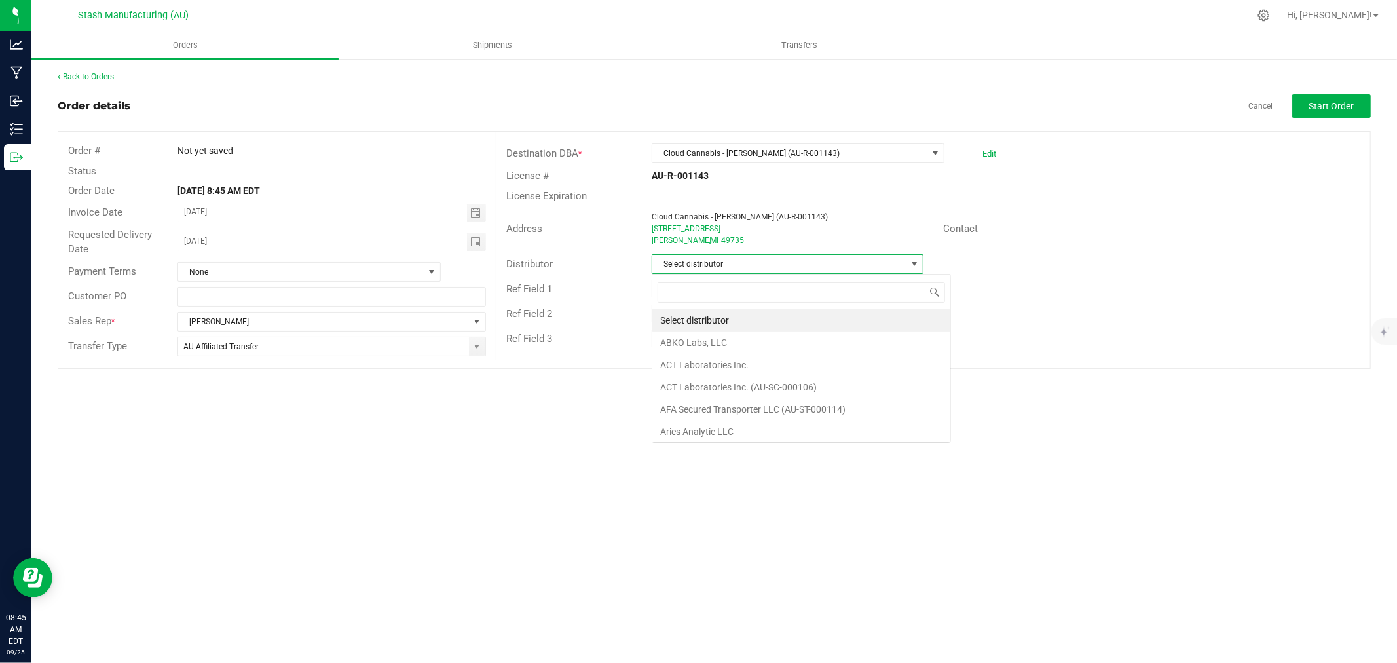
scroll to position [20, 272]
type input "123"
click at [817, 323] on li "Lake Effects Logistics (AU-ST-000123)" at bounding box center [787, 320] width 270 height 22
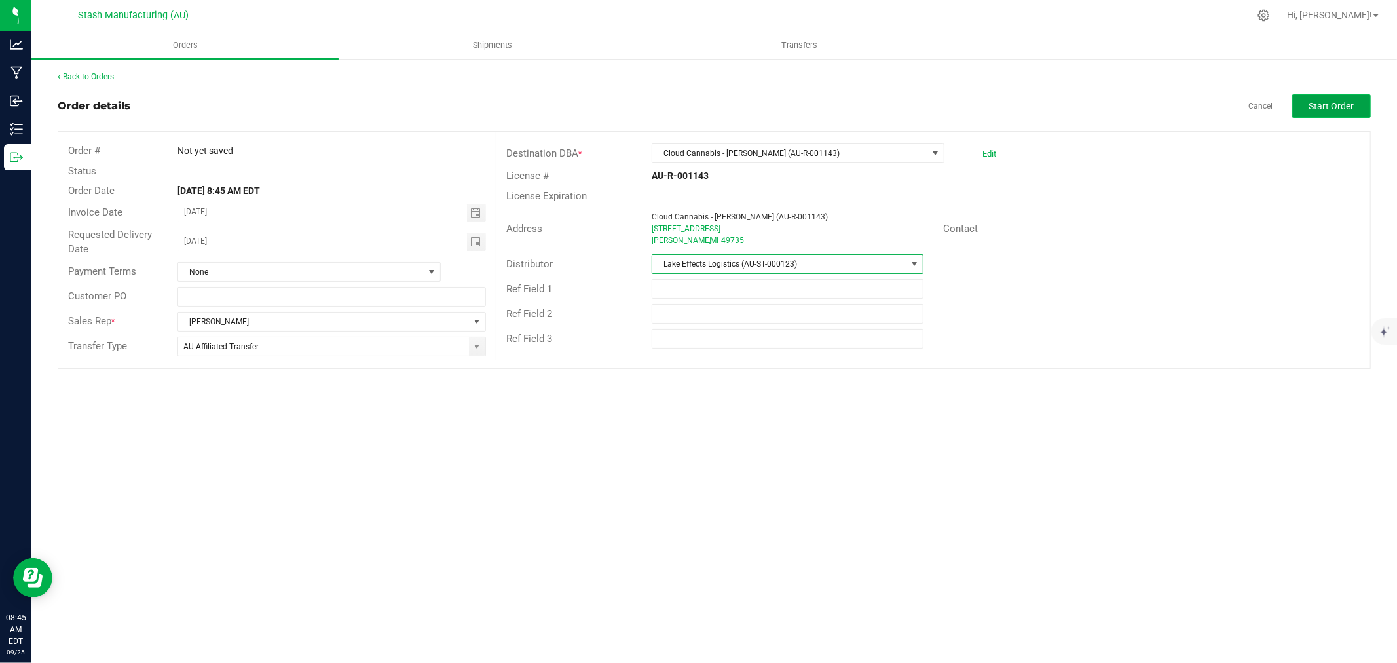
click at [1331, 107] on span "Start Order" at bounding box center [1331, 106] width 45 height 10
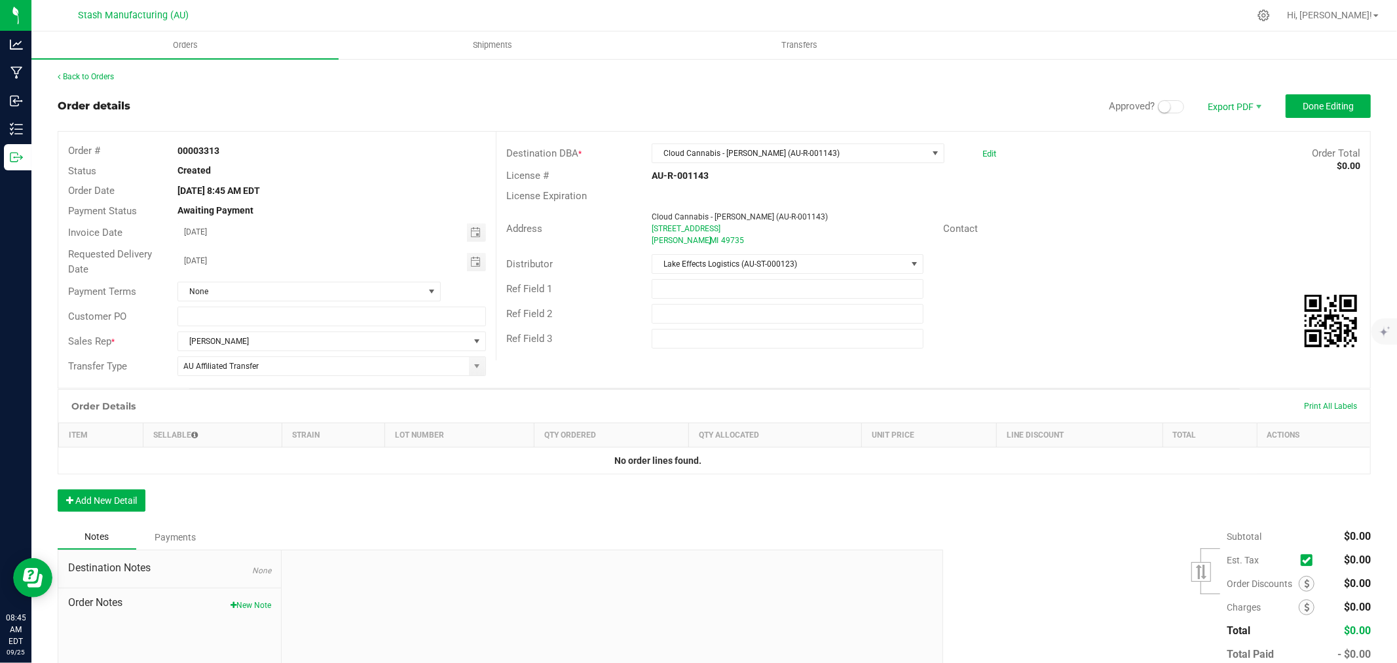
click at [1161, 107] on span at bounding box center [1171, 106] width 26 height 13
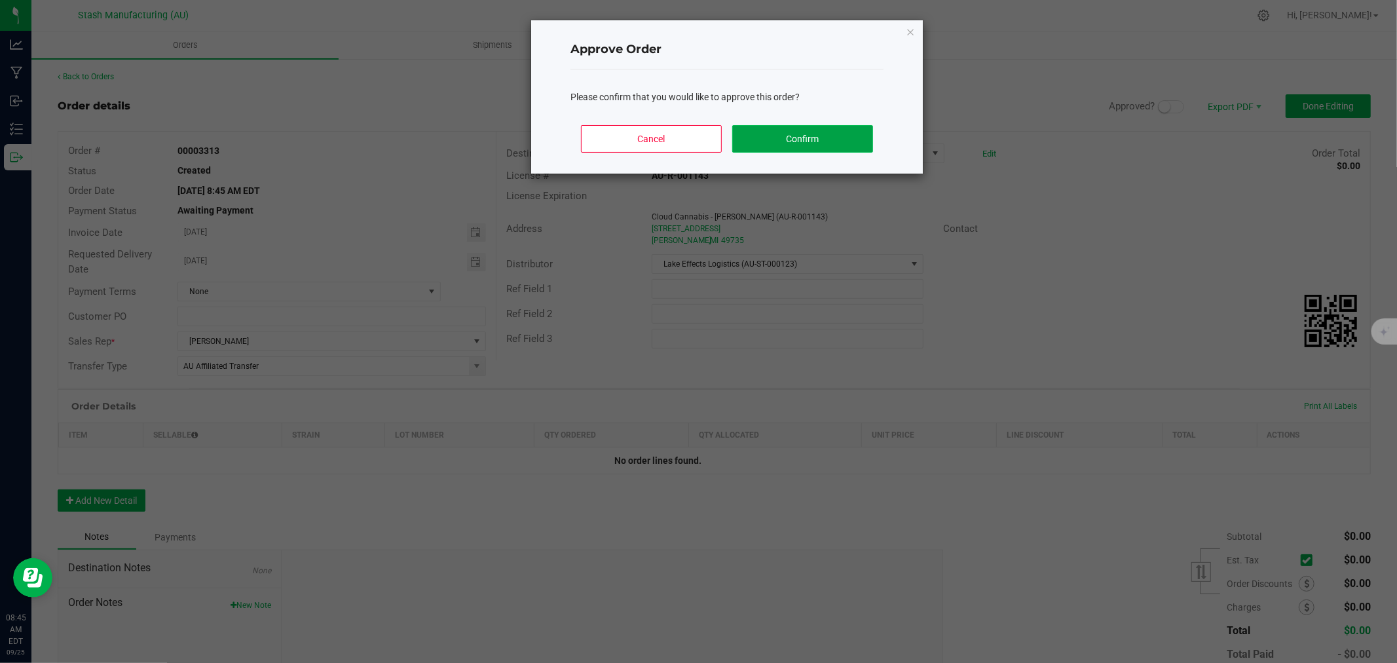
click at [793, 136] on button "Confirm" at bounding box center [802, 139] width 141 height 28
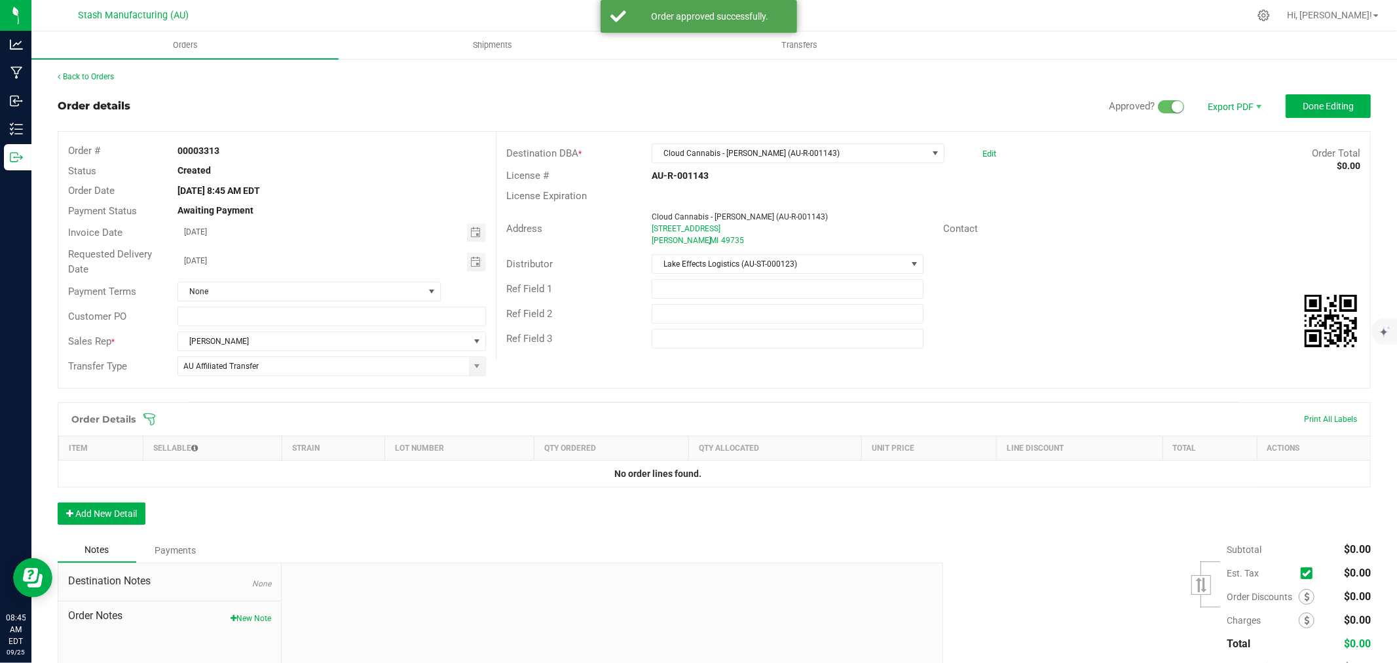
click at [151, 416] on icon at bounding box center [149, 419] width 13 height 13
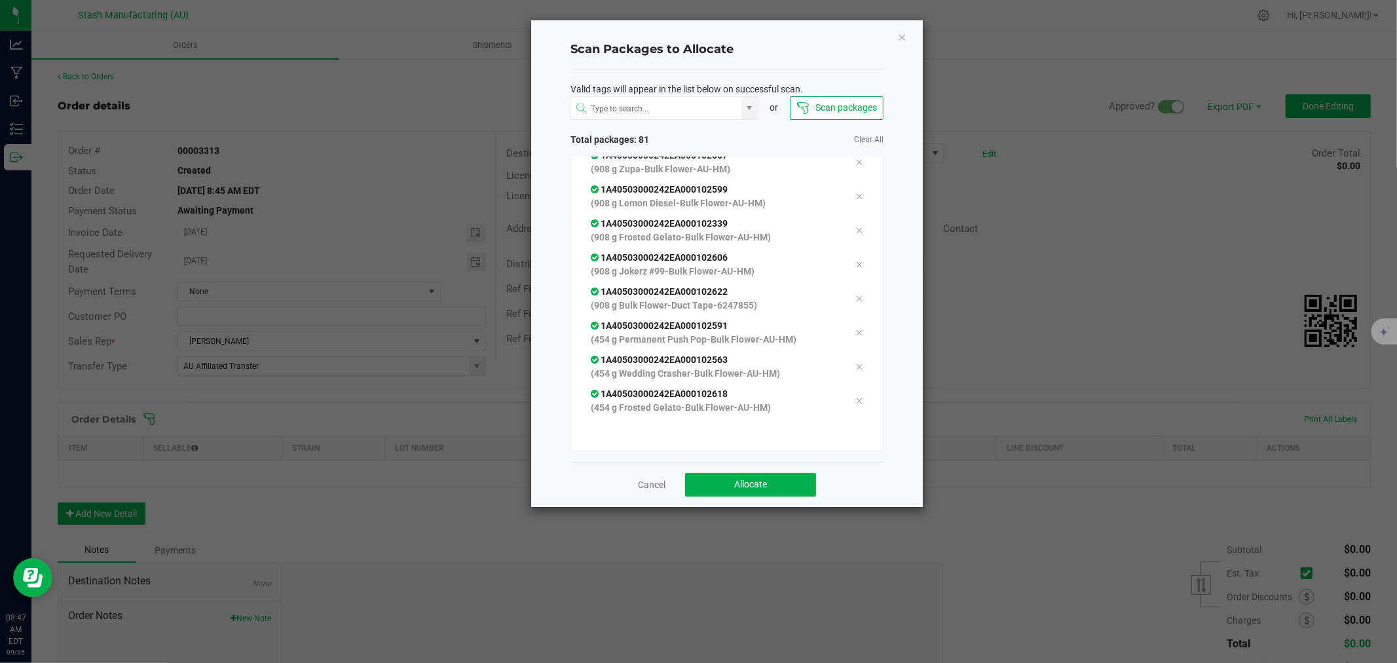
scroll to position [2689, 0]
click at [722, 478] on button "Allocate" at bounding box center [750, 485] width 131 height 24
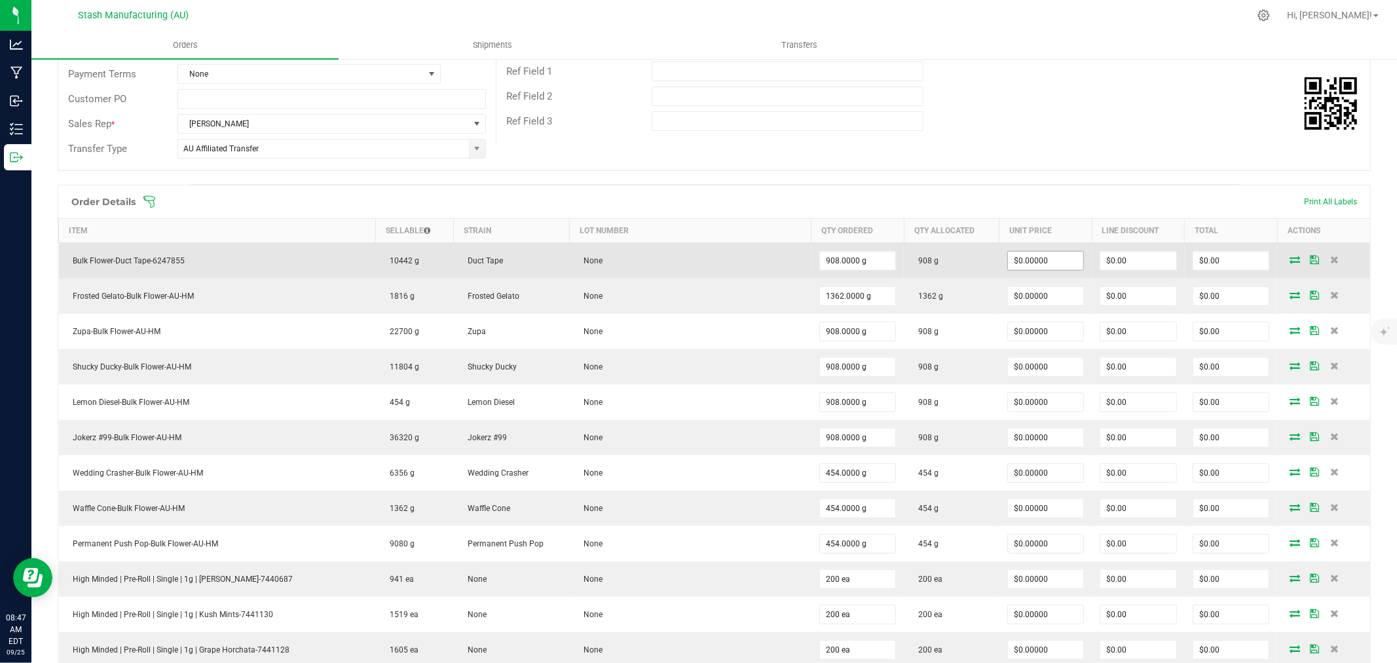
scroll to position [218, 0]
click at [1010, 259] on input "0" at bounding box center [1046, 260] width 76 height 18
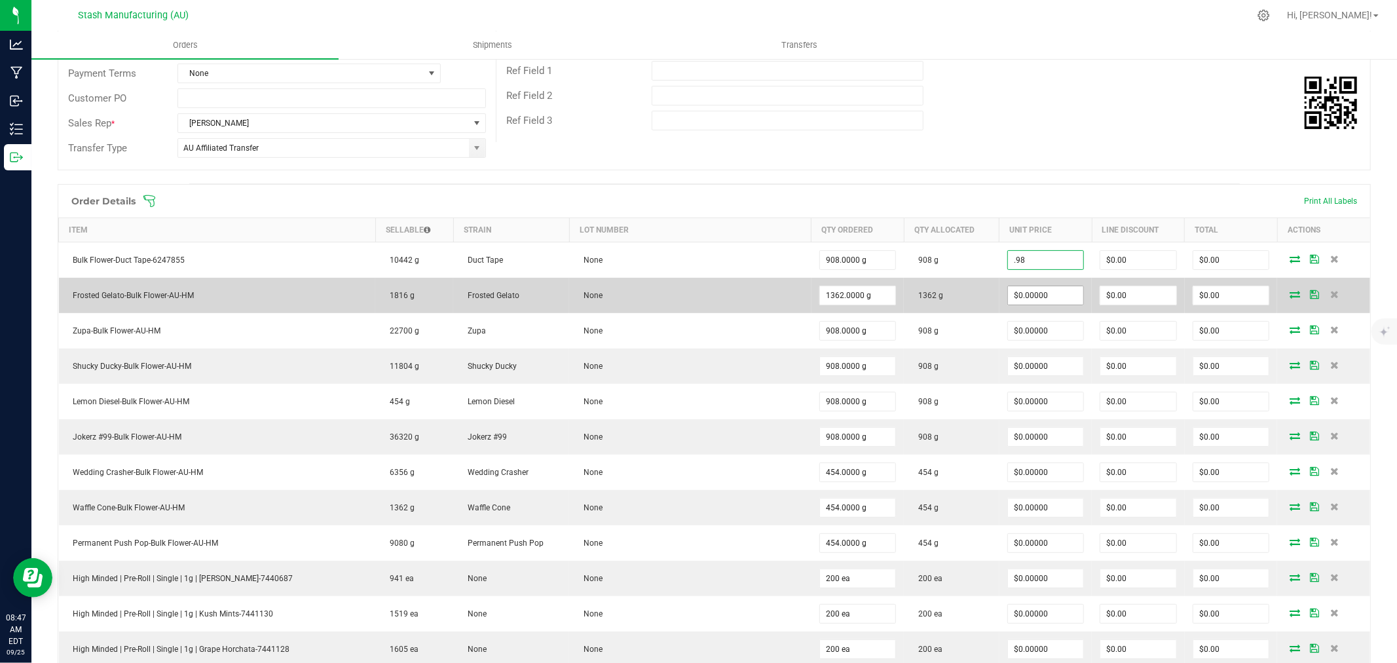
type input "$0.98000"
type input "$889.84"
click at [1029, 293] on input "0" at bounding box center [1046, 295] width 76 height 18
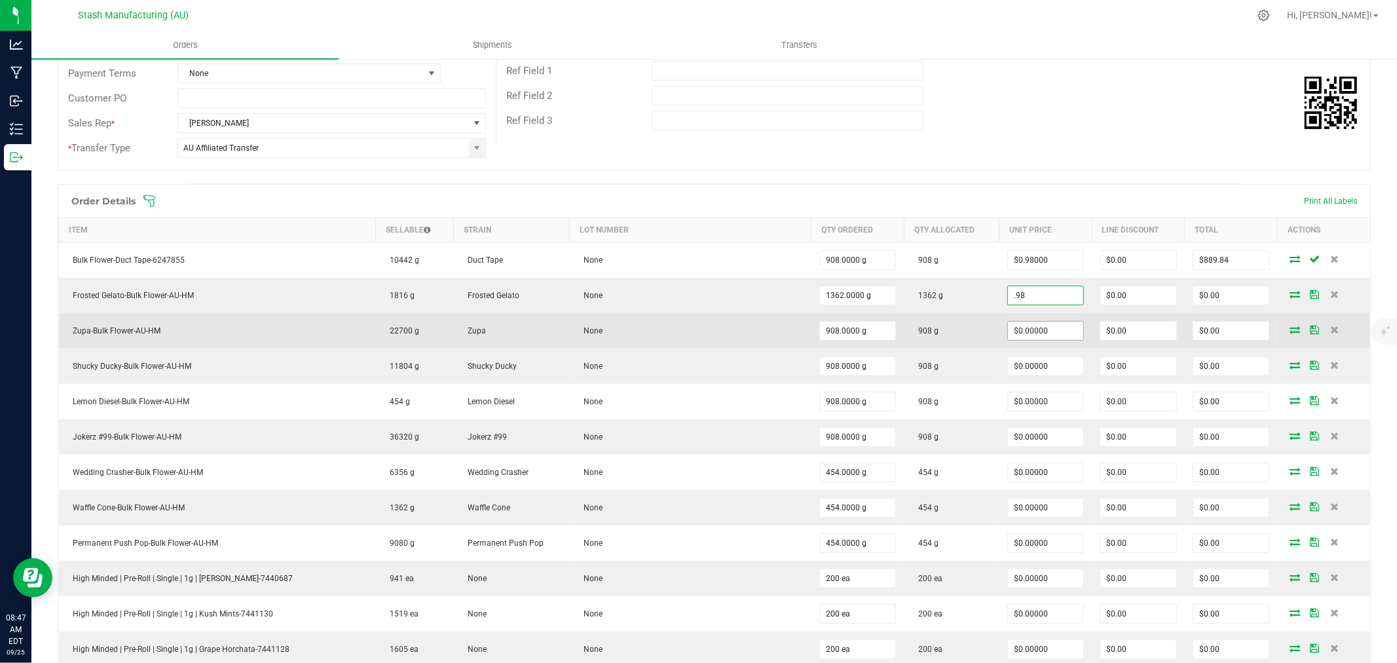
type input "$0.98000"
type input "$1,334.76"
click at [1037, 324] on input "0" at bounding box center [1046, 330] width 76 height 18
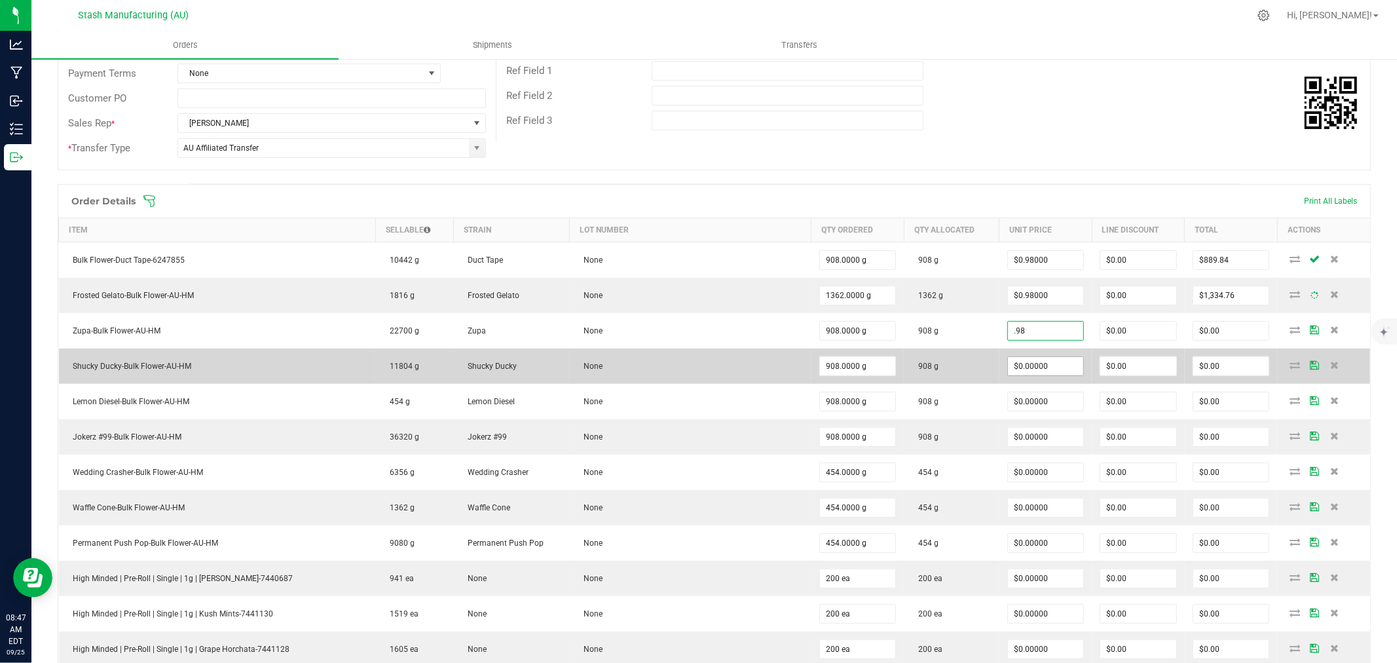
type input "$0.98000"
type input "$889.84"
click at [1038, 359] on input "0" at bounding box center [1046, 366] width 76 height 18
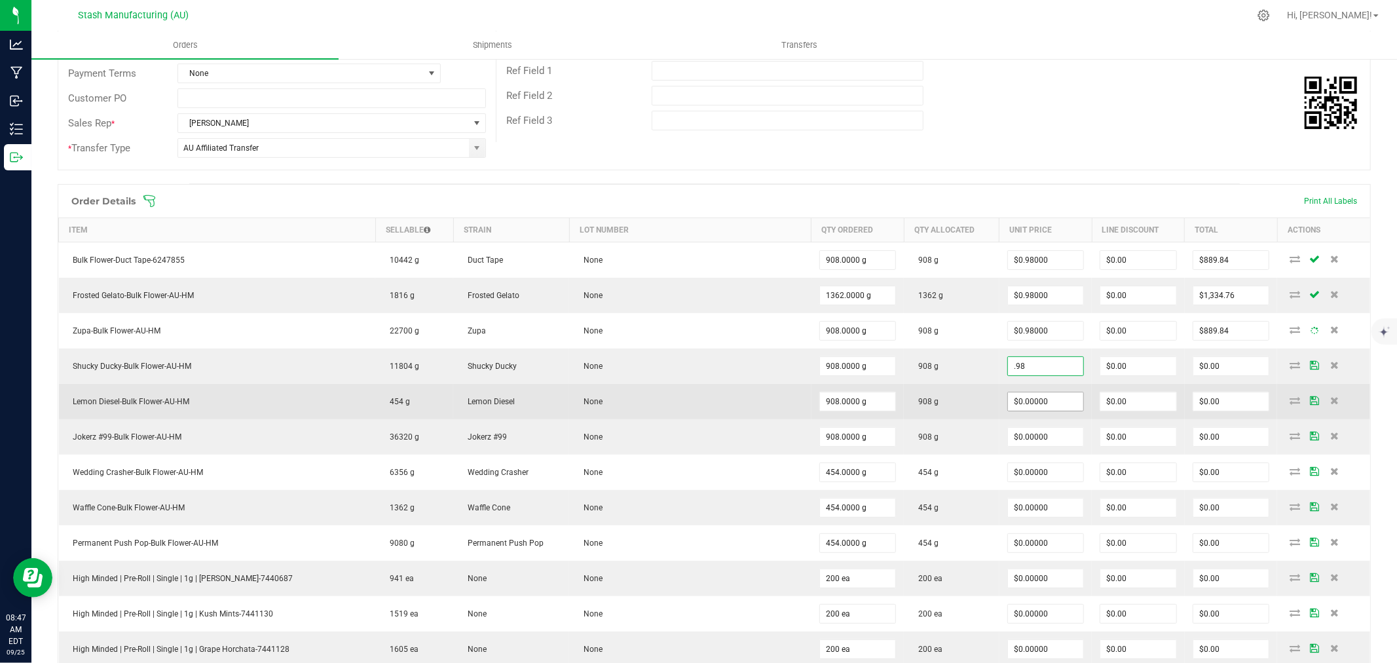
type input "$0.98000"
type input "$889.84"
click at [1044, 395] on input "0" at bounding box center [1046, 401] width 76 height 18
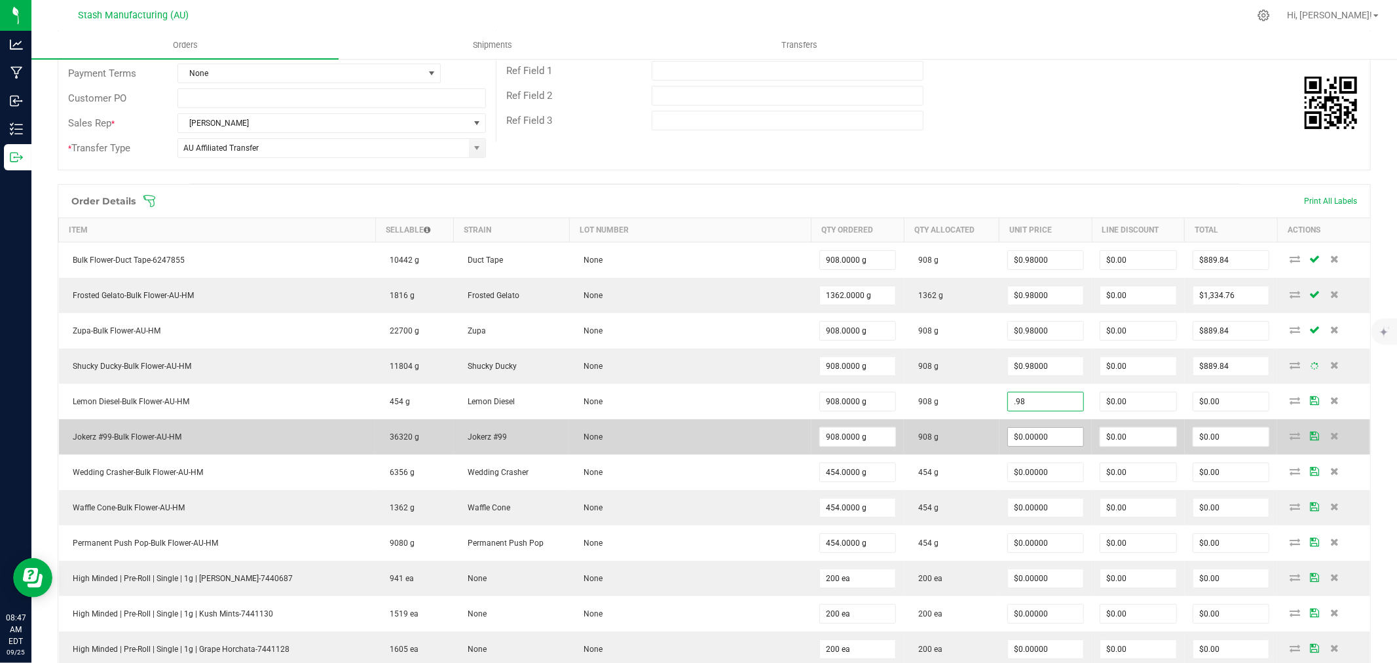
type input "$0.98000"
type input "$889.84"
click at [1044, 437] on input "0" at bounding box center [1046, 437] width 76 height 18
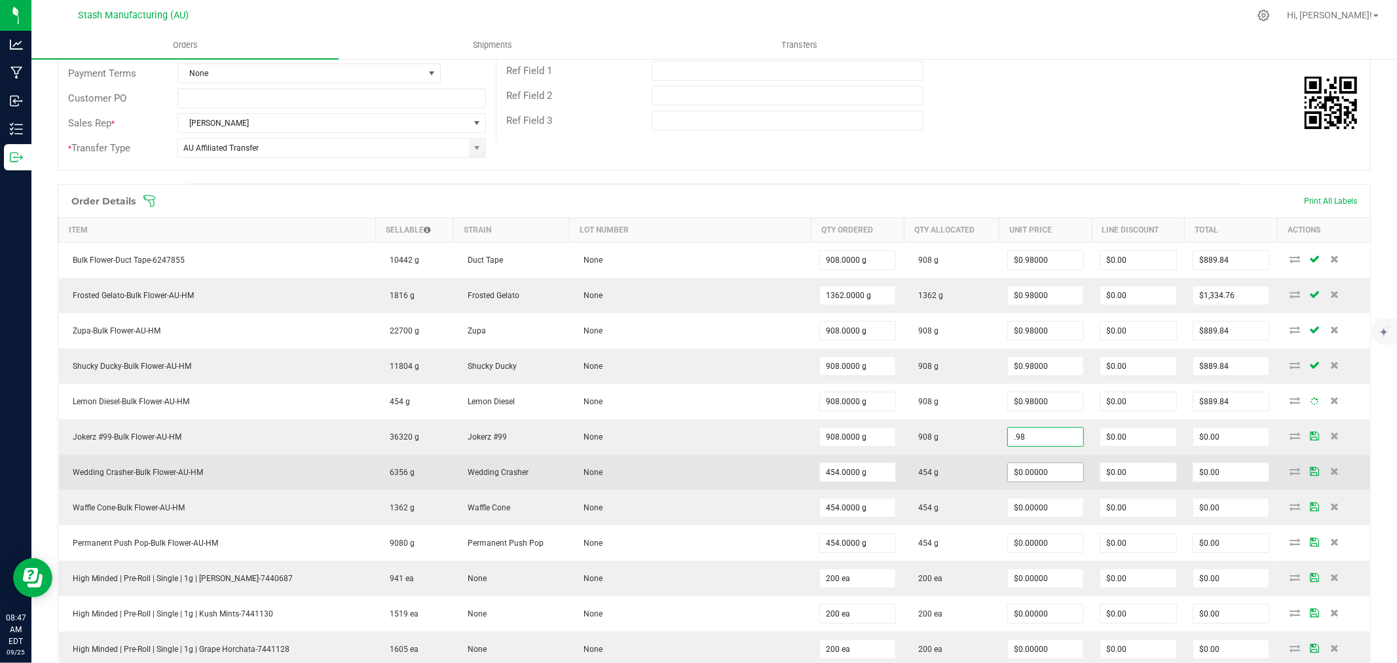
type input "$0.98000"
type input "$889.84"
click at [1046, 476] on input "0" at bounding box center [1046, 472] width 76 height 18
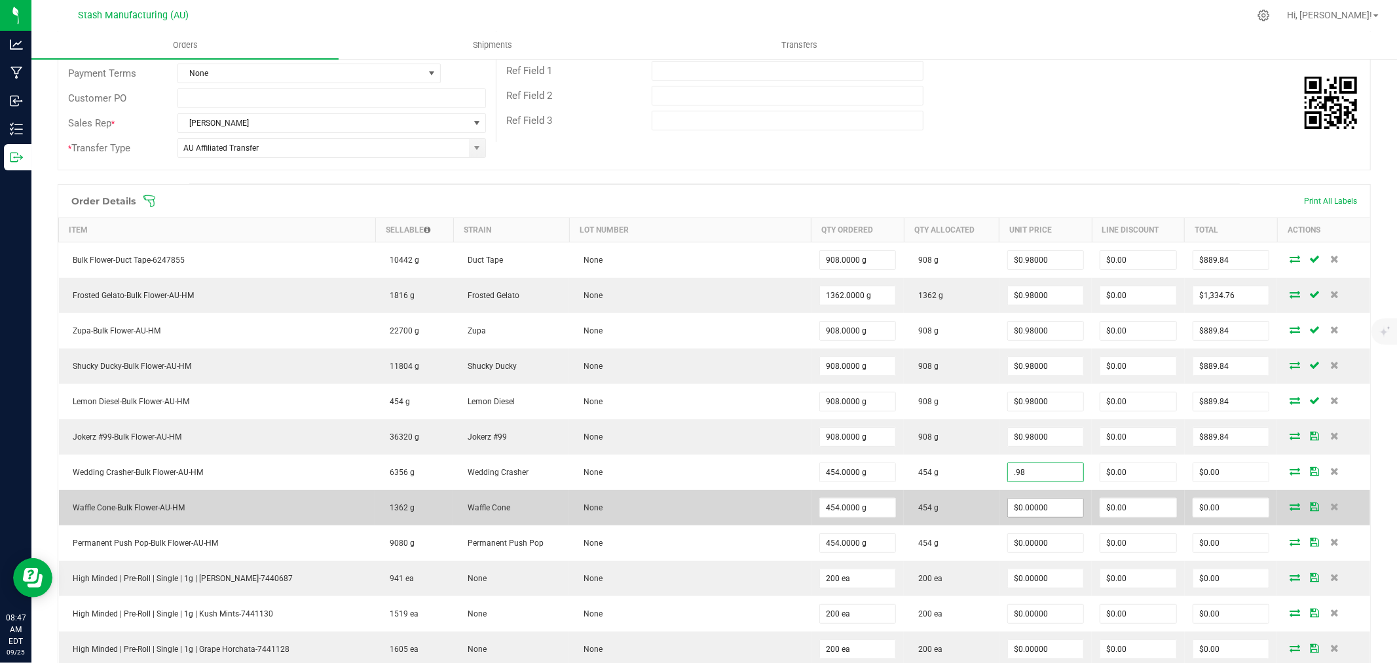
type input "$0.98000"
type input "$444.92"
click at [1044, 508] on input "0" at bounding box center [1046, 507] width 76 height 18
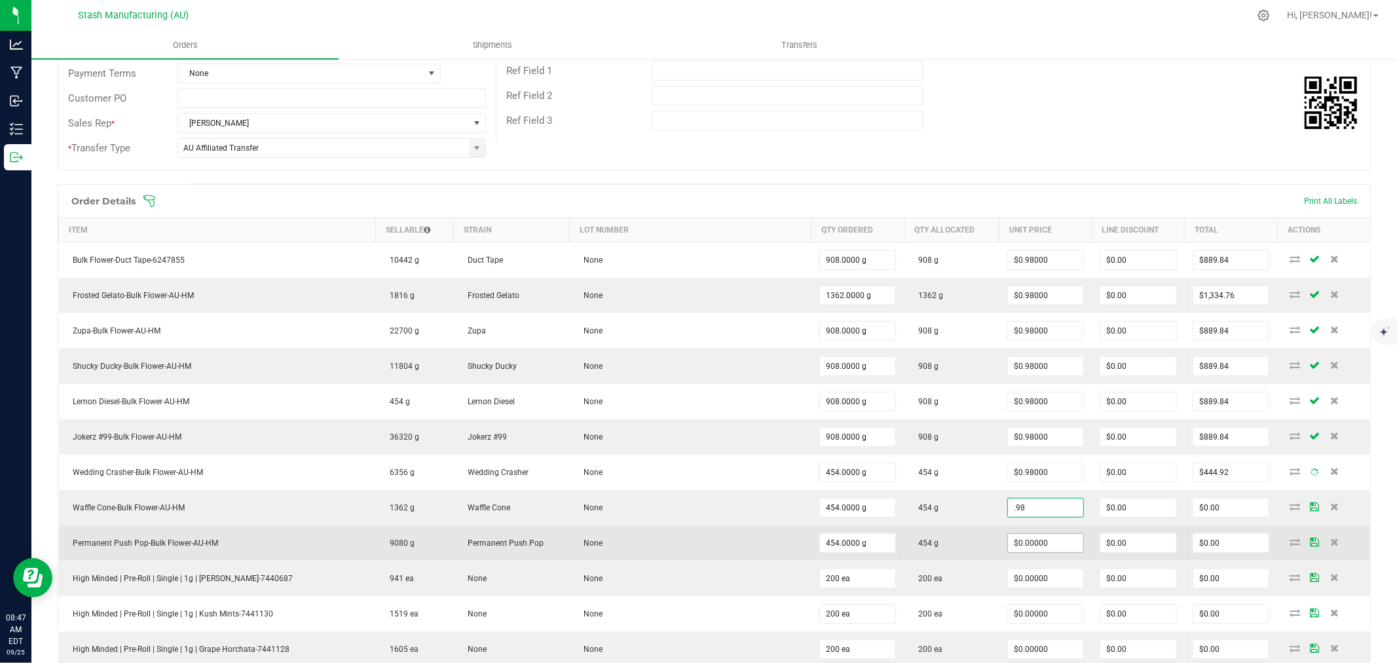
type input "$0.98000"
type input "$444.92"
click at [1037, 541] on input "0" at bounding box center [1046, 543] width 76 height 18
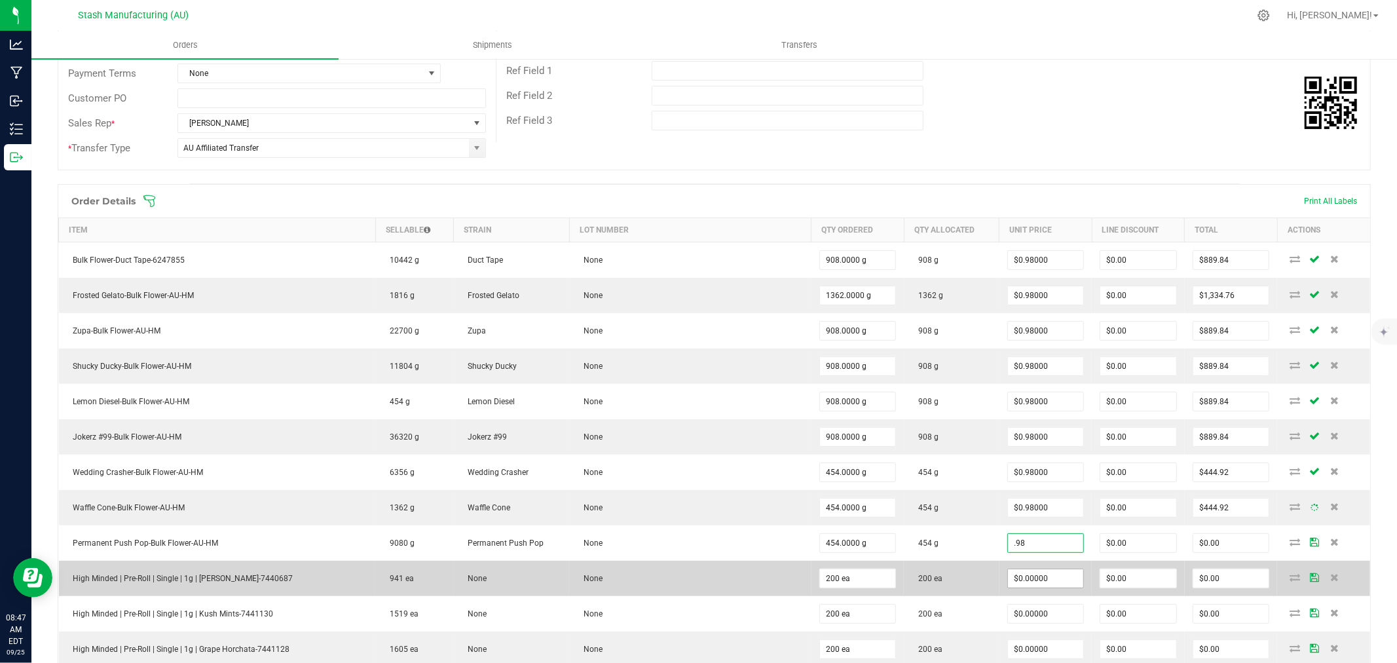
type input "$0.98000"
type input "$444.92"
click at [1023, 578] on input "0" at bounding box center [1046, 578] width 76 height 18
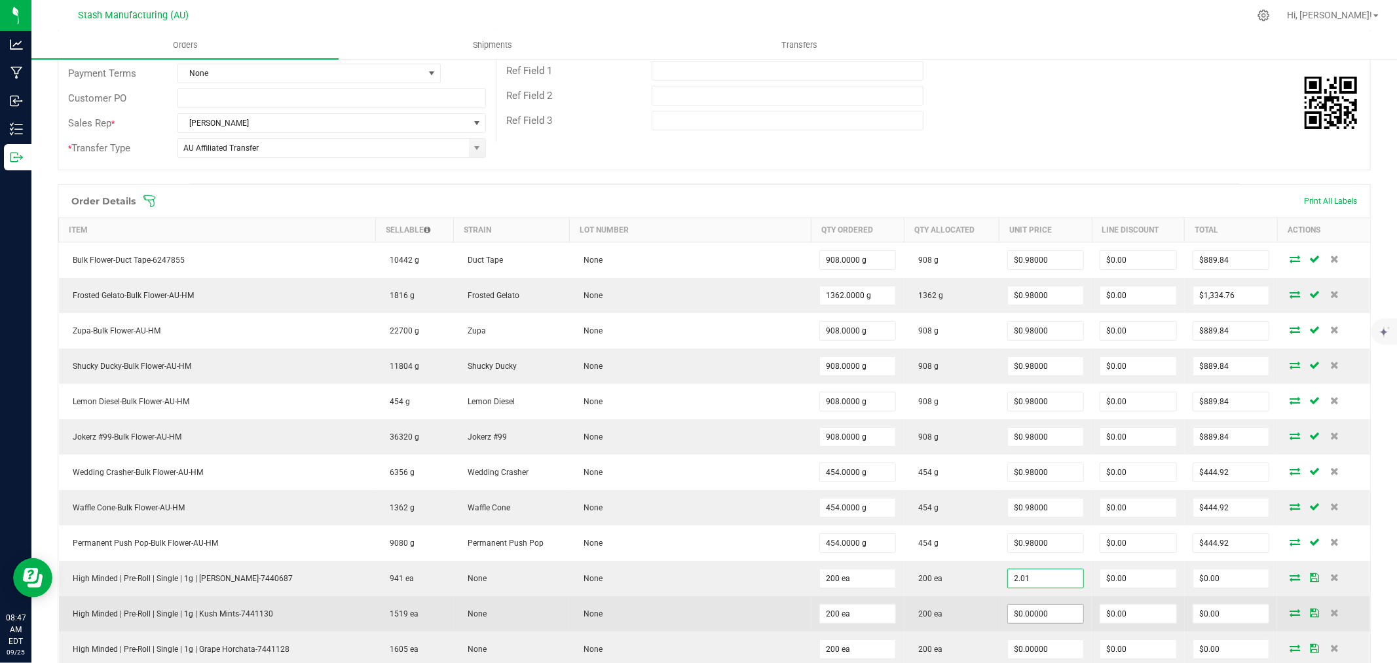
click at [1023, 614] on input "$0.00000" at bounding box center [1046, 613] width 76 height 18
type input "$2.01000"
type input "$402.00"
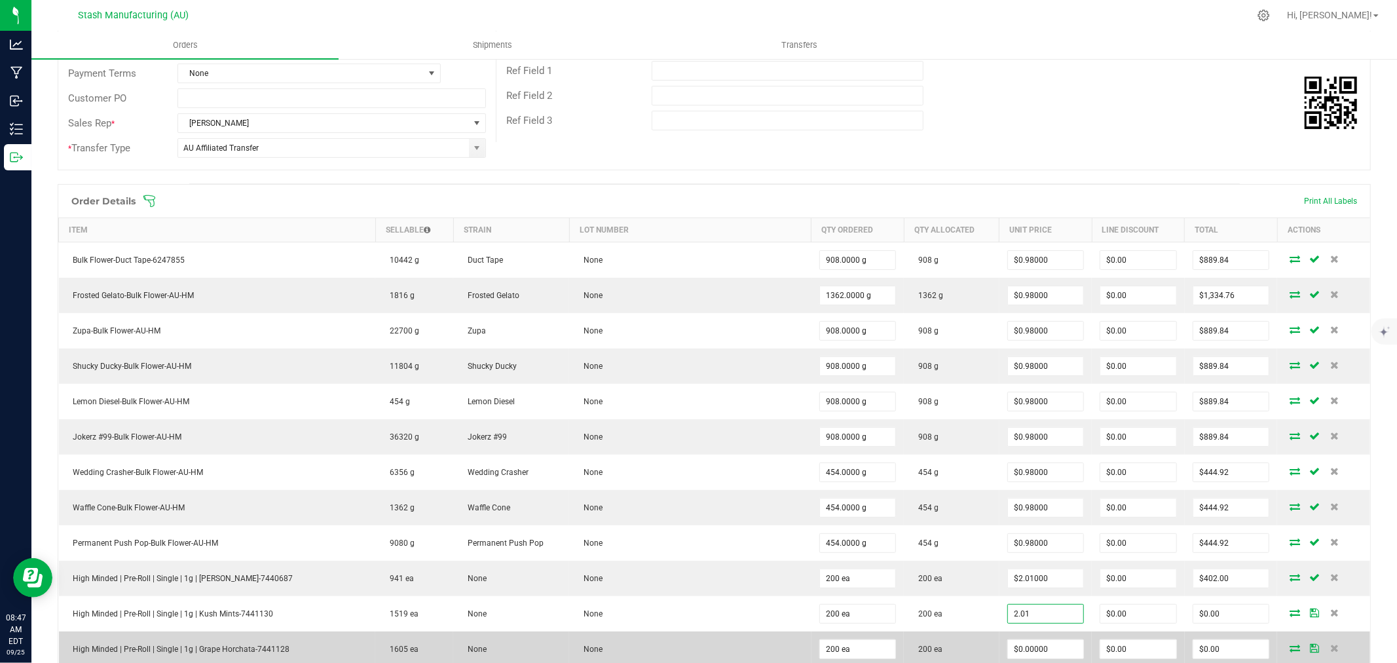
type input "$2.01000"
type input "$402.00"
click at [1028, 661] on td "$0.00000" at bounding box center [1045, 648] width 93 height 35
click at [1031, 652] on input "0" at bounding box center [1046, 649] width 76 height 18
type input "$2.01000"
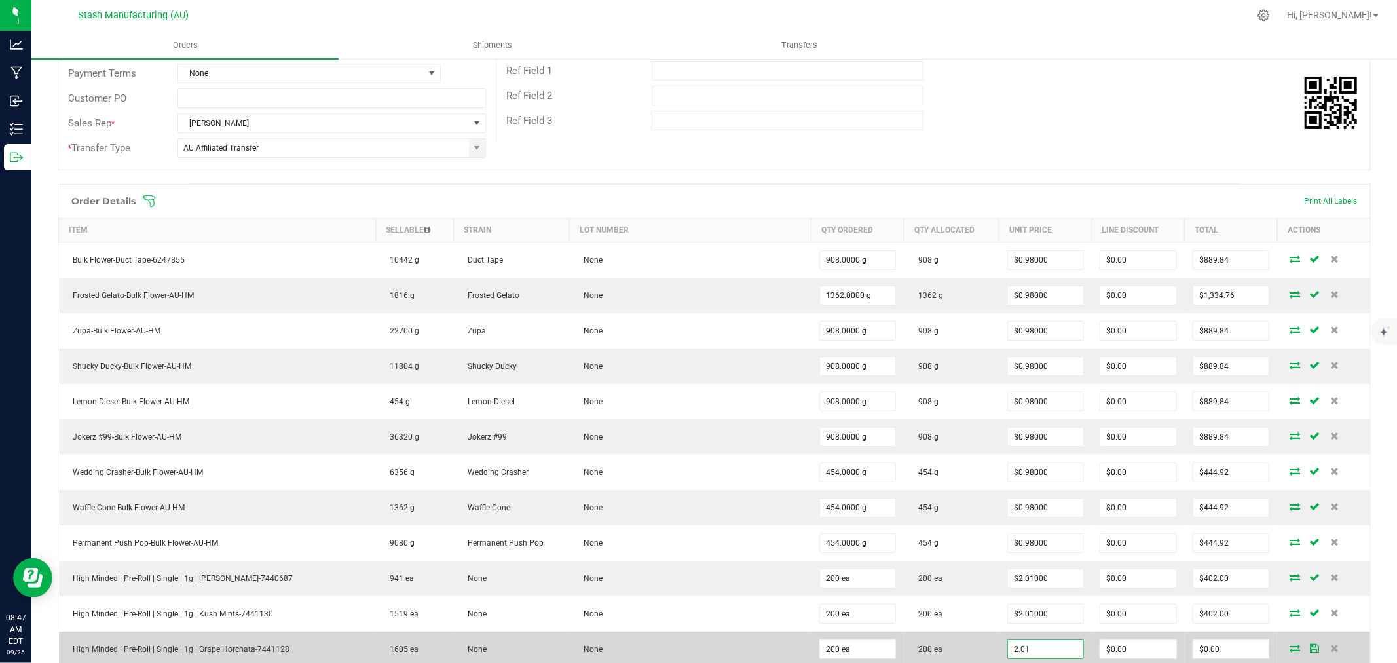
type input "$402.00"
click at [949, 634] on td "200 ea" at bounding box center [951, 648] width 95 height 35
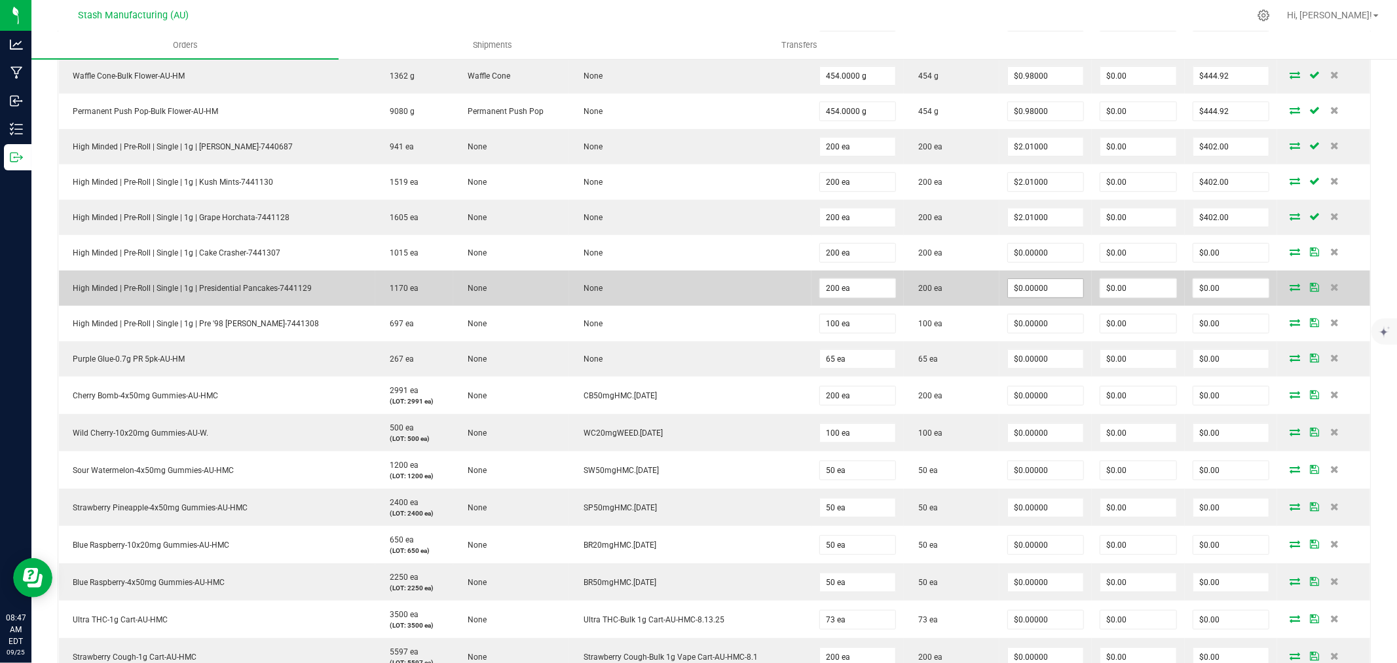
scroll to position [655, 0]
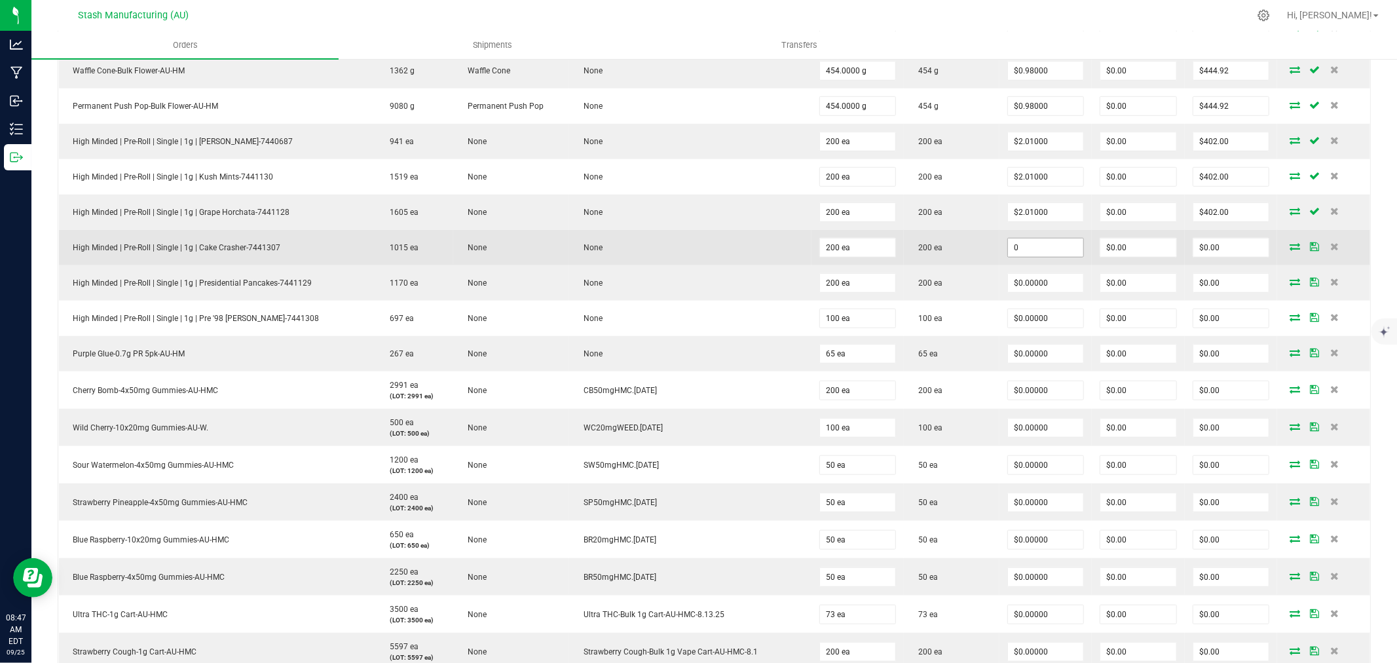
click at [1035, 247] on input "0" at bounding box center [1046, 247] width 76 height 18
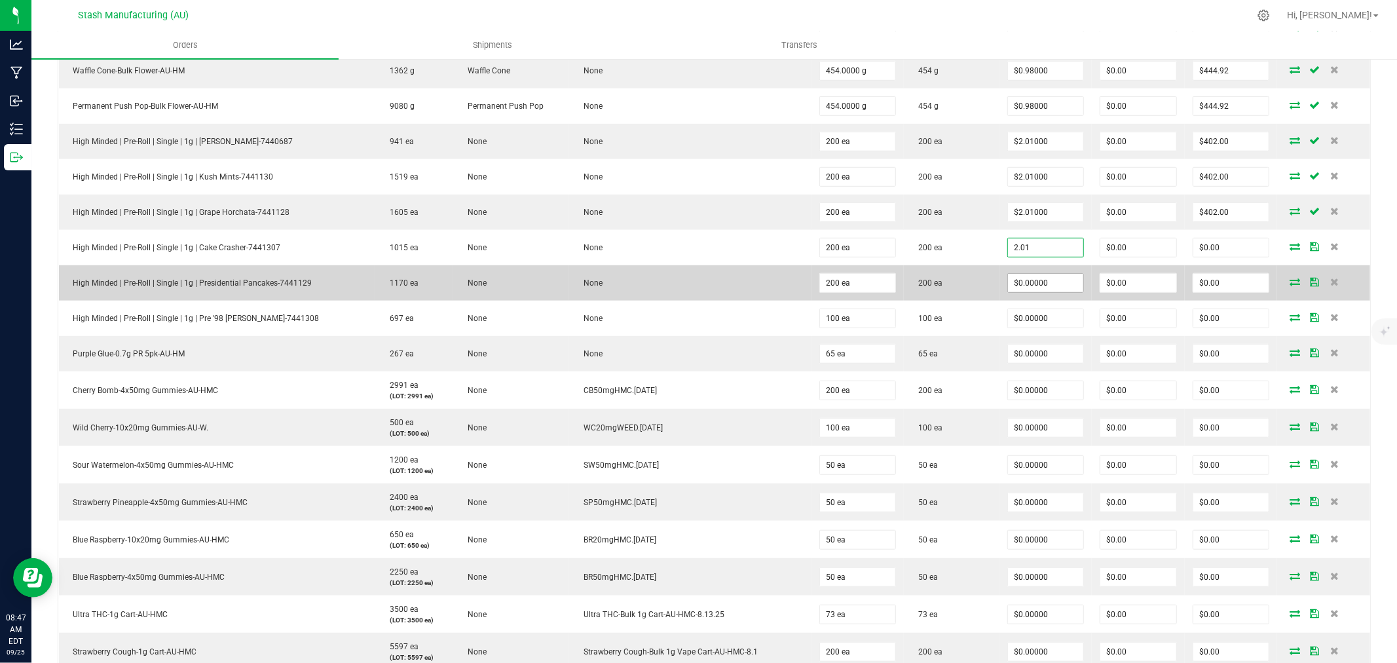
type input "$2.01000"
type input "$402.00"
click at [1038, 288] on input "0" at bounding box center [1046, 283] width 76 height 18
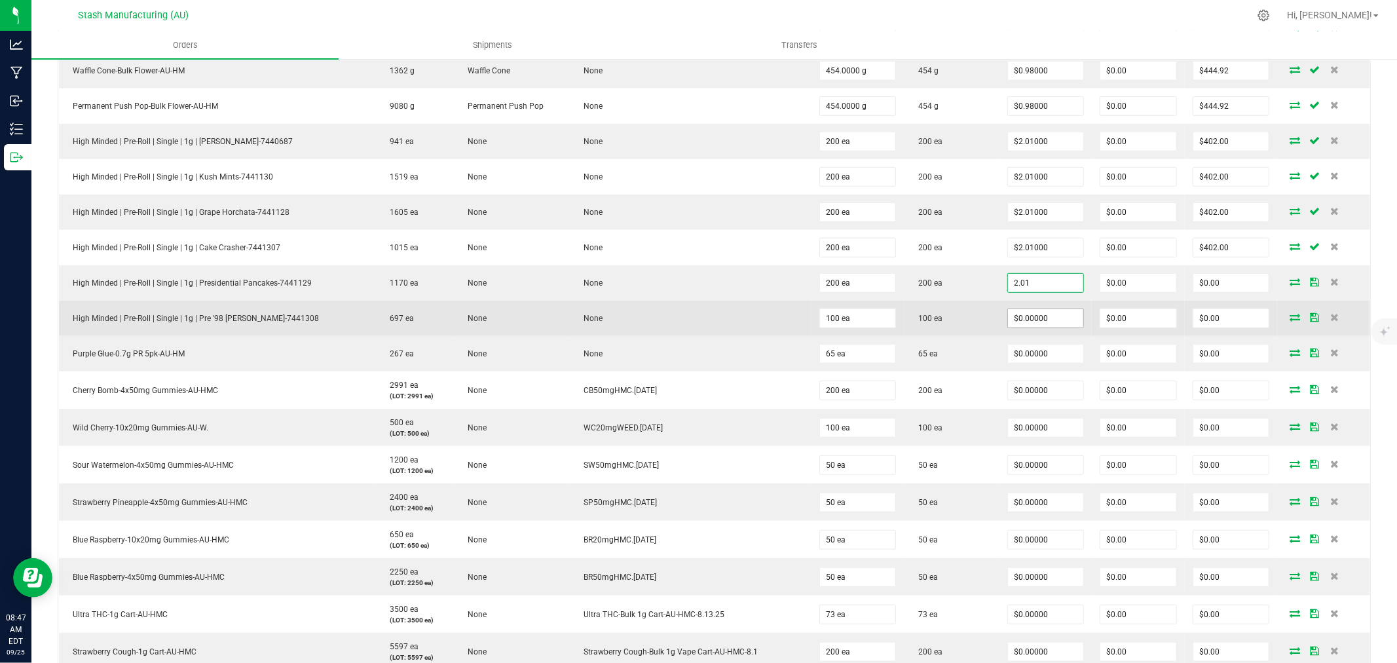
type input "$2.01000"
type input "$402.00"
click at [1037, 321] on input "0" at bounding box center [1046, 318] width 76 height 18
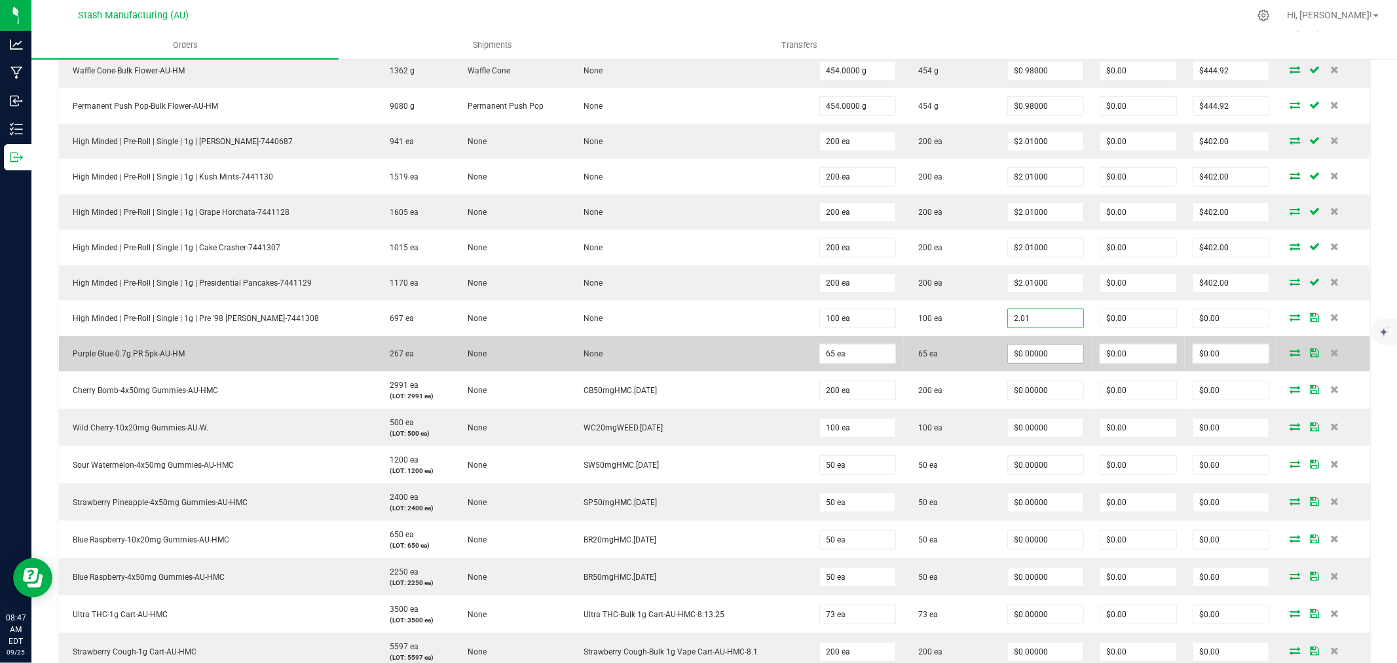
type input "$2.01000"
type input "$201.00"
click at [1039, 357] on input "0" at bounding box center [1046, 353] width 76 height 18
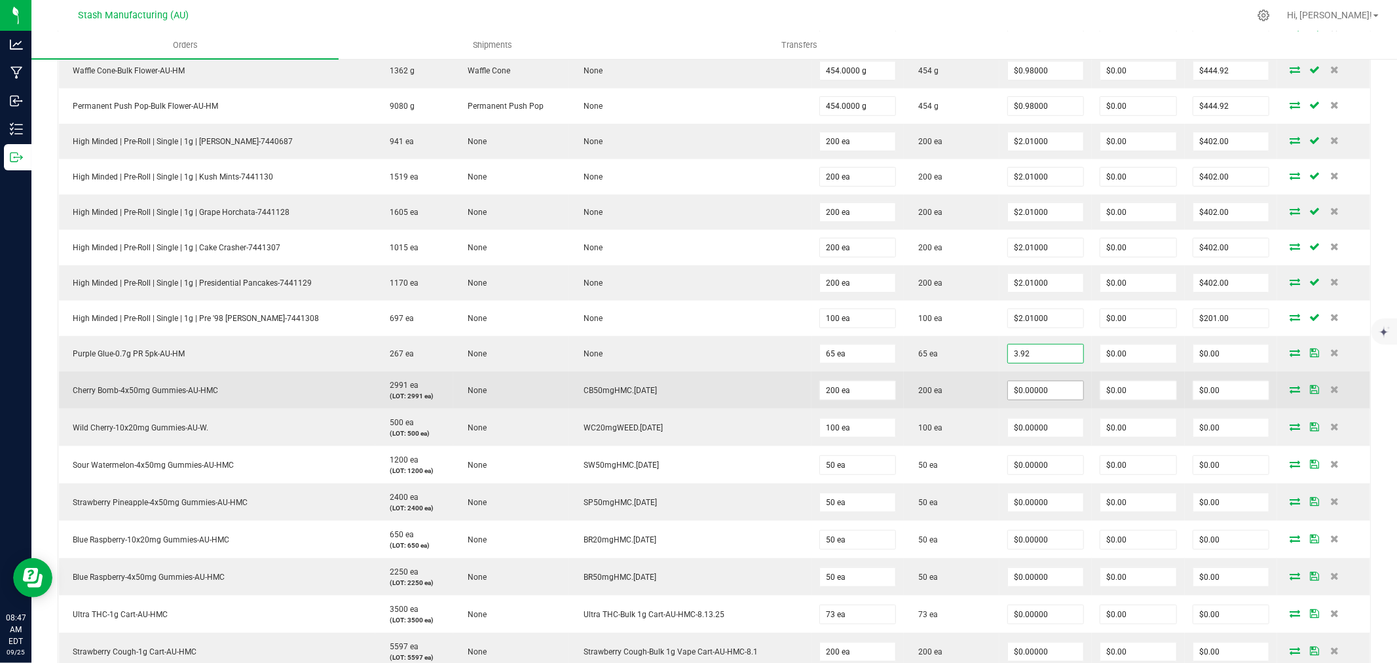
type input "$3.92000"
type input "$254.80"
click at [1035, 394] on input "0" at bounding box center [1046, 390] width 76 height 18
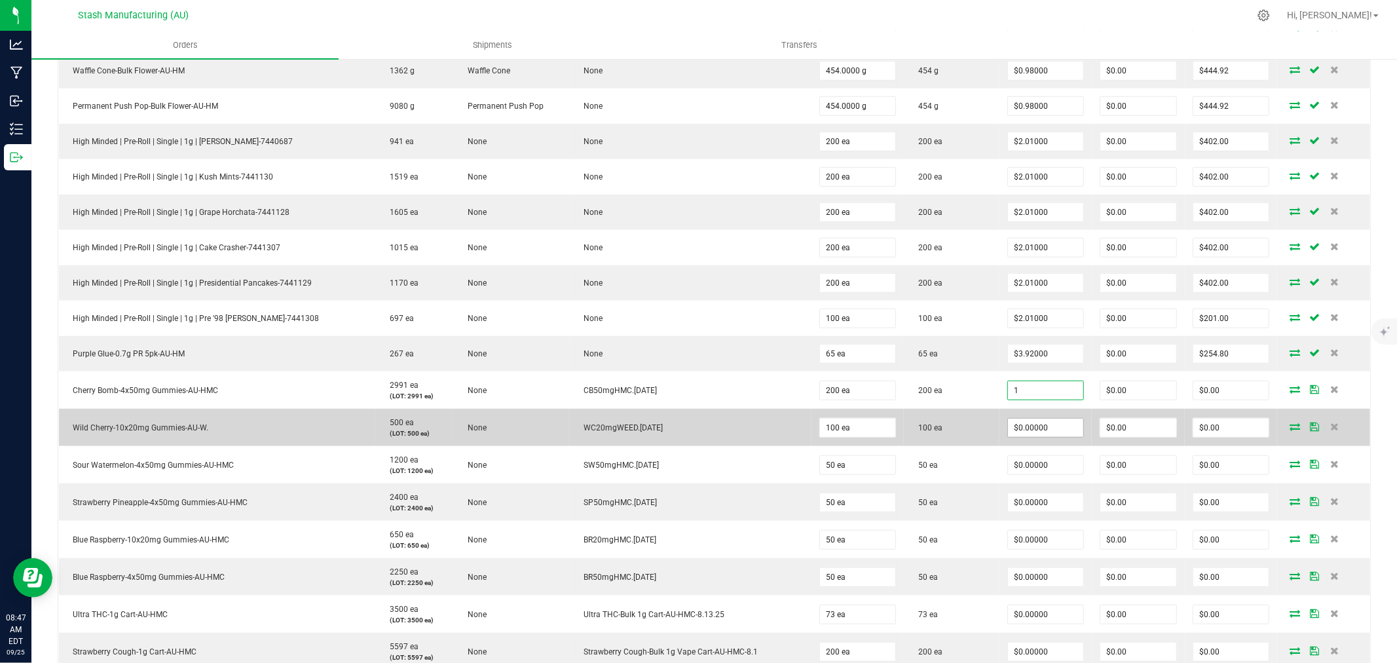
type input "$1.00000"
type input "$200.00"
click at [1037, 434] on input "0" at bounding box center [1046, 427] width 76 height 18
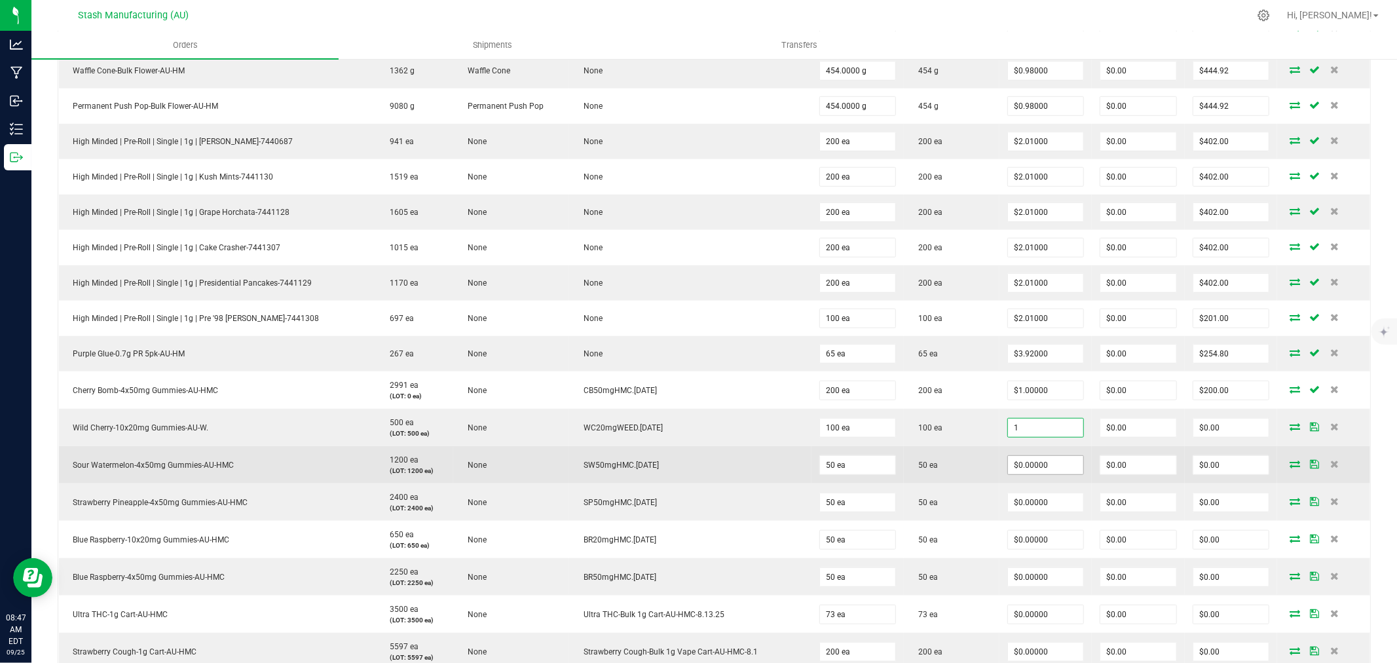
type input "$1.00000"
type input "$100.00"
click at [1039, 471] on input "0" at bounding box center [1046, 465] width 76 height 18
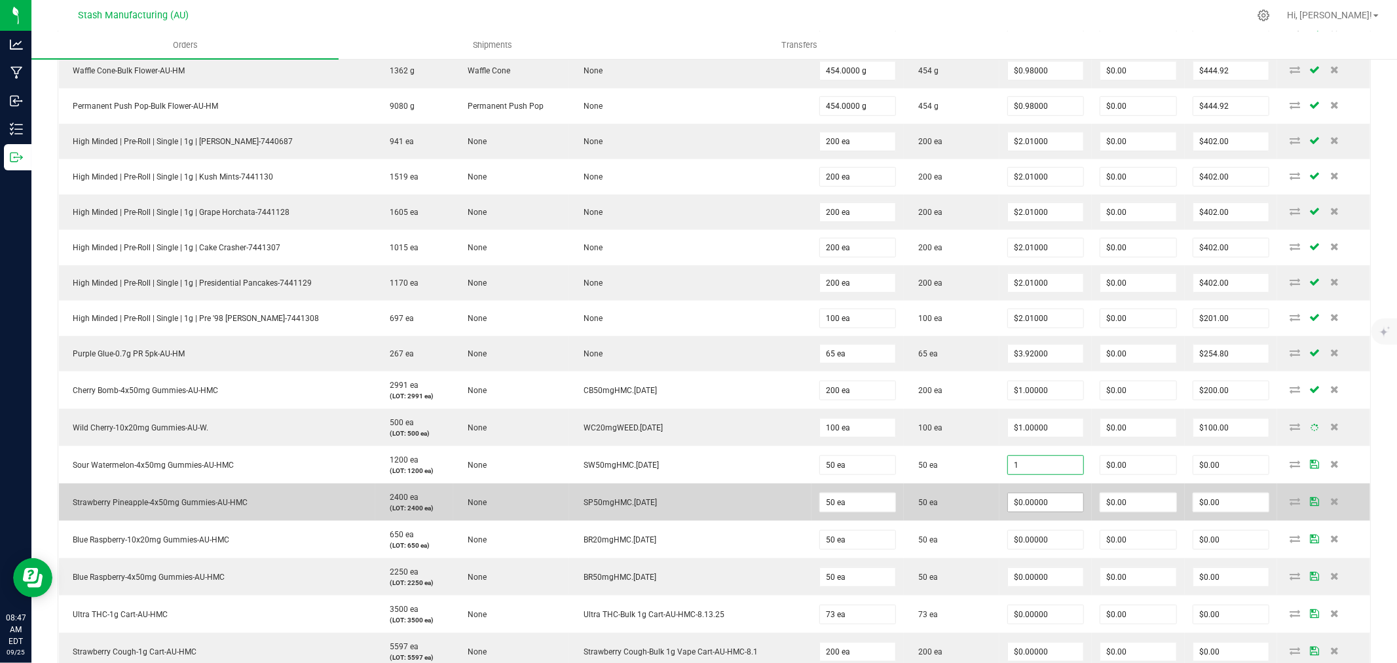
type input "$1.00000"
type input "$50.00"
click at [1044, 502] on input "0" at bounding box center [1046, 502] width 76 height 18
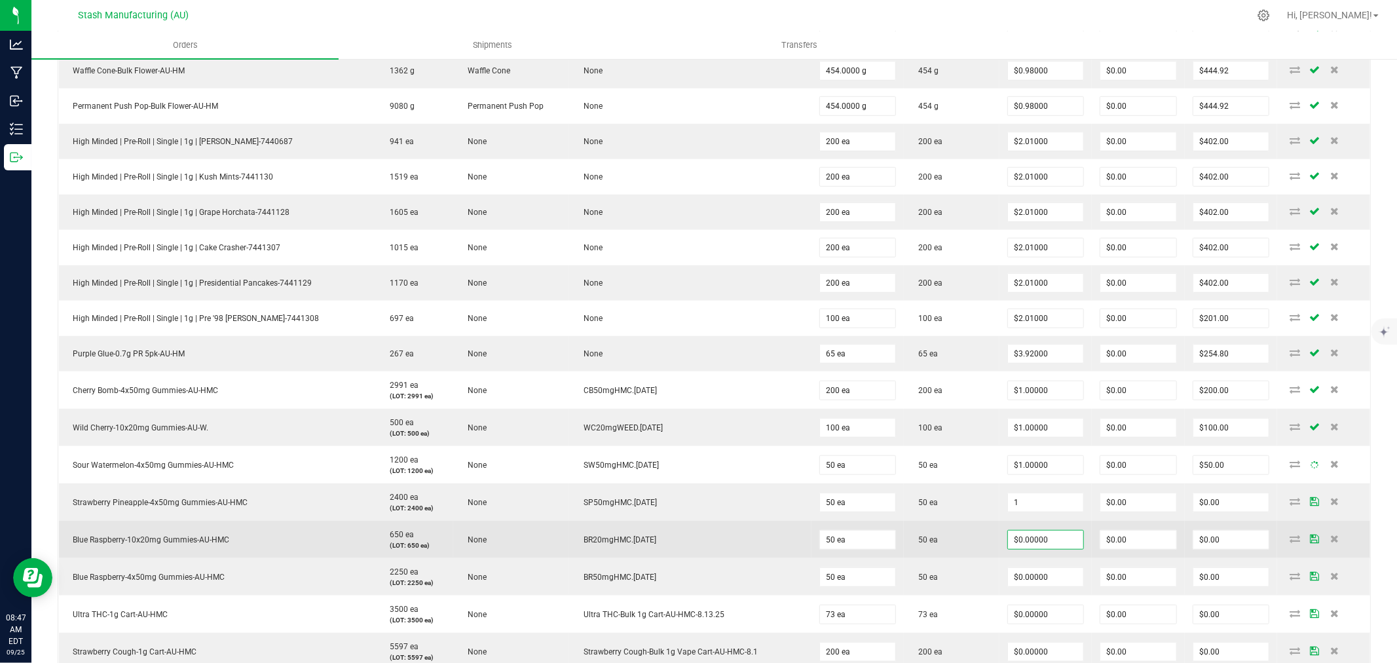
type input "$1.00000"
type input "$50.00"
click at [1037, 542] on input "0" at bounding box center [1046, 539] width 76 height 18
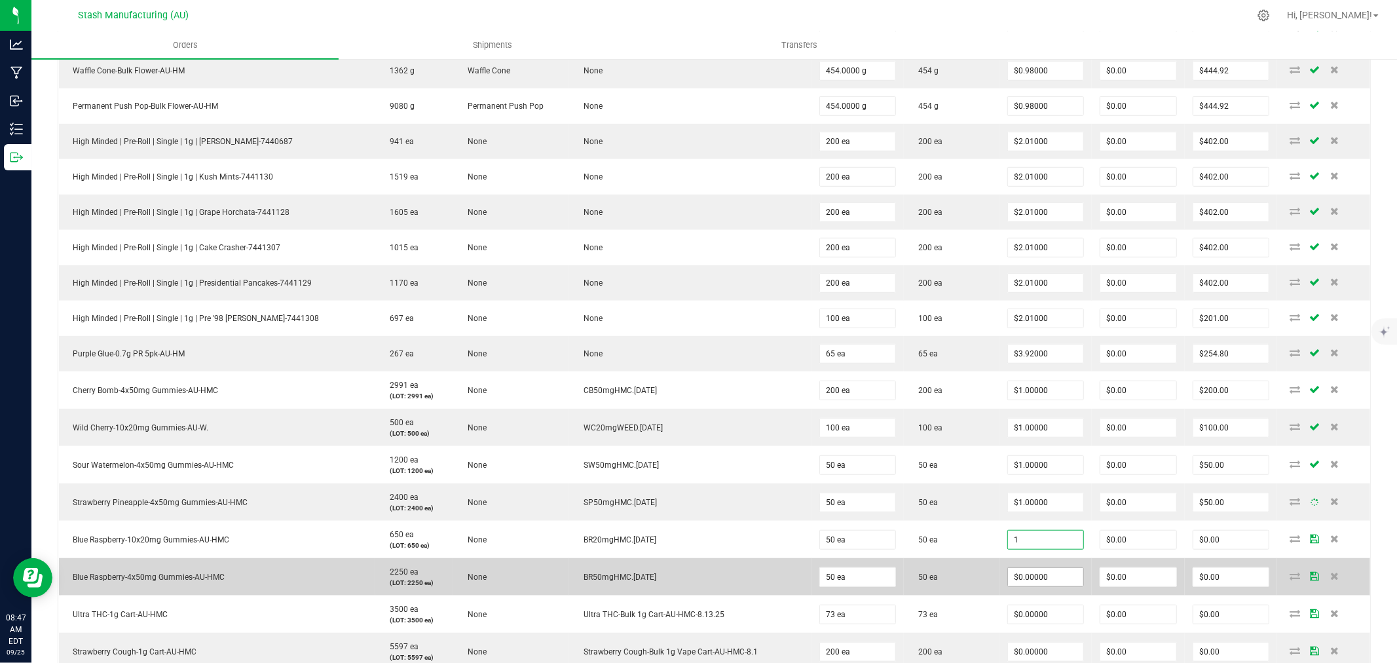
type input "$1.00000"
type input "$50.00"
click at [1025, 571] on input "0" at bounding box center [1046, 577] width 76 height 18
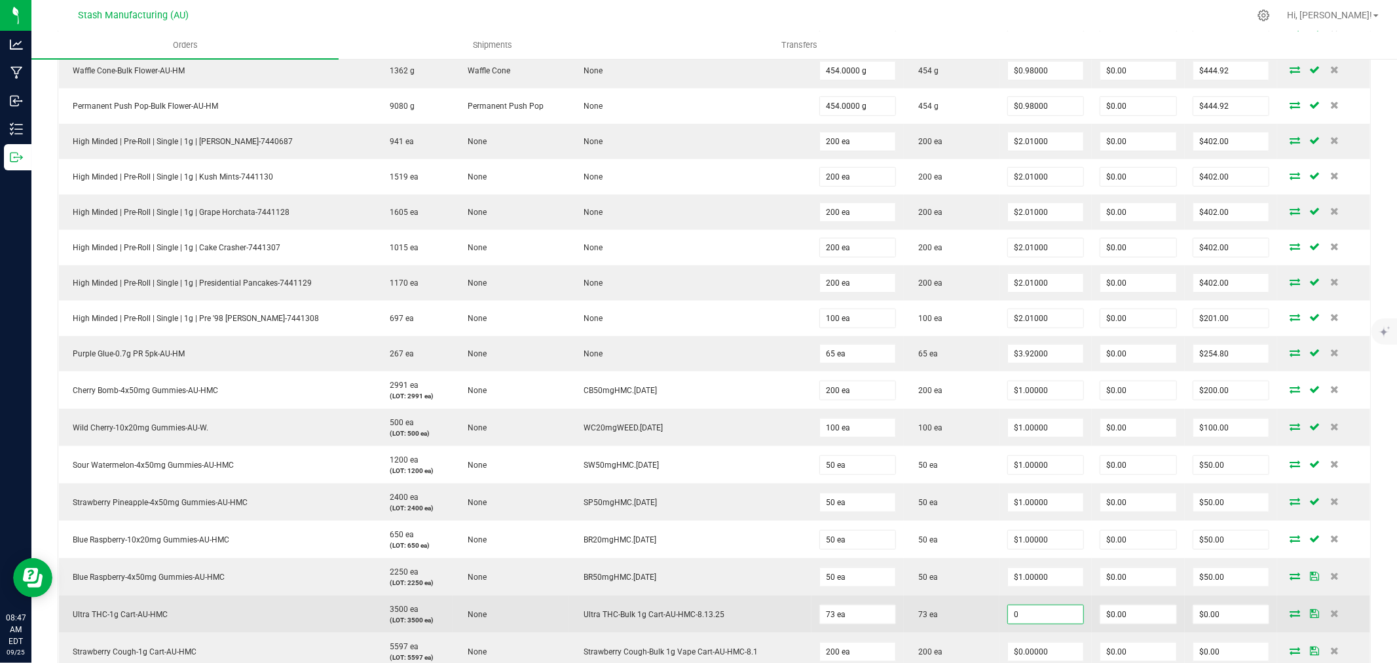
click at [1036, 619] on input "0" at bounding box center [1046, 614] width 76 height 18
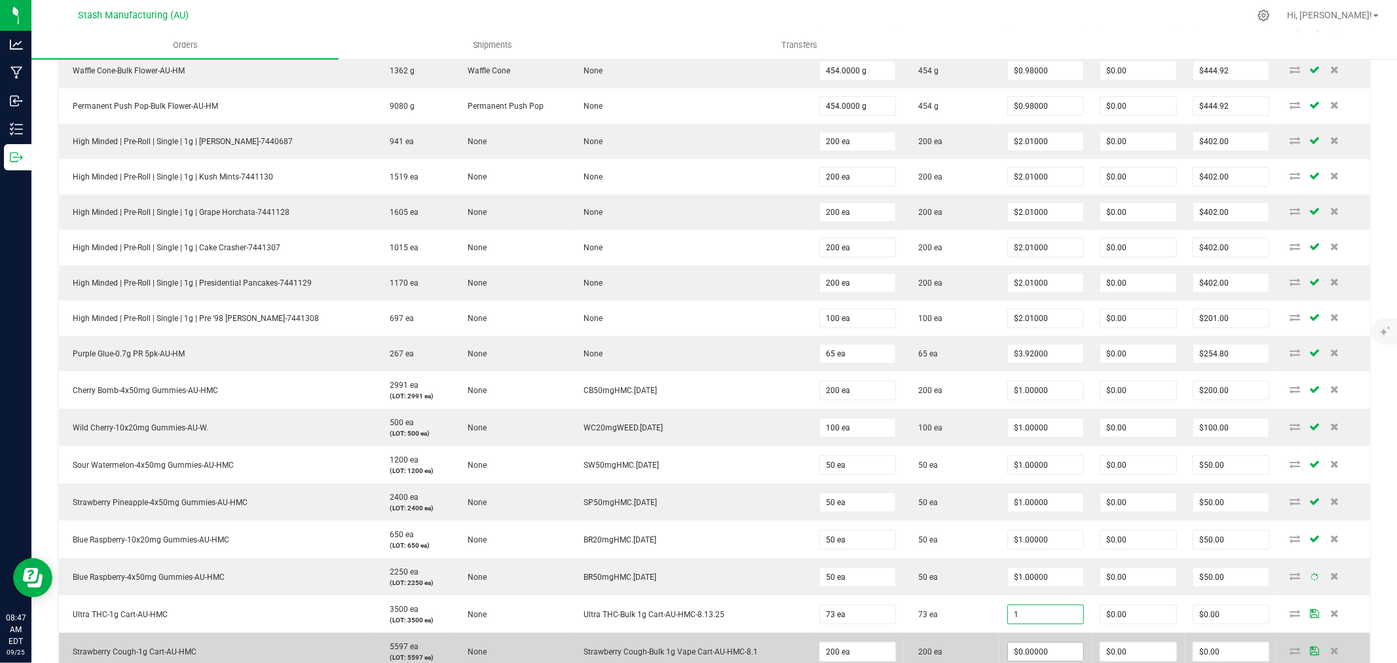
click at [1013, 652] on input "$0.00000" at bounding box center [1046, 651] width 76 height 18
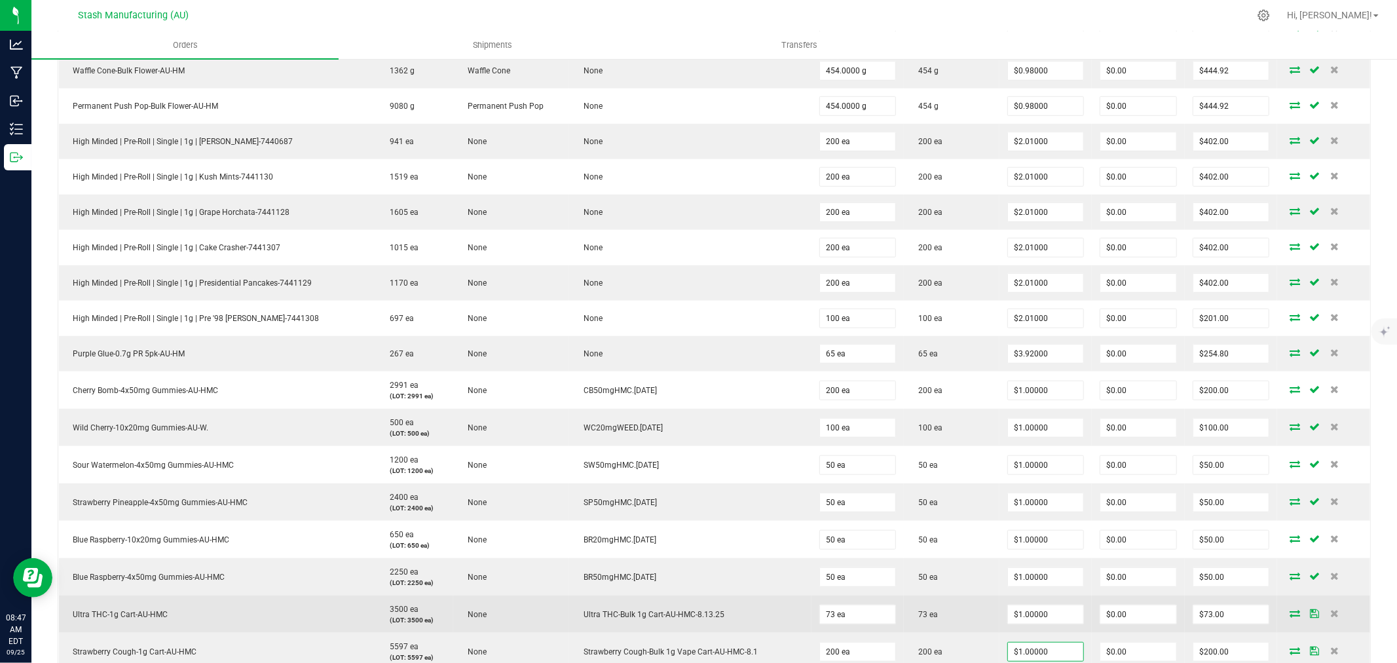
click at [959, 614] on td "73 ea" at bounding box center [951, 613] width 95 height 37
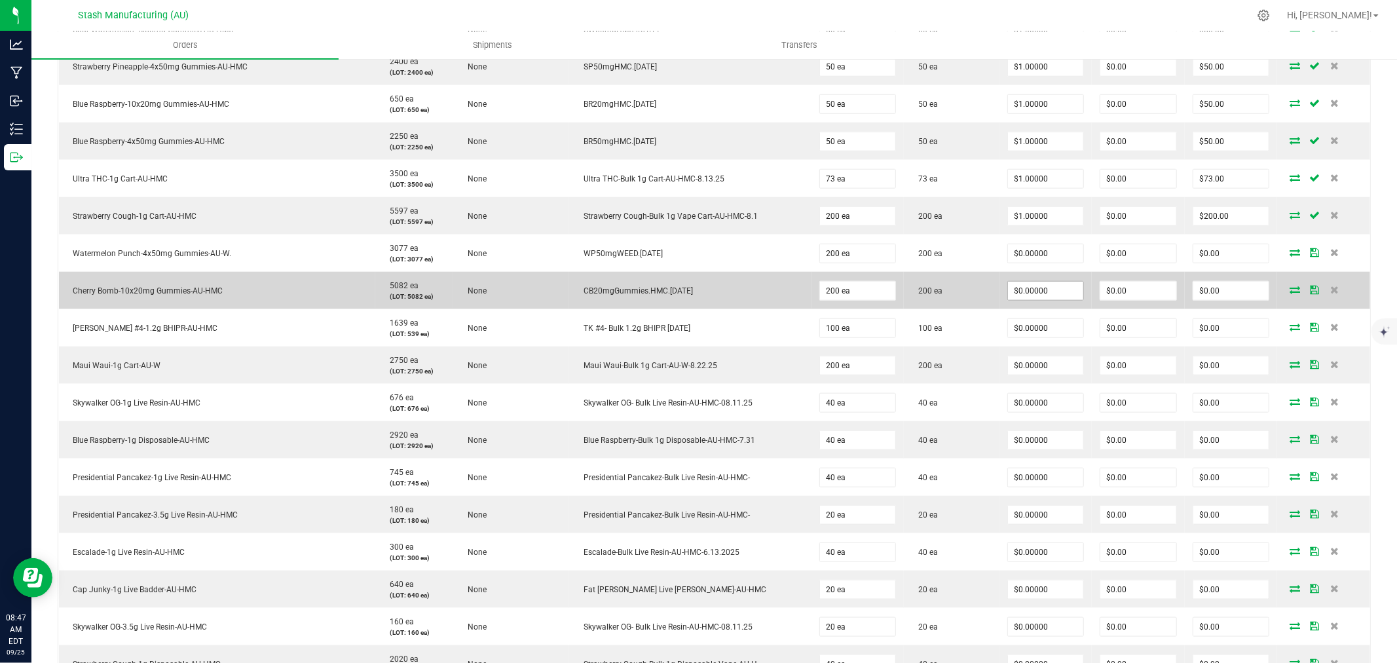
scroll to position [1091, 0]
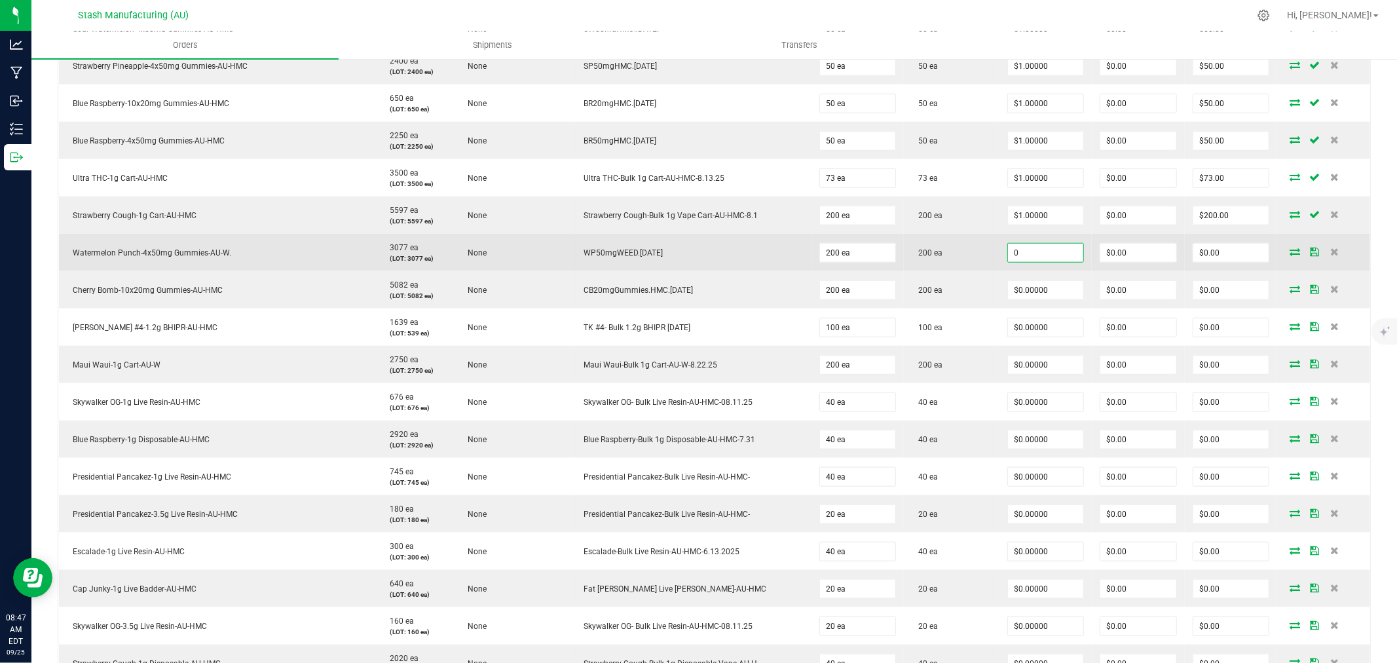
click at [1021, 257] on input "0" at bounding box center [1046, 253] width 76 height 18
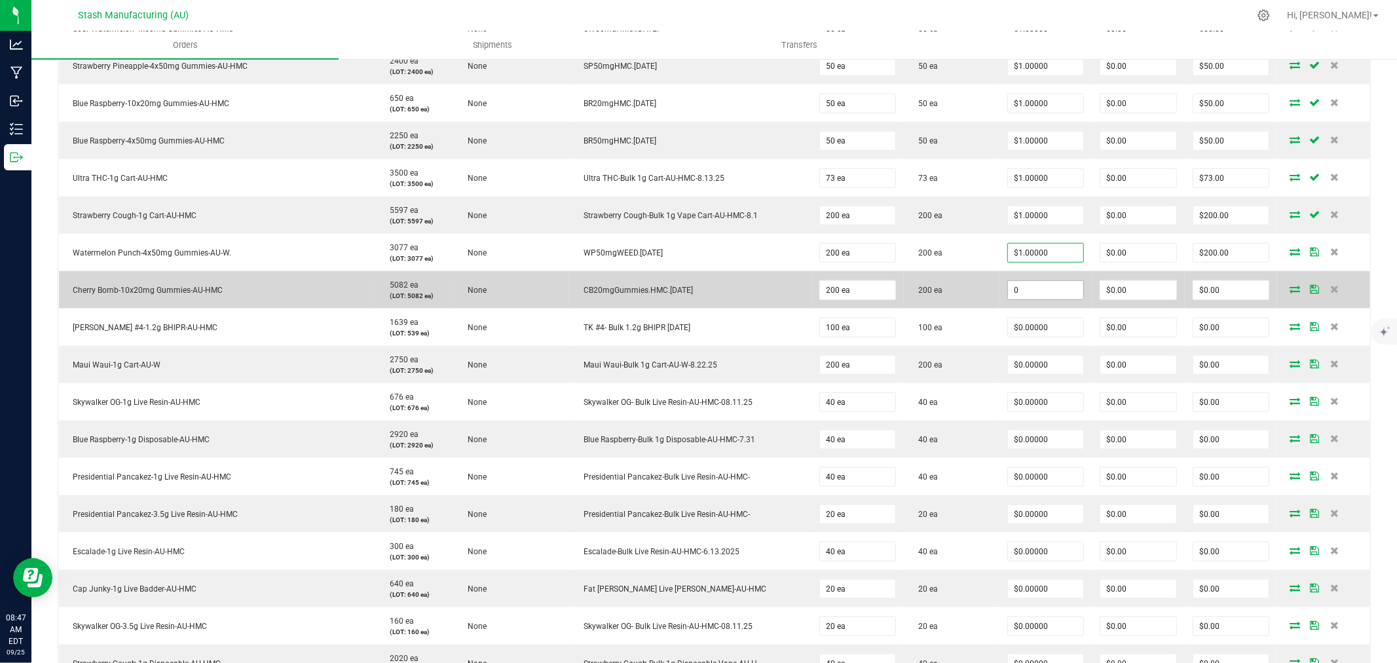
click at [1033, 288] on input "0" at bounding box center [1046, 290] width 76 height 18
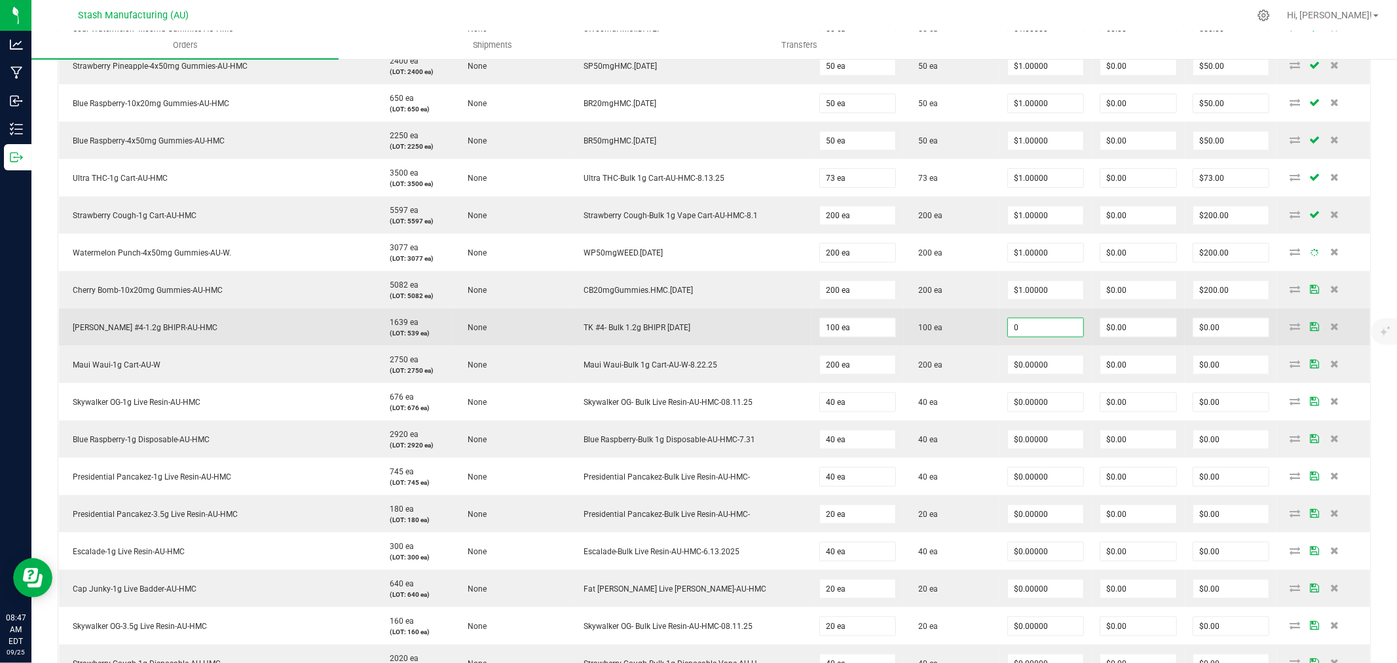
click at [1031, 337] on input "0" at bounding box center [1046, 327] width 76 height 18
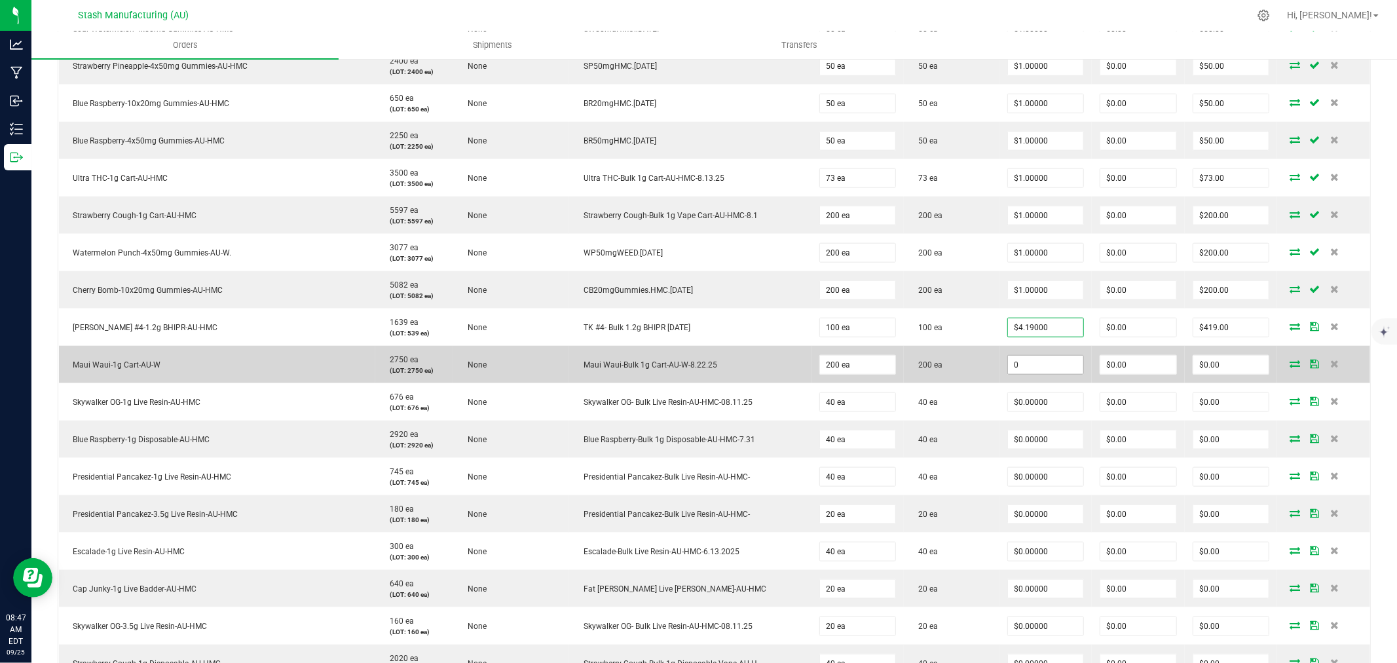
click at [1044, 364] on input "0" at bounding box center [1046, 365] width 76 height 18
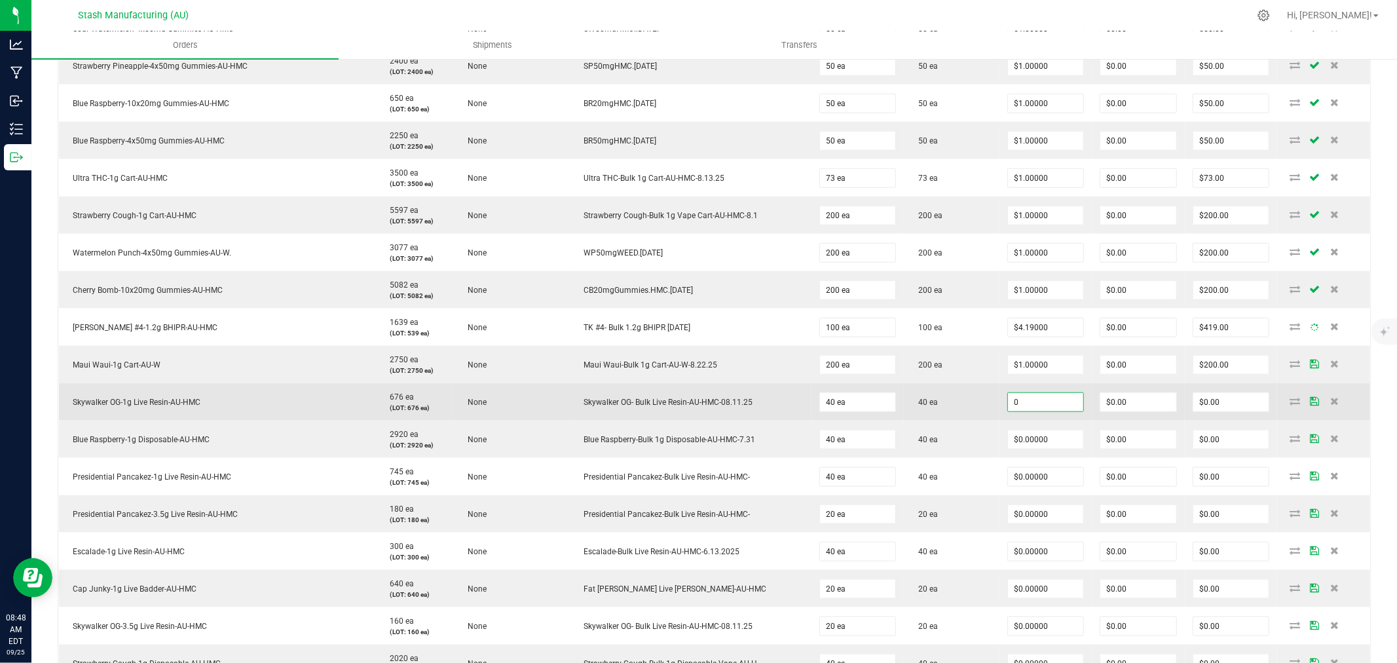
click at [1036, 402] on input "0" at bounding box center [1046, 402] width 76 height 18
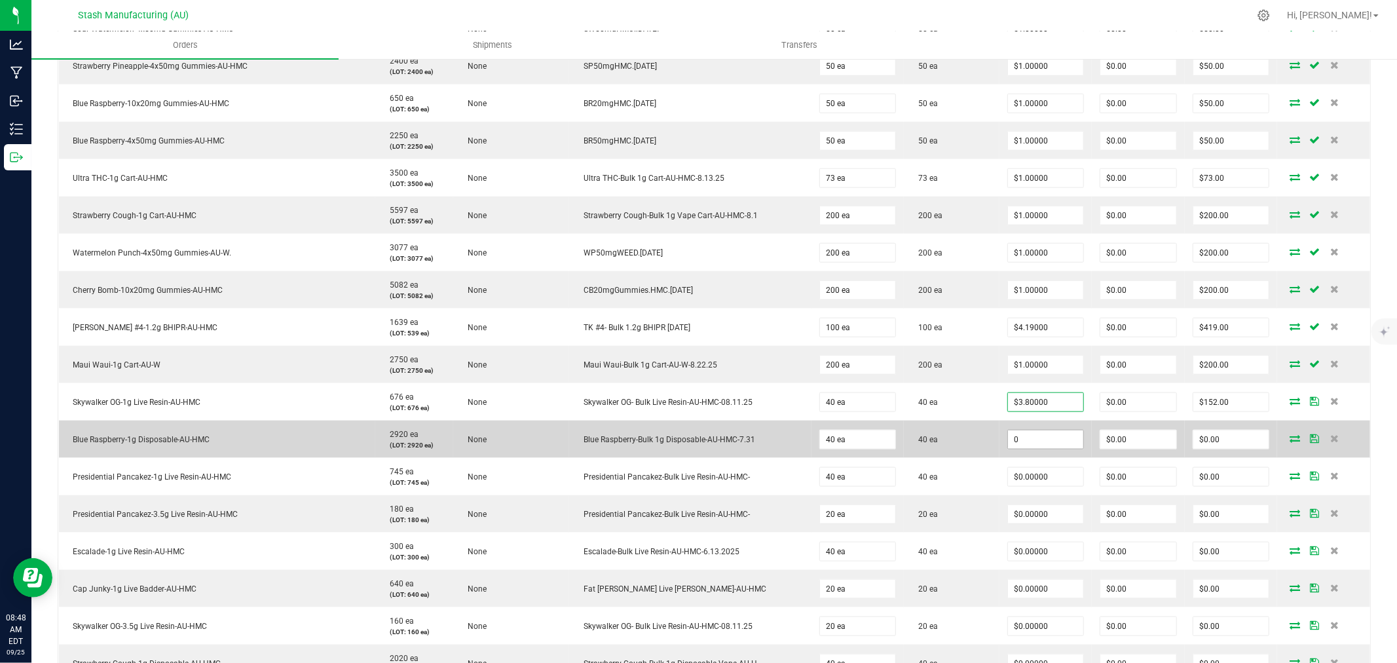
click at [1031, 435] on input "0" at bounding box center [1046, 439] width 76 height 18
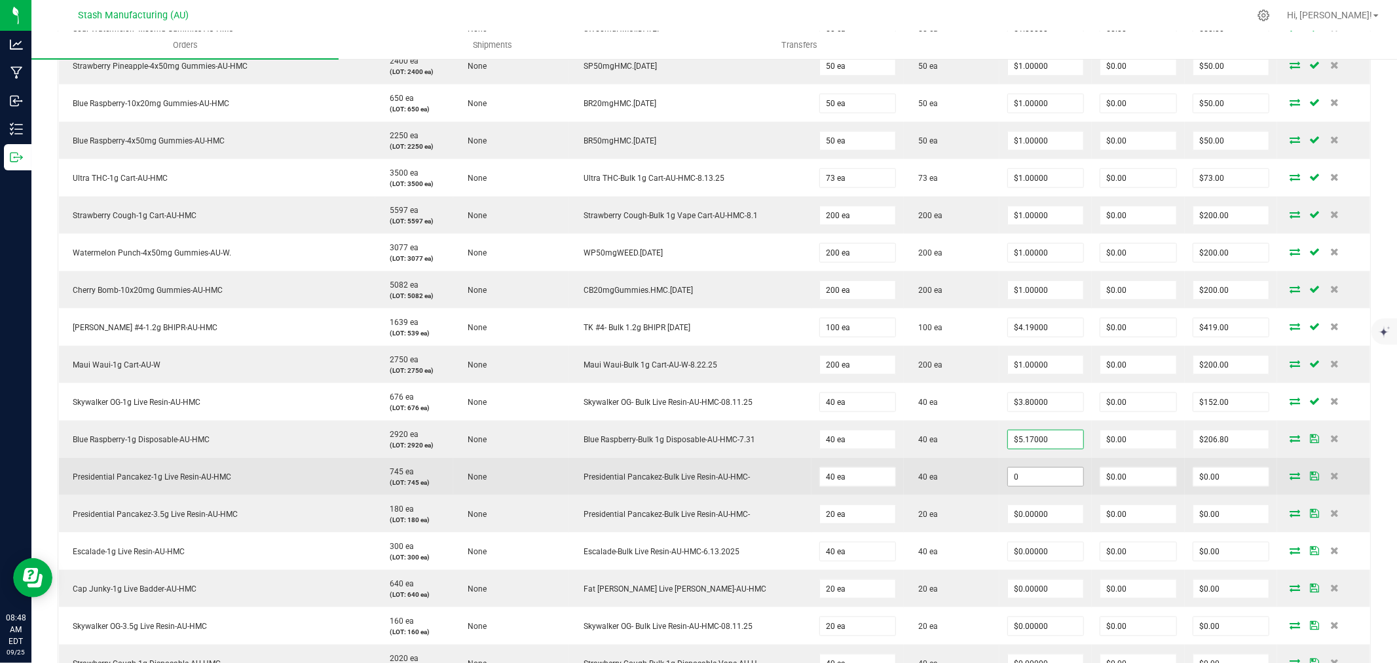
click at [1041, 477] on input "0" at bounding box center [1046, 477] width 76 height 18
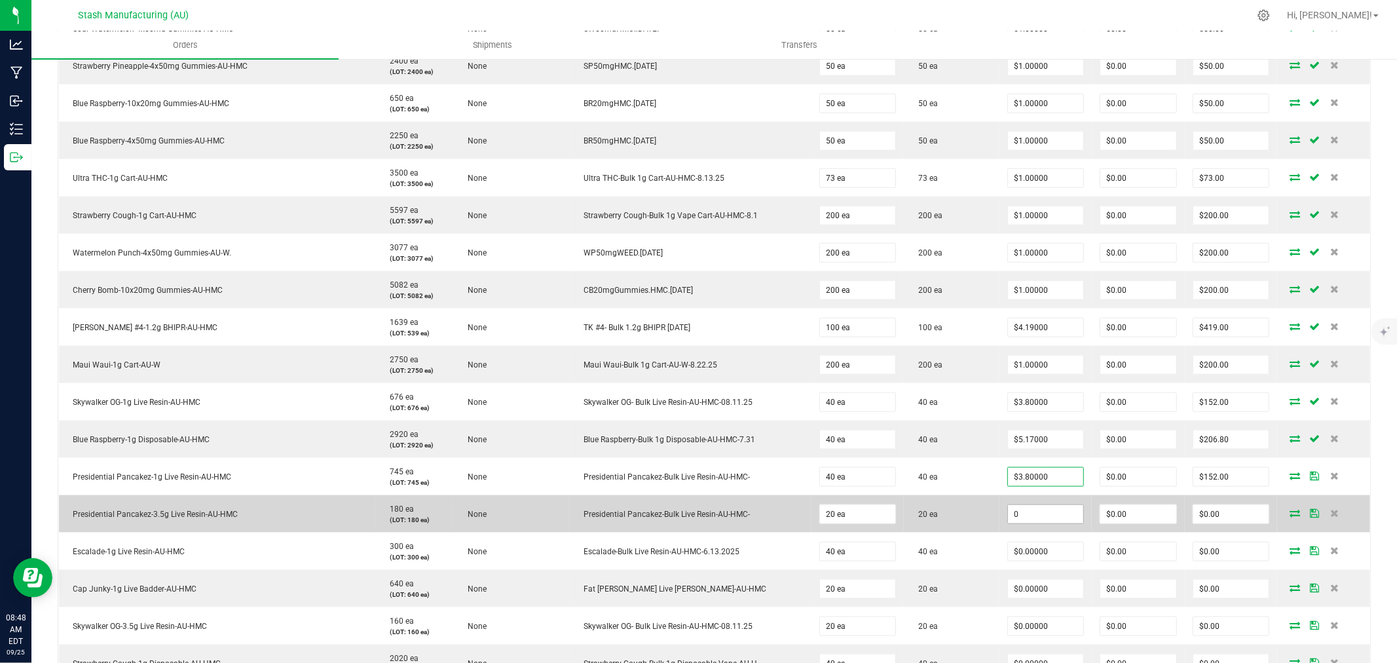
click at [1044, 519] on input "0" at bounding box center [1046, 514] width 76 height 18
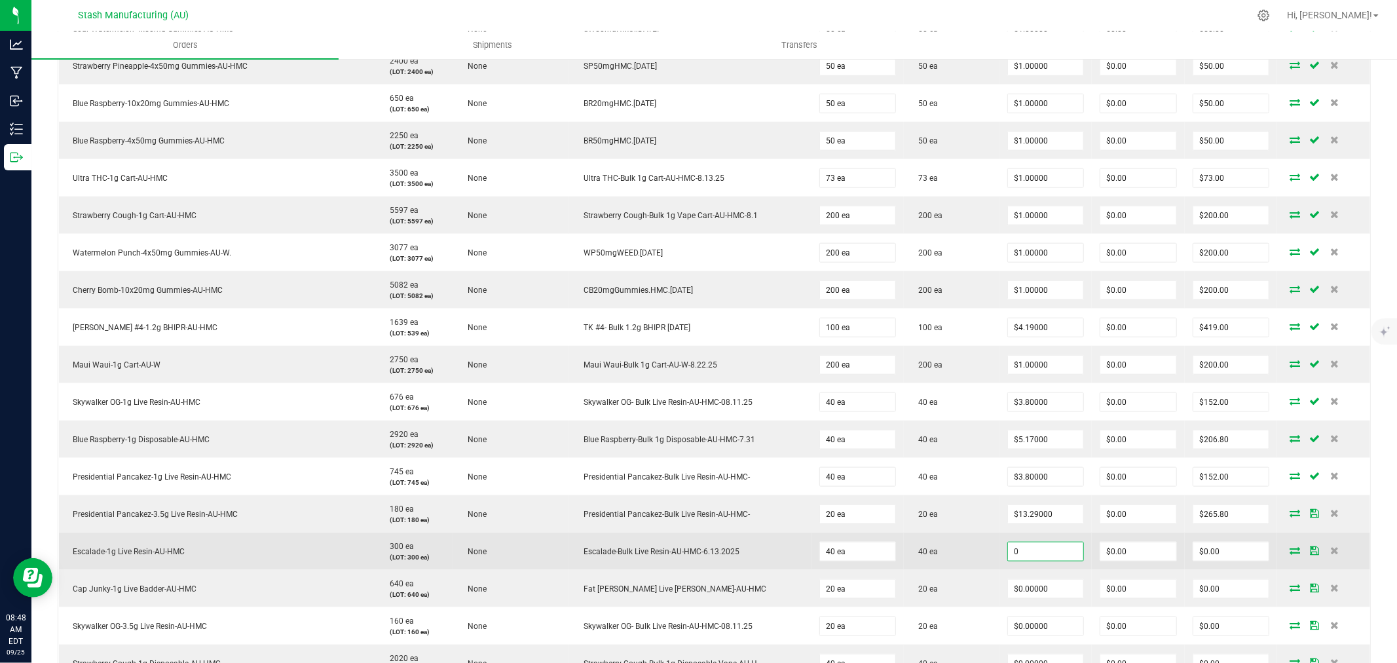
click at [1048, 555] on input "0" at bounding box center [1046, 551] width 76 height 18
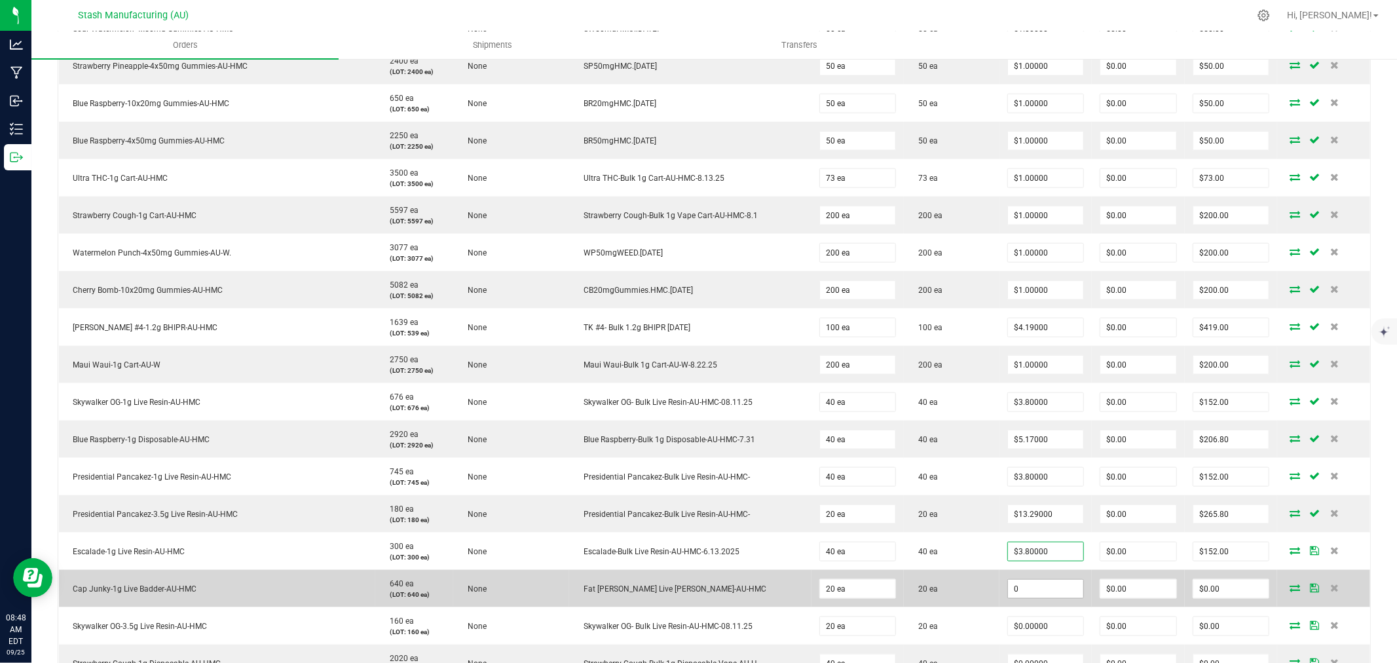
click at [1042, 591] on input "0" at bounding box center [1046, 588] width 76 height 18
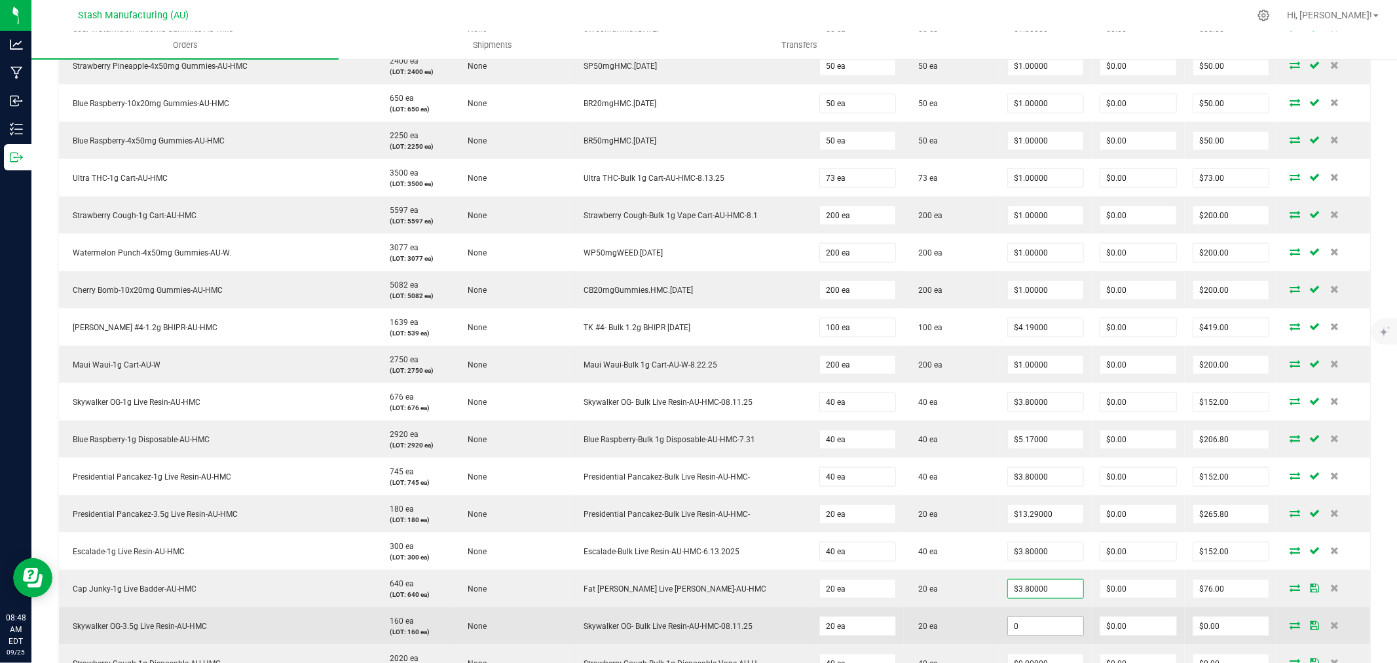
click at [1038, 629] on input "0" at bounding box center [1046, 626] width 76 height 18
click at [971, 614] on td "20 ea" at bounding box center [951, 625] width 95 height 37
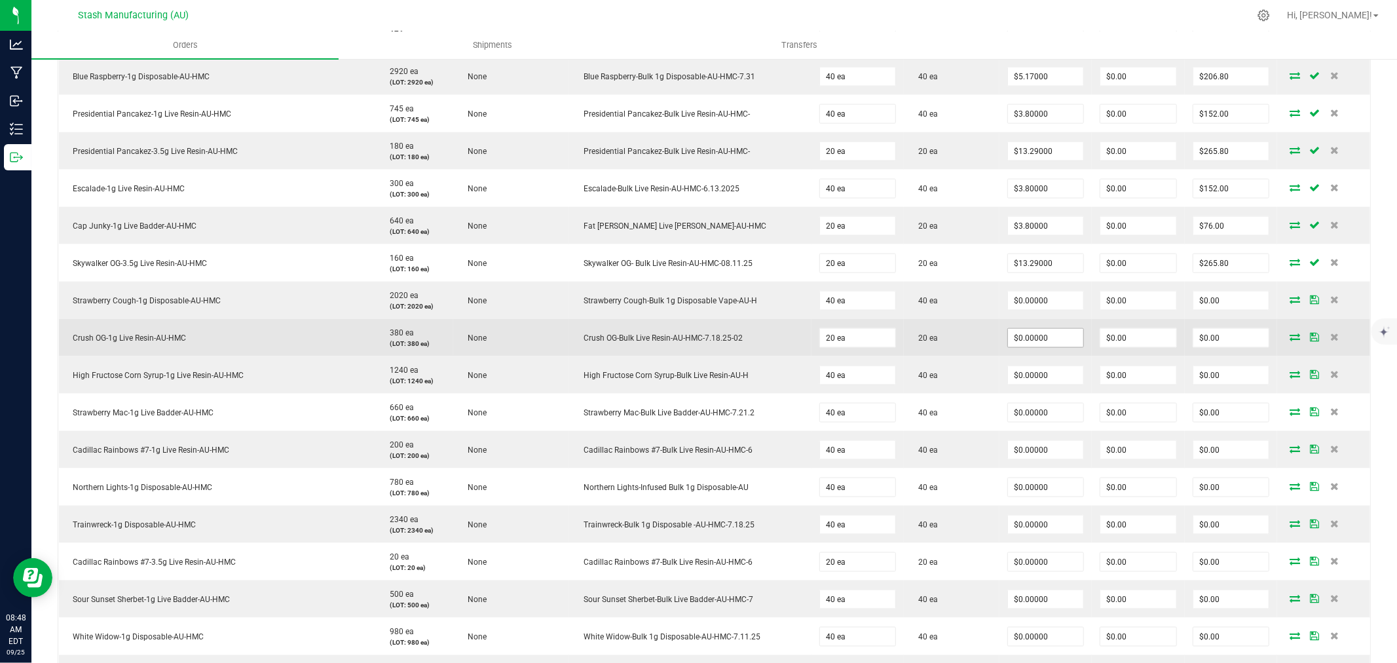
scroll to position [1454, 0]
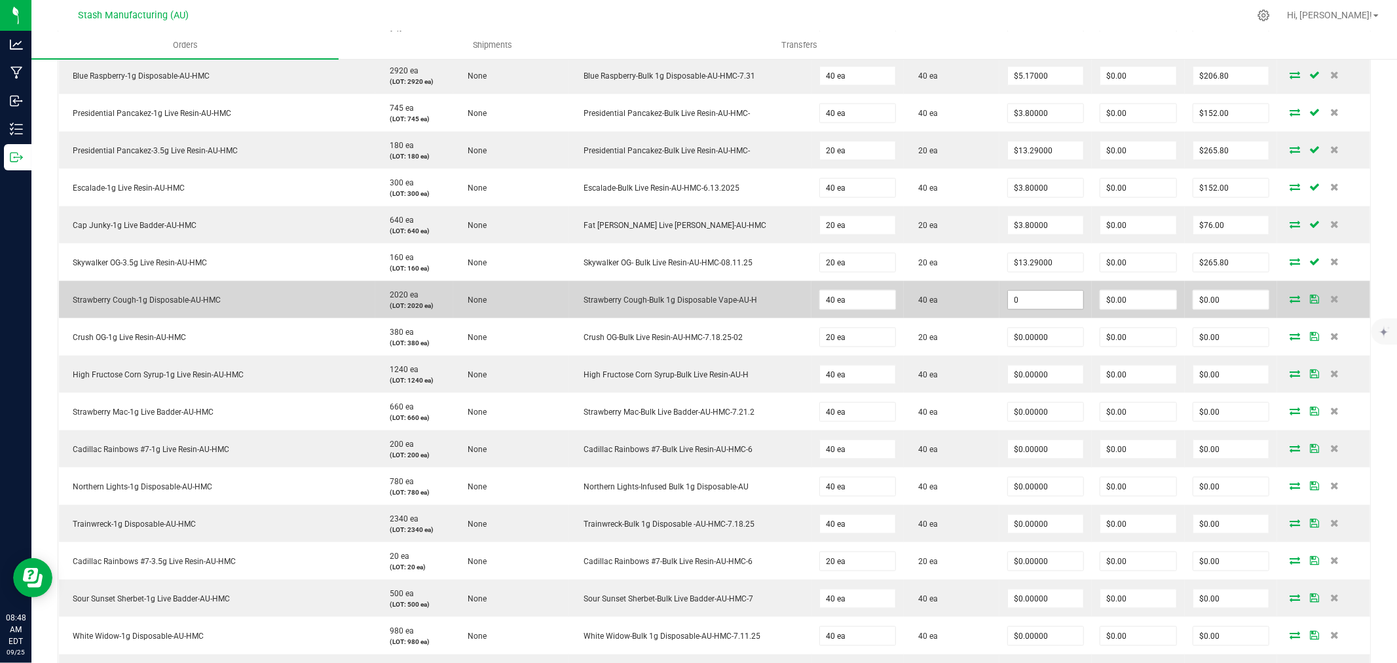
click at [1022, 303] on input "0" at bounding box center [1046, 300] width 76 height 18
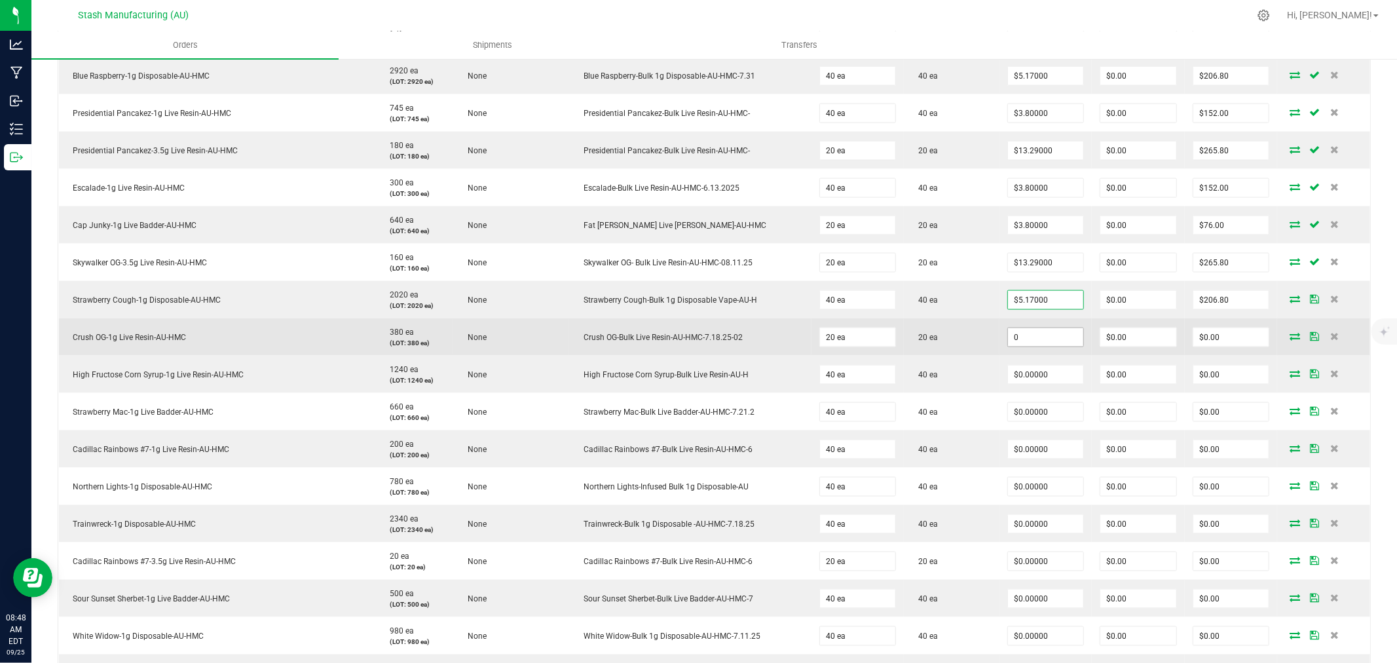
click at [1022, 337] on input "0" at bounding box center [1046, 337] width 76 height 18
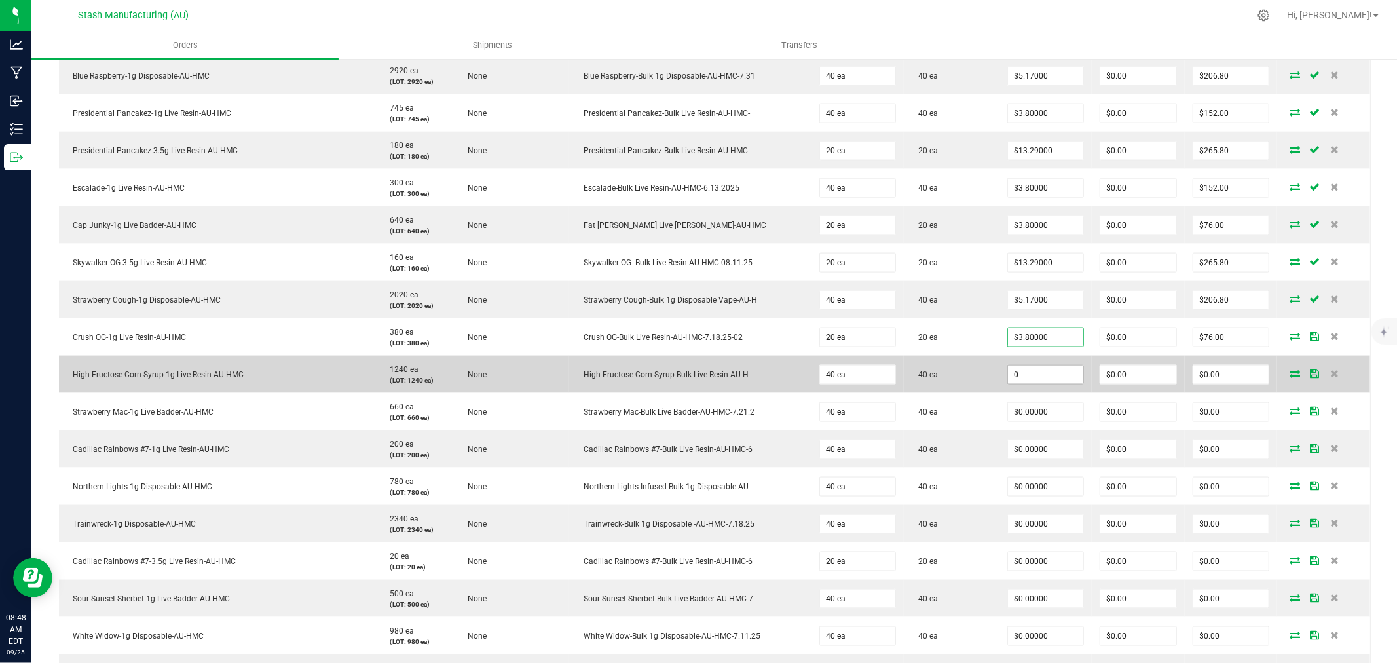
click at [1024, 378] on input "0" at bounding box center [1046, 374] width 76 height 18
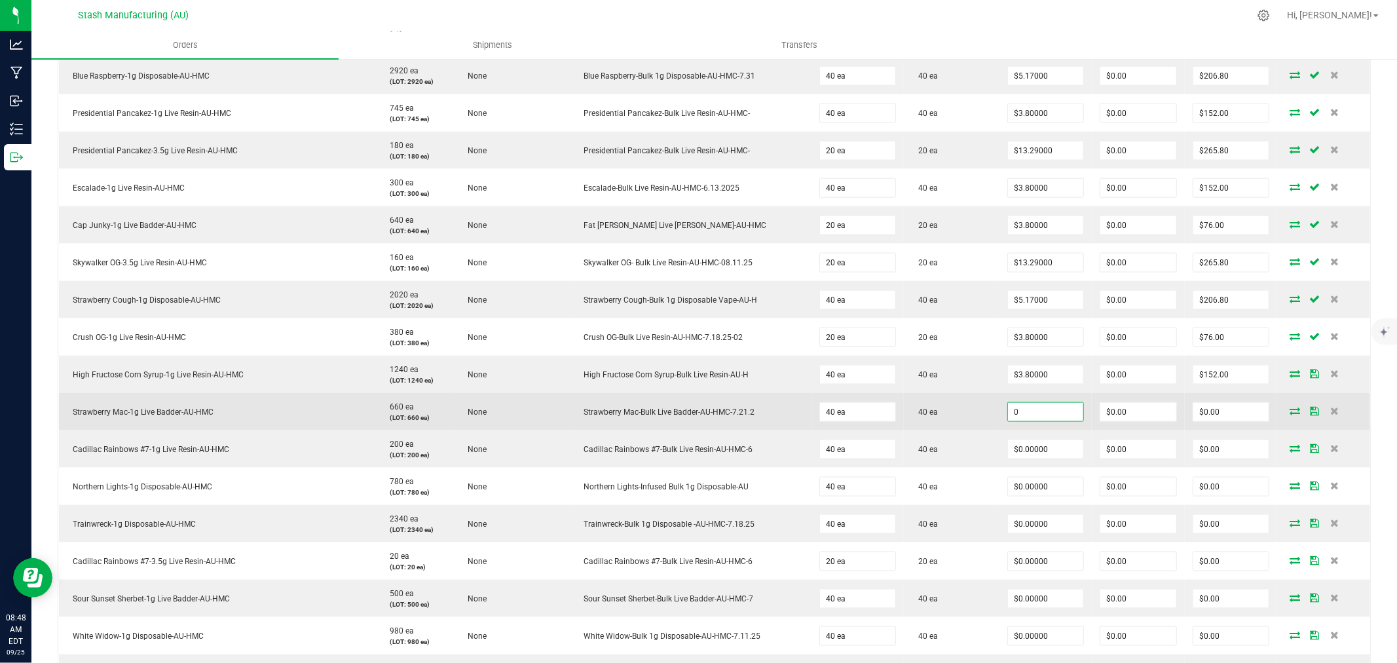
click at [1028, 411] on input "0" at bounding box center [1046, 412] width 76 height 18
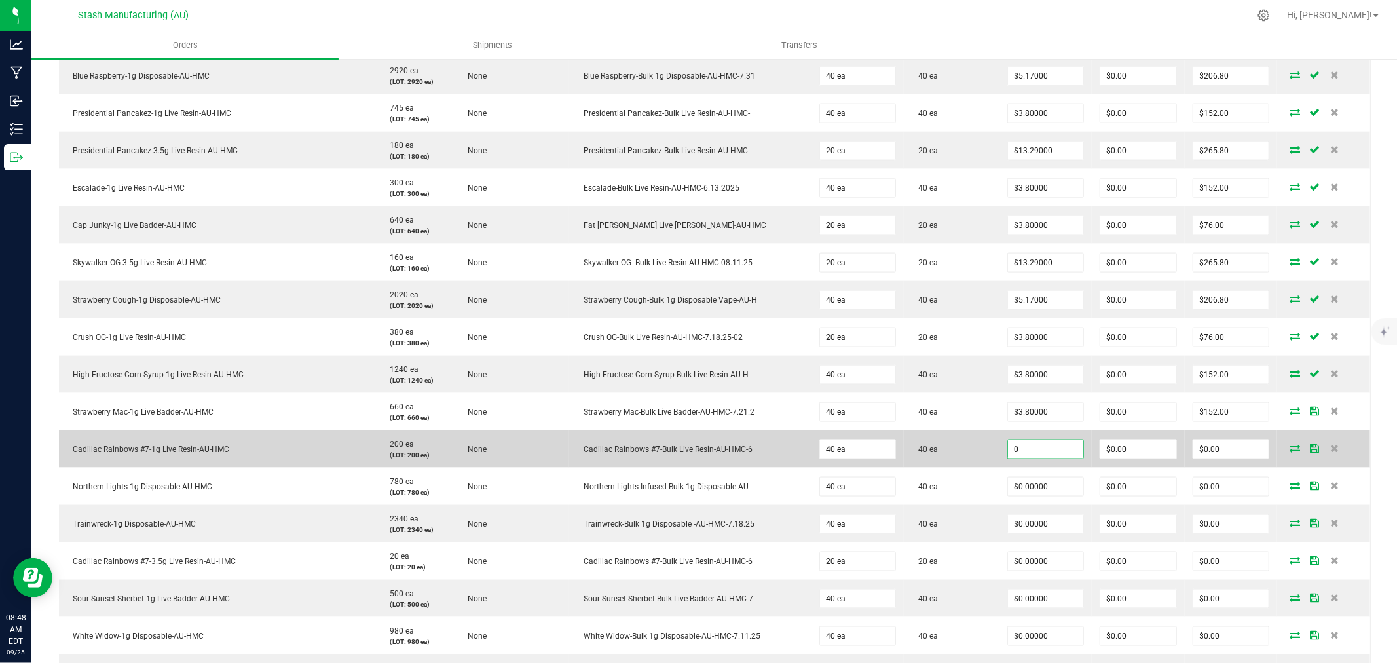
click at [1033, 450] on input "0" at bounding box center [1046, 449] width 76 height 18
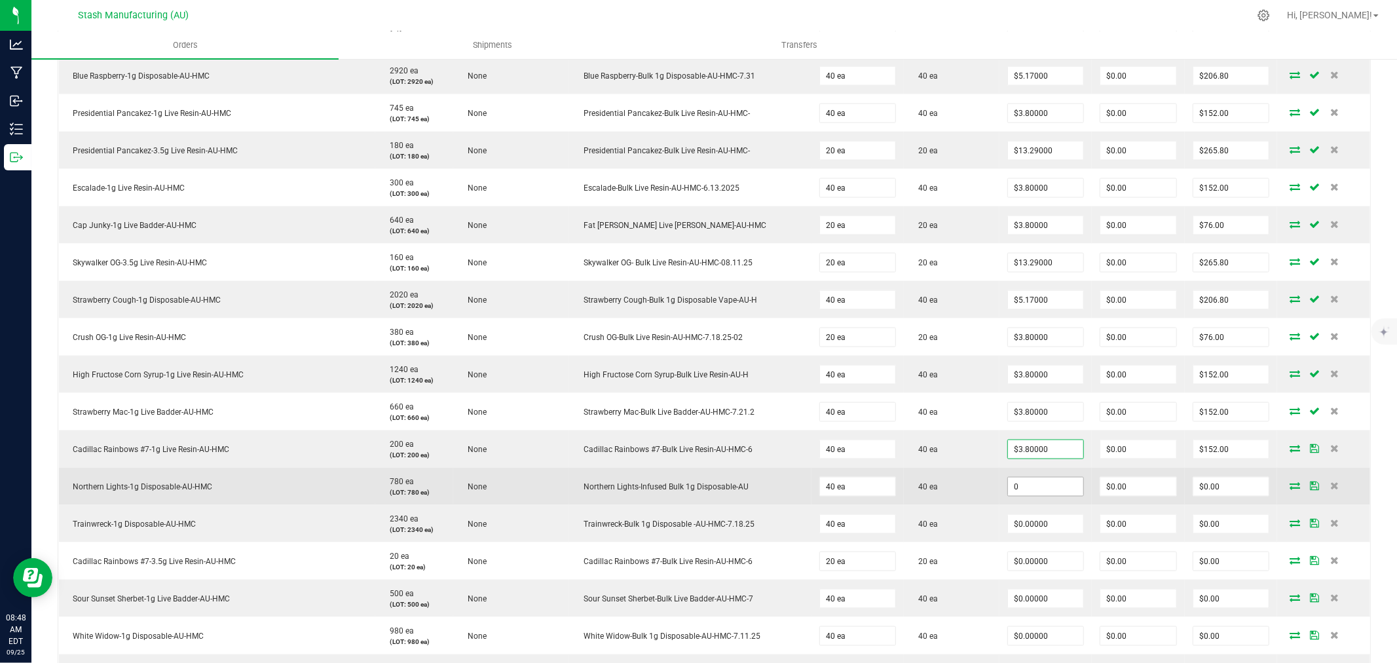
click at [1043, 486] on input "0" at bounding box center [1046, 486] width 76 height 18
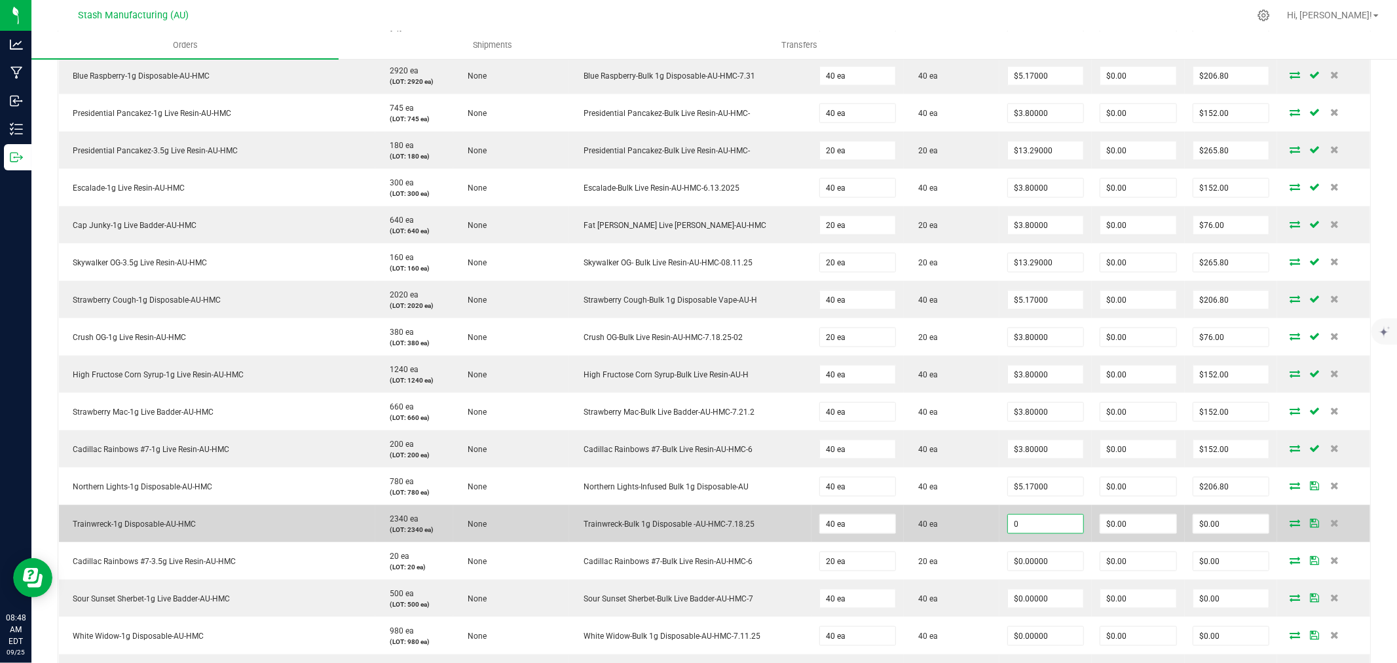
click at [1044, 526] on input "0" at bounding box center [1046, 524] width 76 height 18
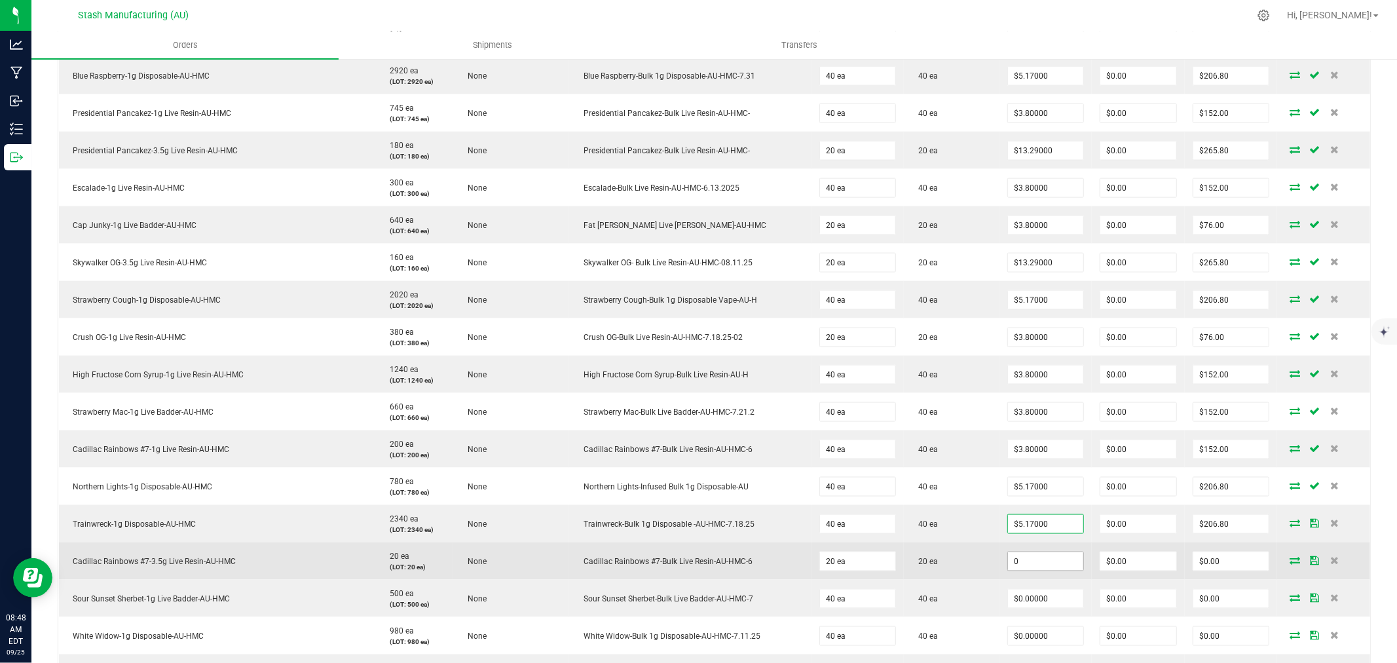
click at [1044, 562] on input "0" at bounding box center [1046, 561] width 76 height 18
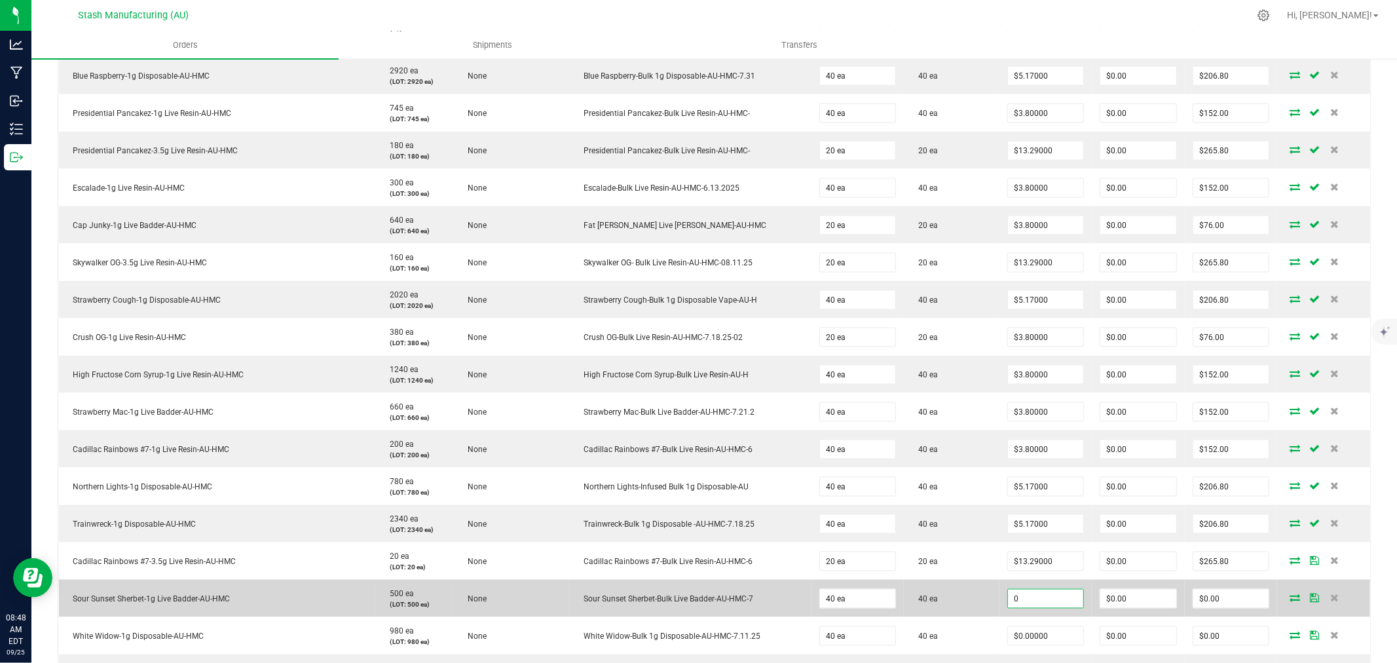
click at [1039, 599] on input "0" at bounding box center [1046, 598] width 76 height 18
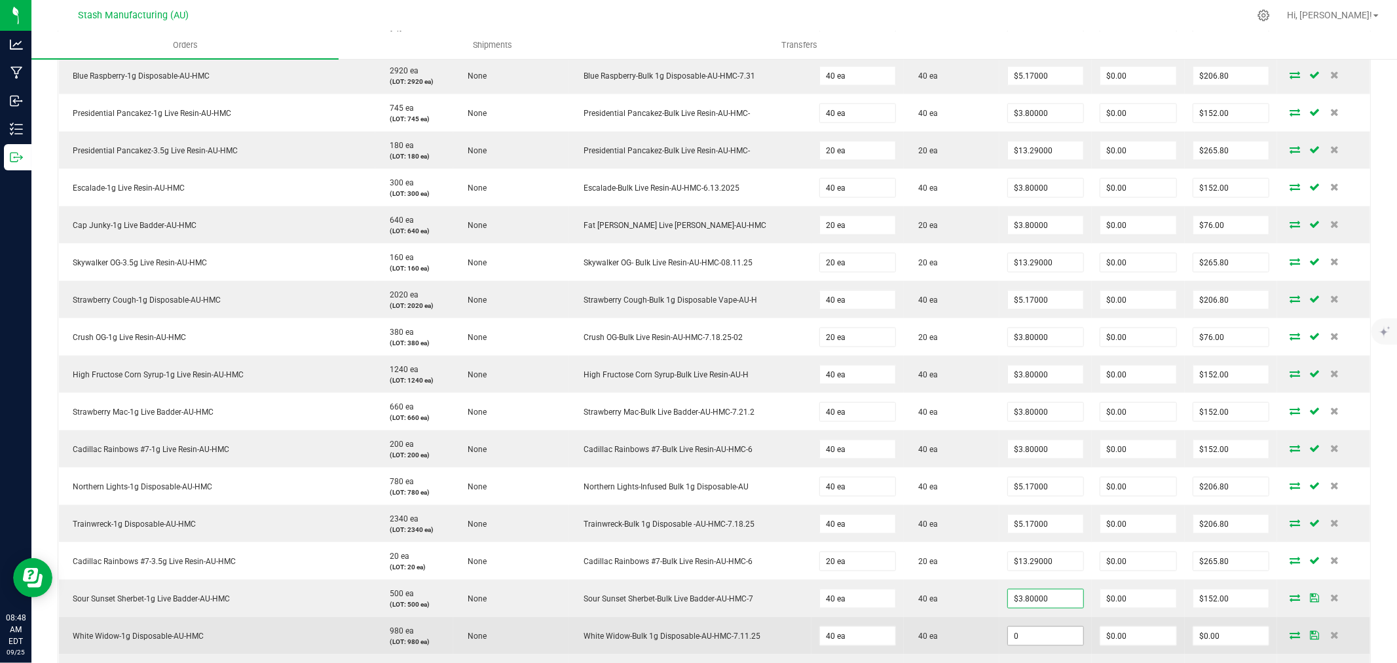
click at [1025, 635] on input "0" at bounding box center [1046, 636] width 76 height 18
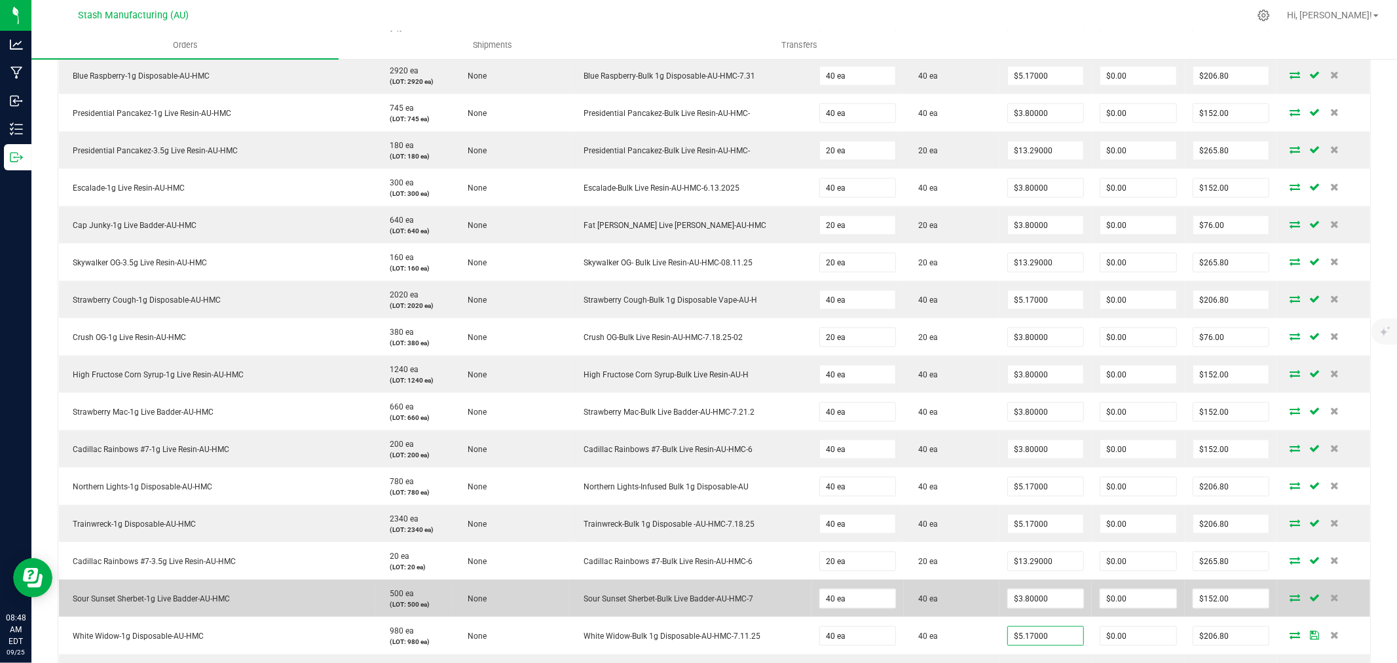
click at [979, 610] on td "40 ea" at bounding box center [951, 597] width 95 height 37
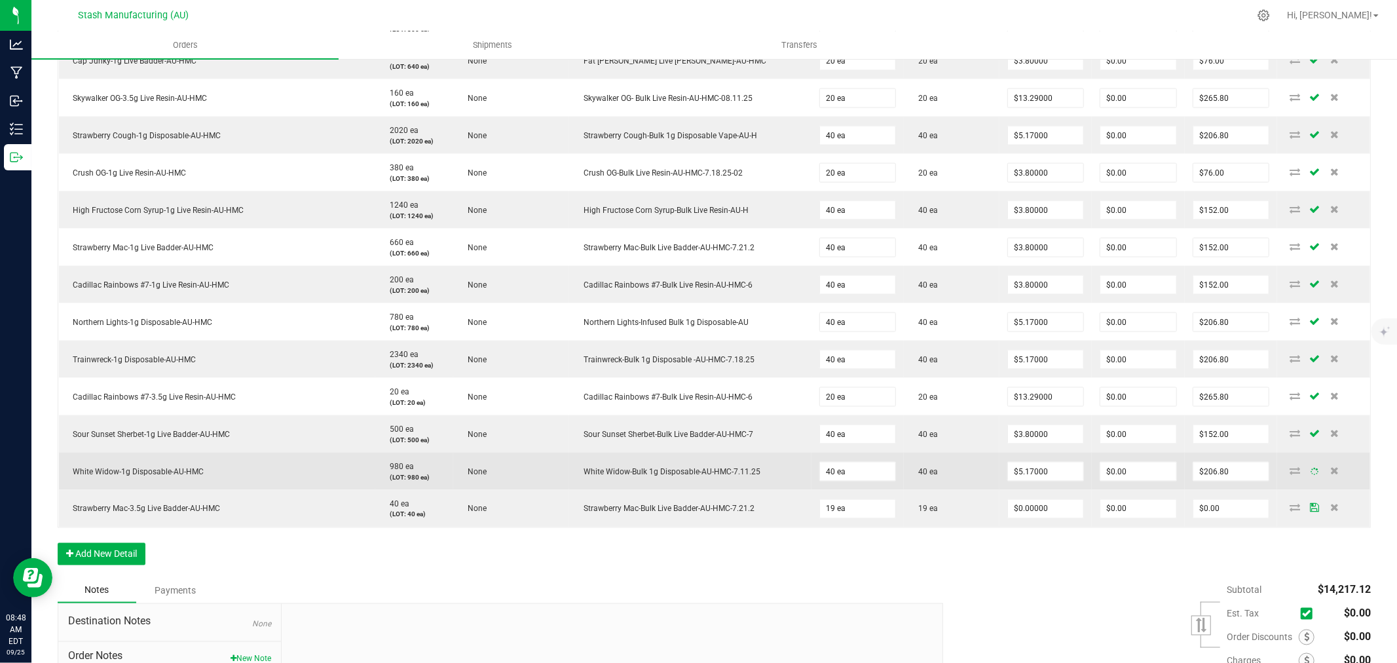
scroll to position [1750, 0]
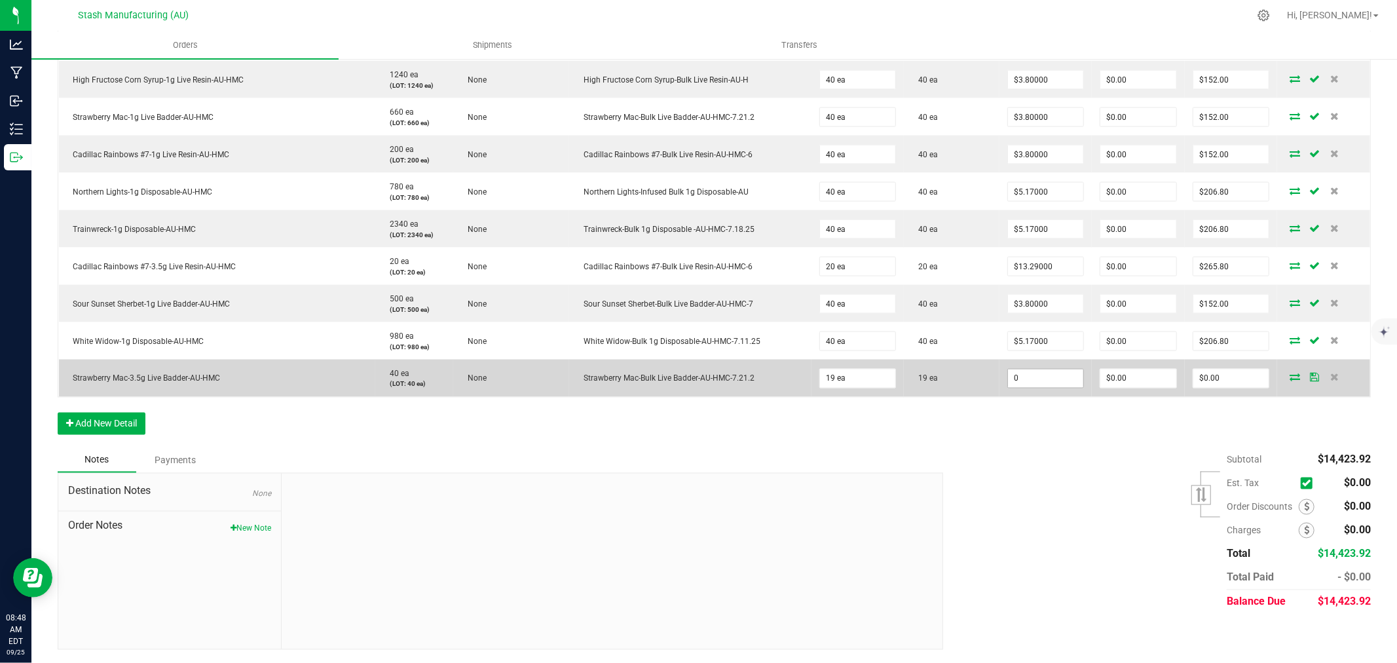
click at [1039, 384] on input "0" at bounding box center [1046, 378] width 76 height 18
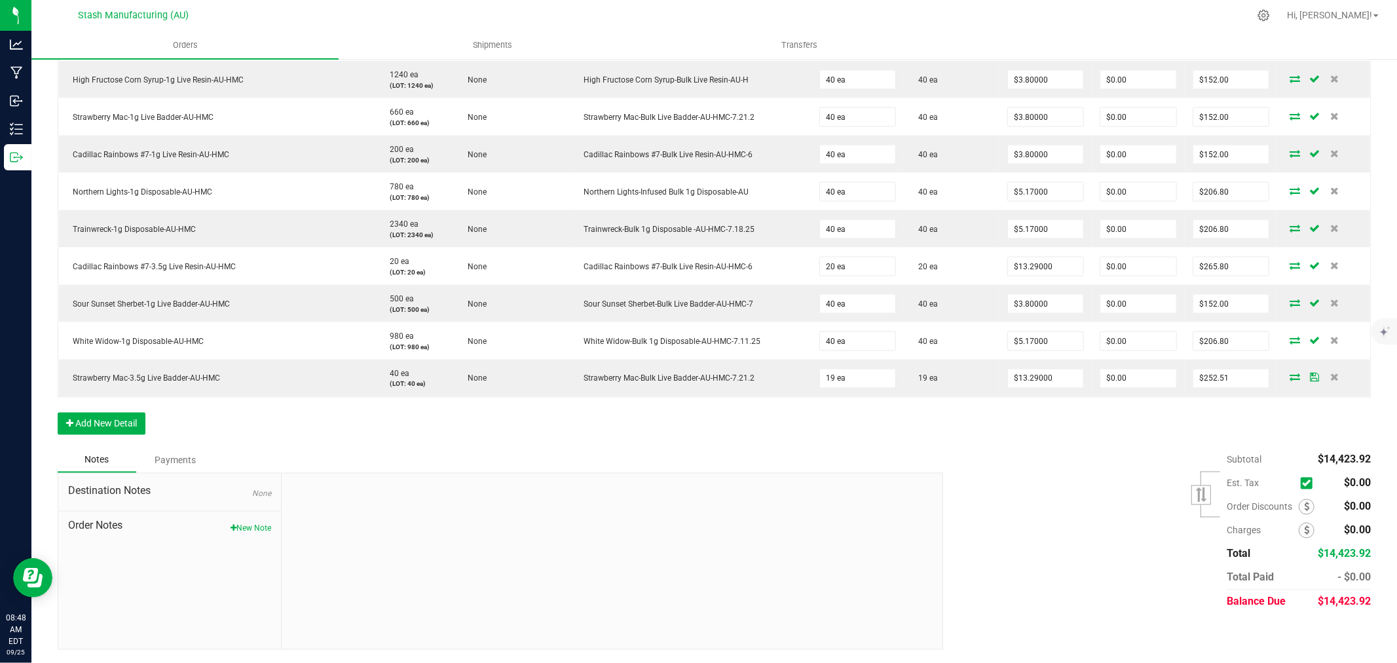
click at [1052, 449] on div "Subtotal $14,423.92 Est. Tax" at bounding box center [1151, 531] width 437 height 166
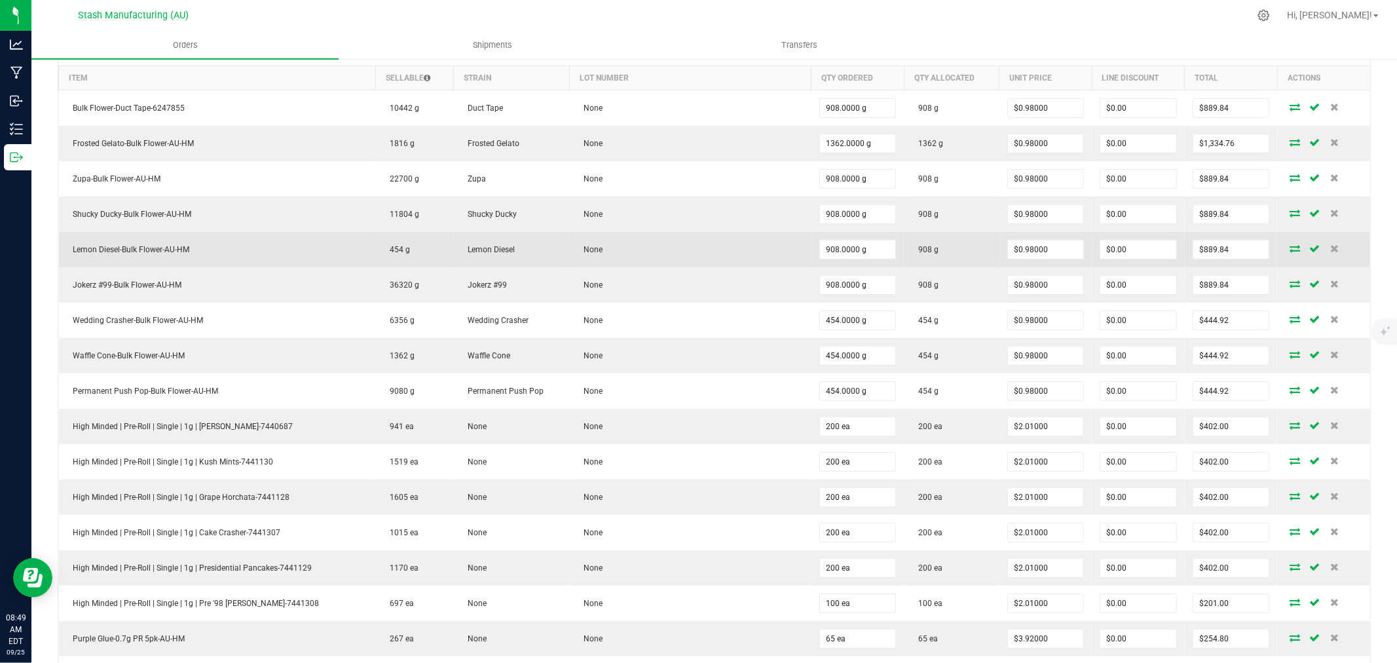
scroll to position [369, 0]
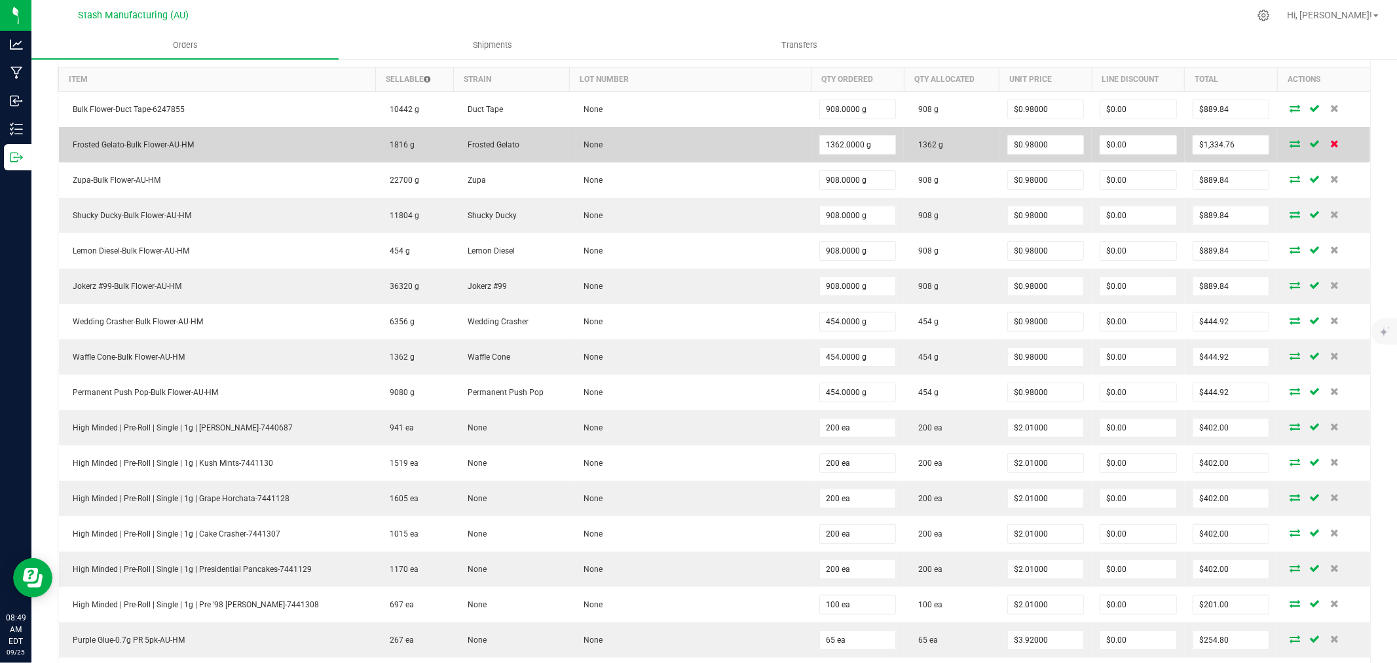
click at [1330, 147] on icon at bounding box center [1334, 143] width 9 height 8
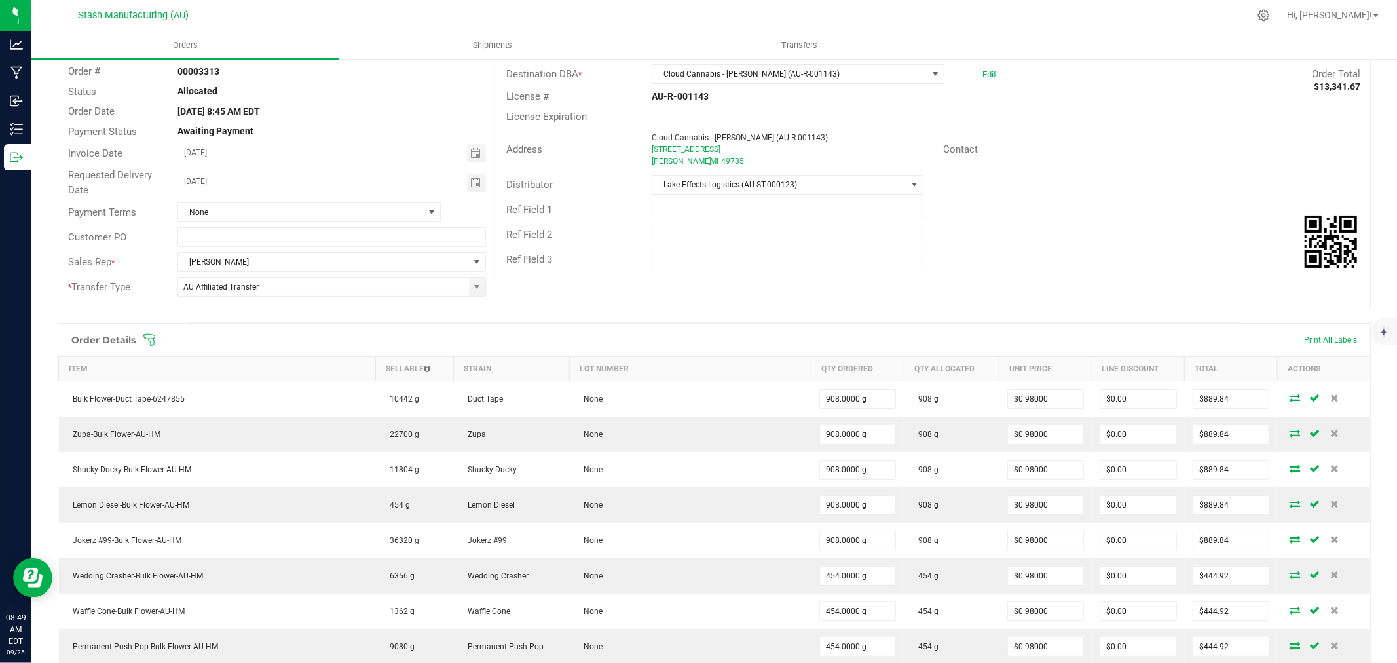
scroll to position [79, 0]
click at [149, 348] on div "Order Details Print All Labels" at bounding box center [714, 340] width 1312 height 33
click at [153, 342] on icon at bounding box center [149, 340] width 13 height 13
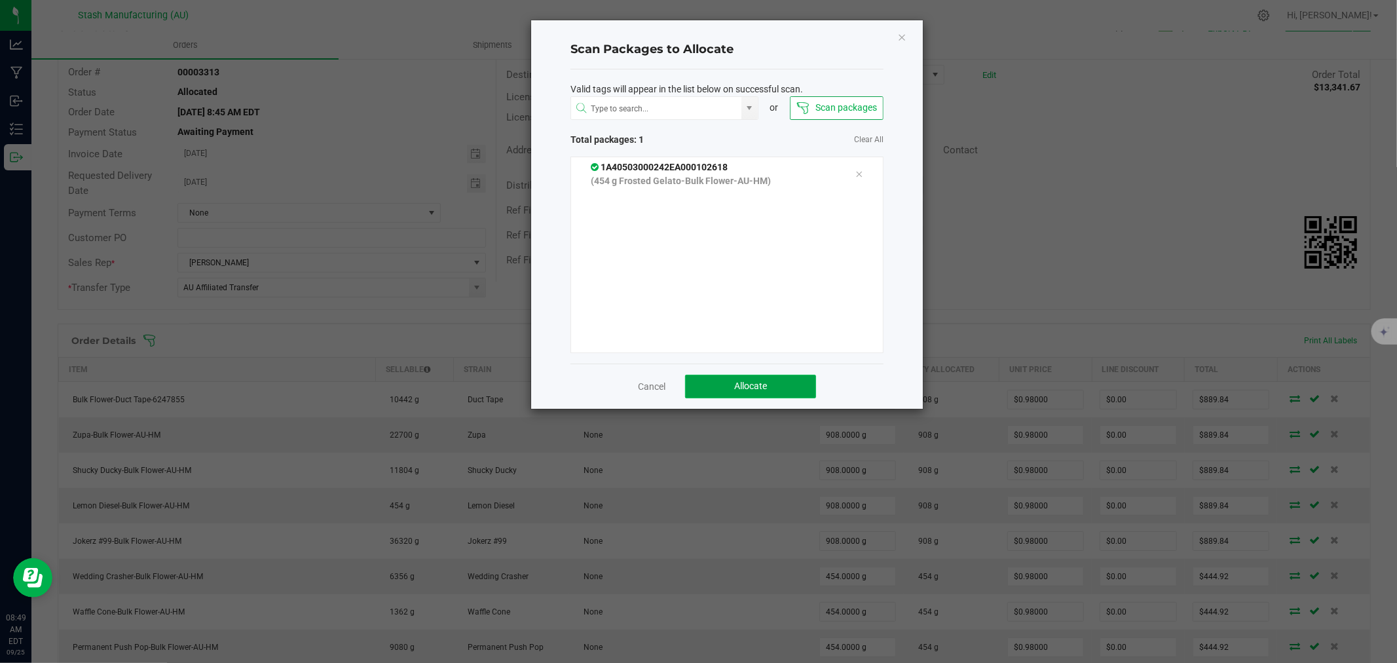
click at [744, 384] on span "Allocate" at bounding box center [750, 385] width 33 height 10
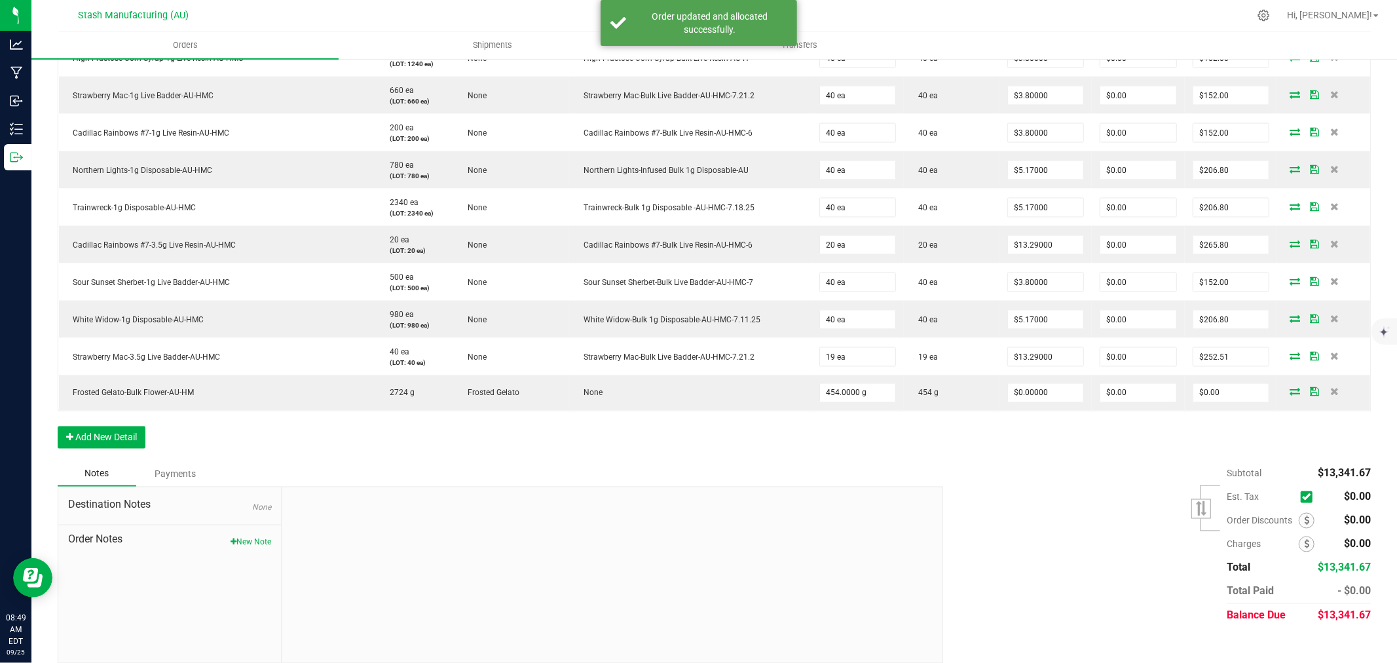
scroll to position [1750, 0]
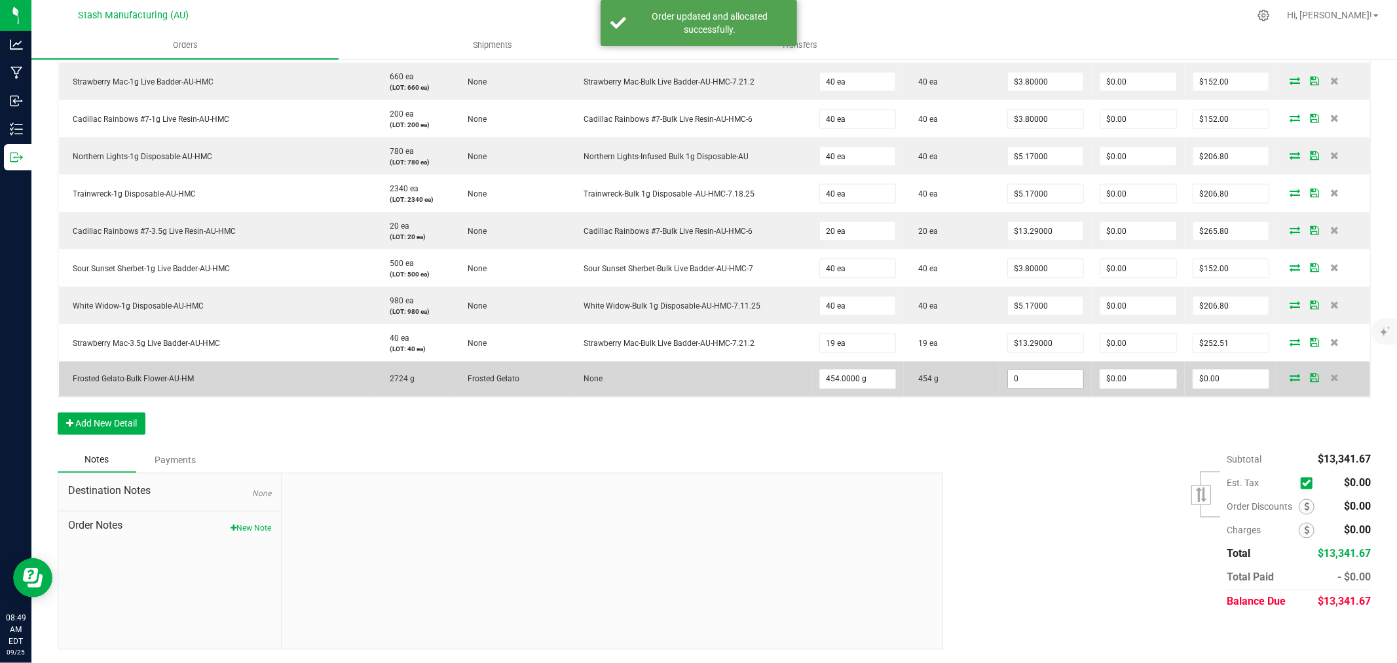
click at [1009, 380] on input "0" at bounding box center [1046, 379] width 76 height 18
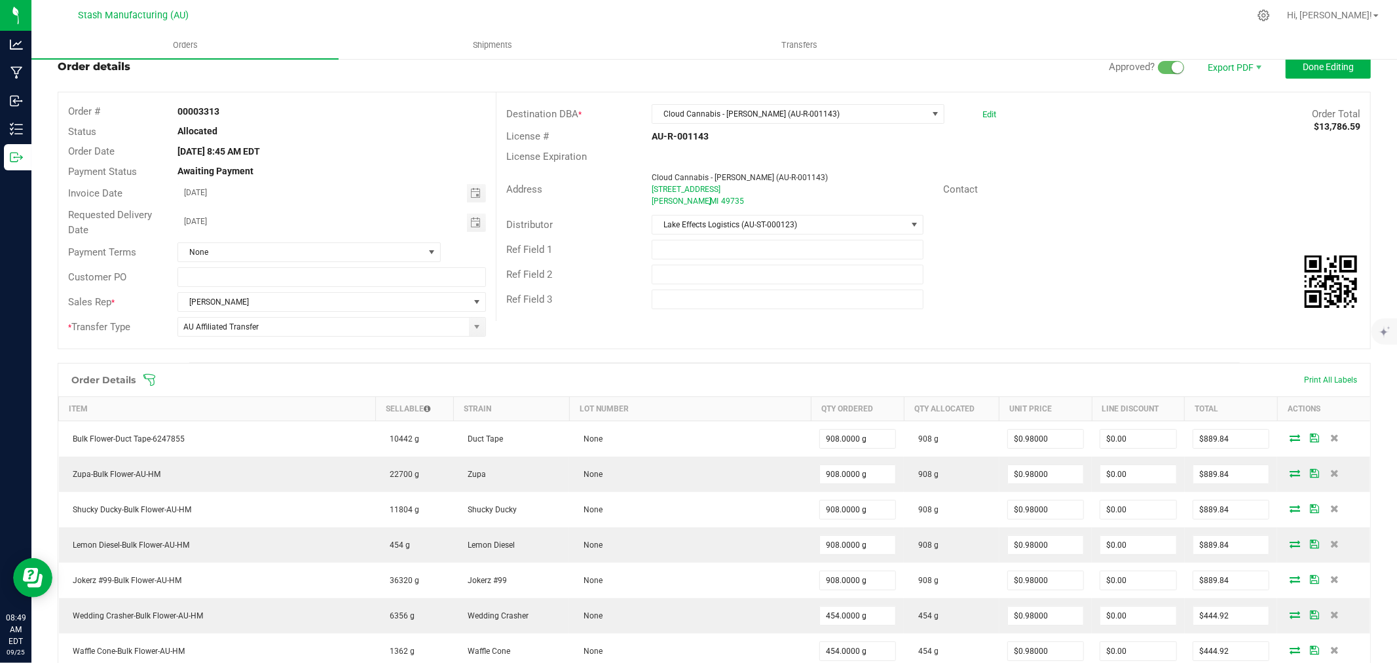
scroll to position [0, 0]
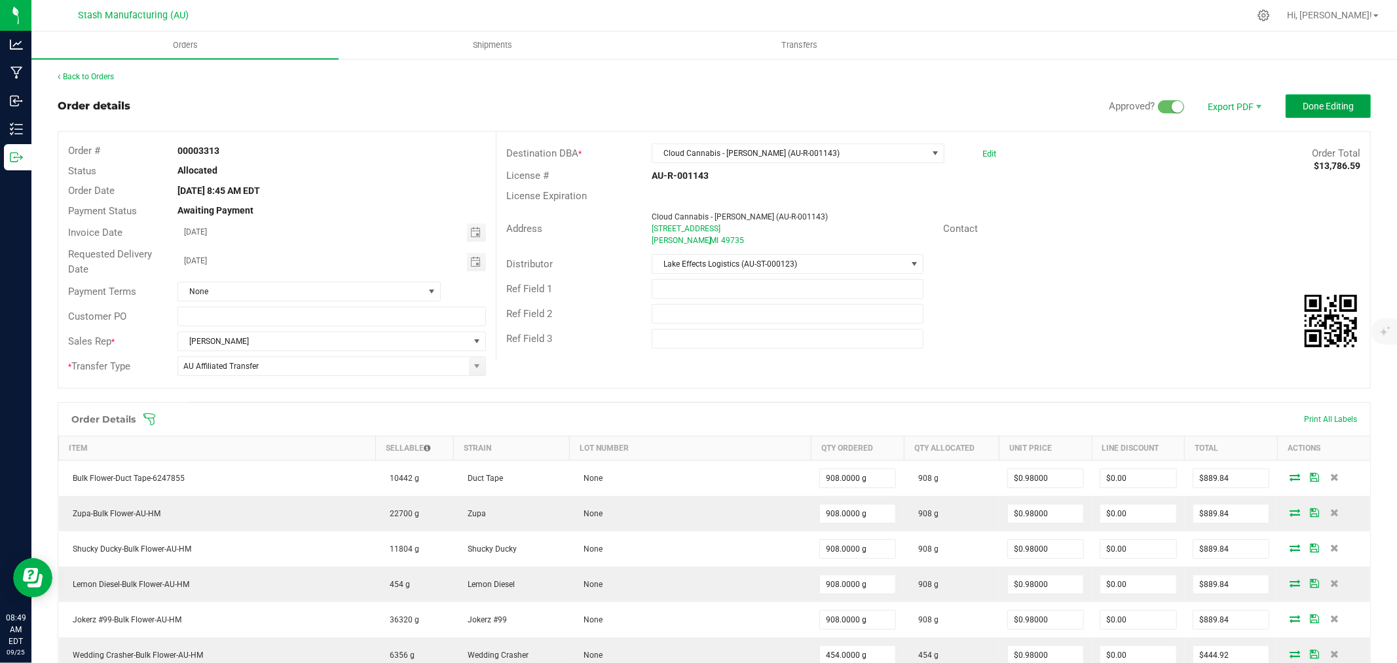
click at [1326, 109] on span "Done Editing" at bounding box center [1327, 106] width 51 height 10
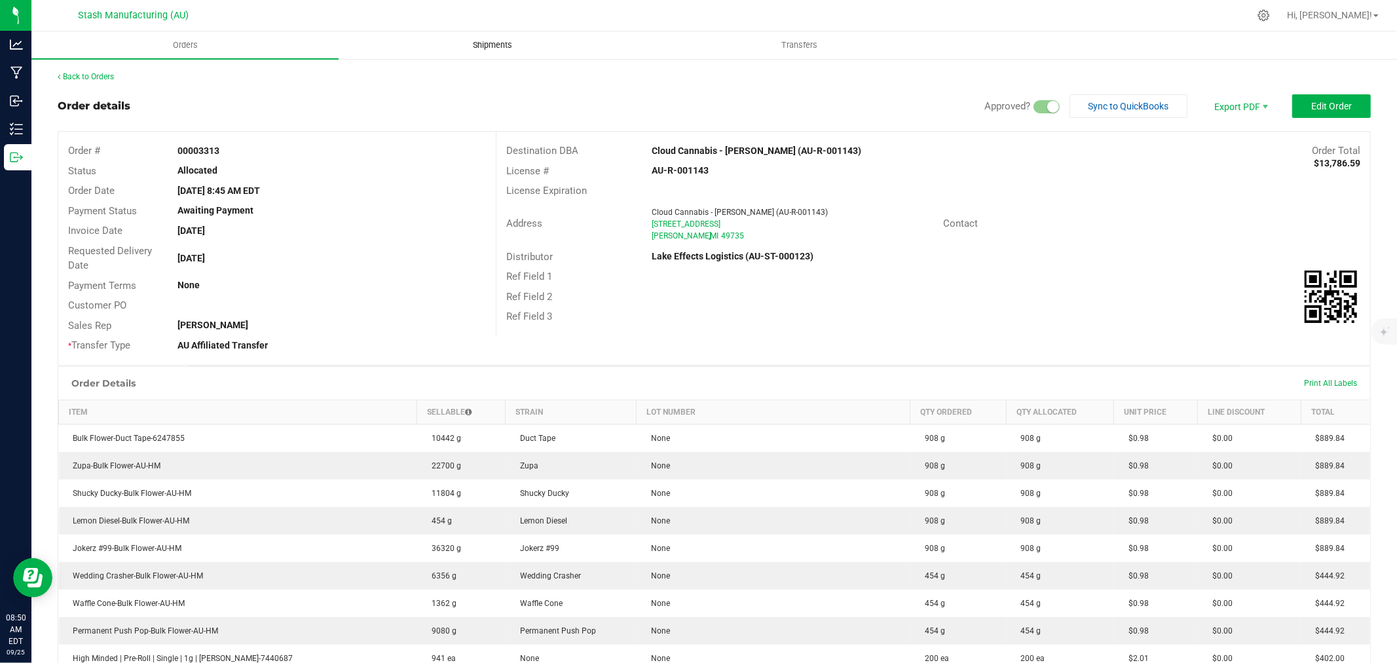
click at [499, 37] on uib-tab-heading "Shipments" at bounding box center [492, 45] width 306 height 26
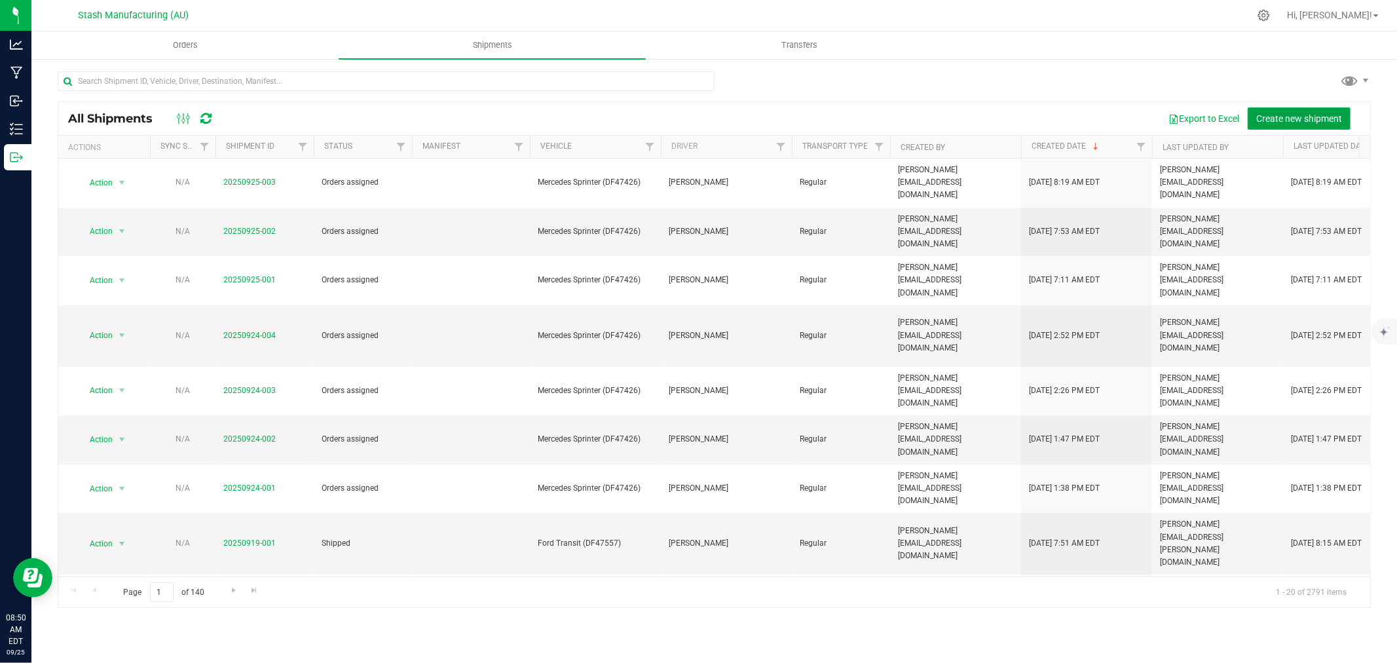
click at [1292, 115] on span "Create new shipment" at bounding box center [1299, 118] width 86 height 10
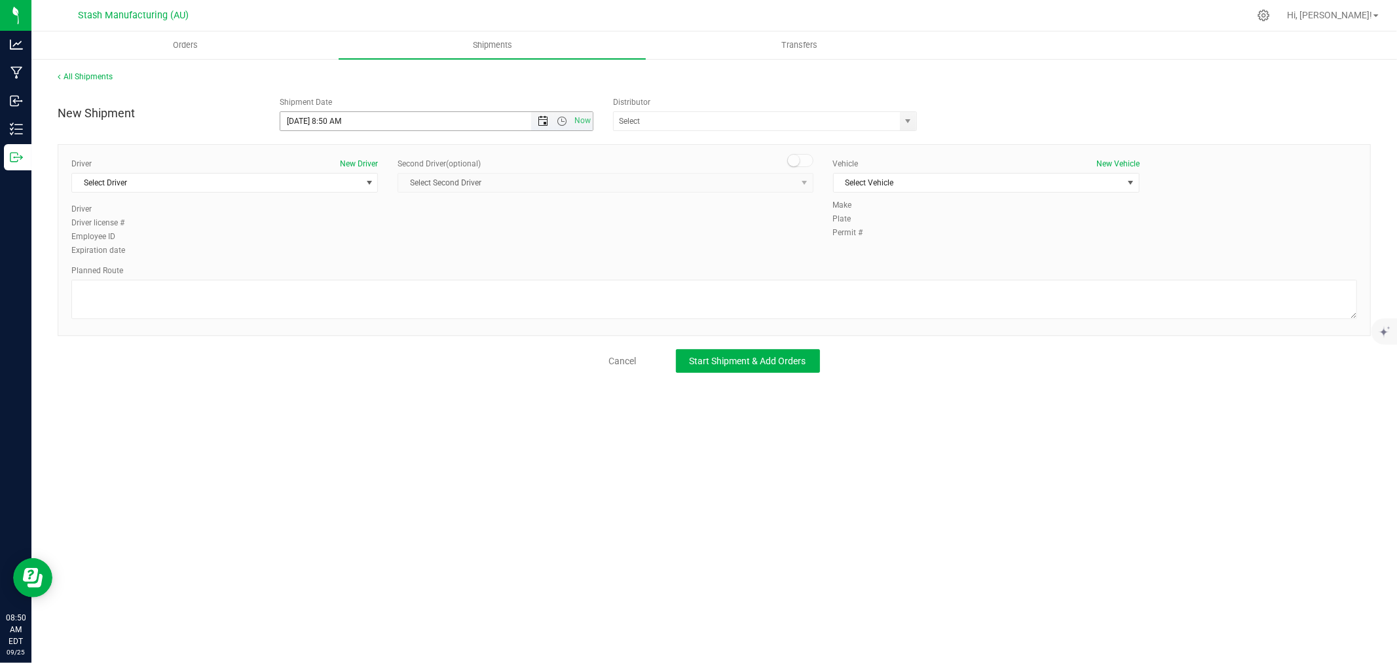
click at [545, 119] on span "Open the date view" at bounding box center [543, 121] width 10 height 10
click at [327, 274] on link "30" at bounding box center [329, 274] width 19 height 20
click at [672, 128] on input "text" at bounding box center [753, 121] width 278 height 18
drag, startPoint x: 688, startPoint y: 146, endPoint x: 241, endPoint y: 218, distance: 452.3
click at [688, 146] on li "Lake Effects Logistics (AU-ST-000123)" at bounding box center [765, 144] width 303 height 20
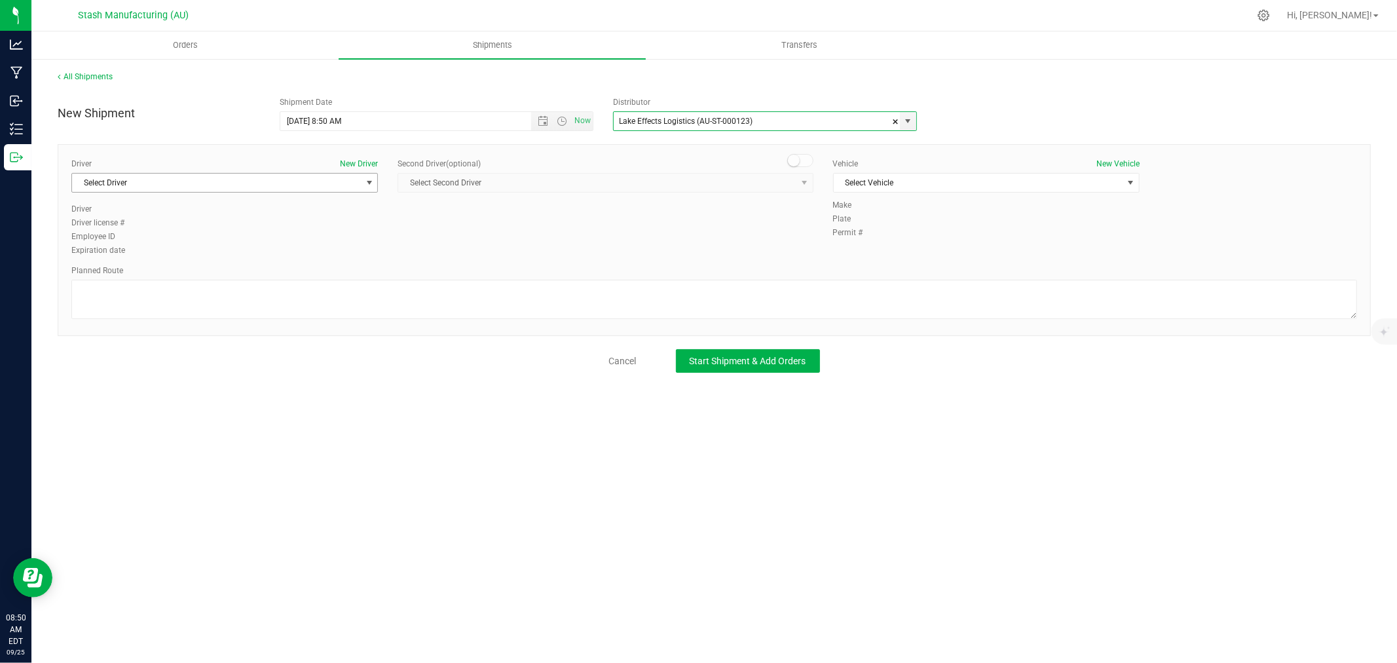
click at [210, 182] on span "Select Driver" at bounding box center [216, 183] width 289 height 18
click at [151, 318] on li "[PERSON_NAME]" at bounding box center [224, 316] width 305 height 20
click at [935, 183] on span "Select Vehicle" at bounding box center [978, 183] width 289 height 18
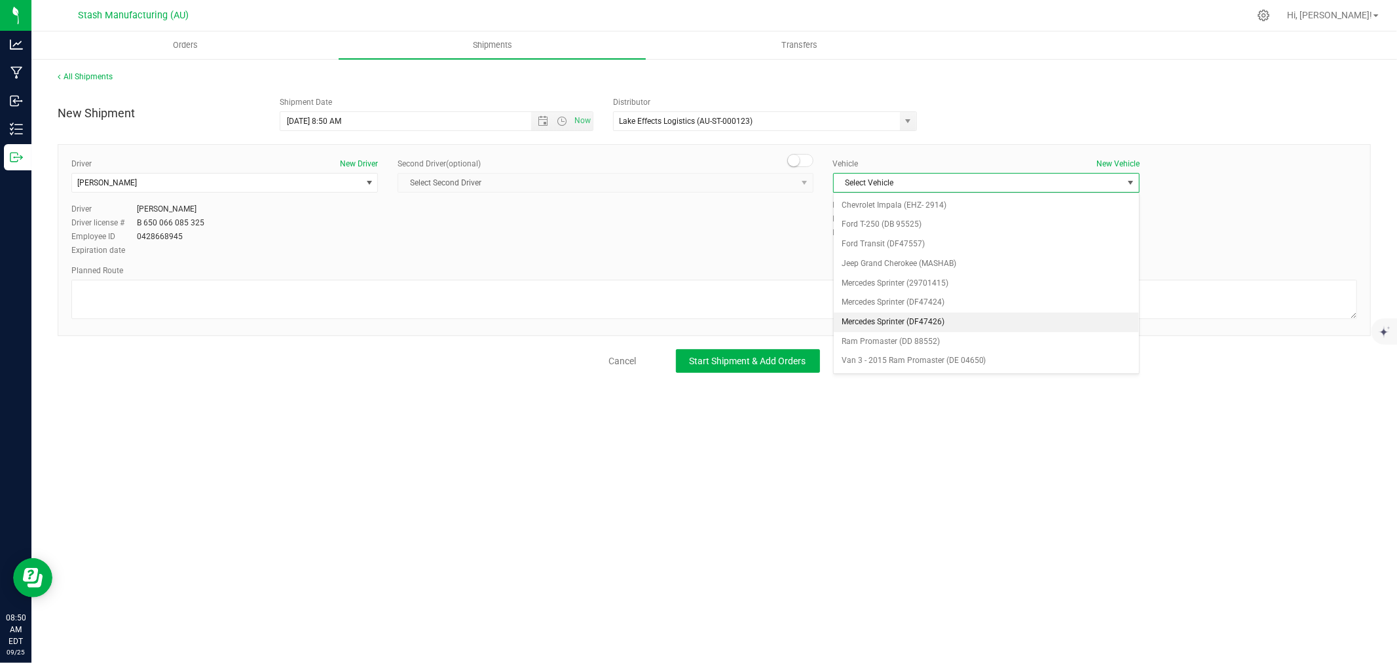
click at [959, 321] on li "Mercedes Sprinter (DF47426)" at bounding box center [986, 322] width 305 height 20
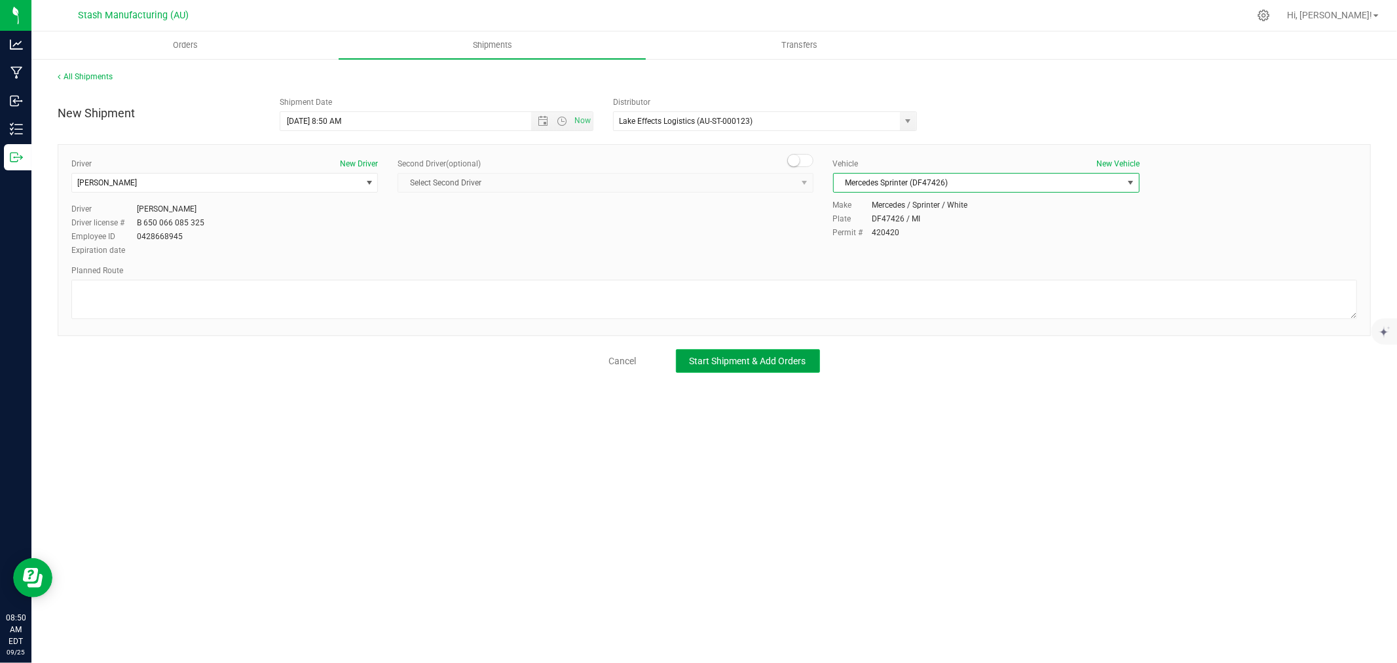
click at [788, 371] on button "Start Shipment & Add Orders" at bounding box center [748, 361] width 144 height 24
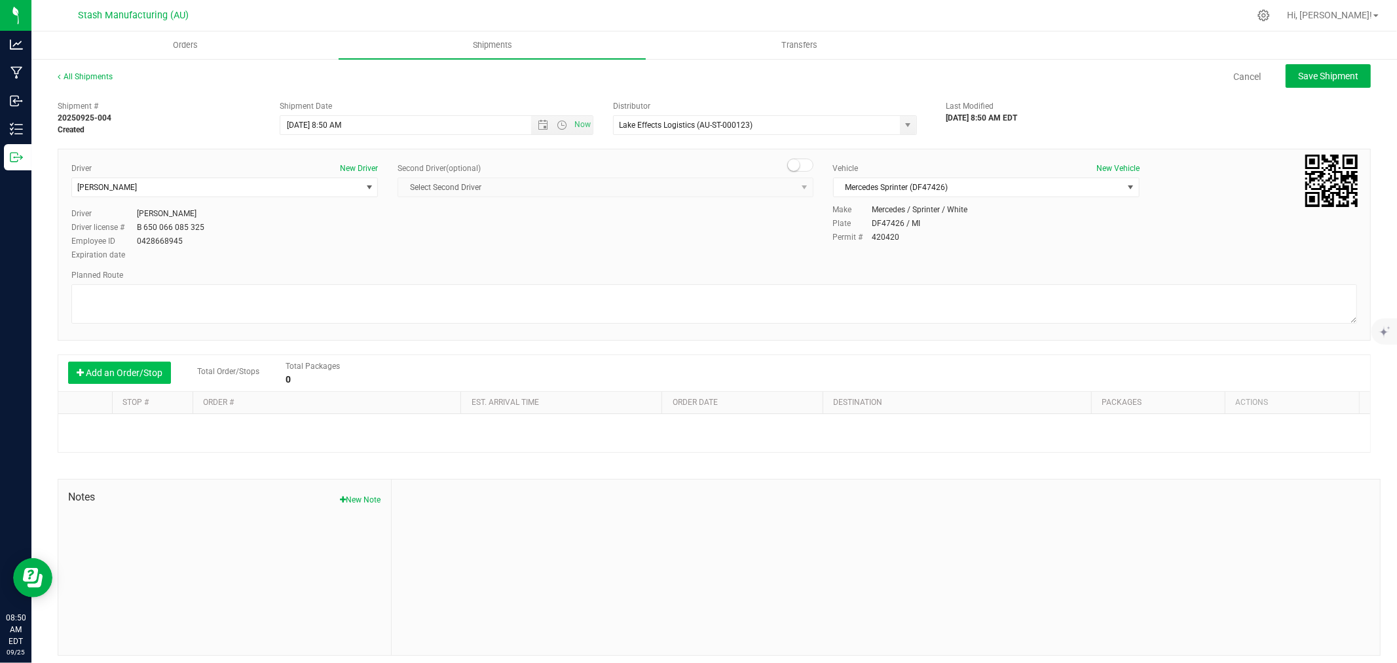
click at [134, 375] on button "Add an Order/Stop" at bounding box center [119, 372] width 103 height 22
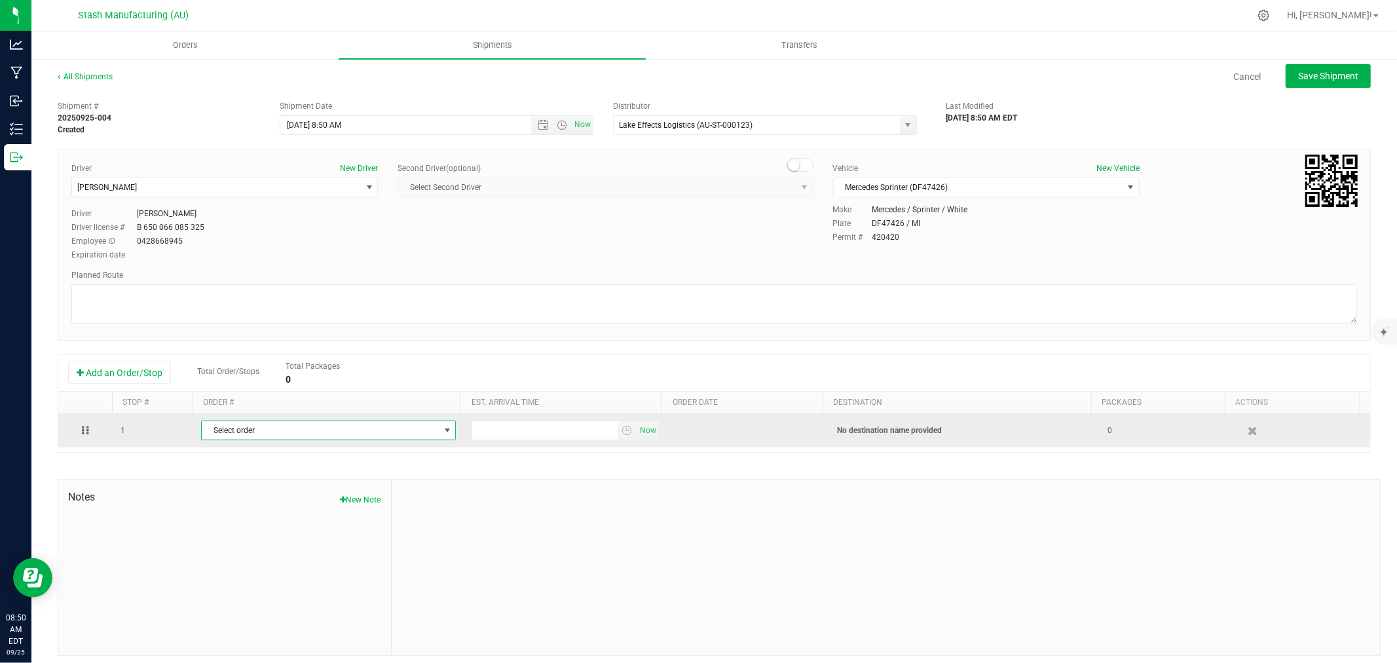
click at [279, 439] on span "Select order" at bounding box center [320, 430] width 237 height 18
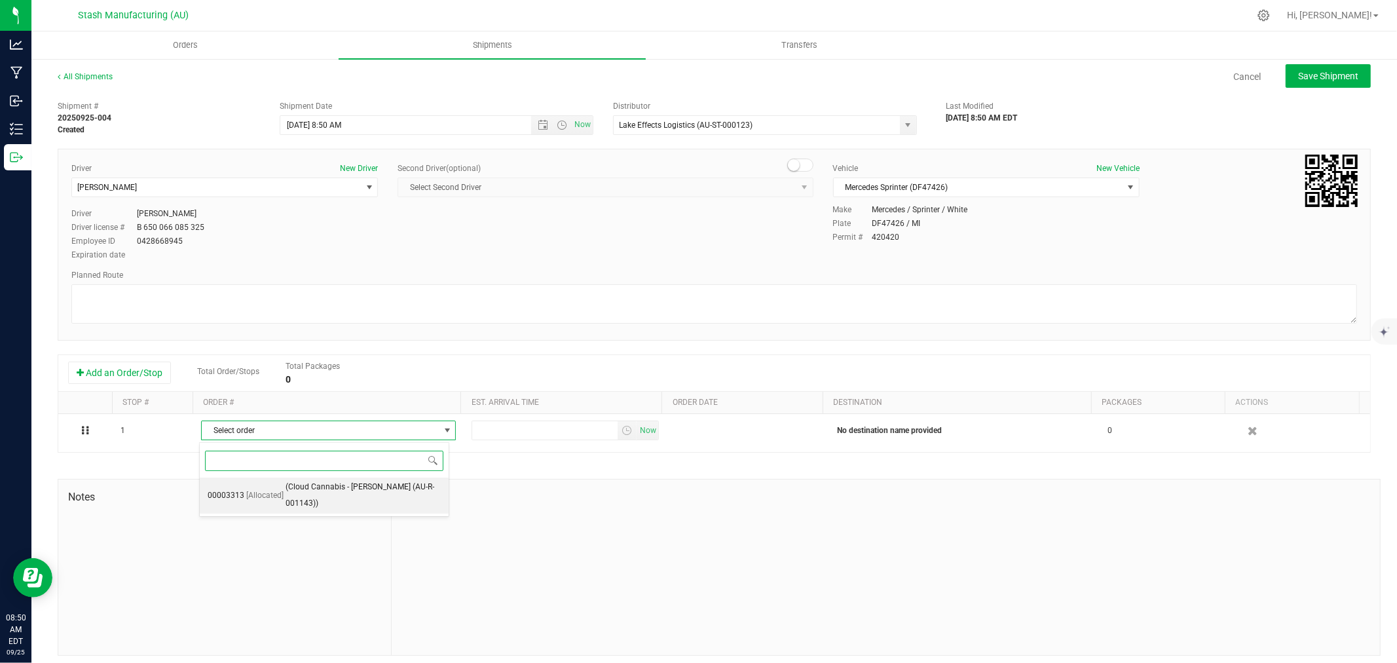
click at [343, 486] on span "(Cloud Cannabis - [PERSON_NAME] (AU-R-001143))" at bounding box center [362, 495] width 155 height 33
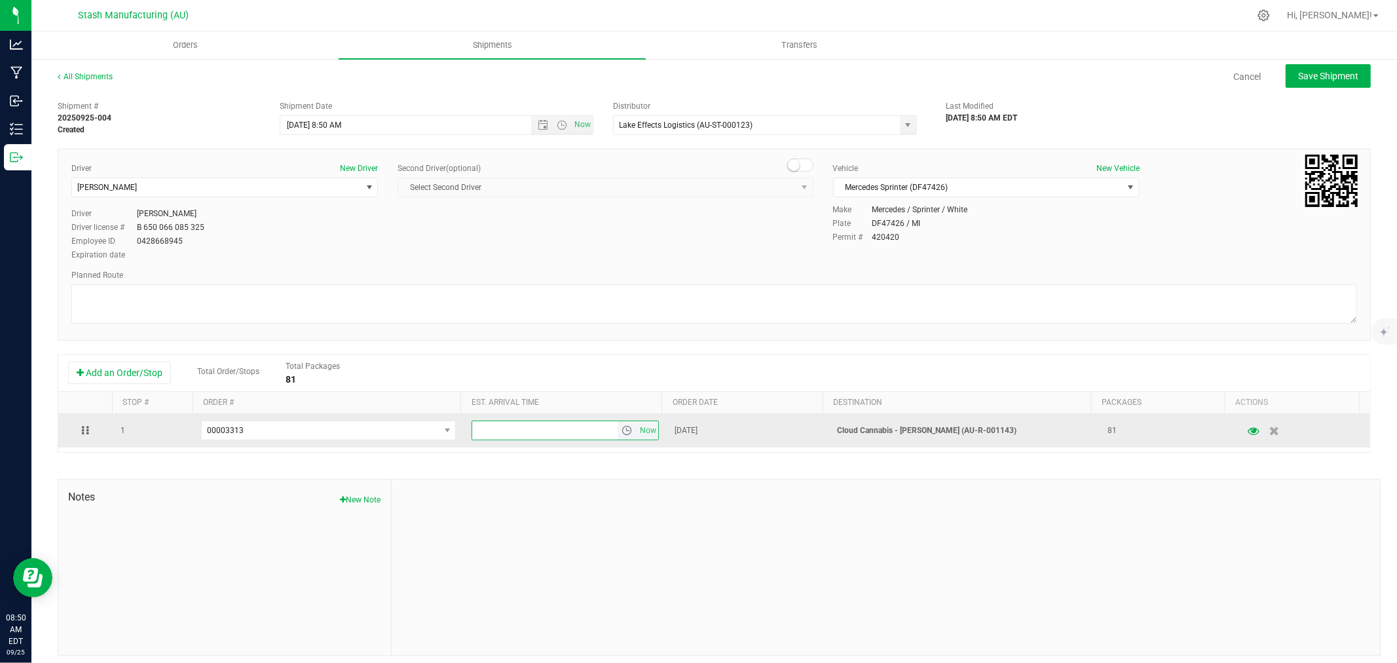
click at [511, 434] on input "text" at bounding box center [544, 430] width 145 height 18
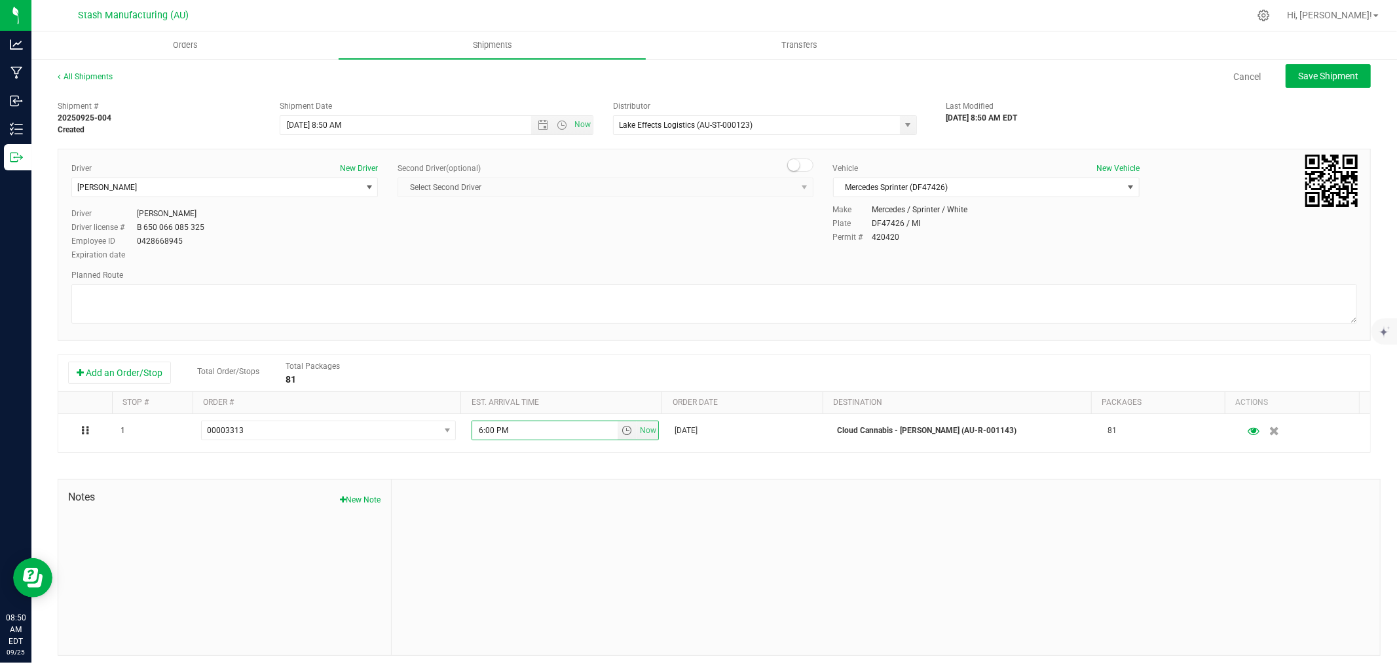
drag, startPoint x: 638, startPoint y: 560, endPoint x: 762, endPoint y: 401, distance: 201.6
click at [639, 560] on div at bounding box center [886, 566] width 988 height 175
click at [1302, 71] on span "Save Shipment" at bounding box center [1328, 76] width 60 height 10
